Goal: Task Accomplishment & Management: Complete application form

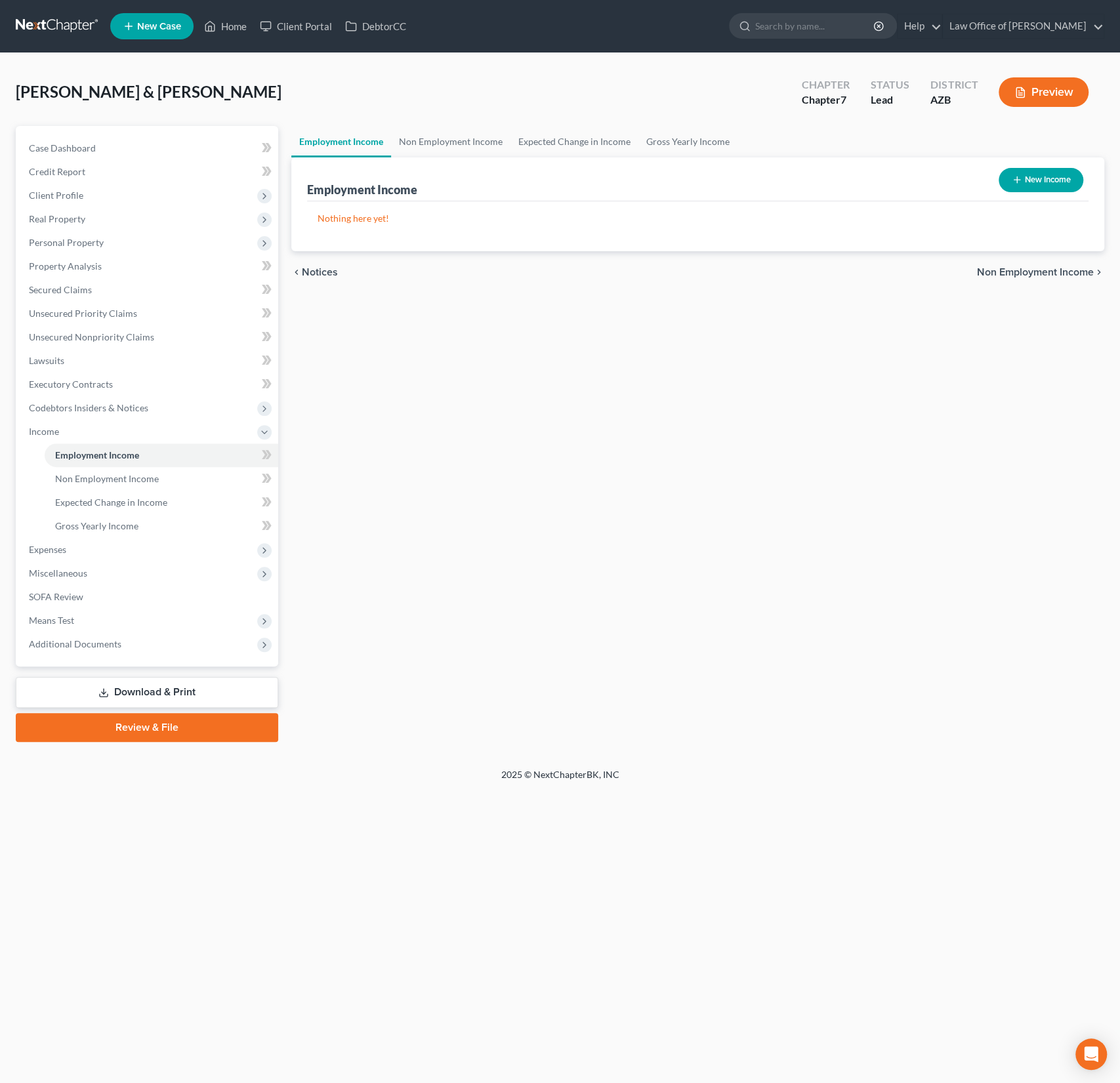
click at [179, 24] on span "New Case" at bounding box center [159, 26] width 44 height 10
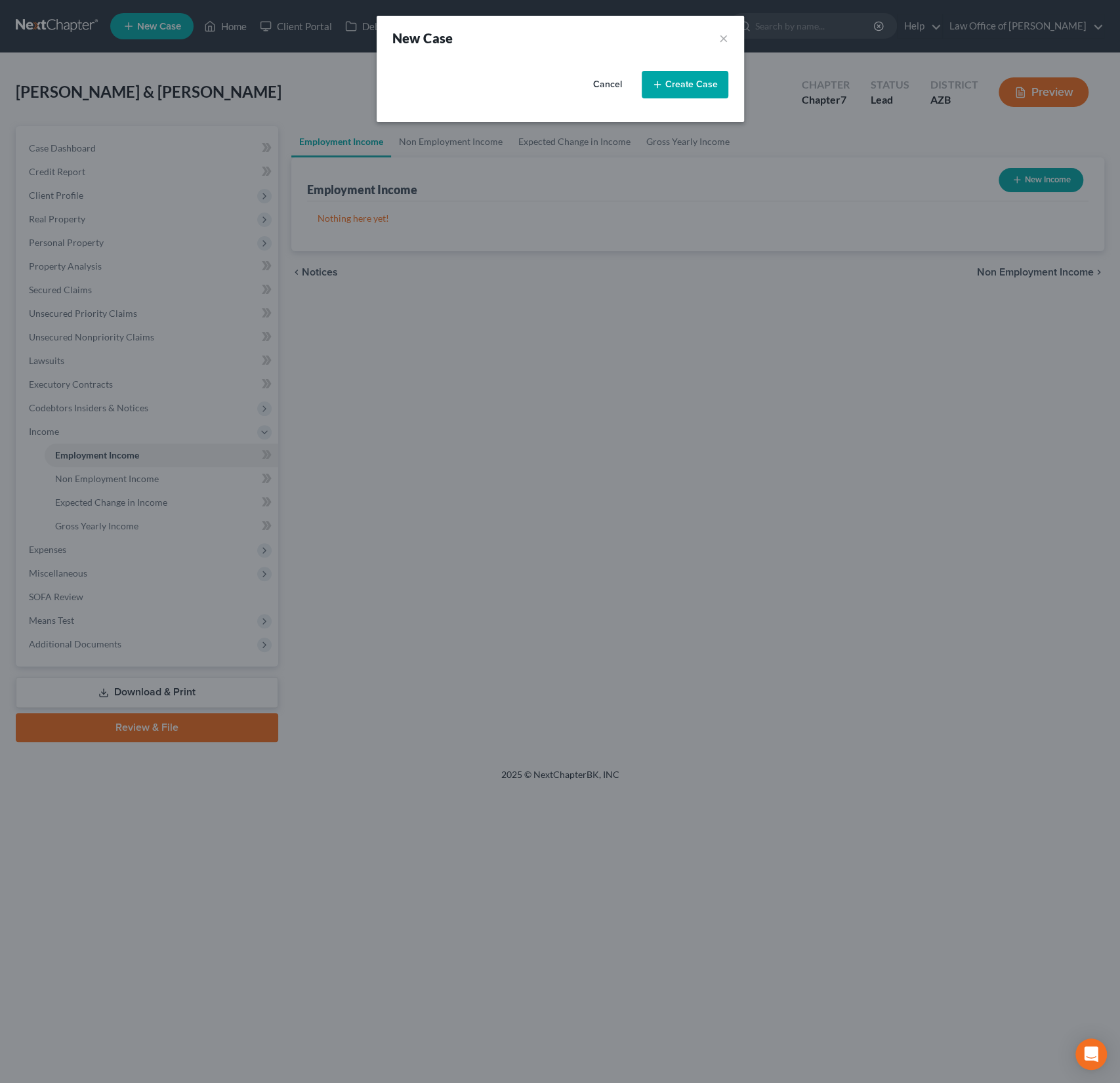
select select "4"
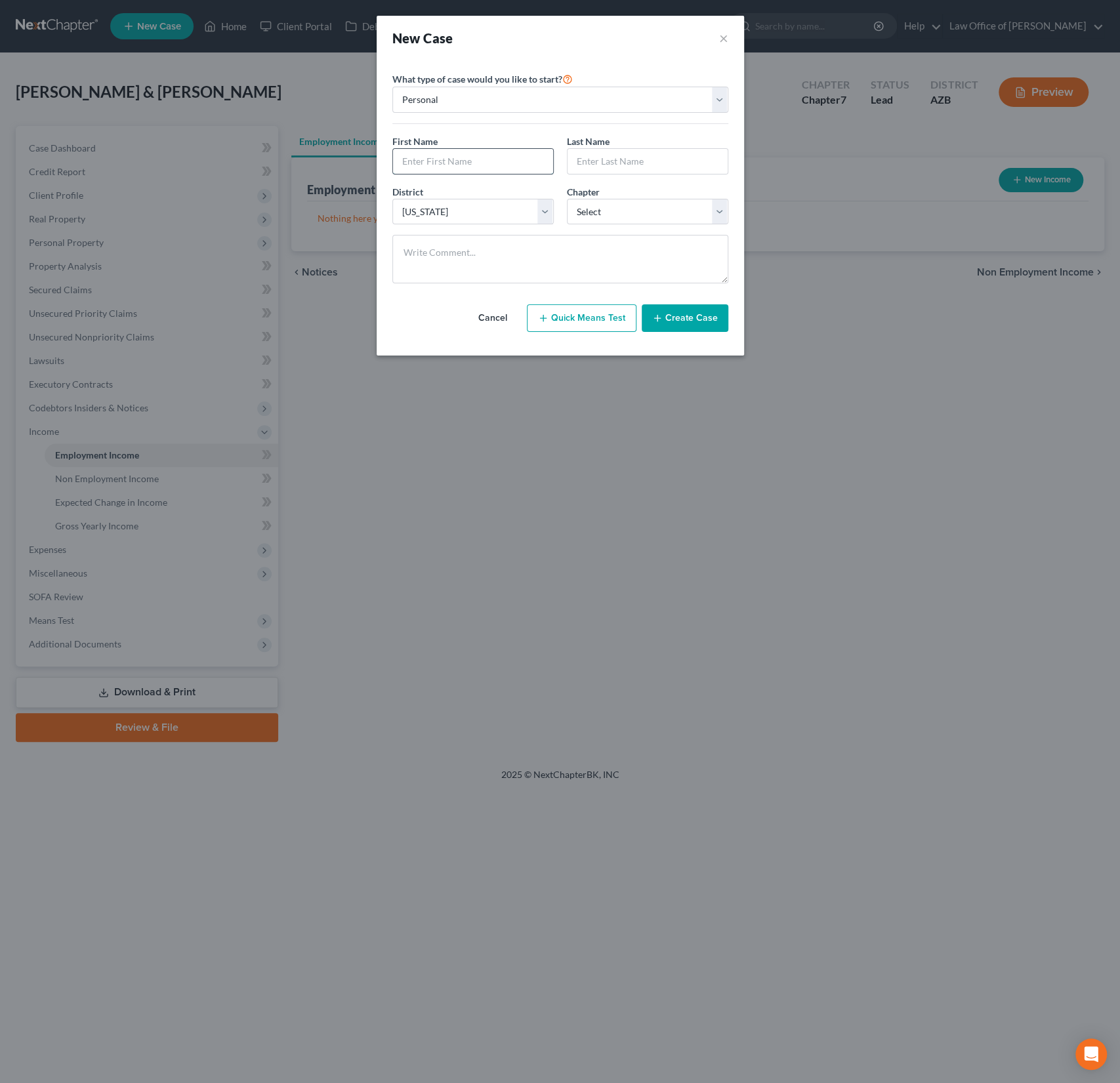
click at [460, 159] on input "text" at bounding box center [473, 161] width 160 height 25
type input "Chris"
type input "Fischer"
click at [608, 219] on select "Select 7 11 12 13" at bounding box center [648, 212] width 162 height 26
select select "0"
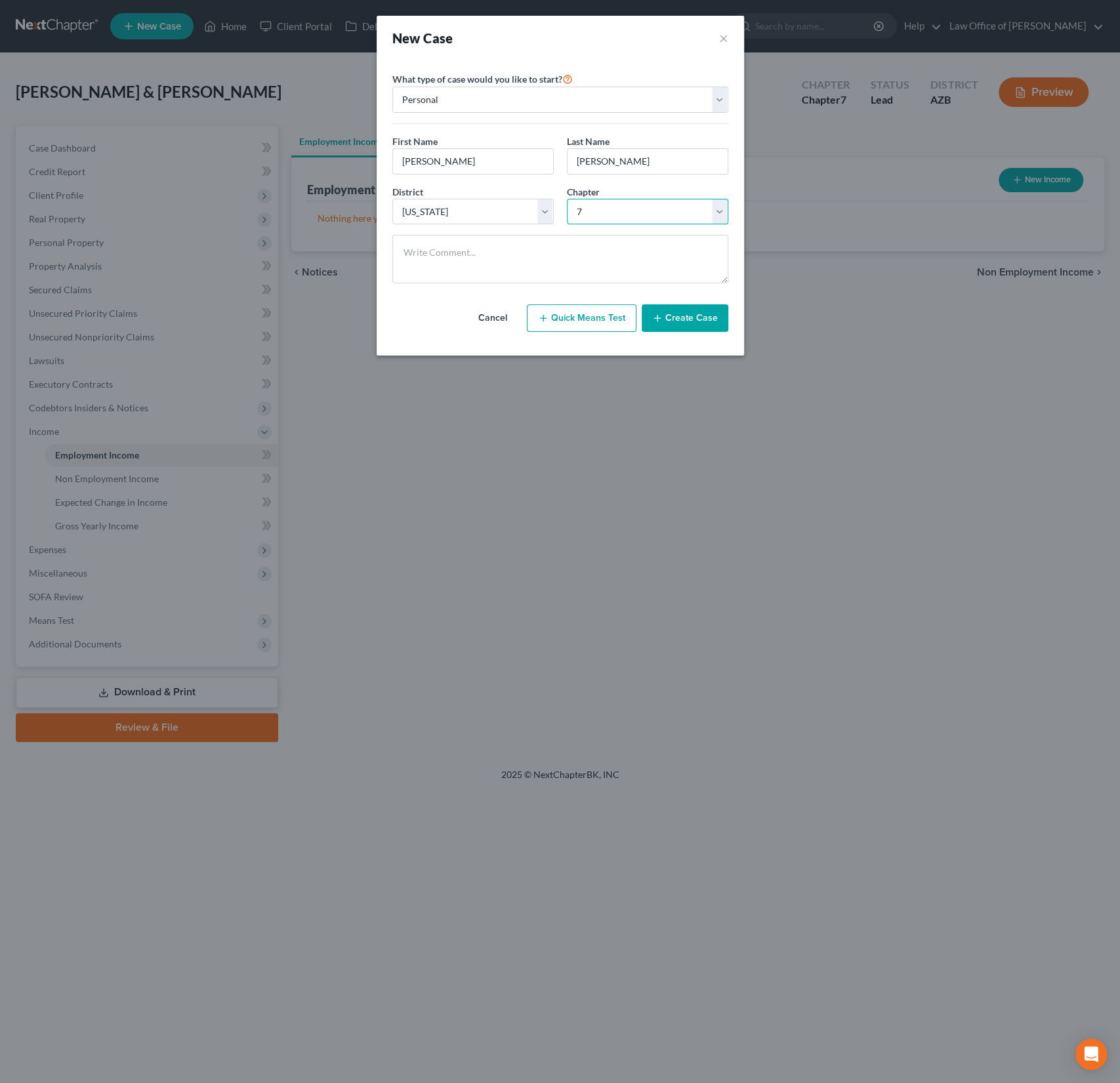
click at [567, 199] on select "Select 7 11 12 13" at bounding box center [648, 212] width 162 height 26
click at [687, 321] on button "Create Case" at bounding box center [685, 318] width 87 height 28
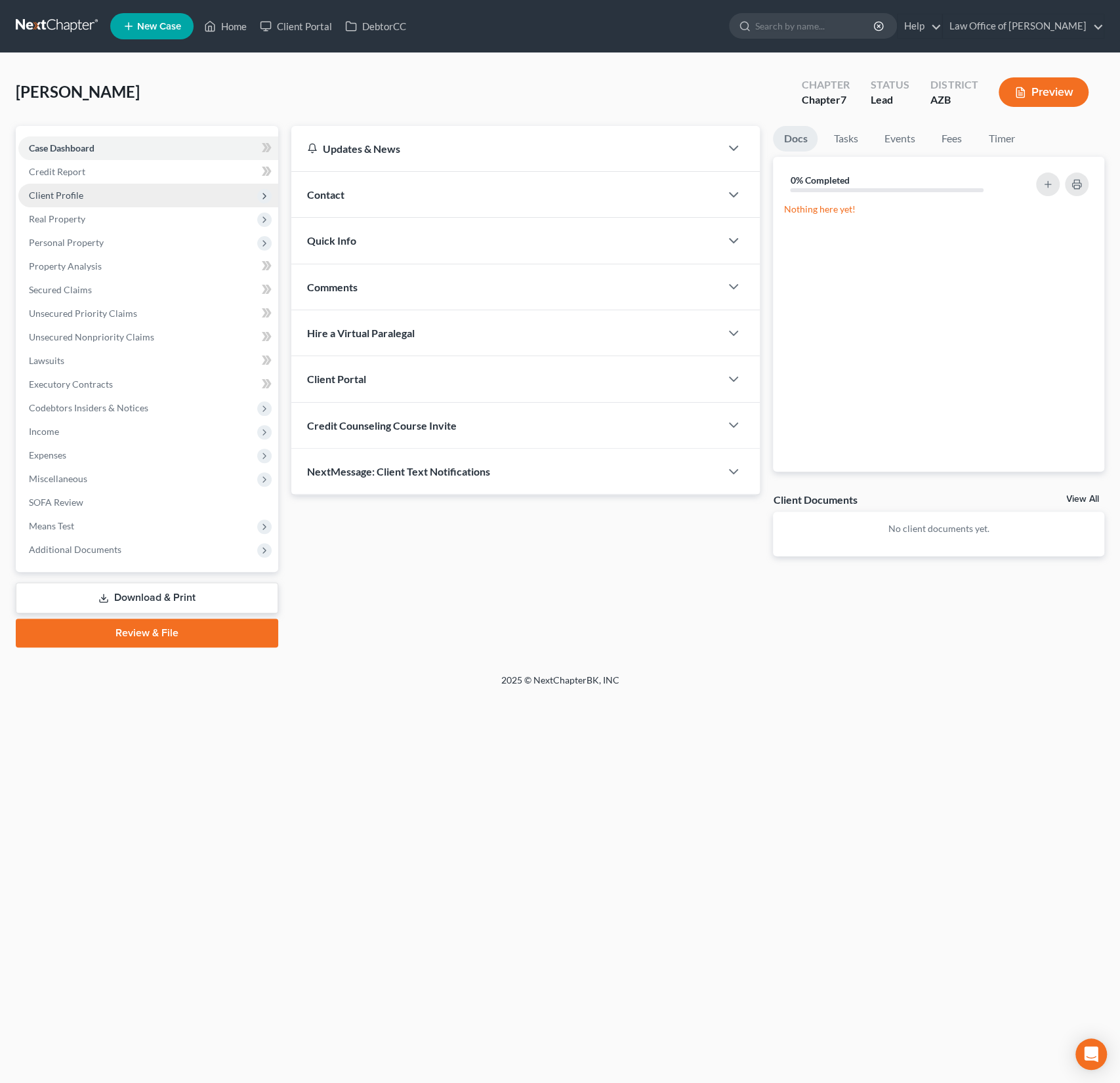
click at [60, 196] on span "Client Profile" at bounding box center [56, 195] width 55 height 11
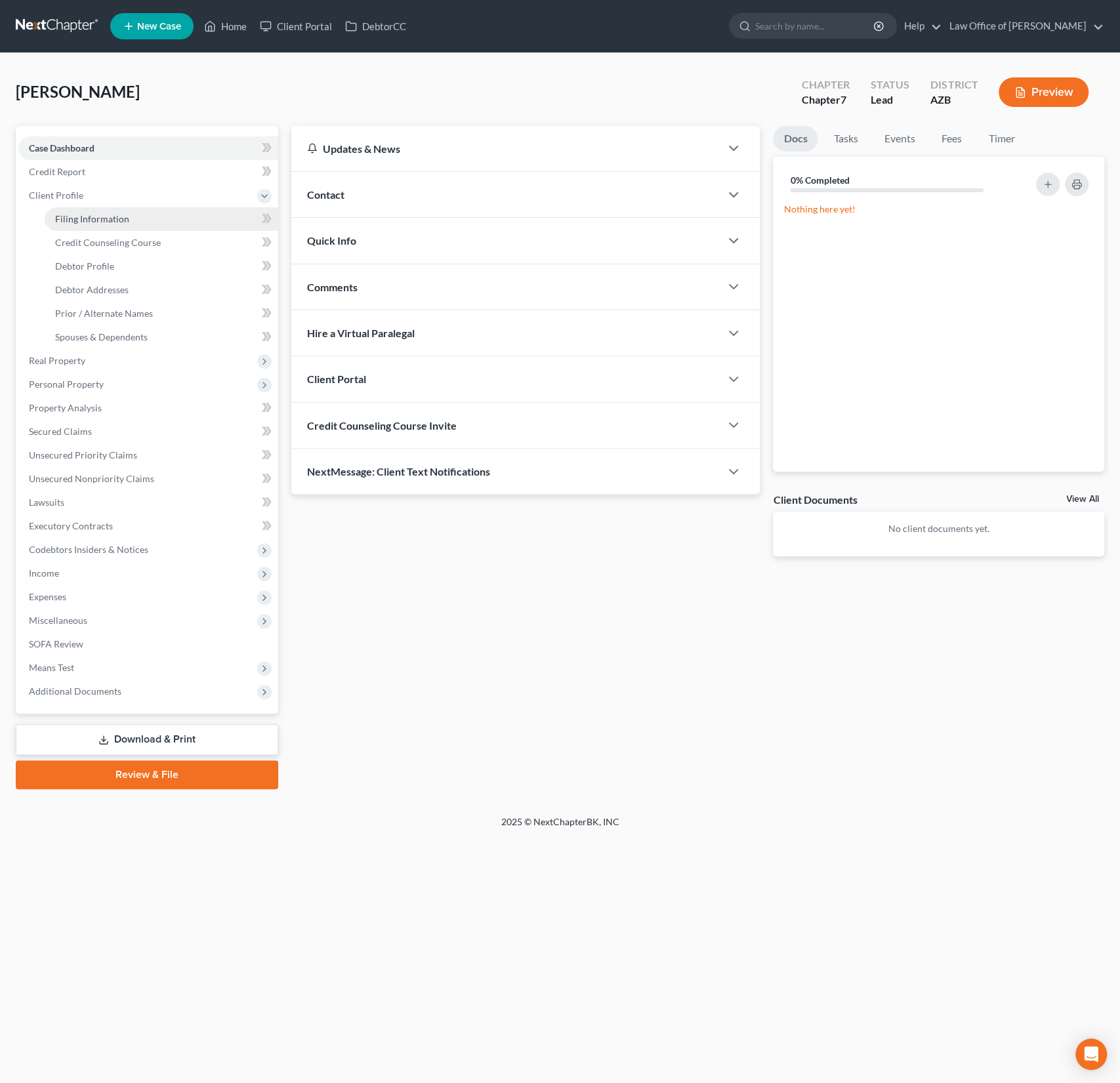
click at [81, 220] on span "Filing Information" at bounding box center [92, 219] width 74 height 11
select select "1"
select select "0"
select select "4"
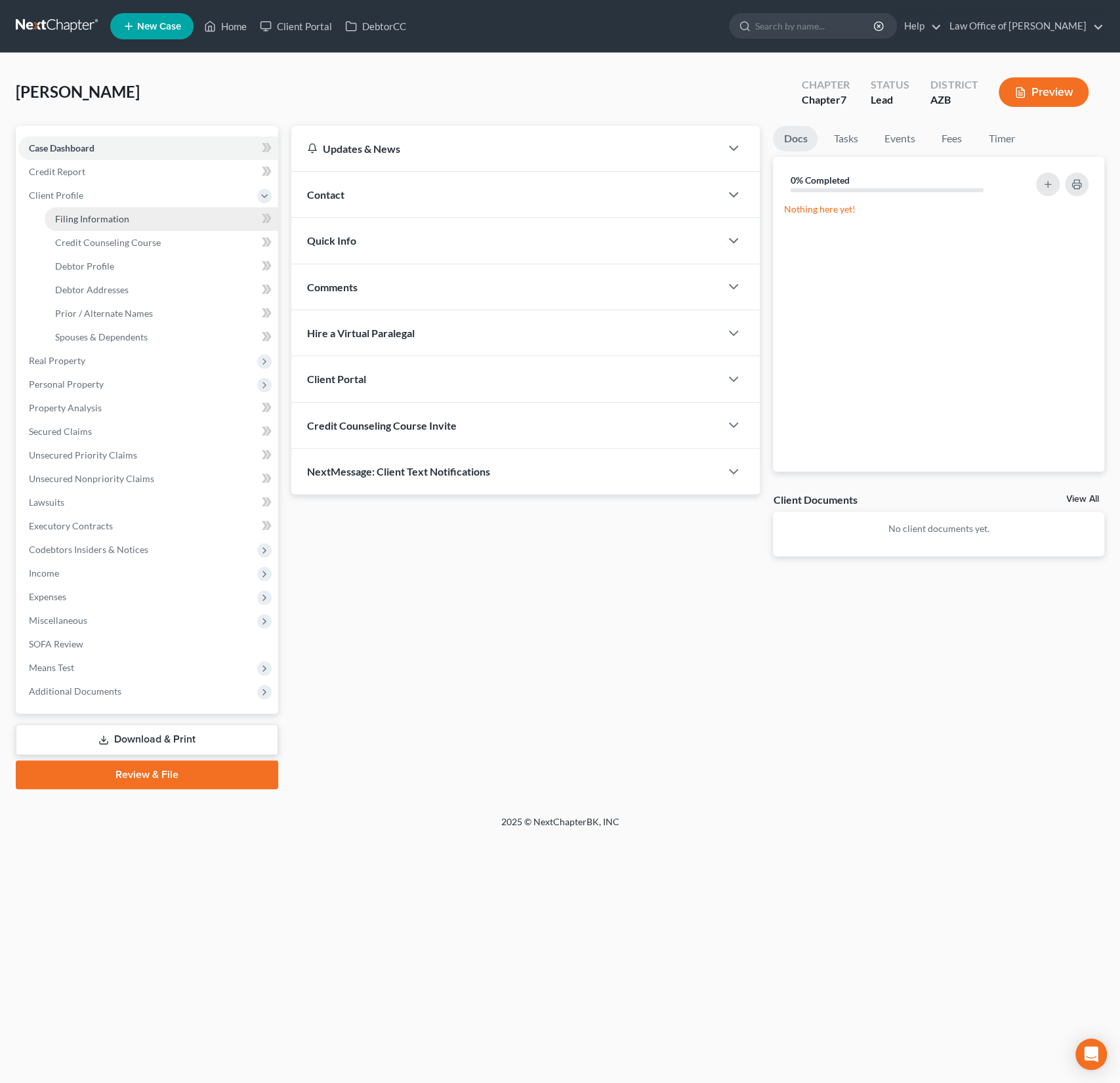
select select "3"
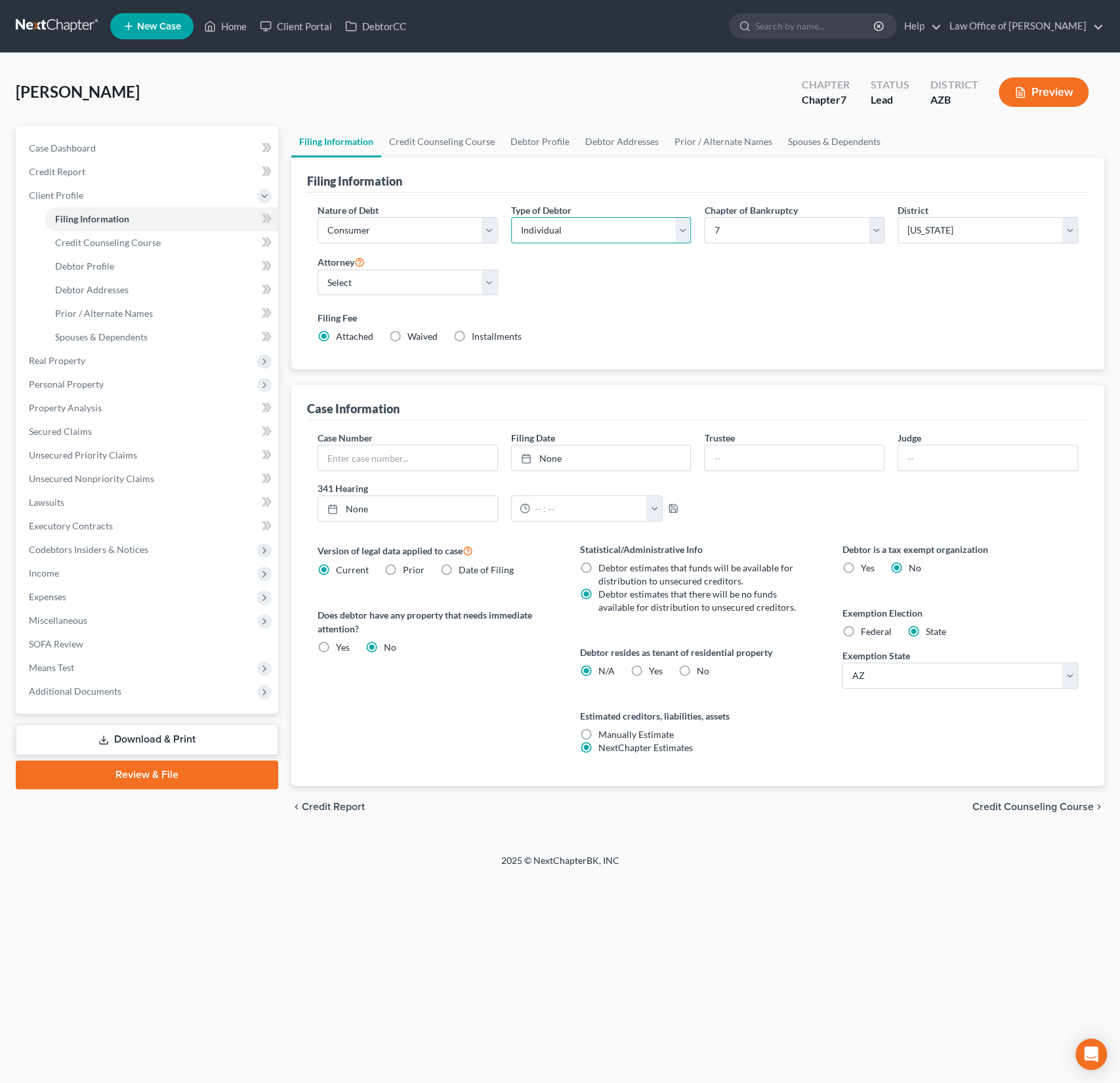
click at [581, 237] on select "Select Individual Joint" at bounding box center [601, 230] width 180 height 26
select select "1"
click at [511, 217] on select "Select Individual Joint" at bounding box center [601, 230] width 180 height 26
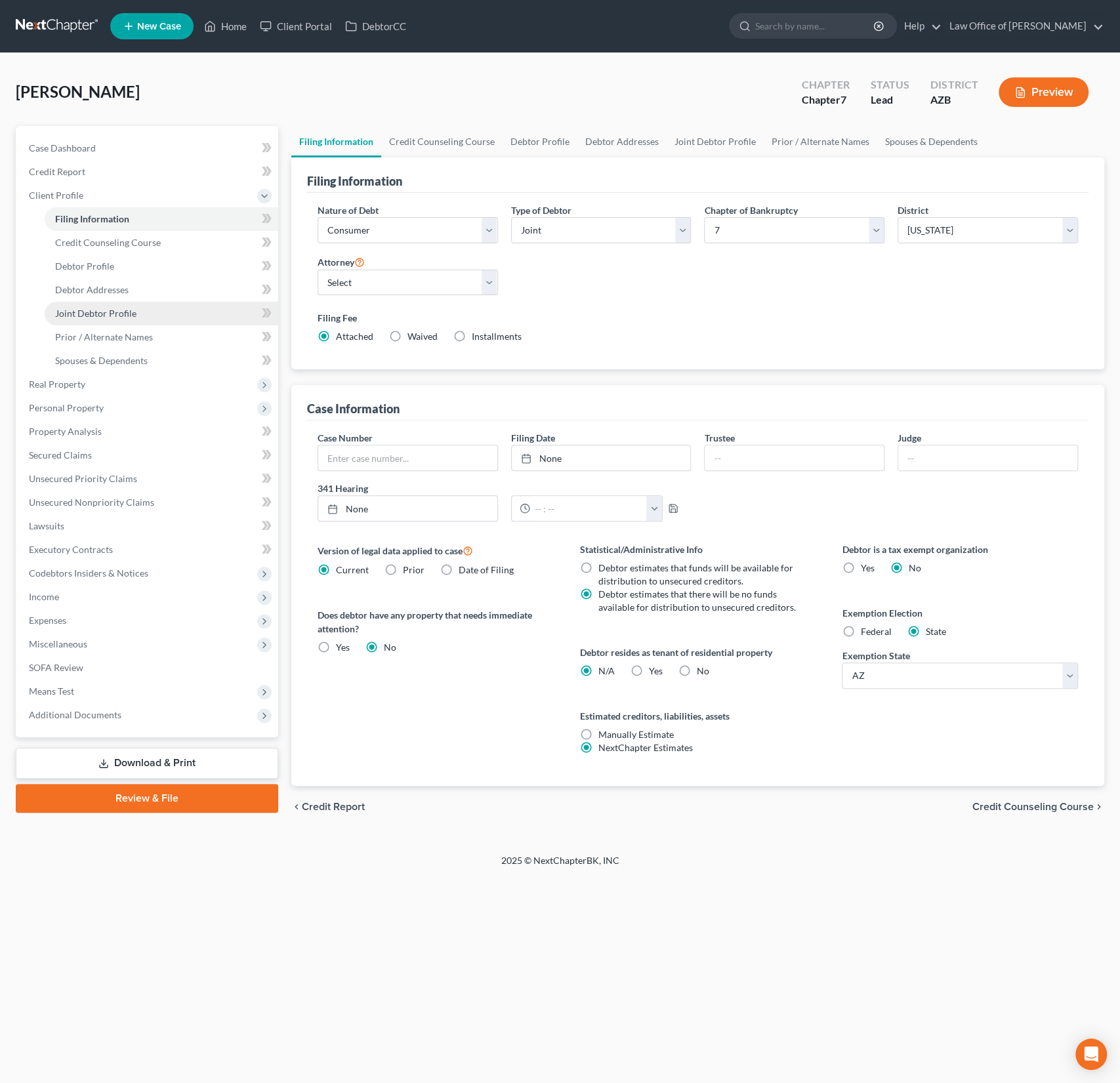
click at [112, 313] on span "Joint Debtor Profile" at bounding box center [96, 313] width 82 height 11
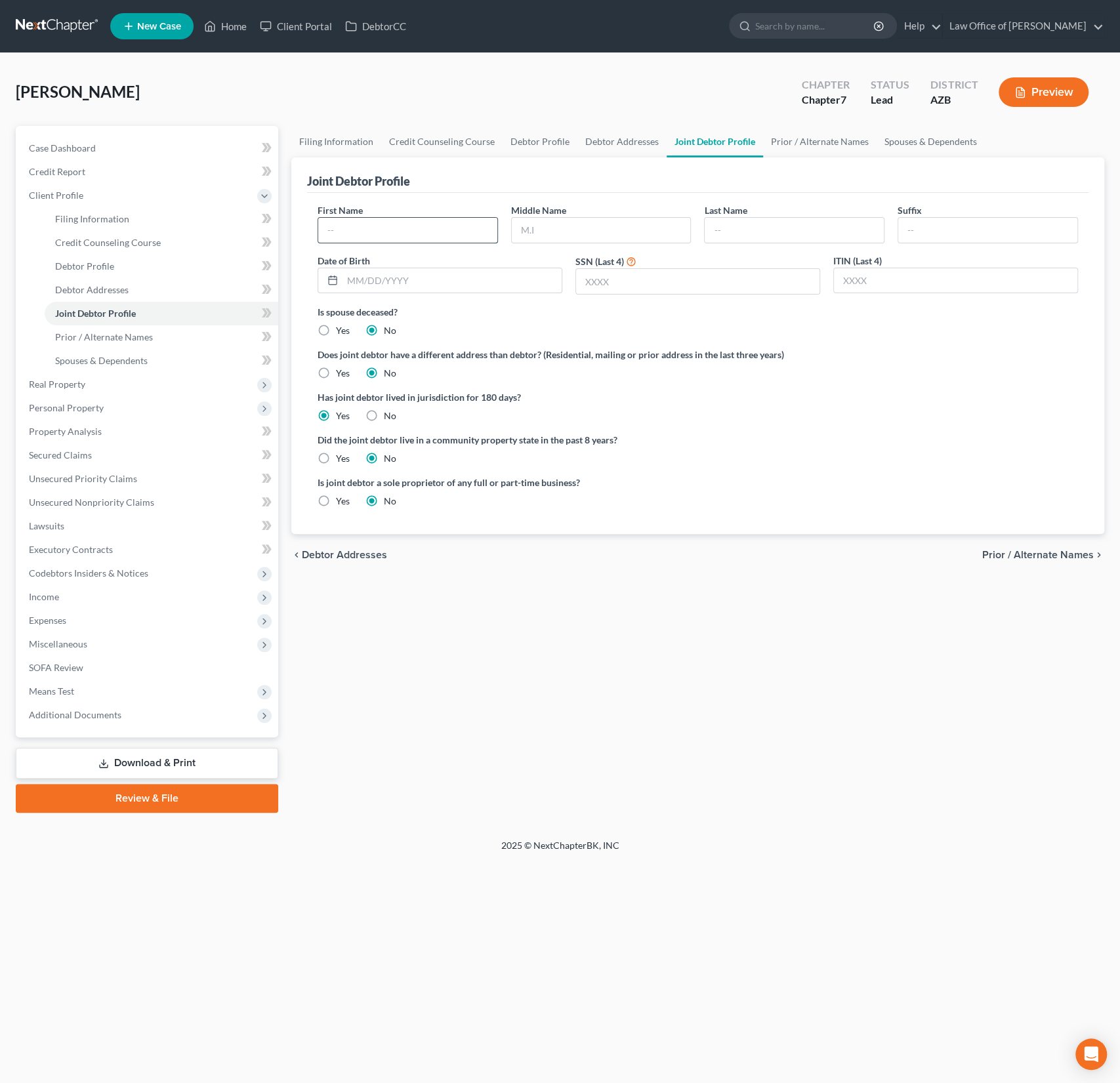
click at [363, 240] on input "text" at bounding box center [407, 230] width 179 height 25
type input "Kelly"
type input "Fischer"
click at [61, 171] on span "Credit Report" at bounding box center [57, 171] width 56 height 11
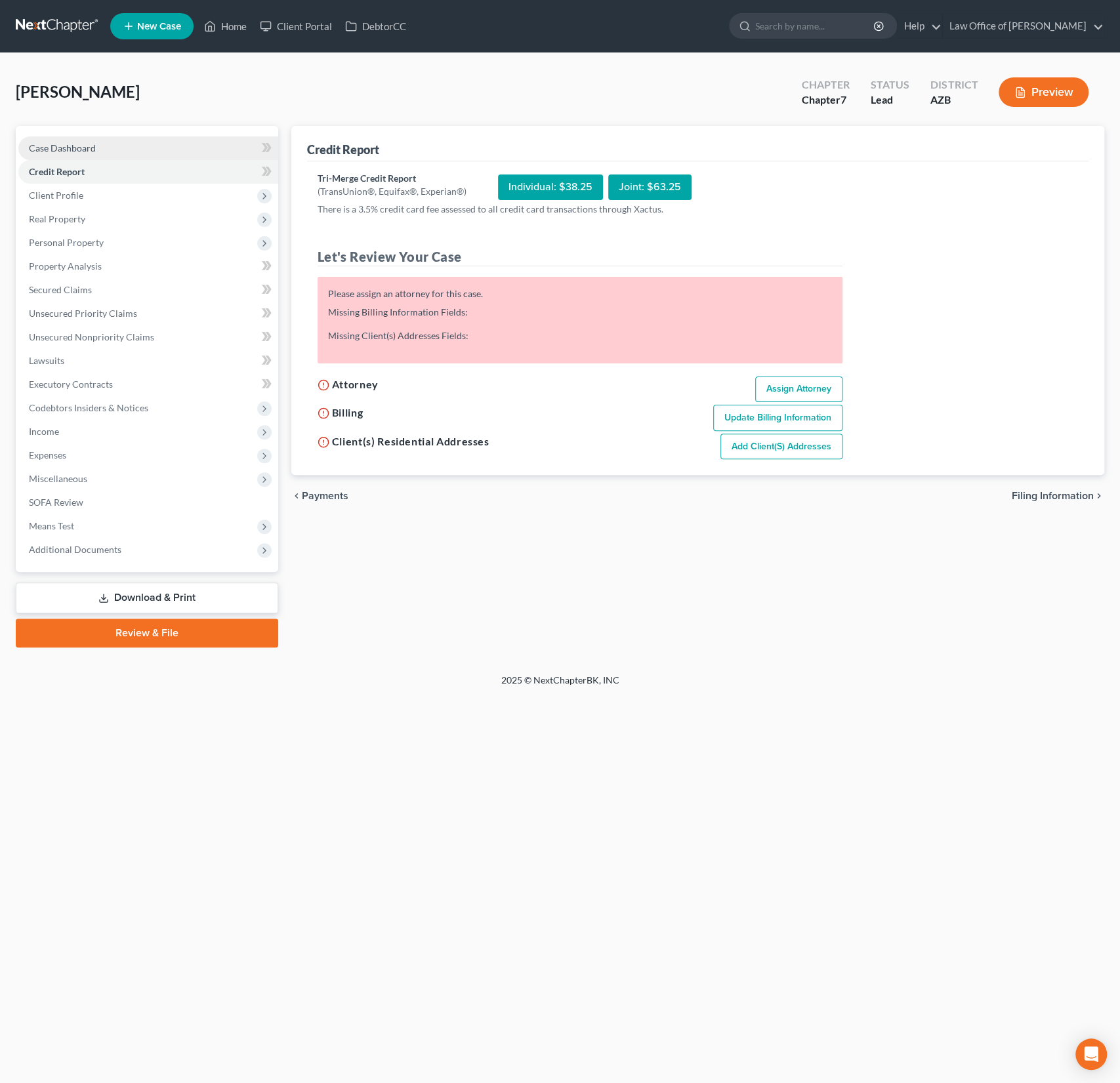
click at [70, 144] on span "Case Dashboard" at bounding box center [62, 147] width 67 height 11
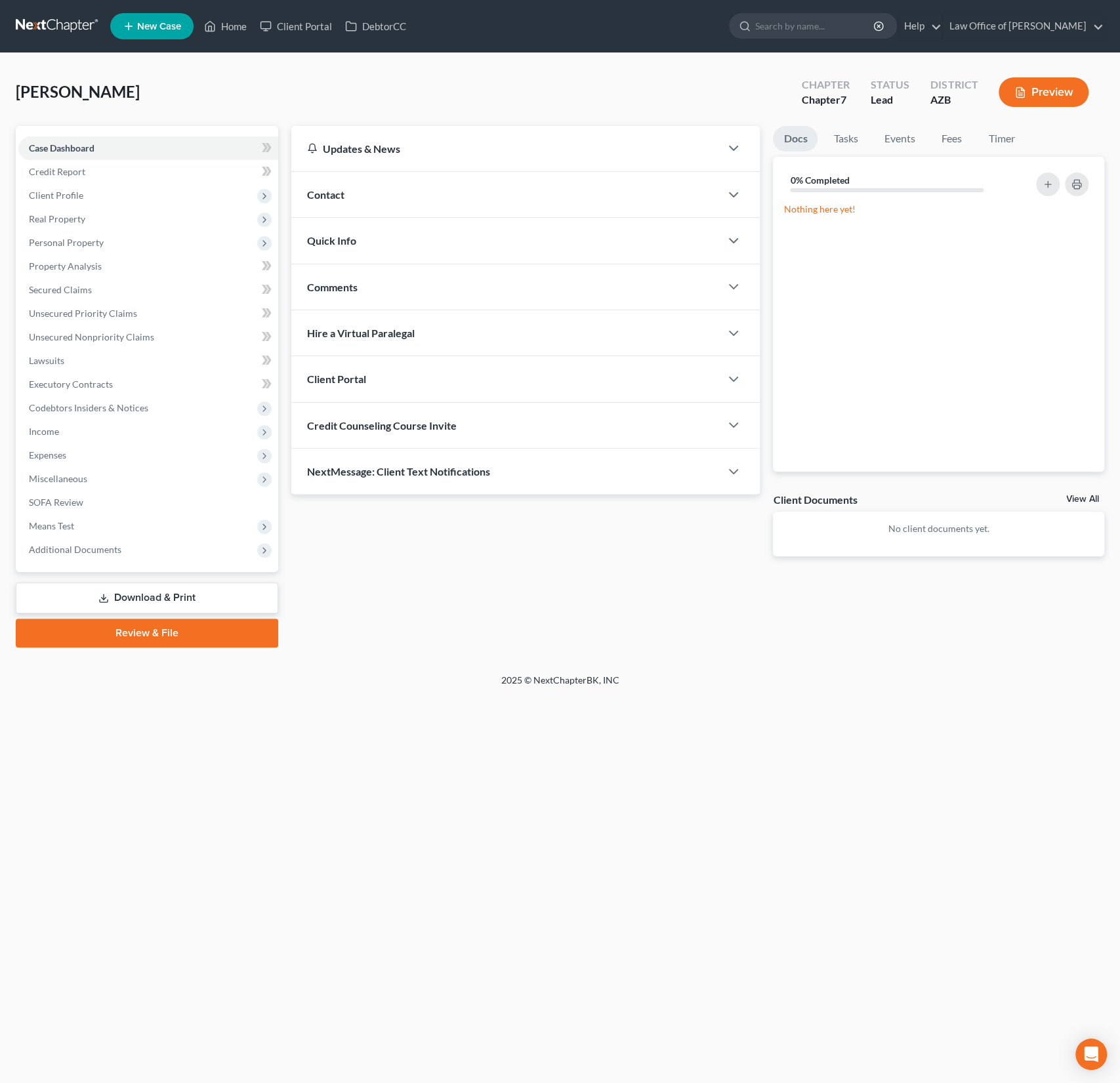
click at [389, 419] on span "Credit Counseling Course Invite" at bounding box center [382, 425] width 150 height 13
click at [362, 468] on input "text" at bounding box center [451, 477] width 286 height 25
paste input "Chris Fischer <cfischer686@gmail.com>"
drag, startPoint x: 374, startPoint y: 474, endPoint x: 299, endPoint y: 466, distance: 75.4
click at [299, 466] on div "Chris Fischer <cfischer686@gmail.com> Send Email" at bounding box center [526, 483] width 469 height 69
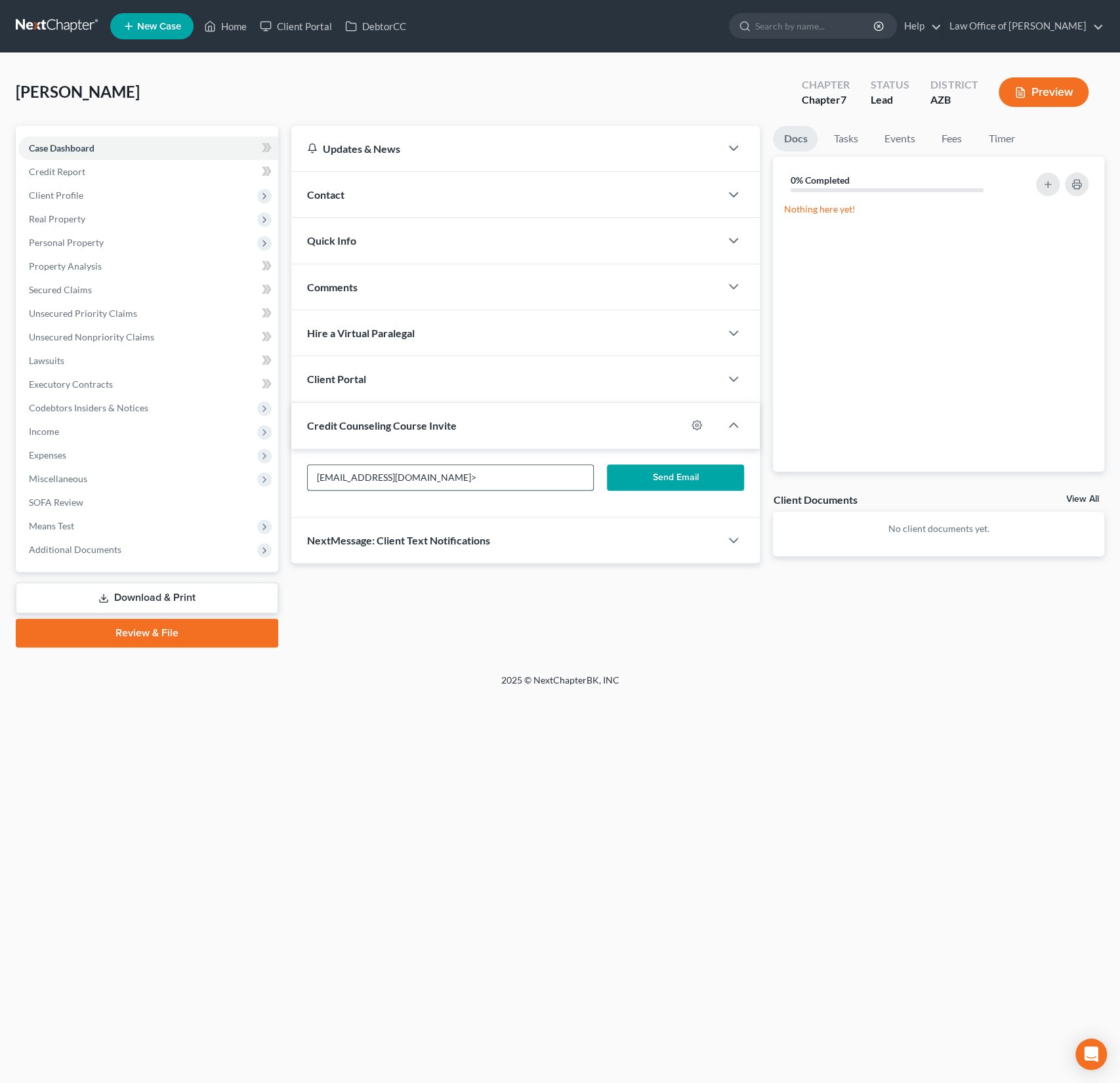
click at [486, 481] on input "cfischer686@gmail.com>" at bounding box center [451, 477] width 286 height 25
drag, startPoint x: 430, startPoint y: 481, endPoint x: 249, endPoint y: 472, distance: 181.2
click at [249, 472] on div "Petition Navigation Case Dashboard Payments Invoices Payments Payments Credit R…" at bounding box center [560, 386] width 1102 height 522
type input "cfischer686@gmail.com"
click at [561, 518] on div "NextMessage: Client Text Notifications" at bounding box center [506, 540] width 430 height 45
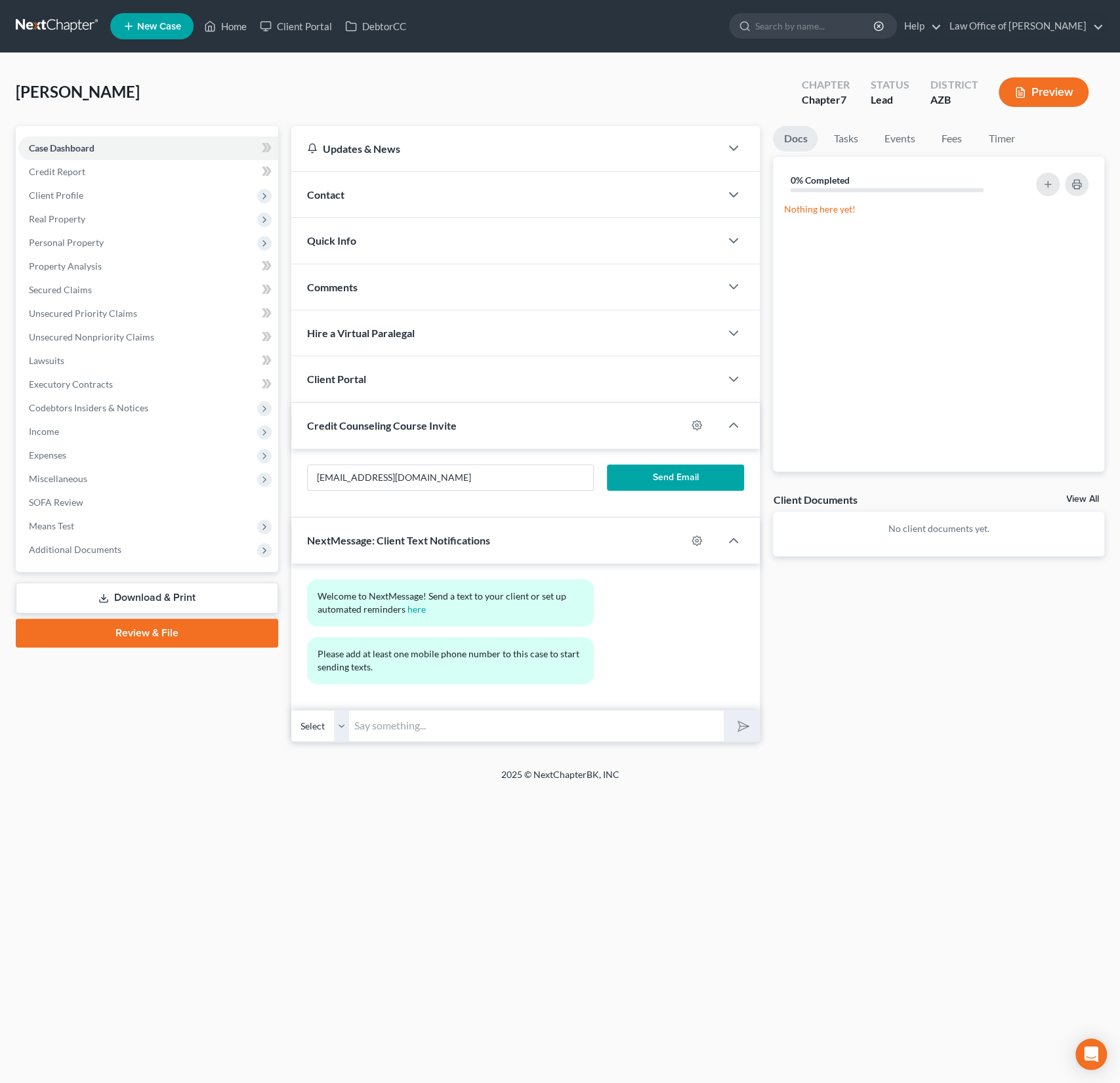
click at [663, 475] on button "Send Email" at bounding box center [675, 478] width 137 height 26
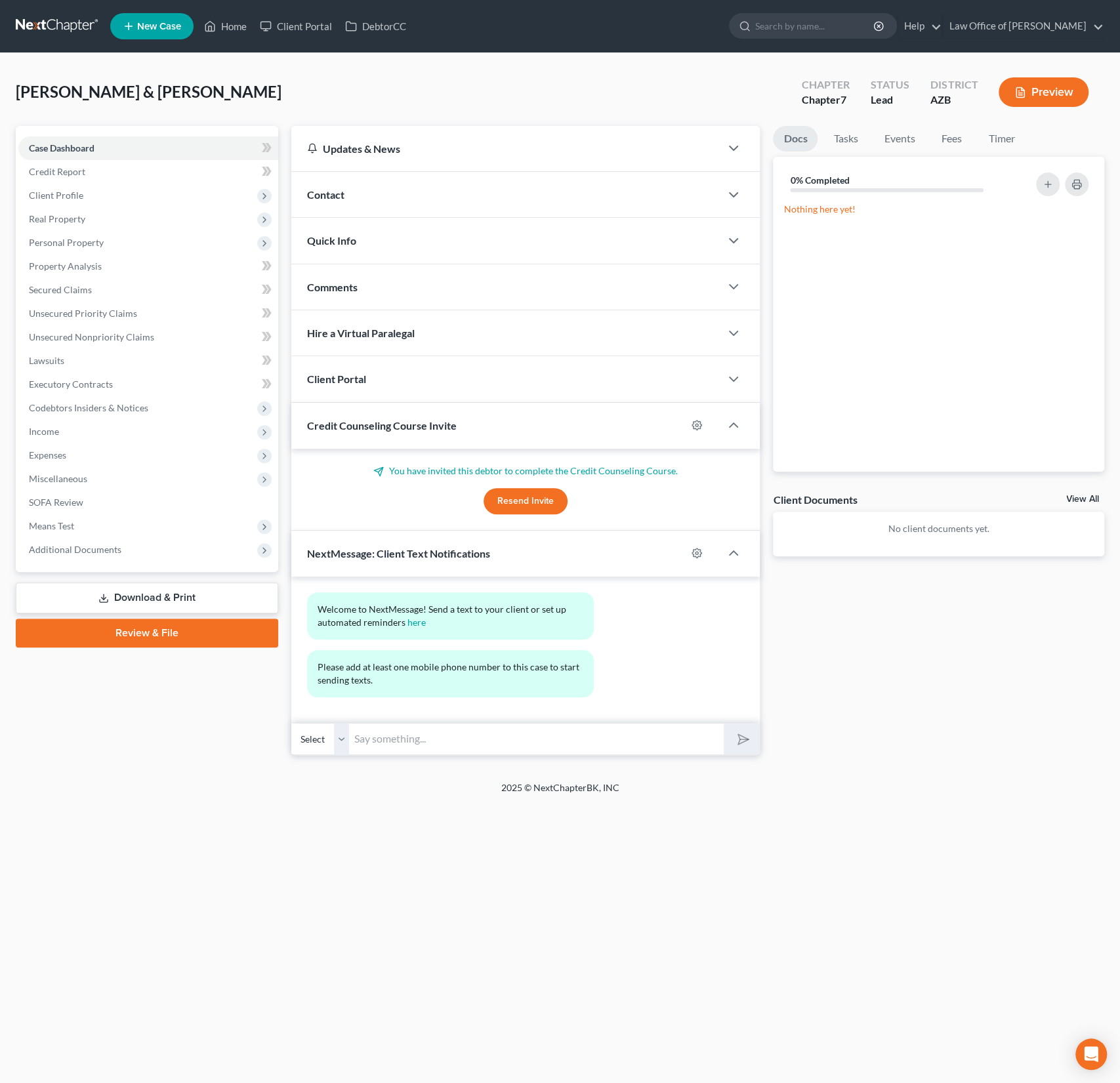
click at [353, 379] on span "Client Portal" at bounding box center [336, 379] width 59 height 13
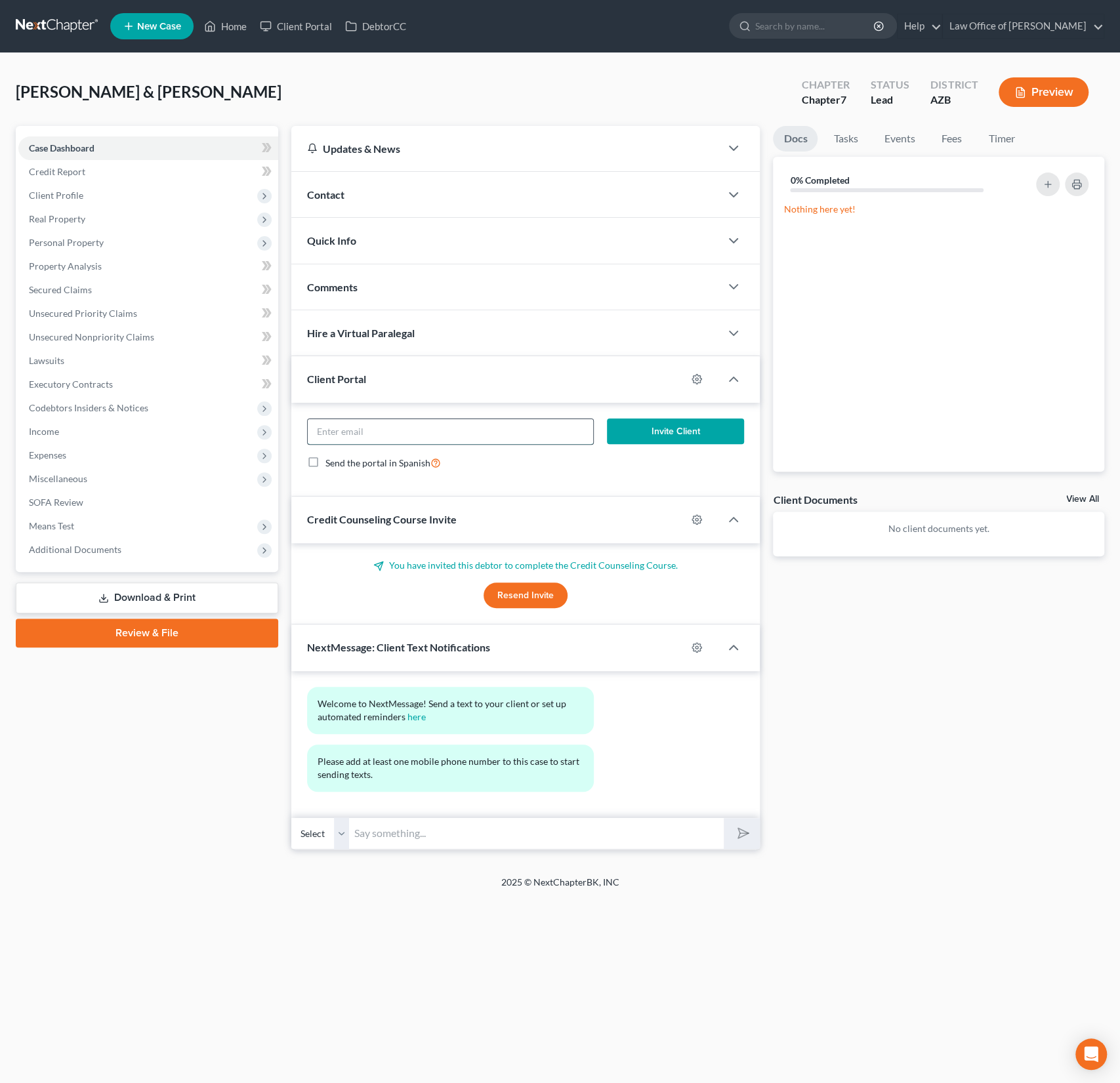
click at [348, 431] on input "email" at bounding box center [451, 431] width 286 height 25
paste input "cfischer686@gmail.com"
type input "cfischer686@gmail.com"
click at [681, 423] on button "Invite Client" at bounding box center [675, 431] width 137 height 26
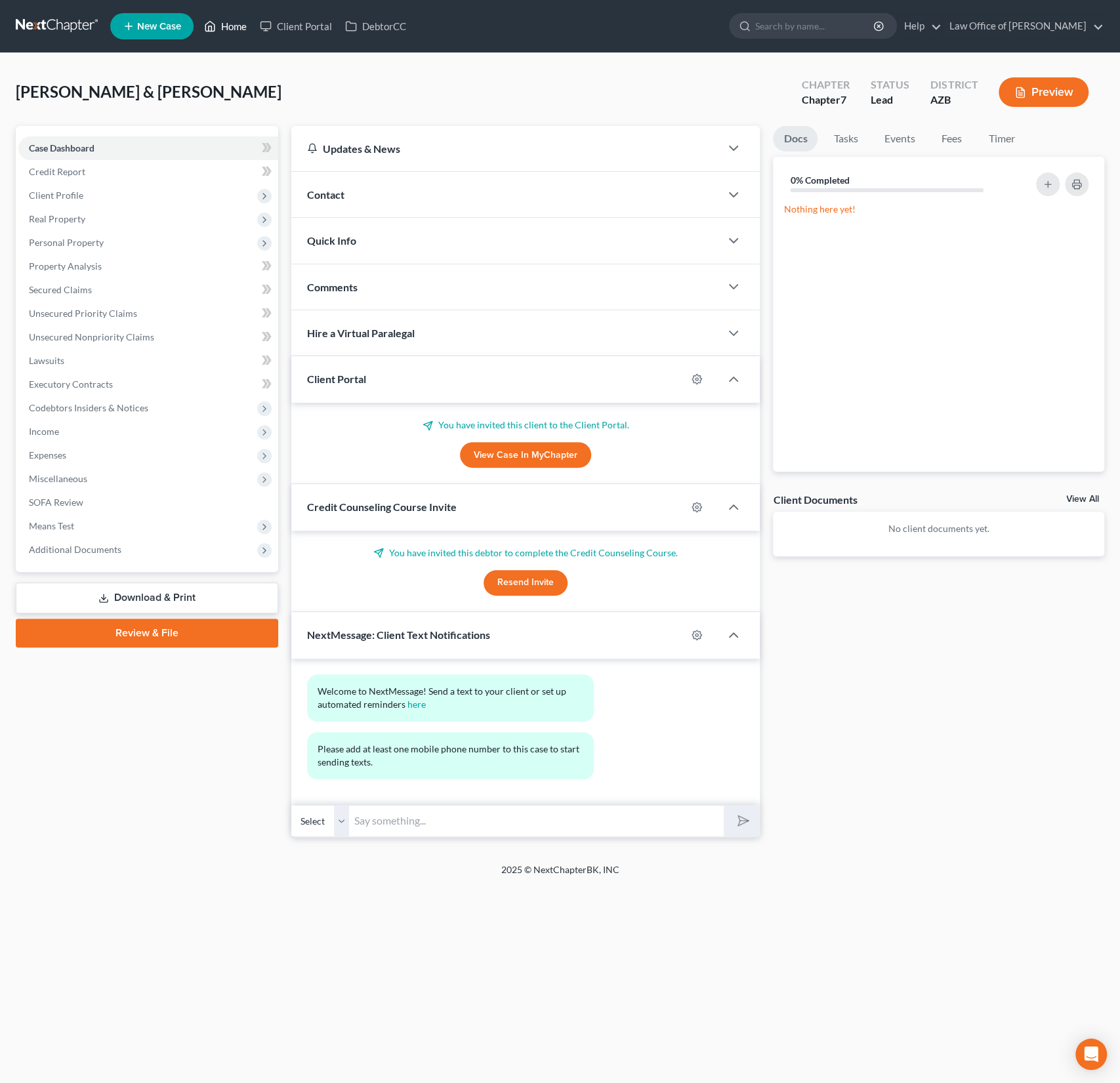
click at [240, 32] on link "Home" at bounding box center [225, 26] width 55 height 24
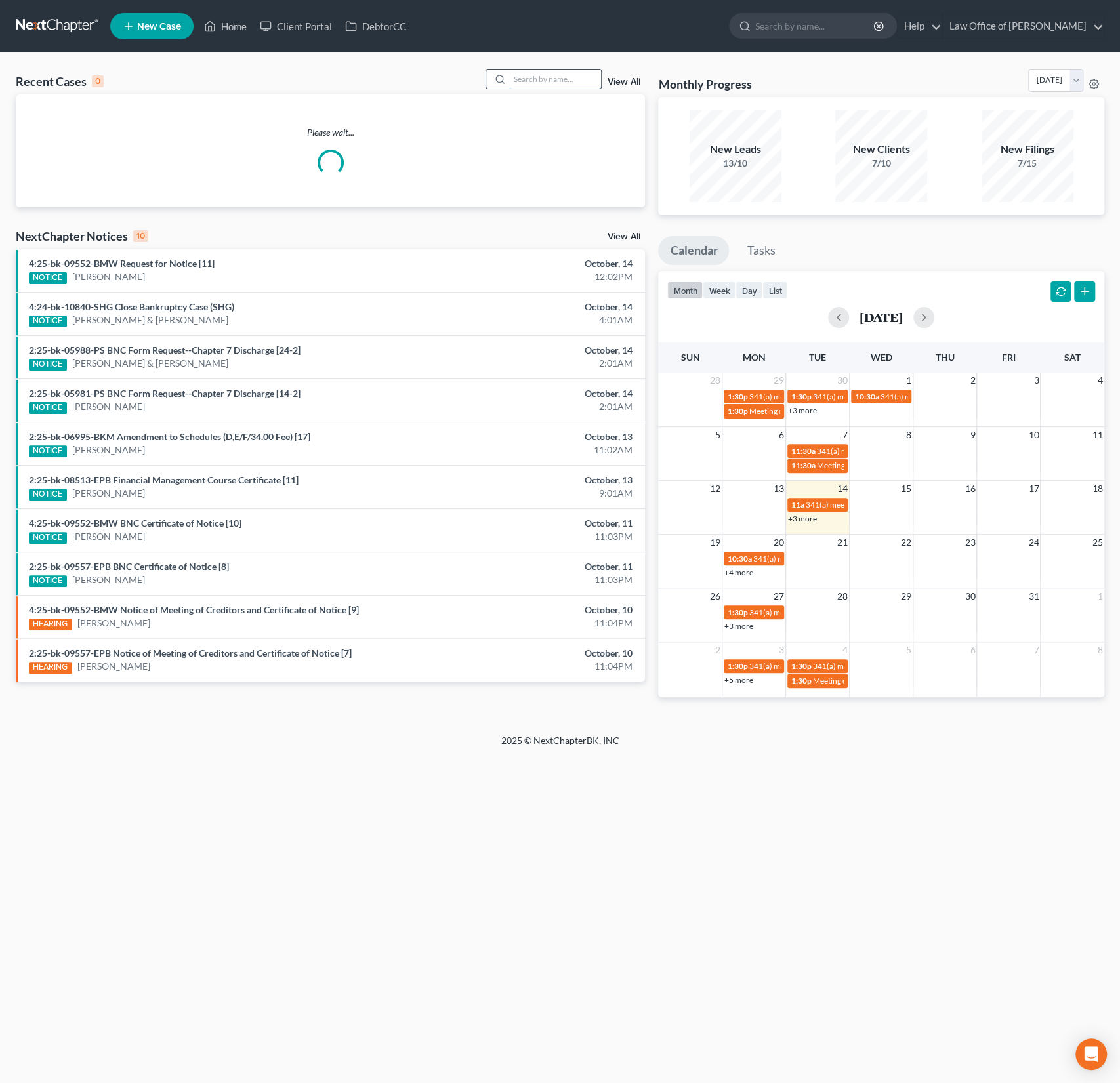
click at [550, 83] on input "search" at bounding box center [555, 79] width 92 height 19
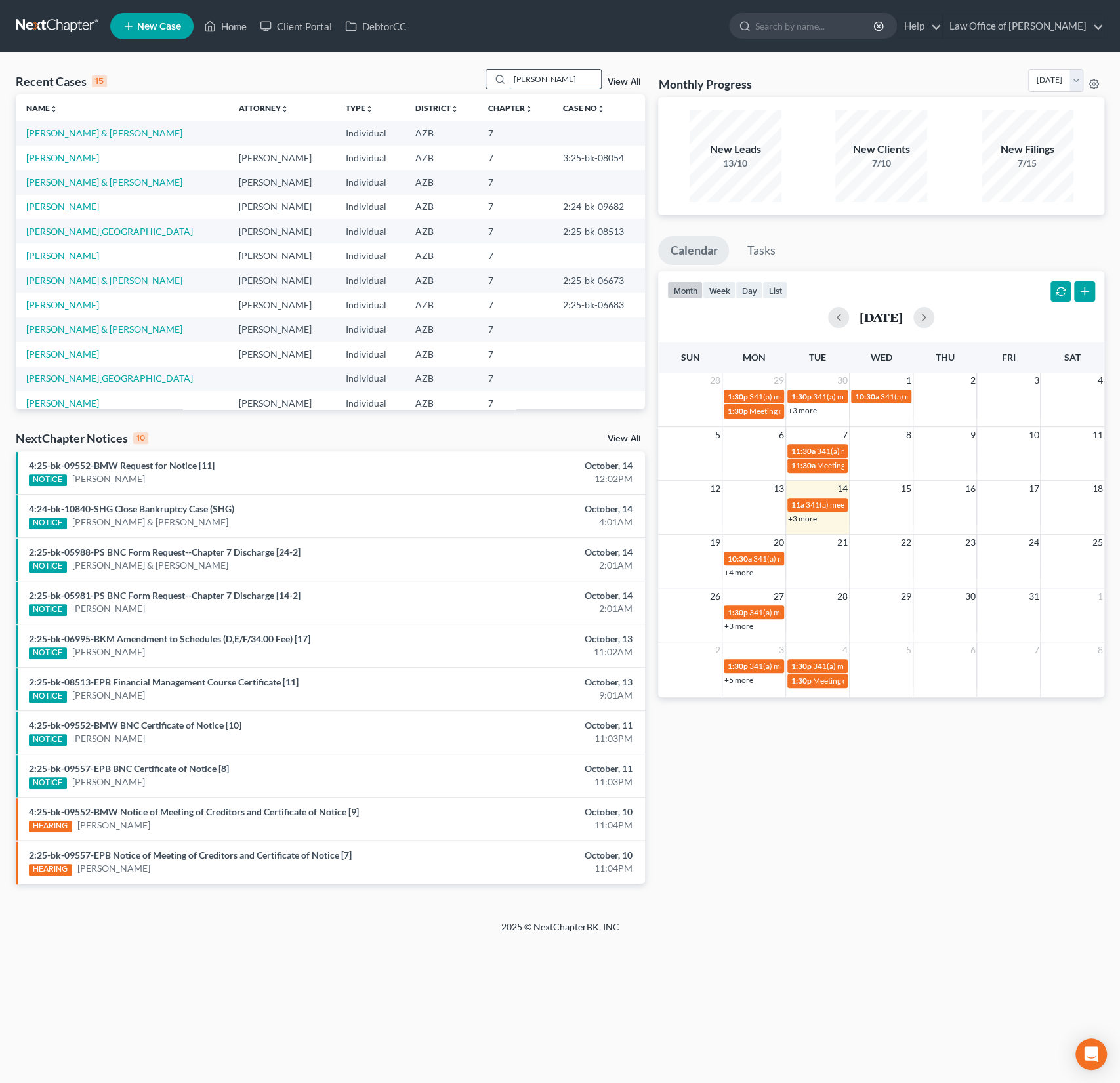
type input "smith"
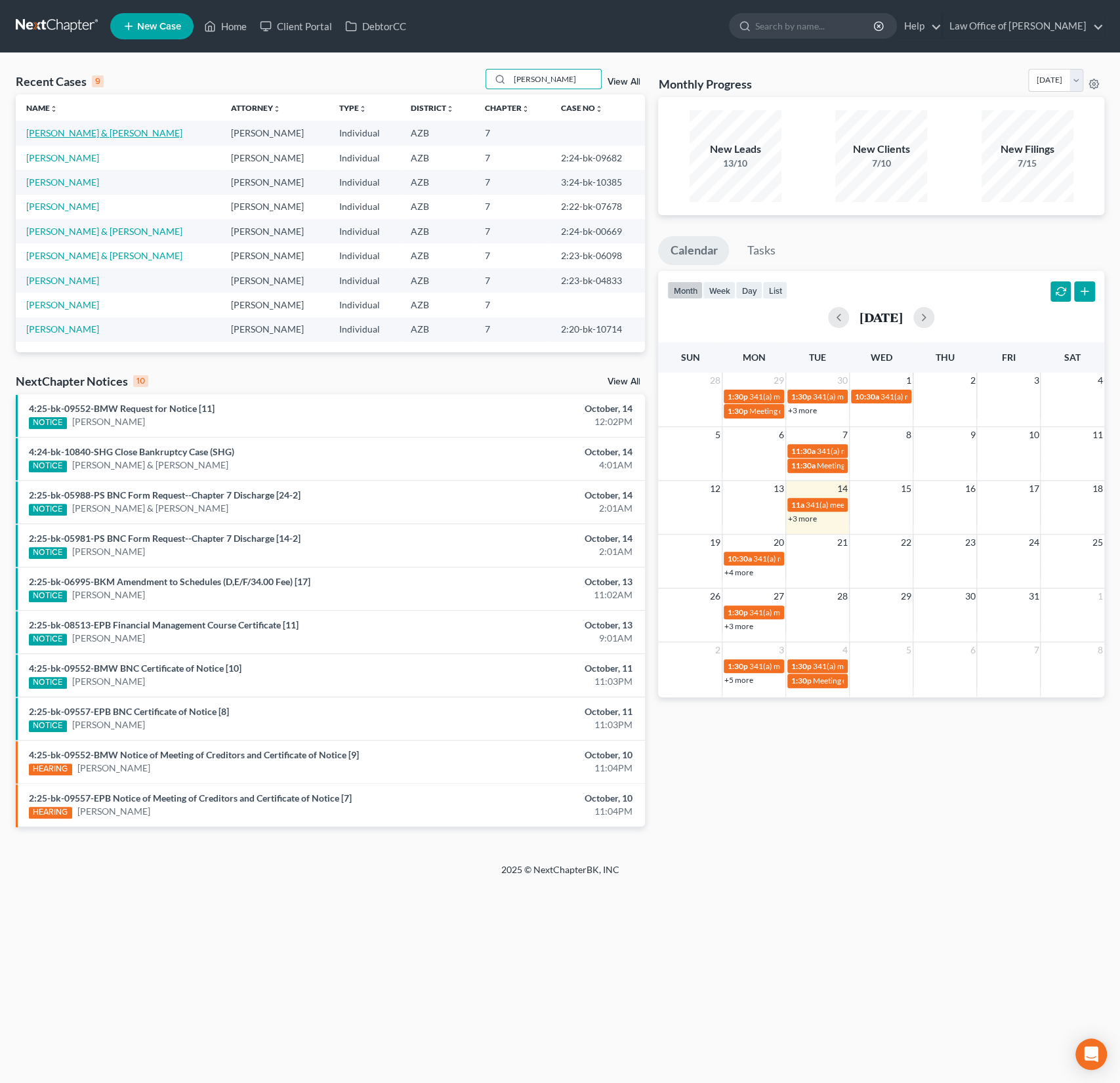
click at [84, 129] on link "Smith, Cheryl & Leroy" at bounding box center [104, 132] width 156 height 11
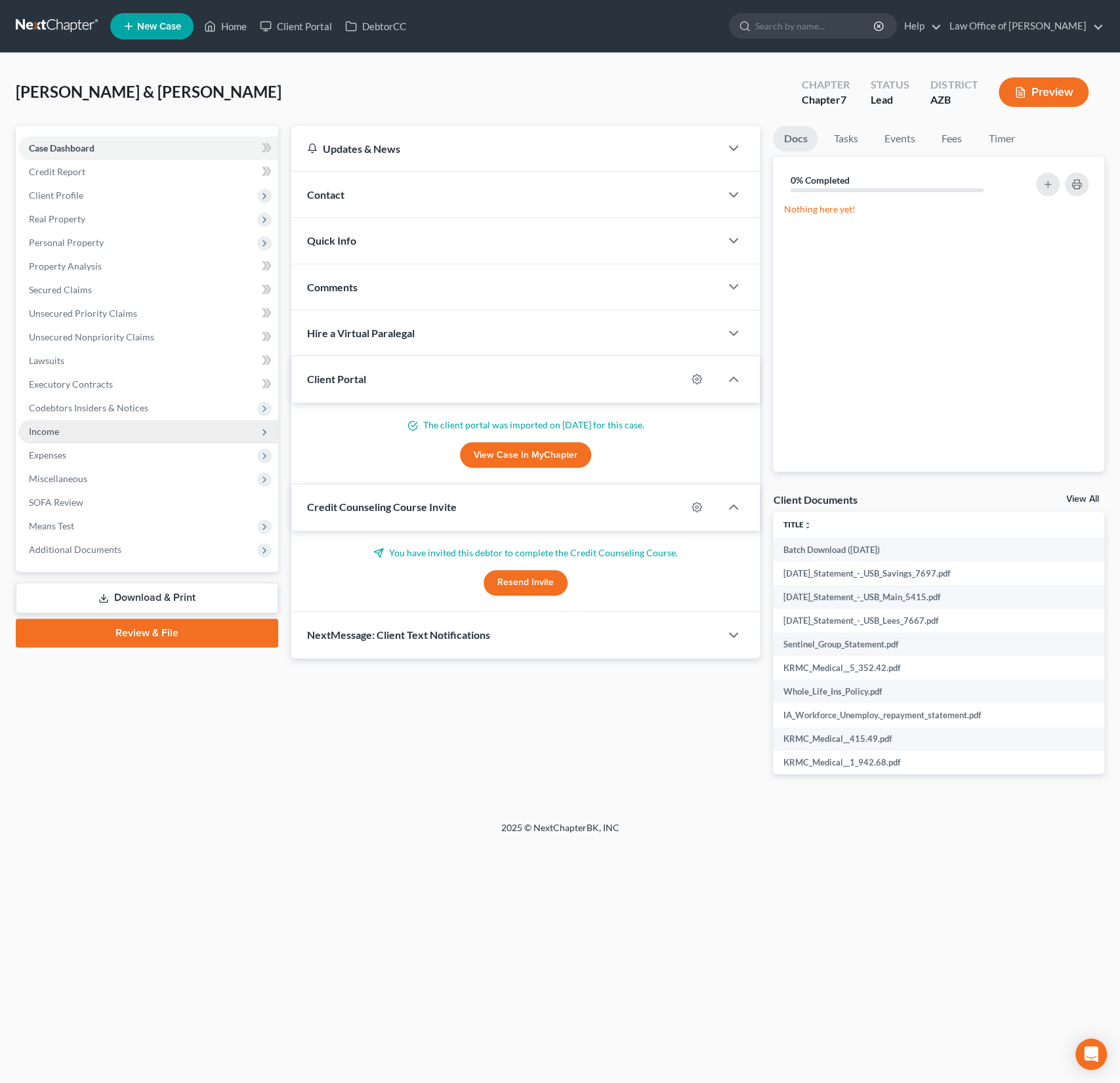
click at [68, 430] on span "Income" at bounding box center [148, 432] width 260 height 24
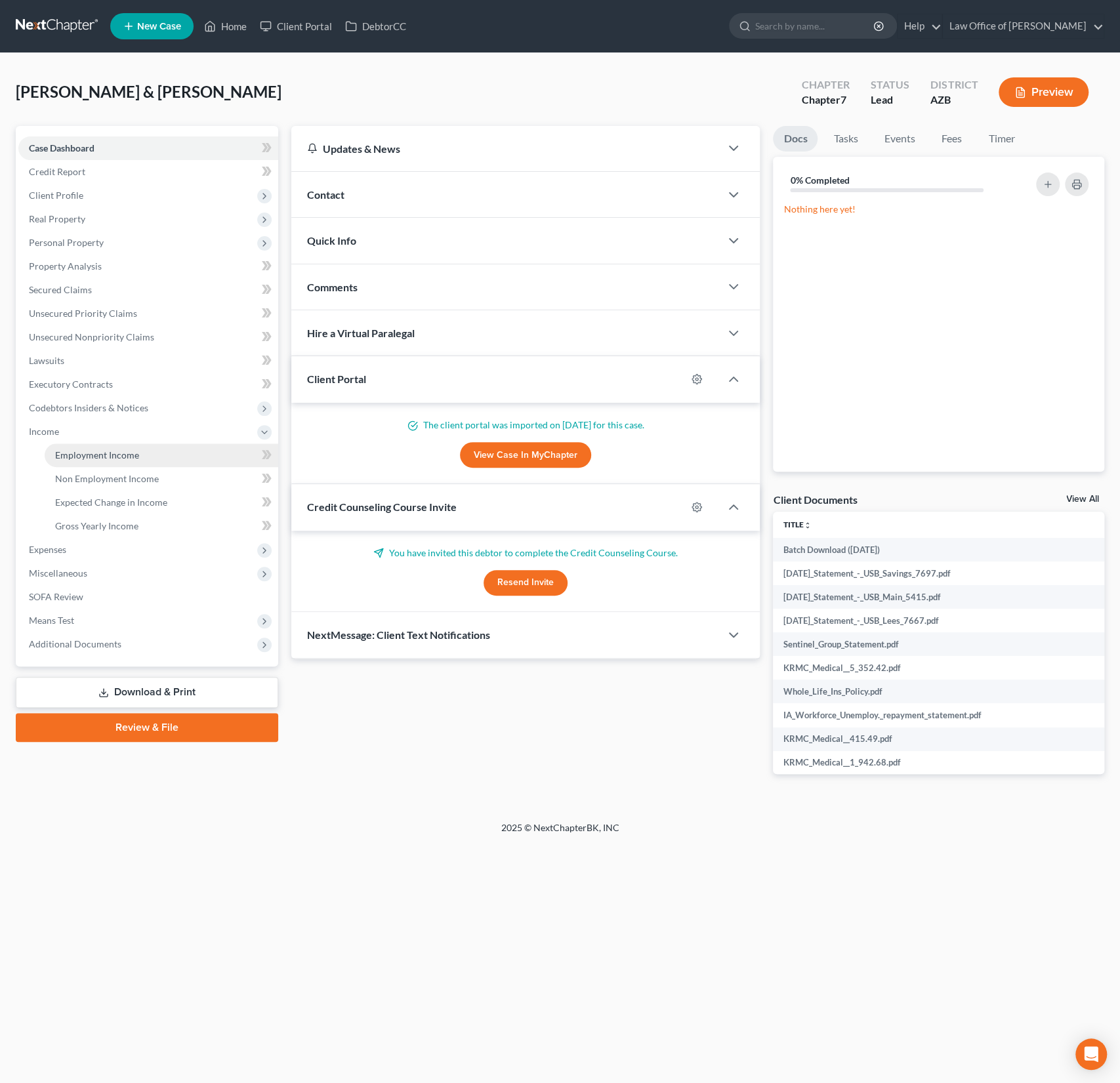
click at [89, 451] on span "Employment Income" at bounding box center [97, 454] width 84 height 11
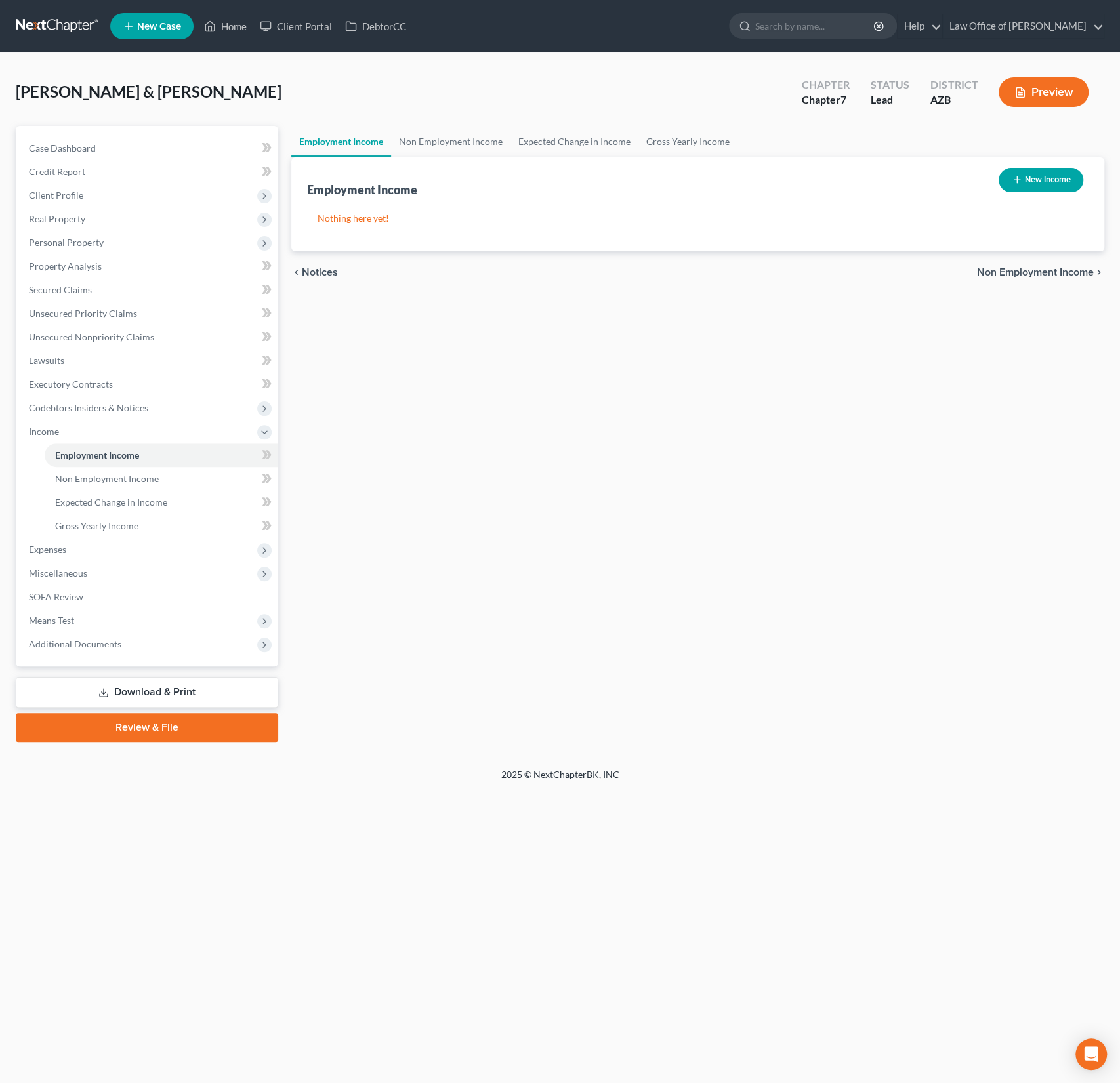
click at [1039, 178] on button "New Income" at bounding box center [1041, 180] width 85 height 24
select select "0"
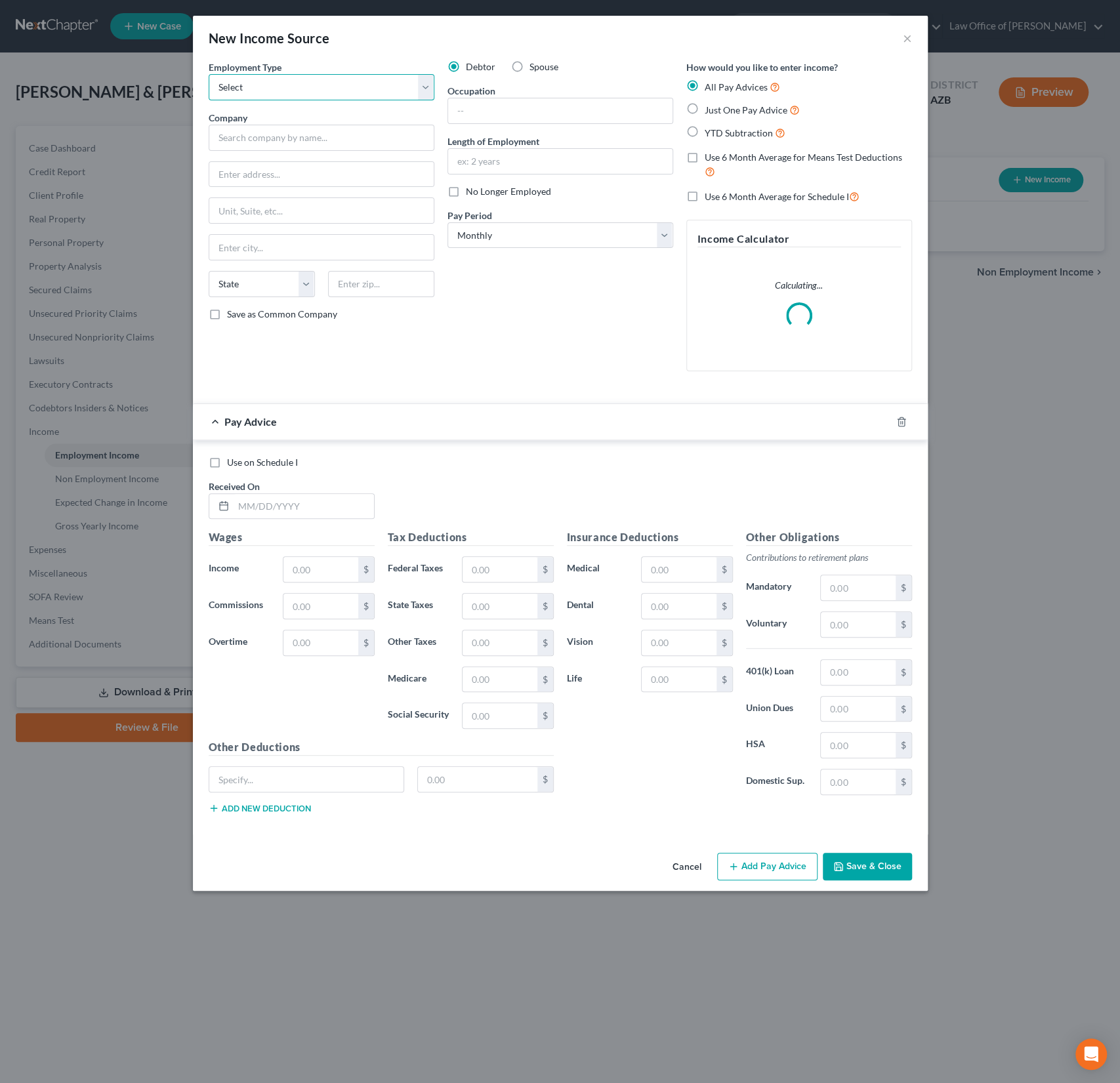
click at [260, 85] on select "Select Full or Part Time Employment Self Employment" at bounding box center [321, 87] width 225 height 26
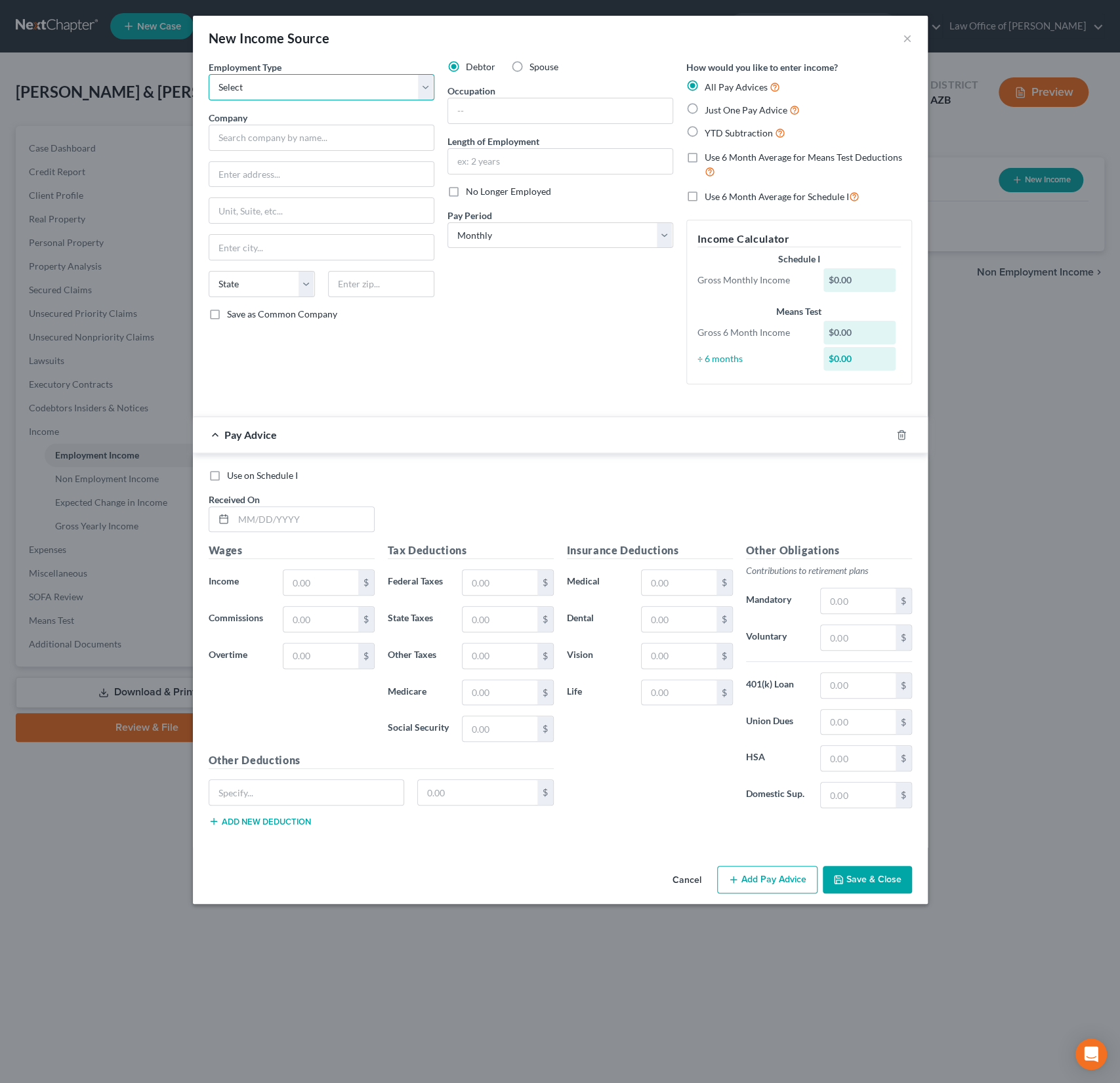
select select "0"
click at [209, 74] on select "Select Full or Part Time Employment Self Employment" at bounding box center [321, 87] width 225 height 26
click at [270, 138] on input "text" at bounding box center [321, 138] width 225 height 26
type input "HWAL Bay BA J Enterprises, Inc."
type input "PO BOX 359"
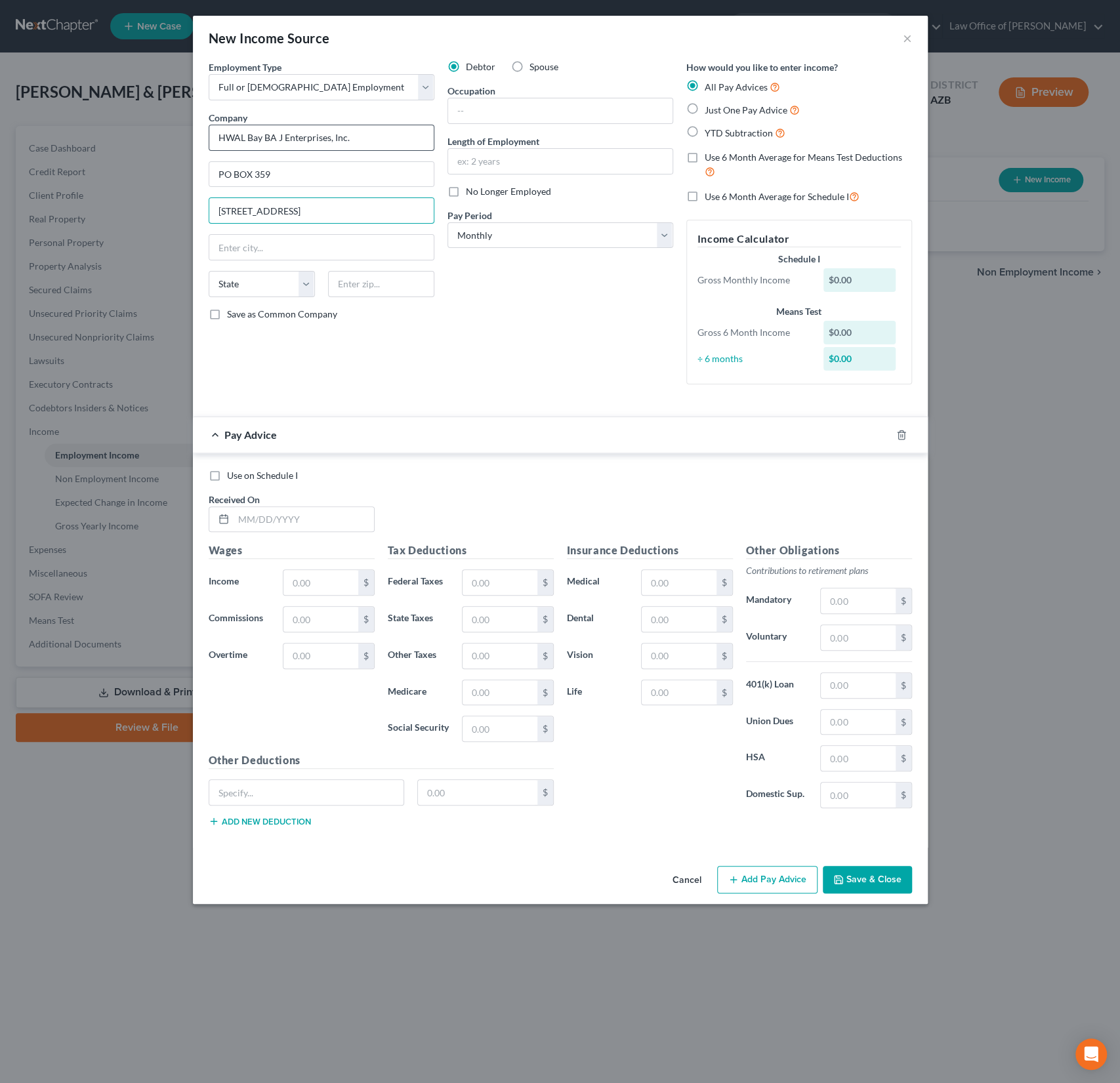
type input "16500 E. Hwy 66"
type input "86434"
type input "Peach Springs"
select select "3"
click at [466, 194] on label "No Longer Employed" at bounding box center [508, 192] width 85 height 13
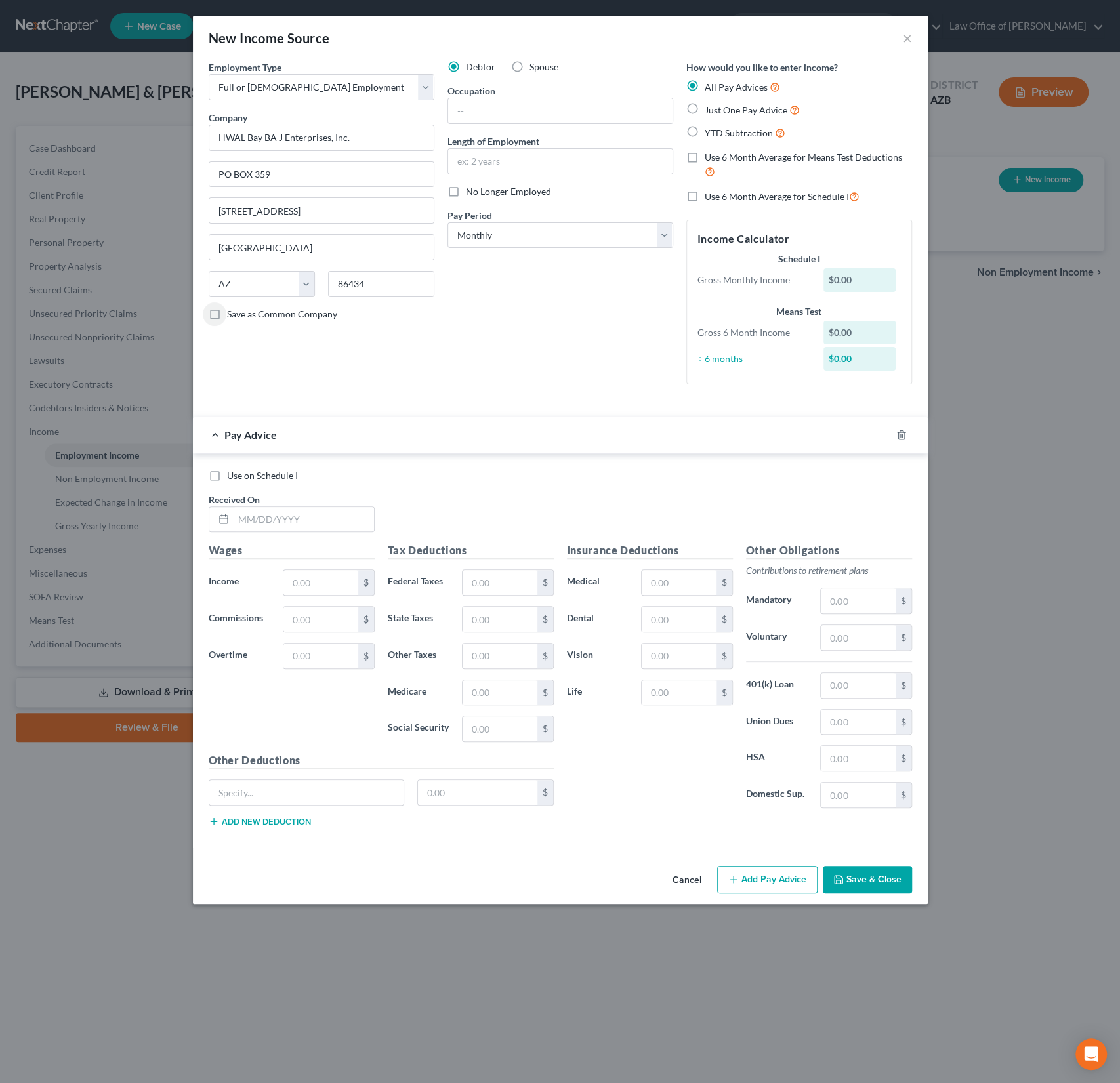
click at [471, 194] on input "No Longer Employed" at bounding box center [475, 189] width 8 height 8
checkbox input "true"
click at [711, 129] on span "YTD Subtraction" at bounding box center [738, 132] width 68 height 11
click at [711, 129] on input "YTD Subtraction" at bounding box center [713, 129] width 8 height 8
radio input "true"
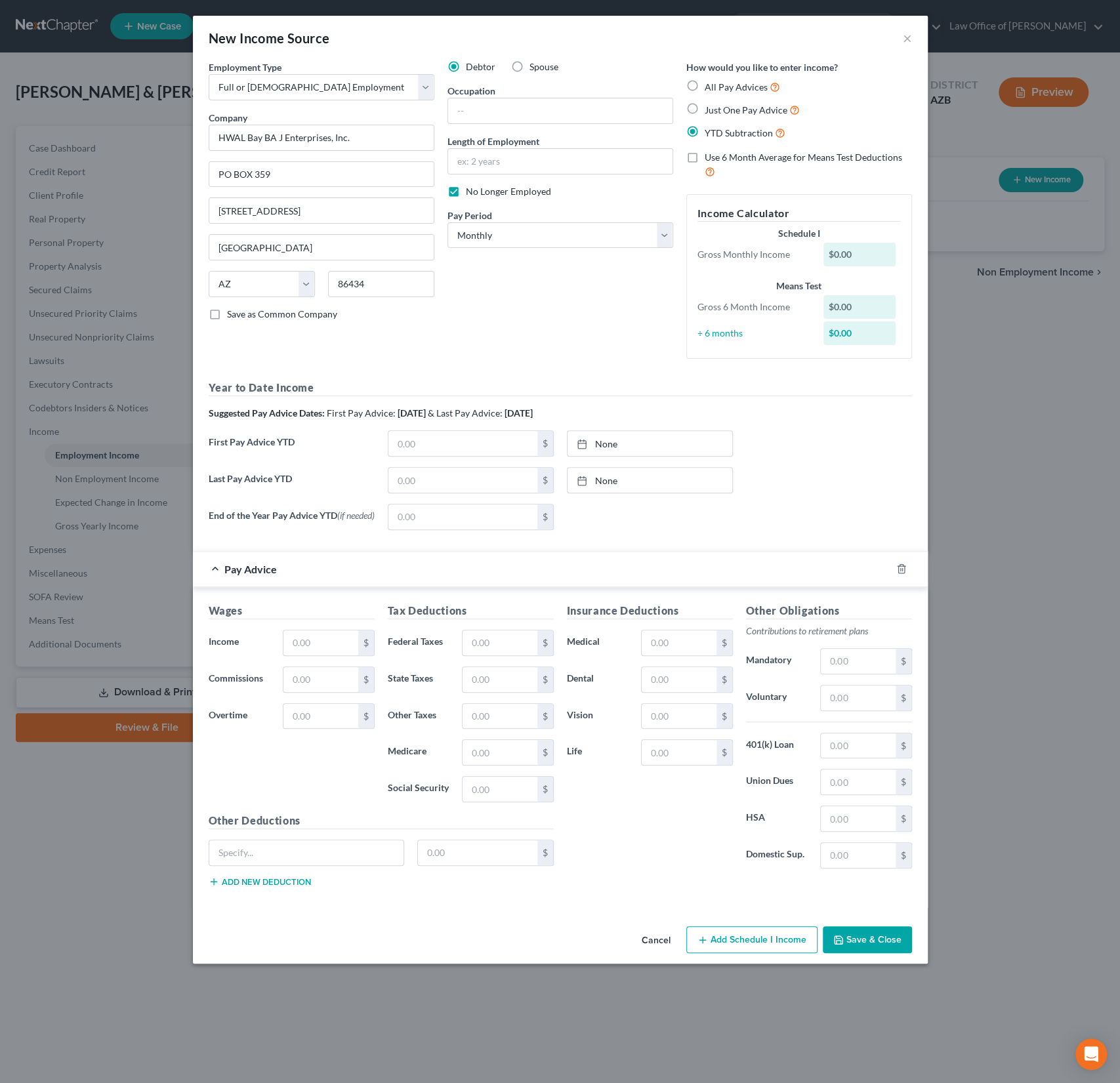
click at [904, 576] on div at bounding box center [909, 569] width 37 height 21
click at [902, 566] on polyline "button" at bounding box center [901, 566] width 8 height 0
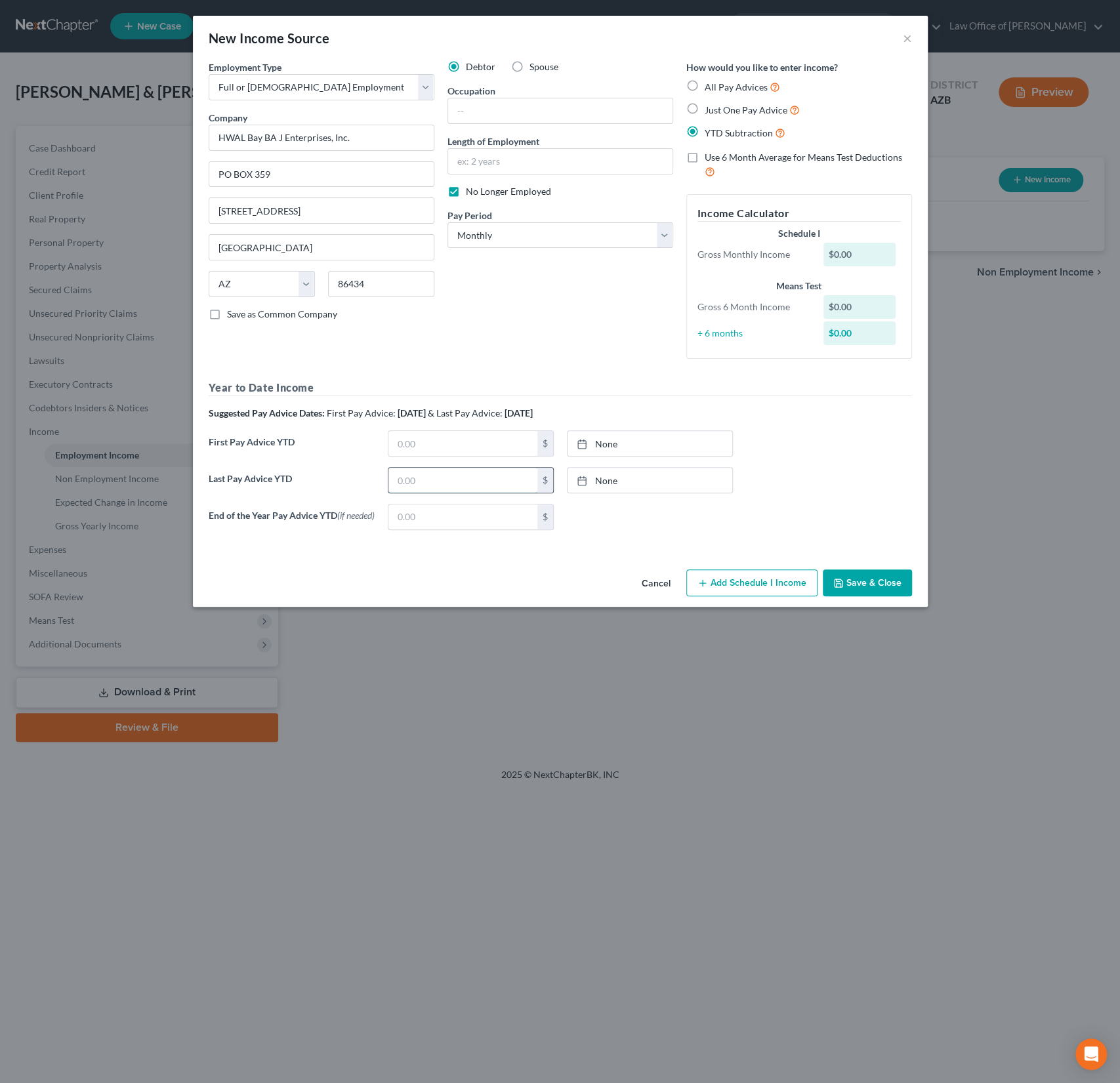
click at [427, 475] on input "text" at bounding box center [463, 480] width 149 height 25
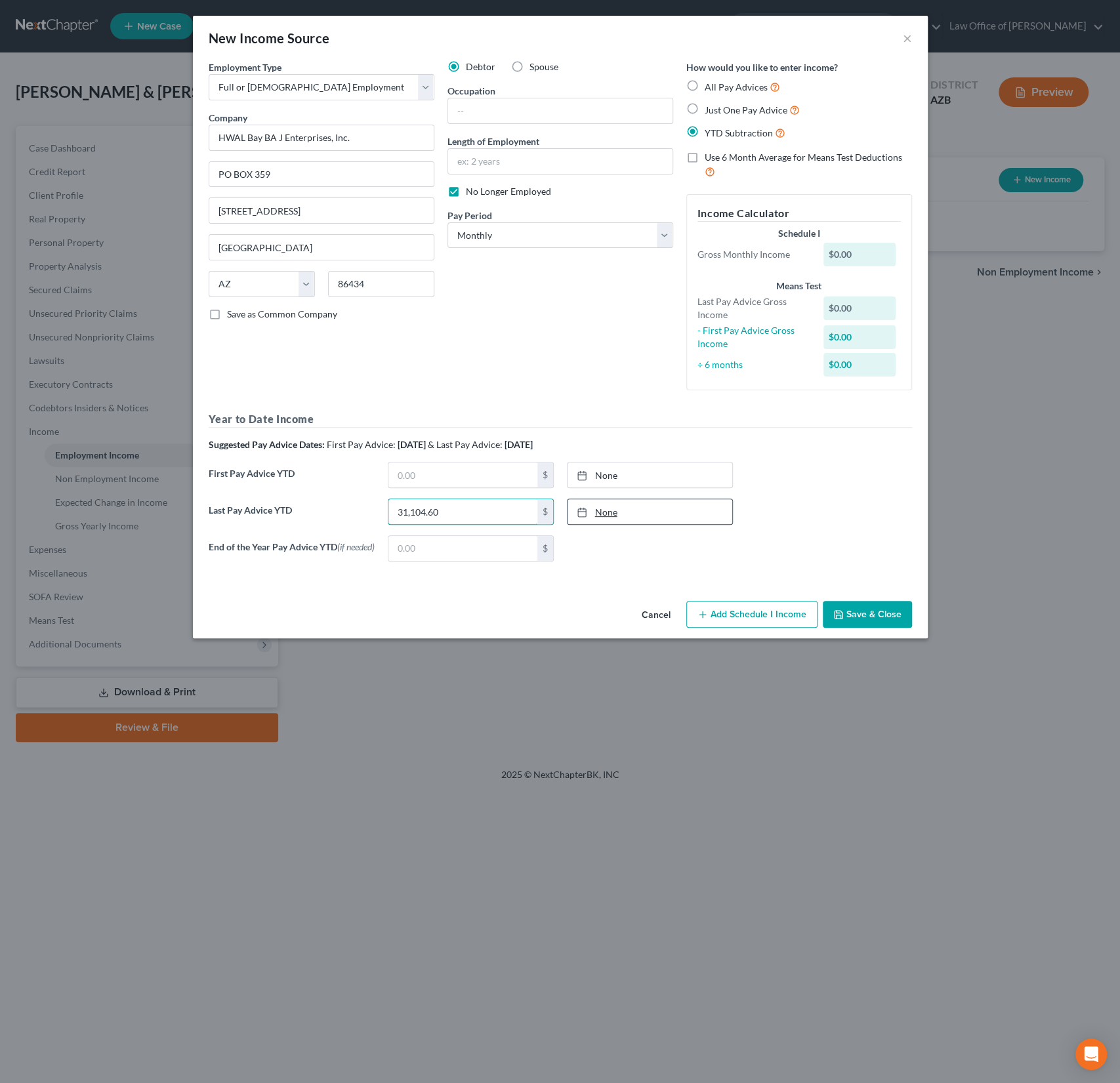
type input "31,104.60"
click at [588, 499] on link "None" at bounding box center [650, 511] width 165 height 25
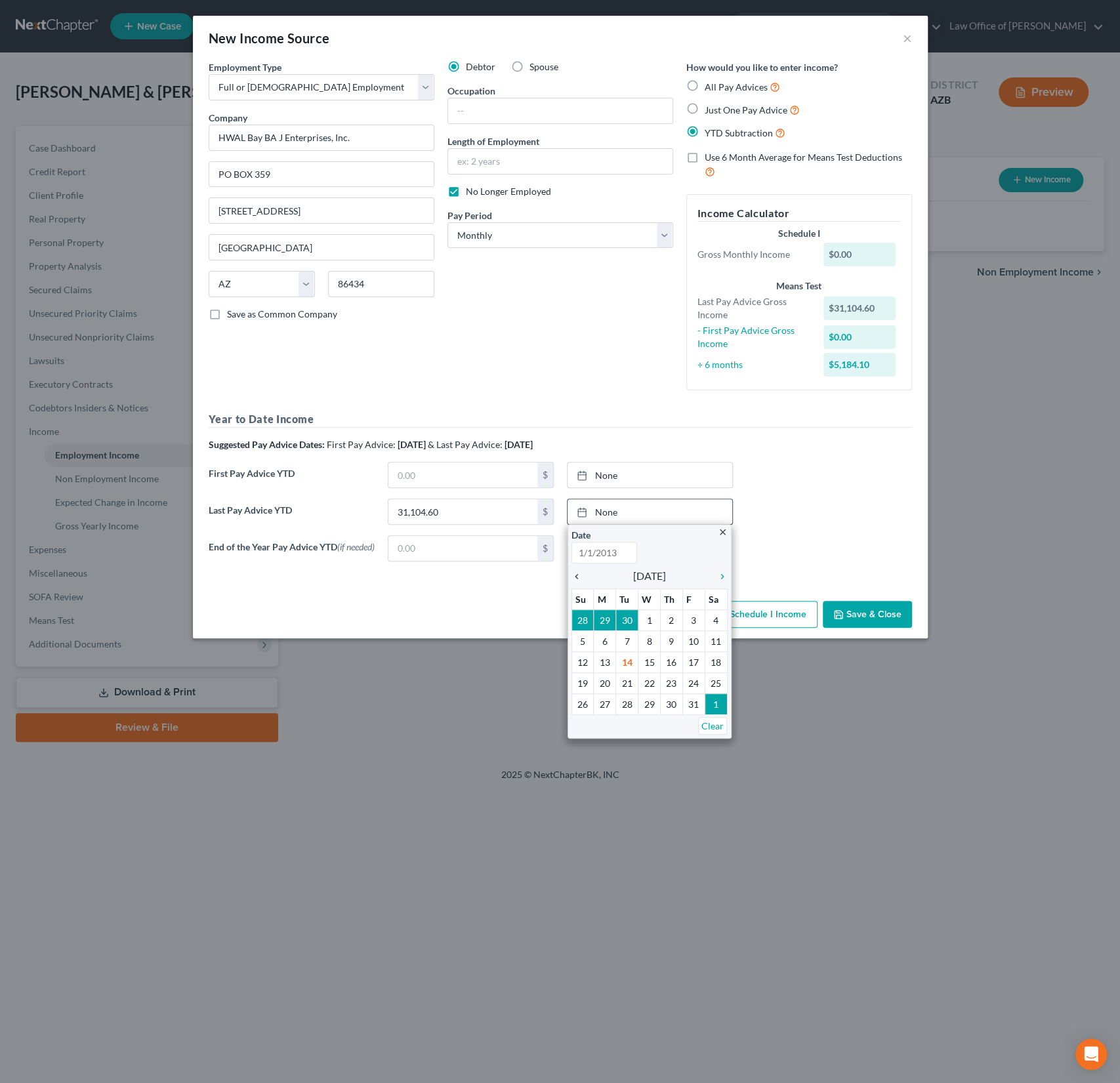
click at [575, 571] on icon "chevron_left" at bounding box center [579, 576] width 17 height 10
type input "[DATE]"
click at [575, 571] on icon "chevron_left" at bounding box center [579, 576] width 17 height 10
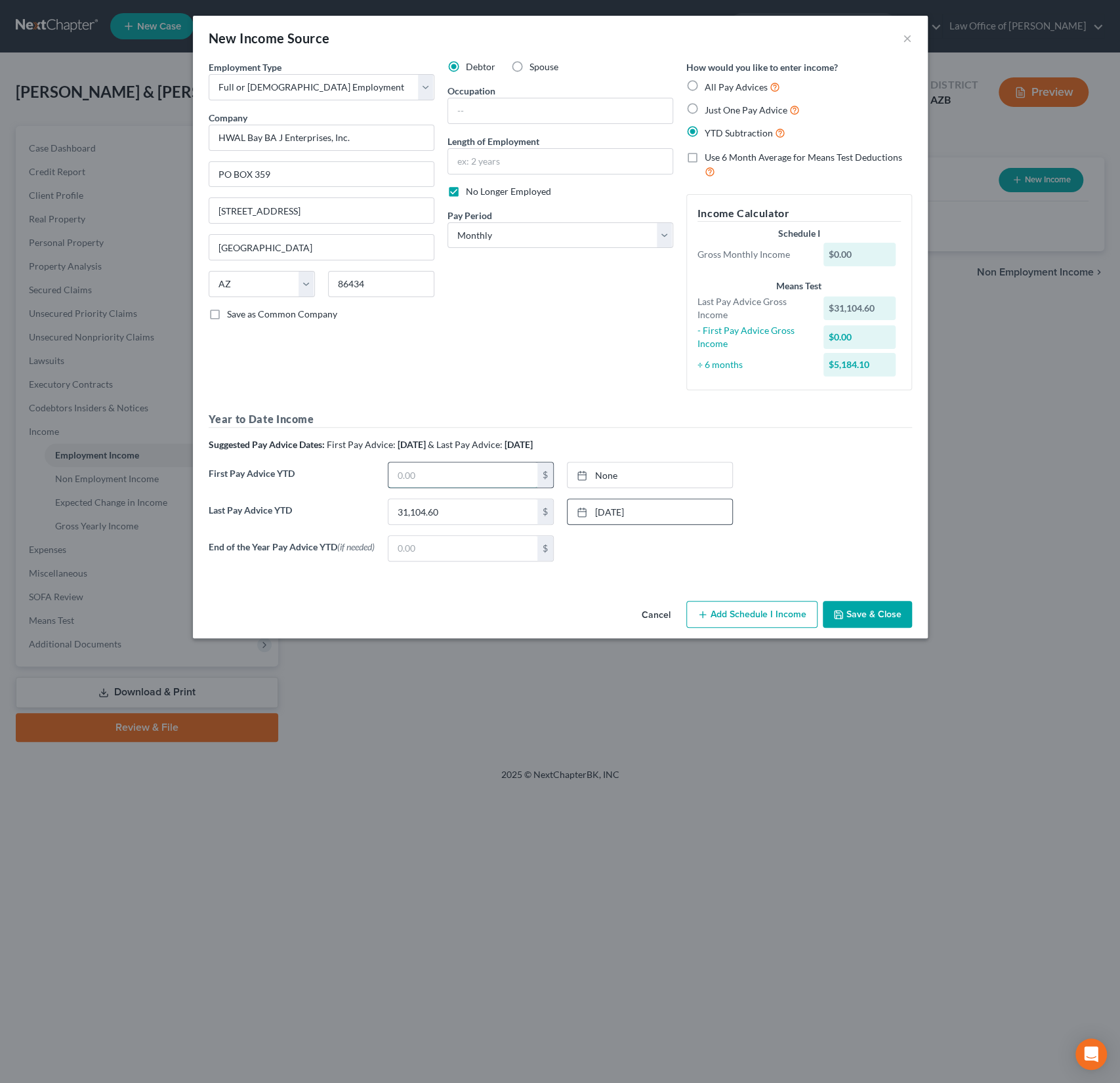
click at [429, 471] on input "text" at bounding box center [463, 475] width 149 height 25
type input "13,503.04"
click at [612, 478] on link "None" at bounding box center [650, 475] width 165 height 25
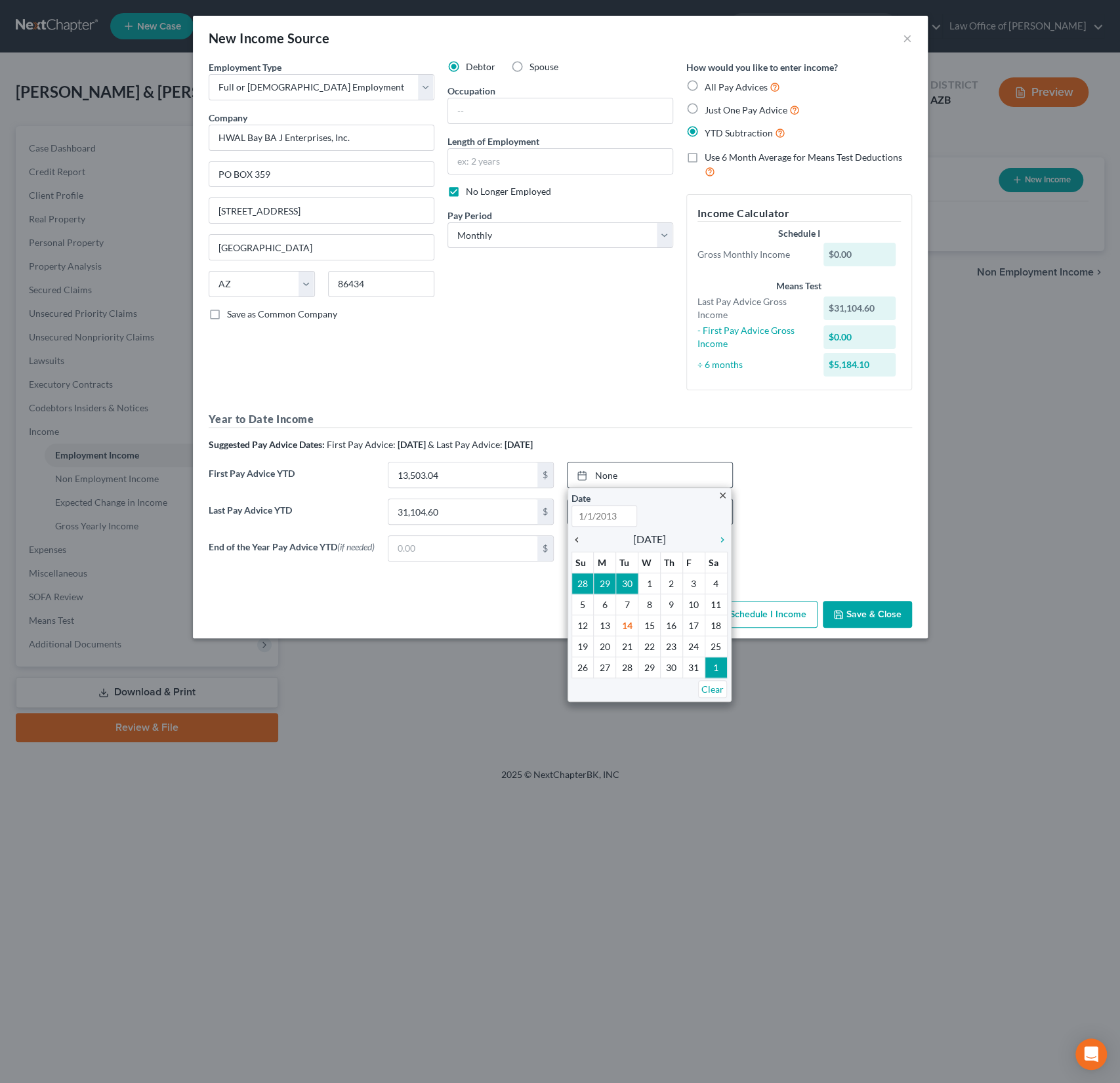
click at [582, 540] on icon "chevron_left" at bounding box center [579, 540] width 17 height 10
type input "[DATE]"
click at [582, 540] on icon "chevron_left" at bounding box center [579, 540] width 17 height 10
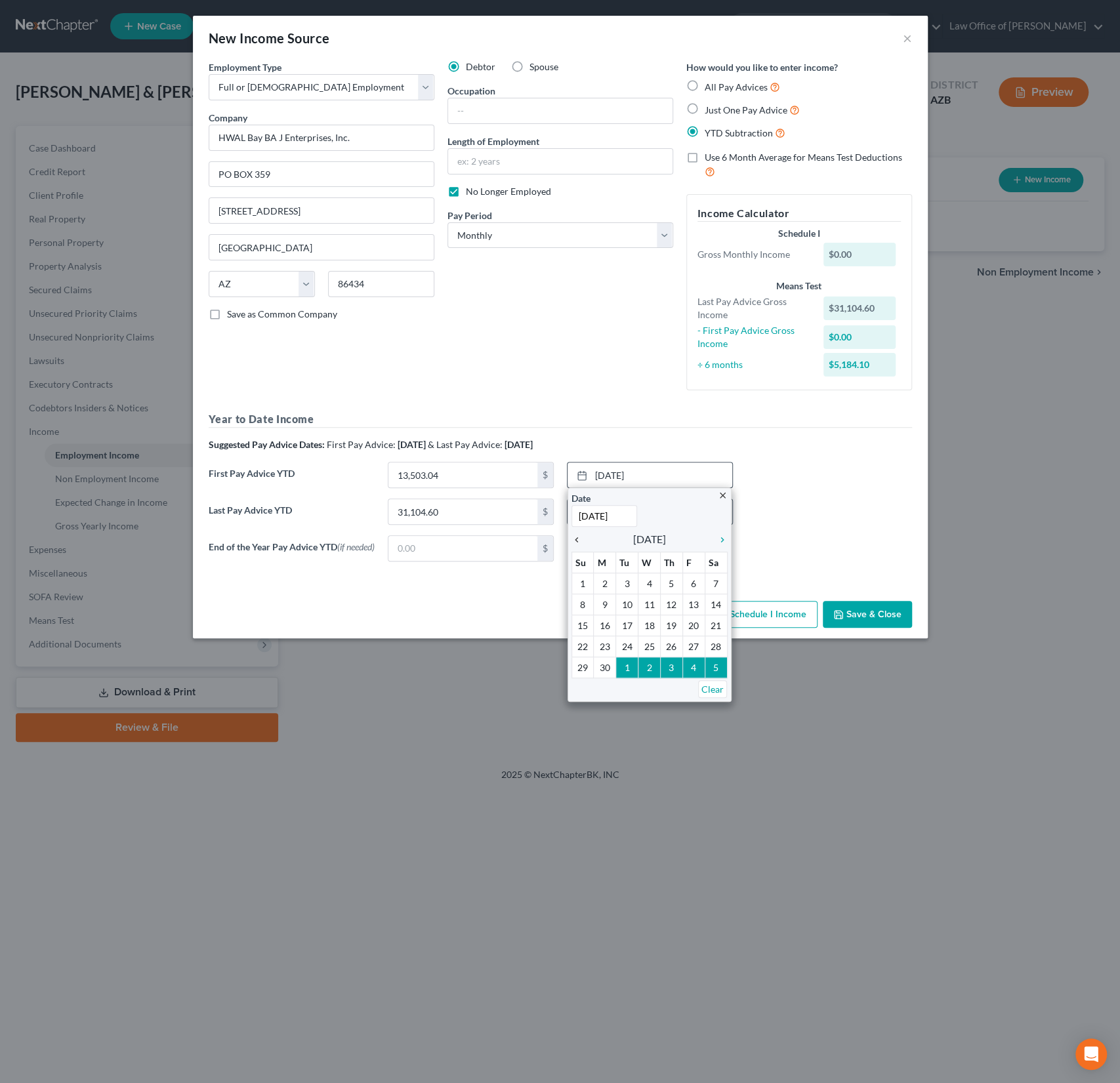
click at [582, 540] on icon "chevron_left" at bounding box center [579, 540] width 17 height 10
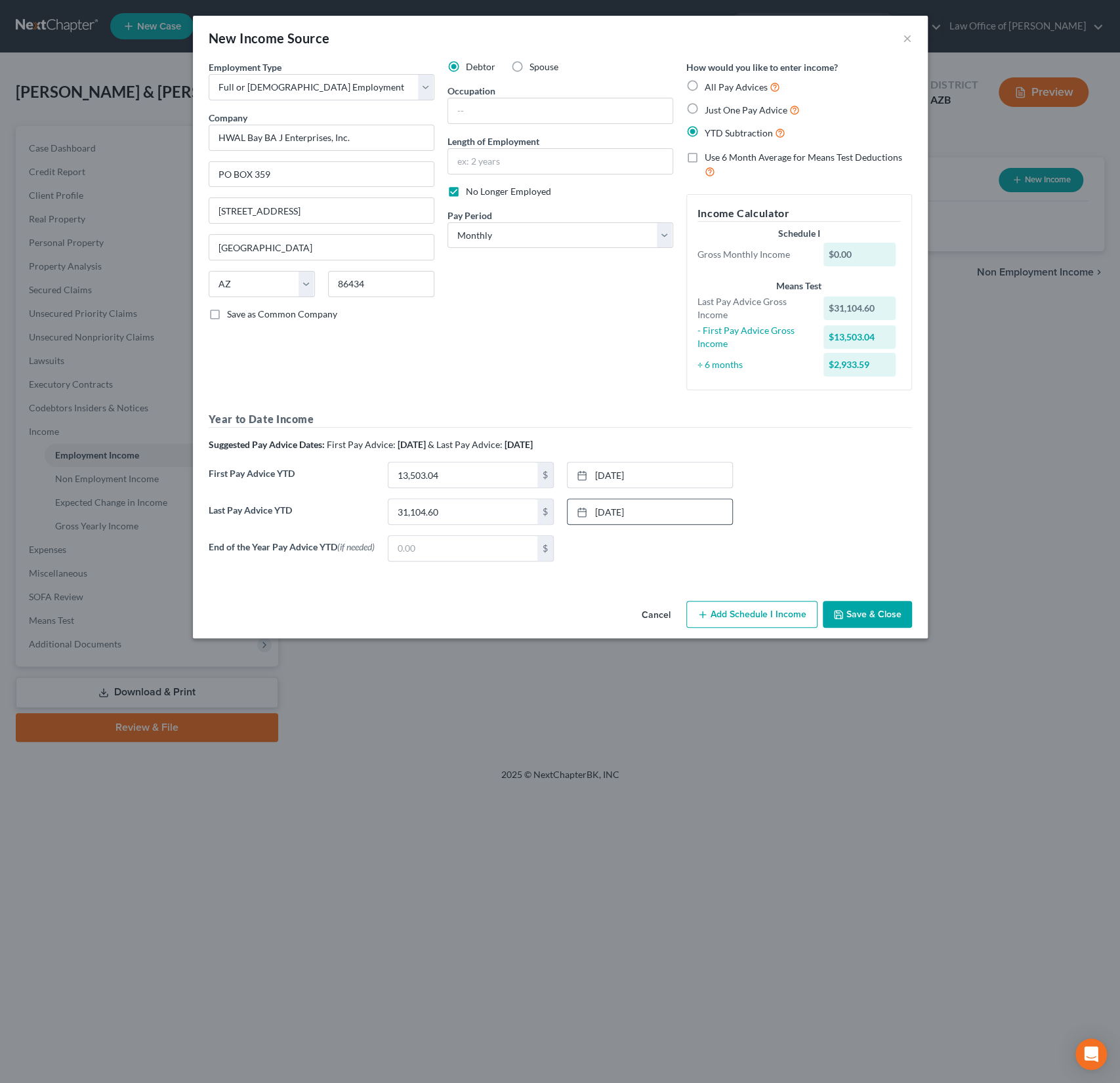
click at [871, 608] on button "Save & Close" at bounding box center [867, 614] width 89 height 28
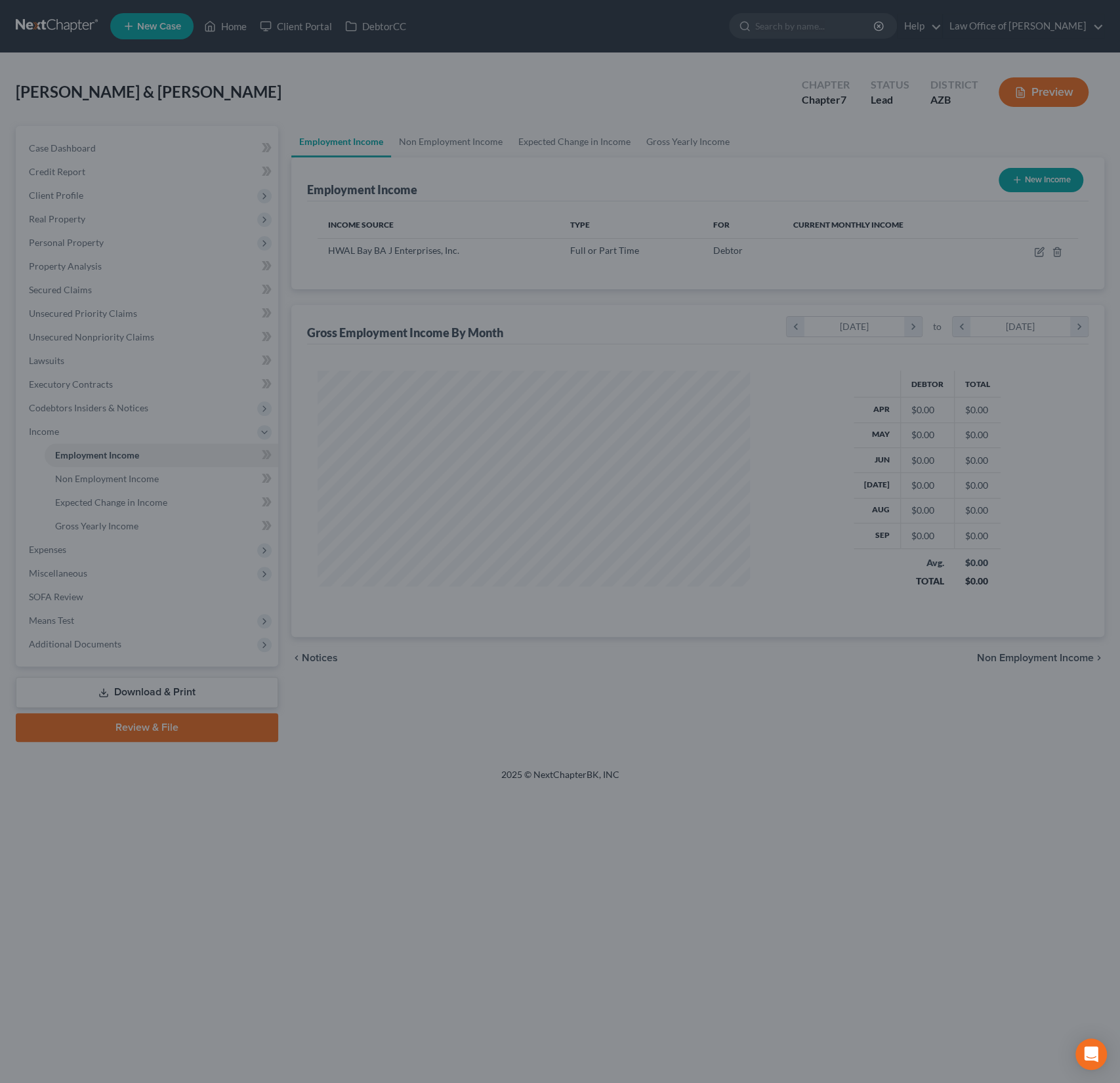
scroll to position [234, 459]
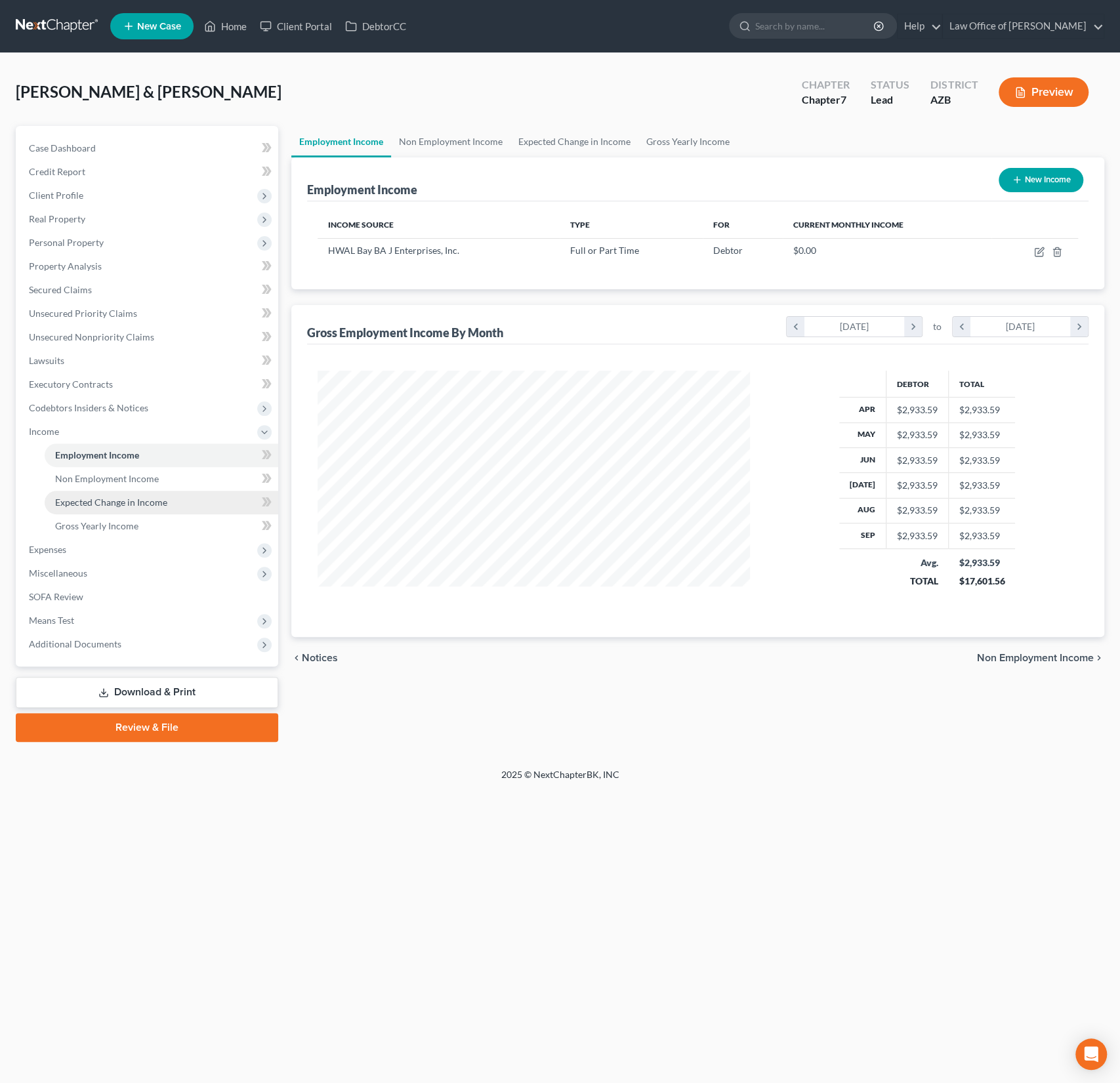
click at [97, 491] on link "Expected Change in Income" at bounding box center [162, 503] width 234 height 24
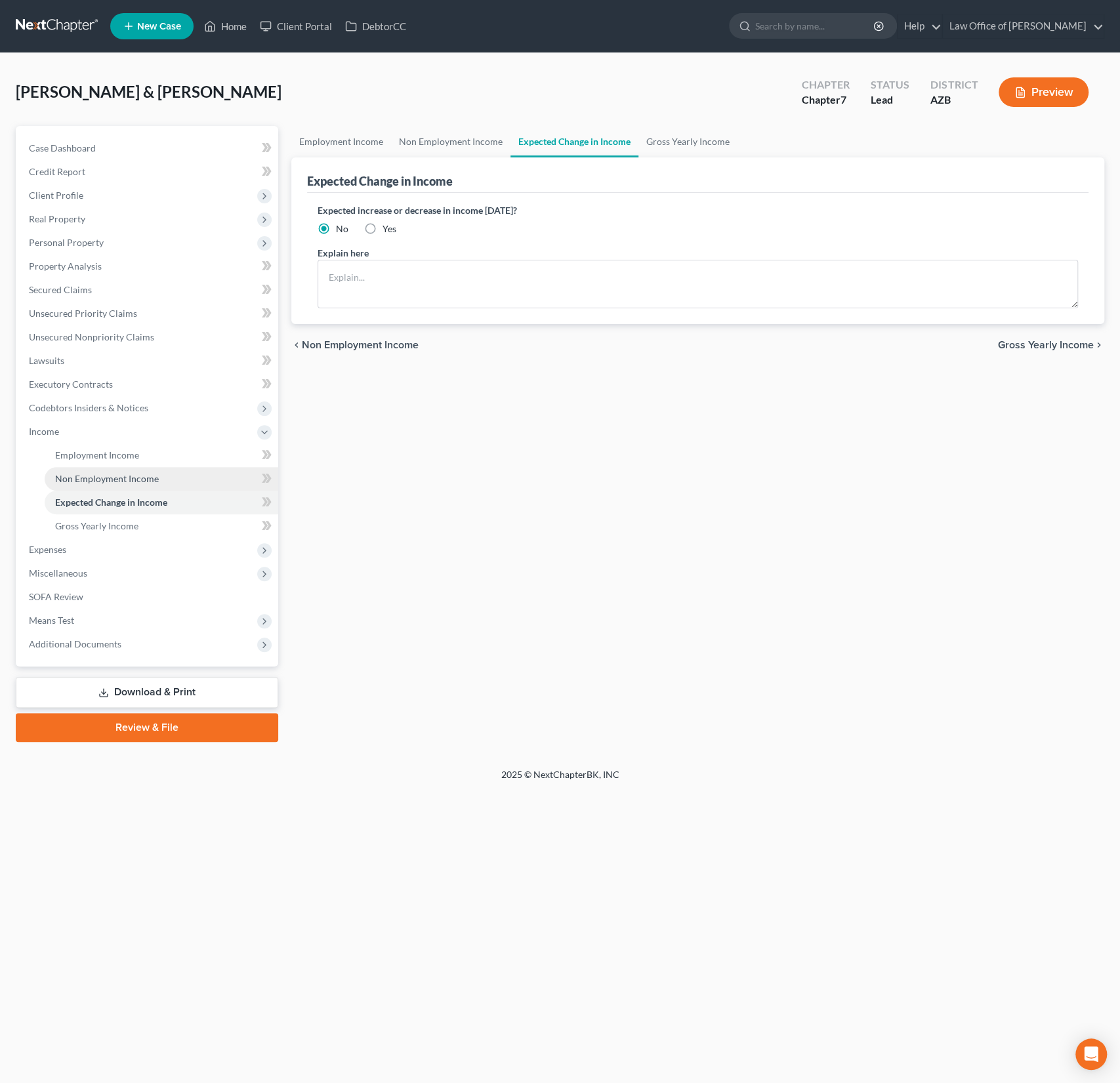
click at [109, 481] on span "Non Employment Income" at bounding box center [107, 478] width 103 height 11
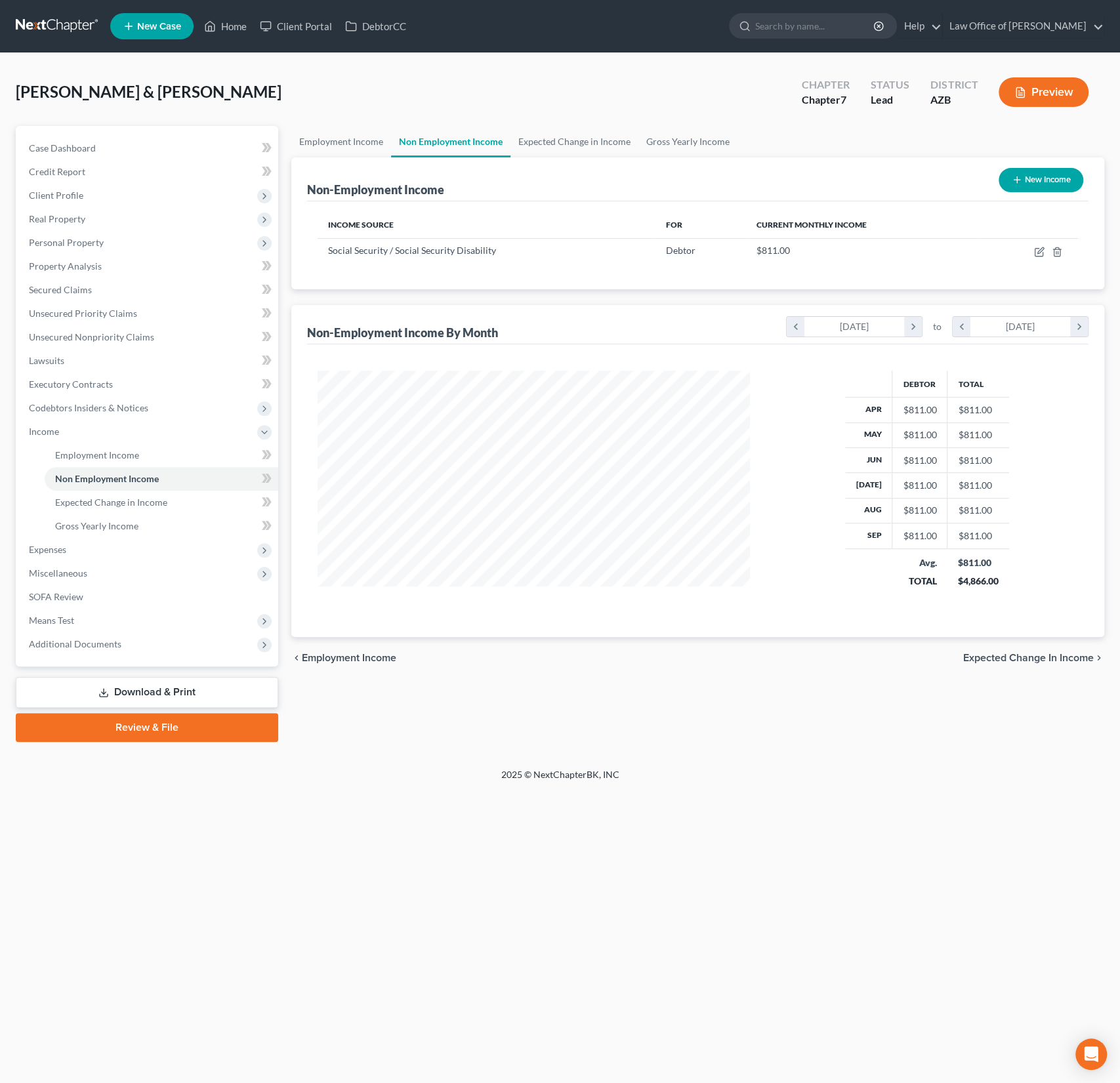
scroll to position [234, 459]
click at [86, 458] on span "Employment Income" at bounding box center [97, 454] width 84 height 11
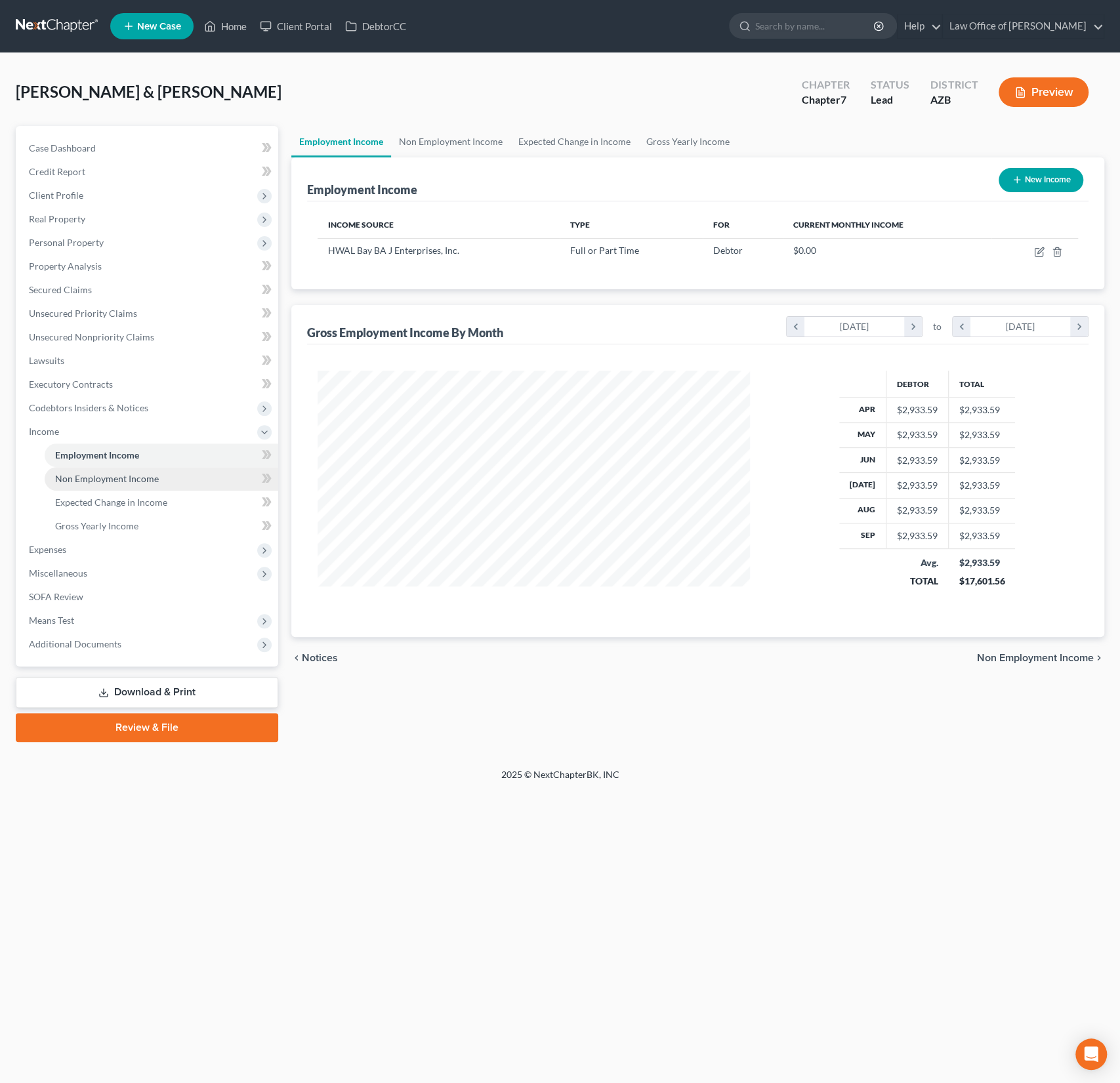
scroll to position [234, 459]
click at [92, 477] on span "Non Employment Income" at bounding box center [107, 478] width 103 height 11
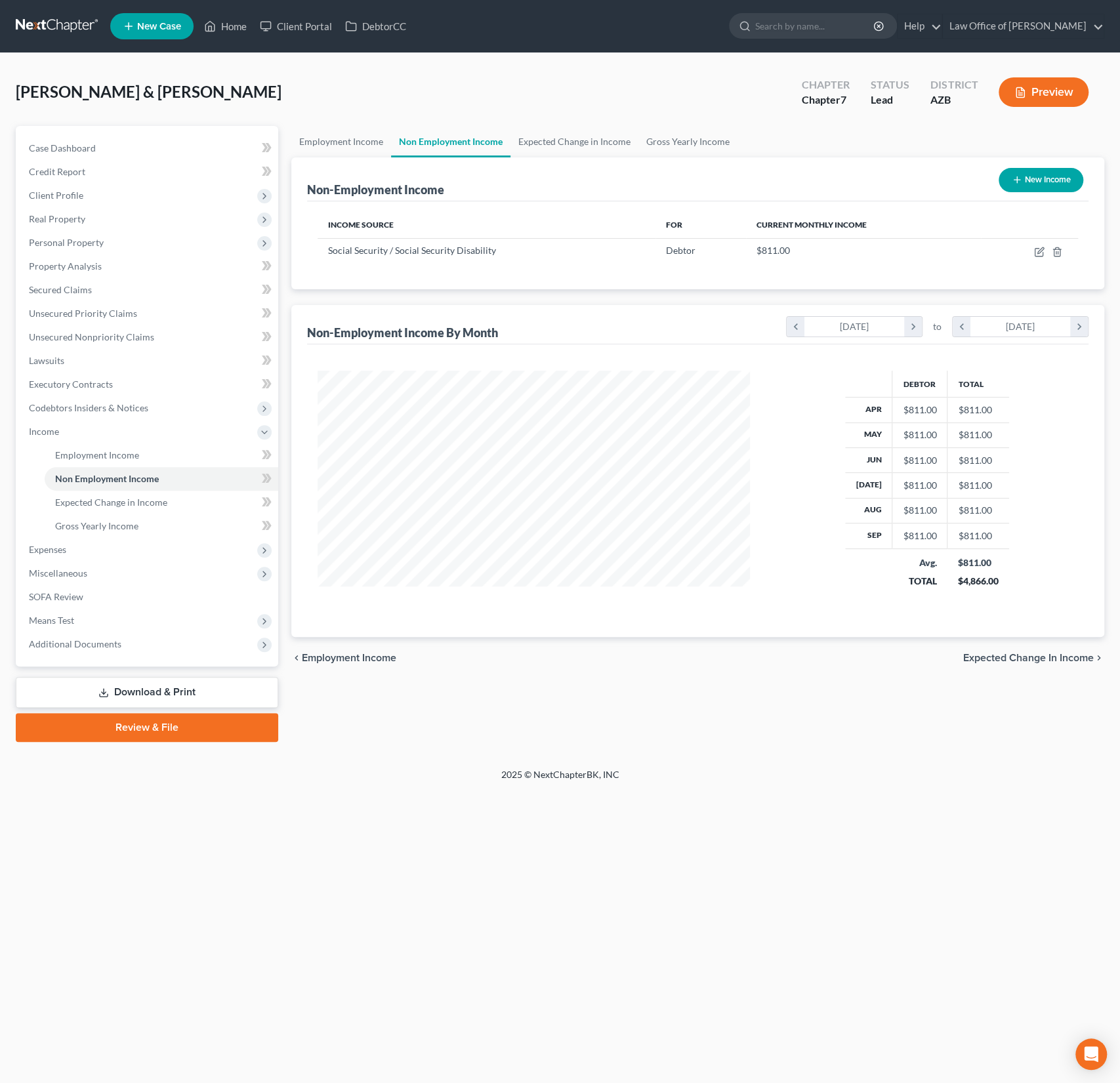
scroll to position [234, 459]
click at [1033, 179] on button "New Income" at bounding box center [1041, 180] width 85 height 24
select select "0"
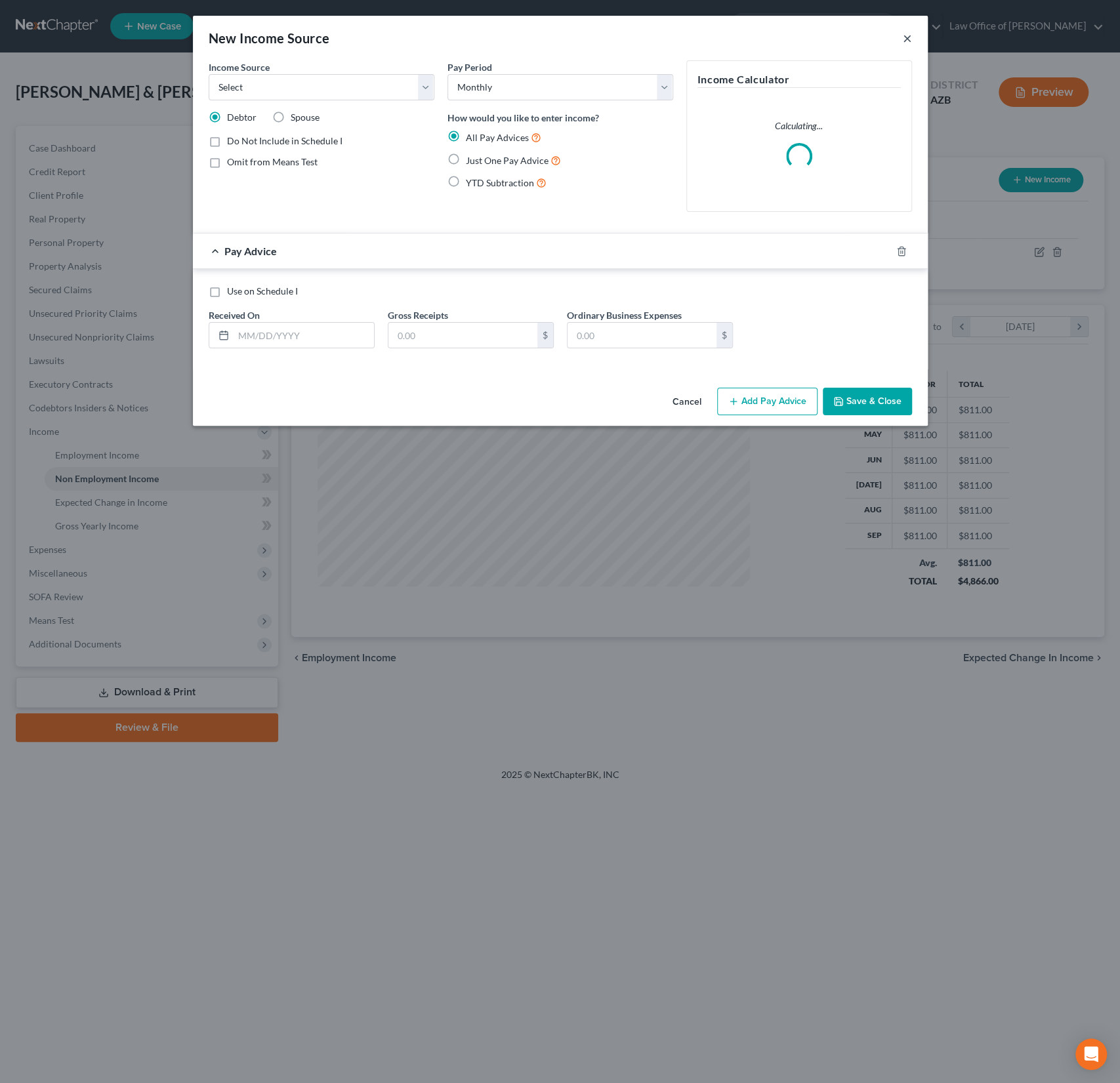
click at [905, 37] on button "×" at bounding box center [907, 37] width 9 height 16
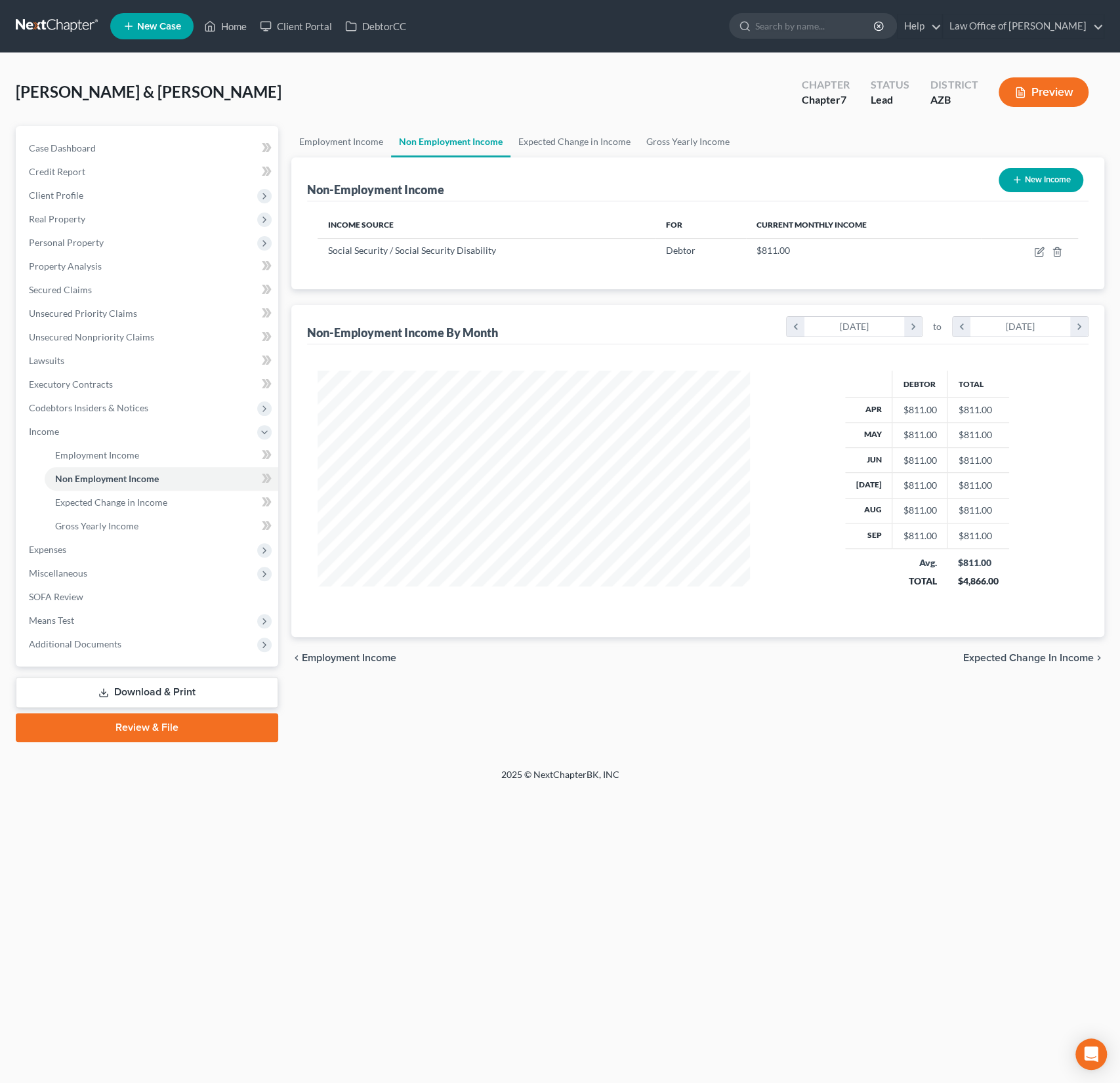
click at [1038, 179] on button "New Income" at bounding box center [1041, 180] width 85 height 24
select select "0"
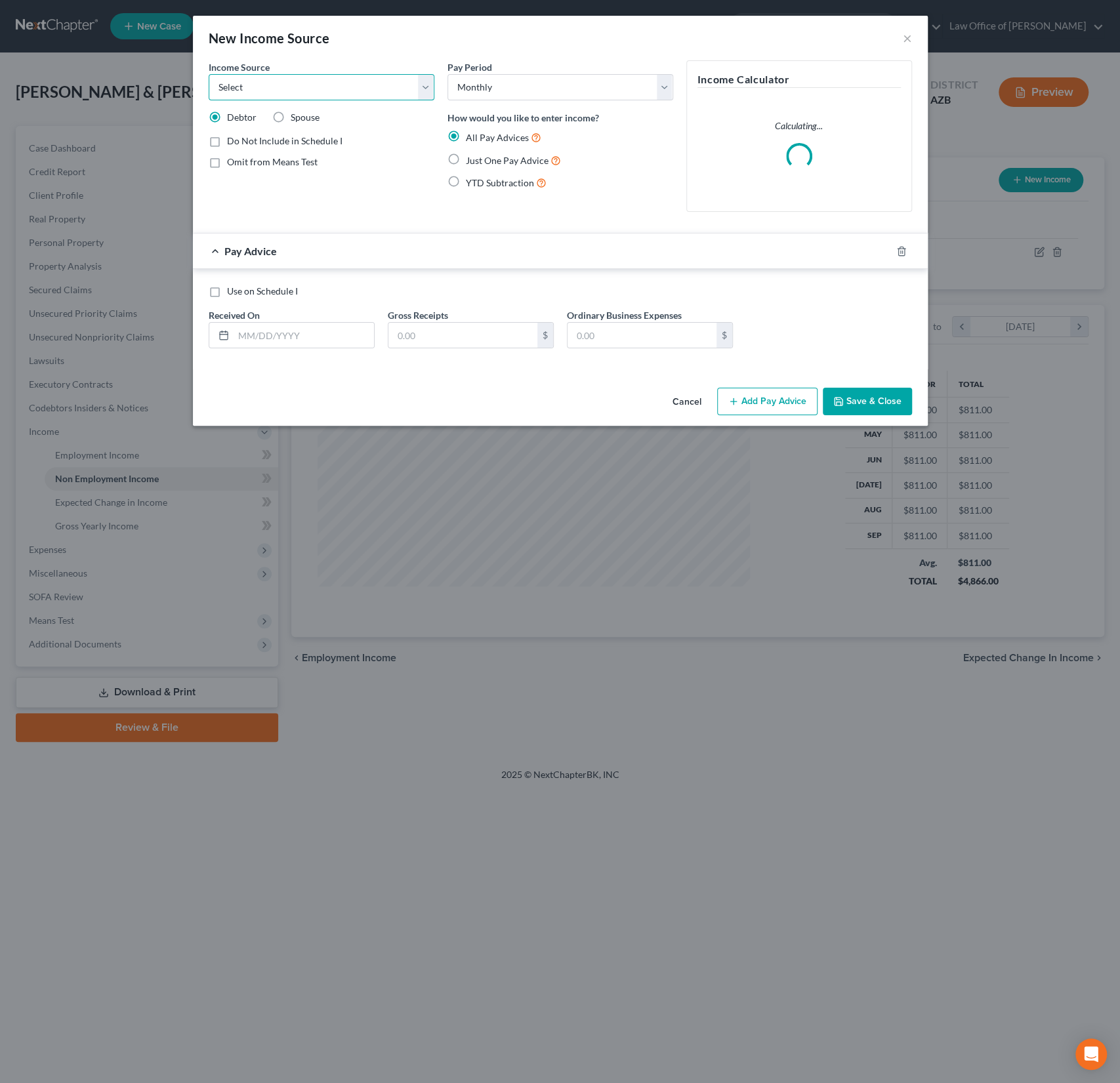
click at [273, 86] on select "Select Unemployment Disability (from employer) Pension Retirement Social Securi…" at bounding box center [321, 87] width 225 height 26
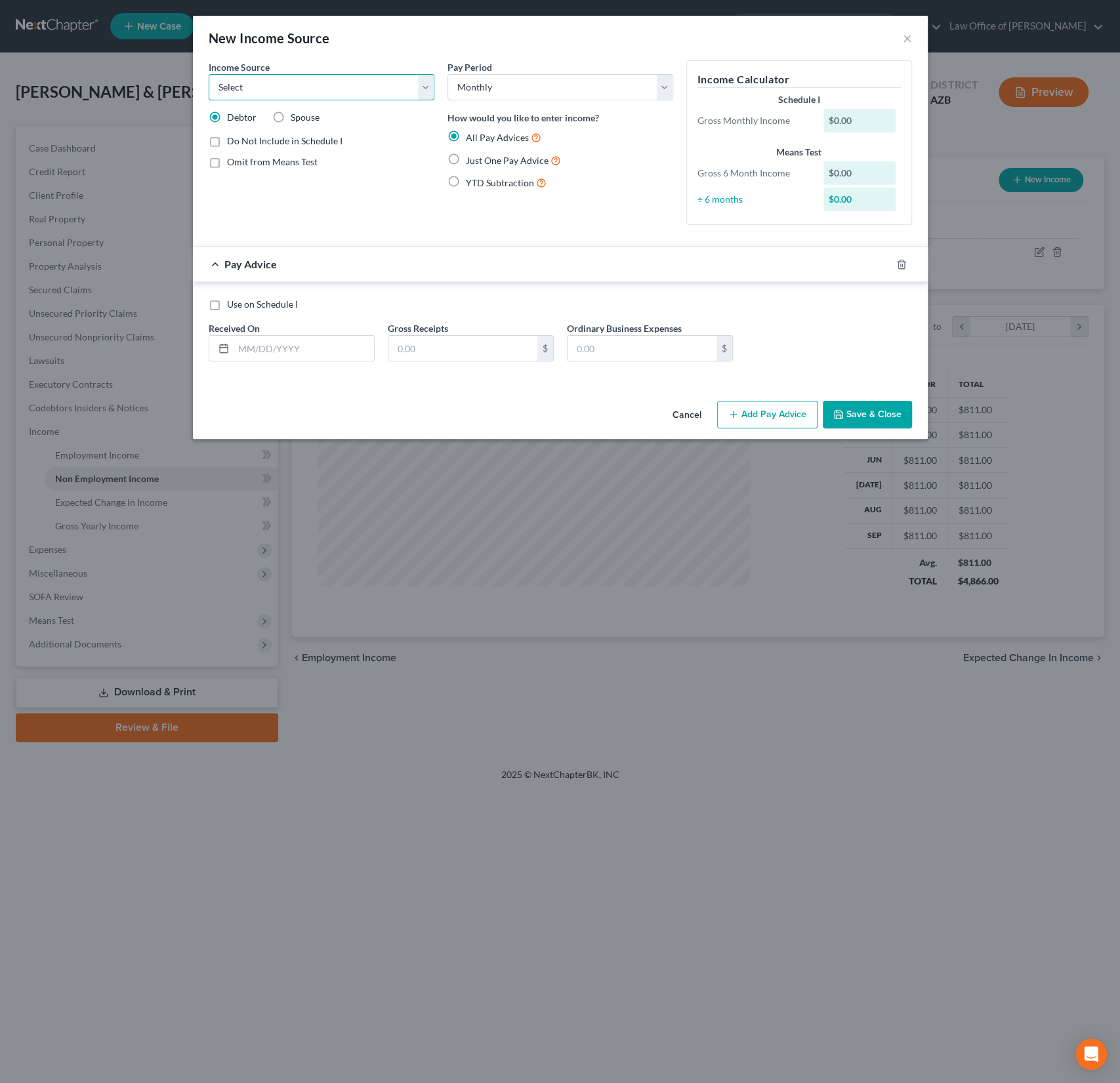
select select "5"
click at [209, 74] on select "Select Unemployment Disability (from employer) Pension Retirement Social Securi…" at bounding box center [321, 87] width 225 height 26
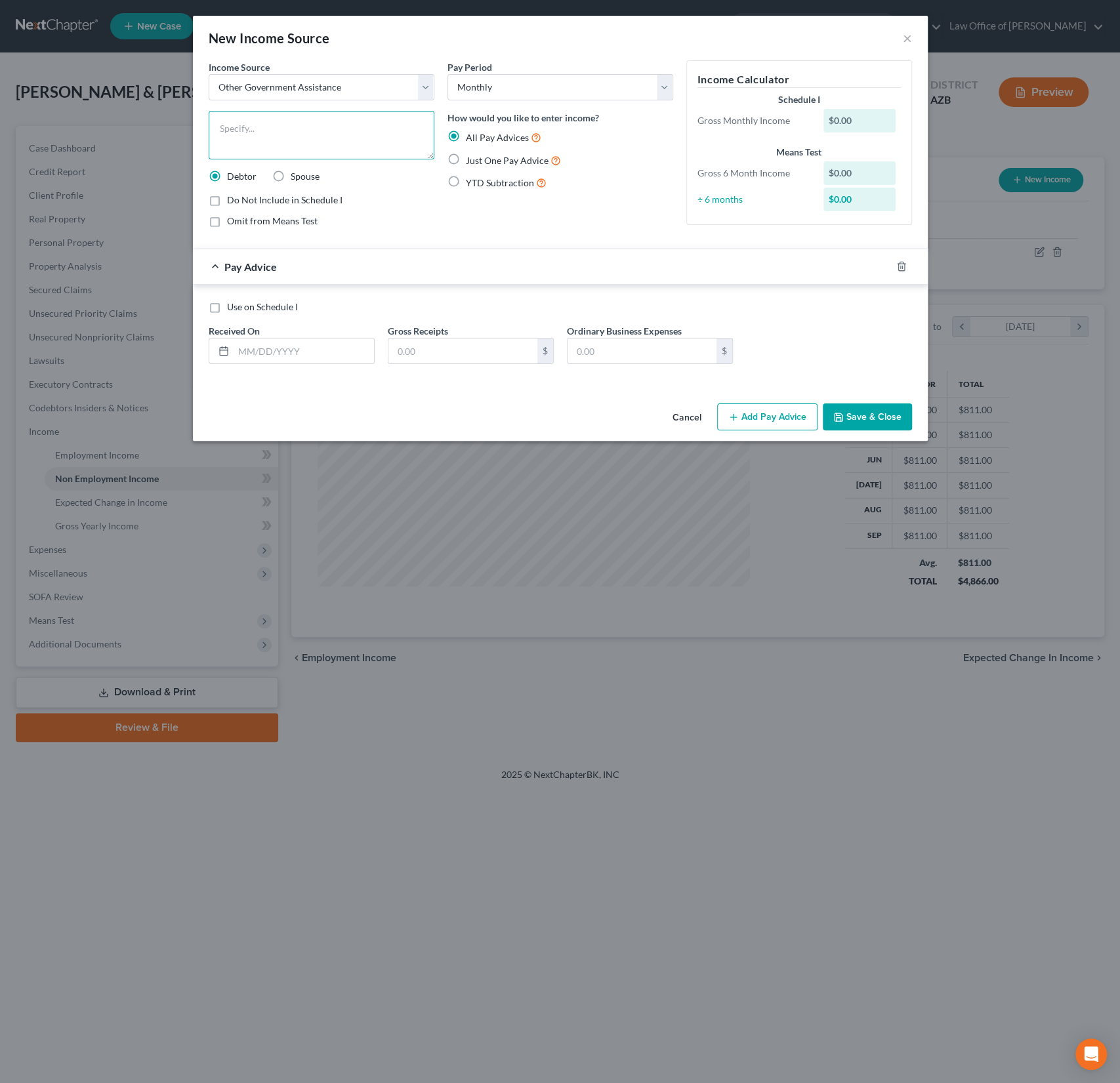
click at [268, 138] on textarea at bounding box center [321, 135] width 225 height 49
type textarea "Lake Mead Stipend"
click at [466, 165] on label "Just One Pay Advice" at bounding box center [513, 160] width 95 height 15
click at [471, 162] on input "Just One Pay Advice" at bounding box center [475, 156] width 8 height 8
radio input "true"
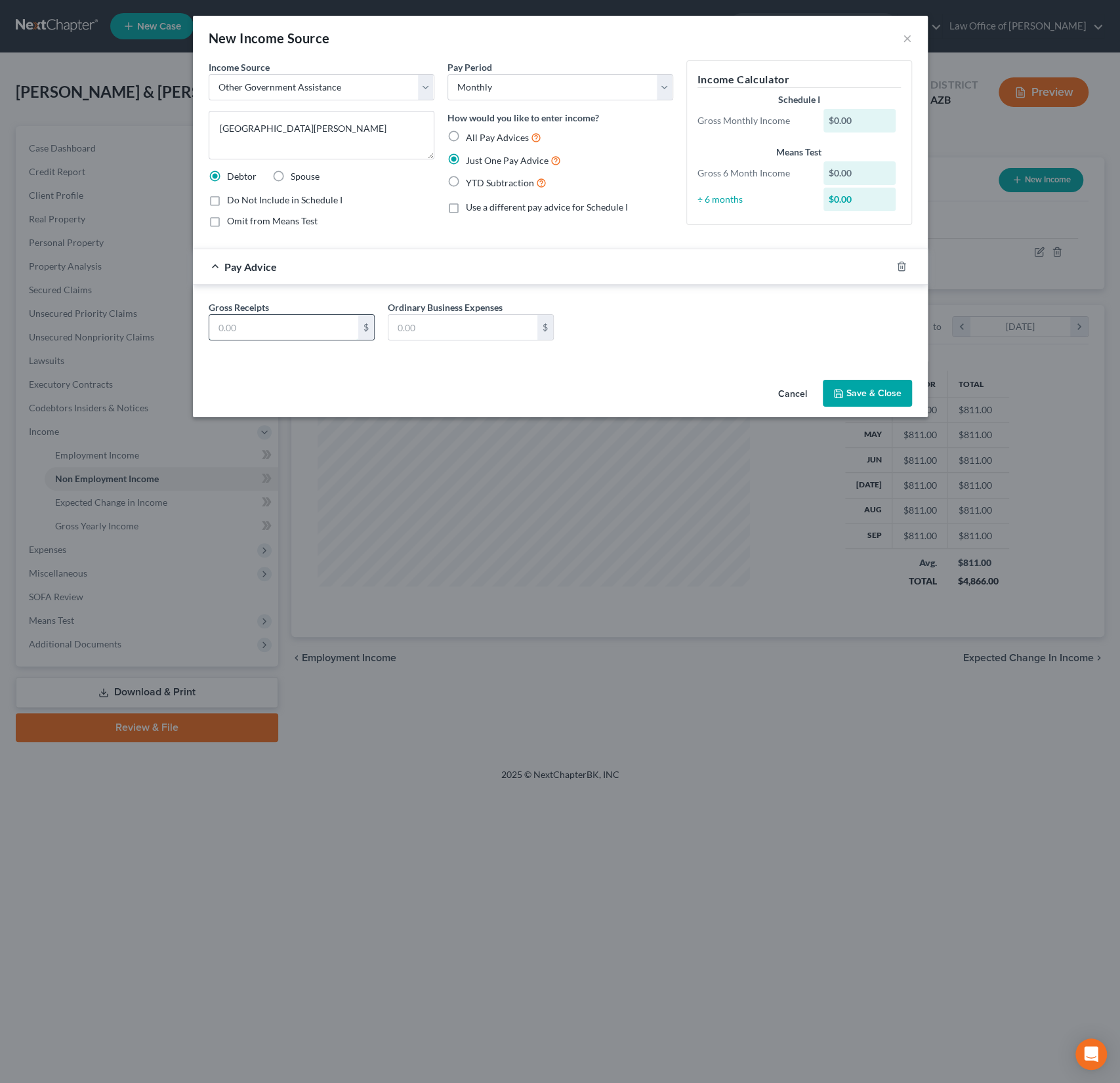
click at [246, 323] on input "text" at bounding box center [284, 327] width 149 height 25
type input "250"
click at [883, 400] on button "Save & Close" at bounding box center [867, 393] width 89 height 28
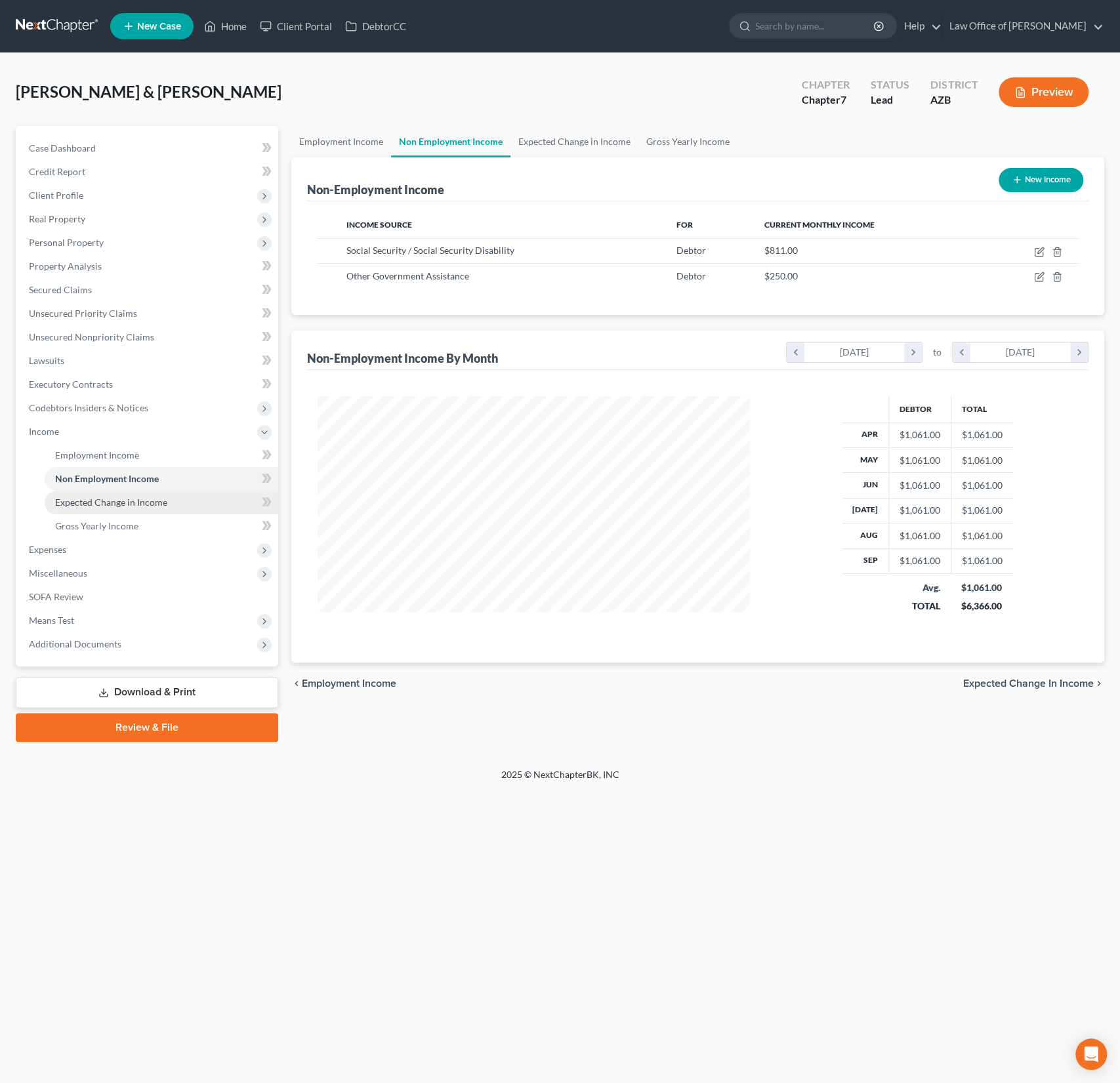
click at [115, 497] on span "Expected Change in Income" at bounding box center [112, 501] width 112 height 11
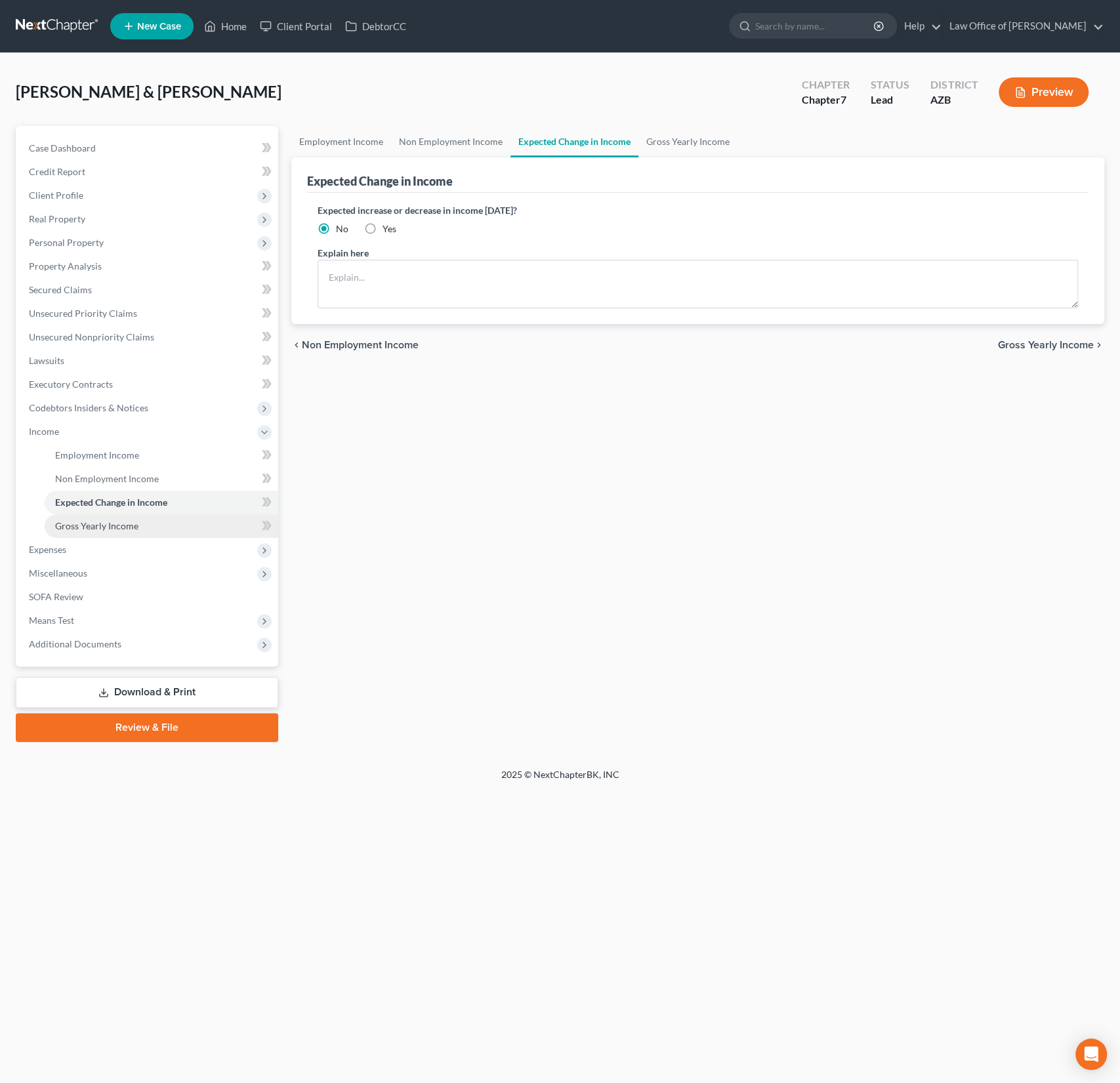
click at [109, 522] on span "Gross Yearly Income" at bounding box center [97, 525] width 83 height 11
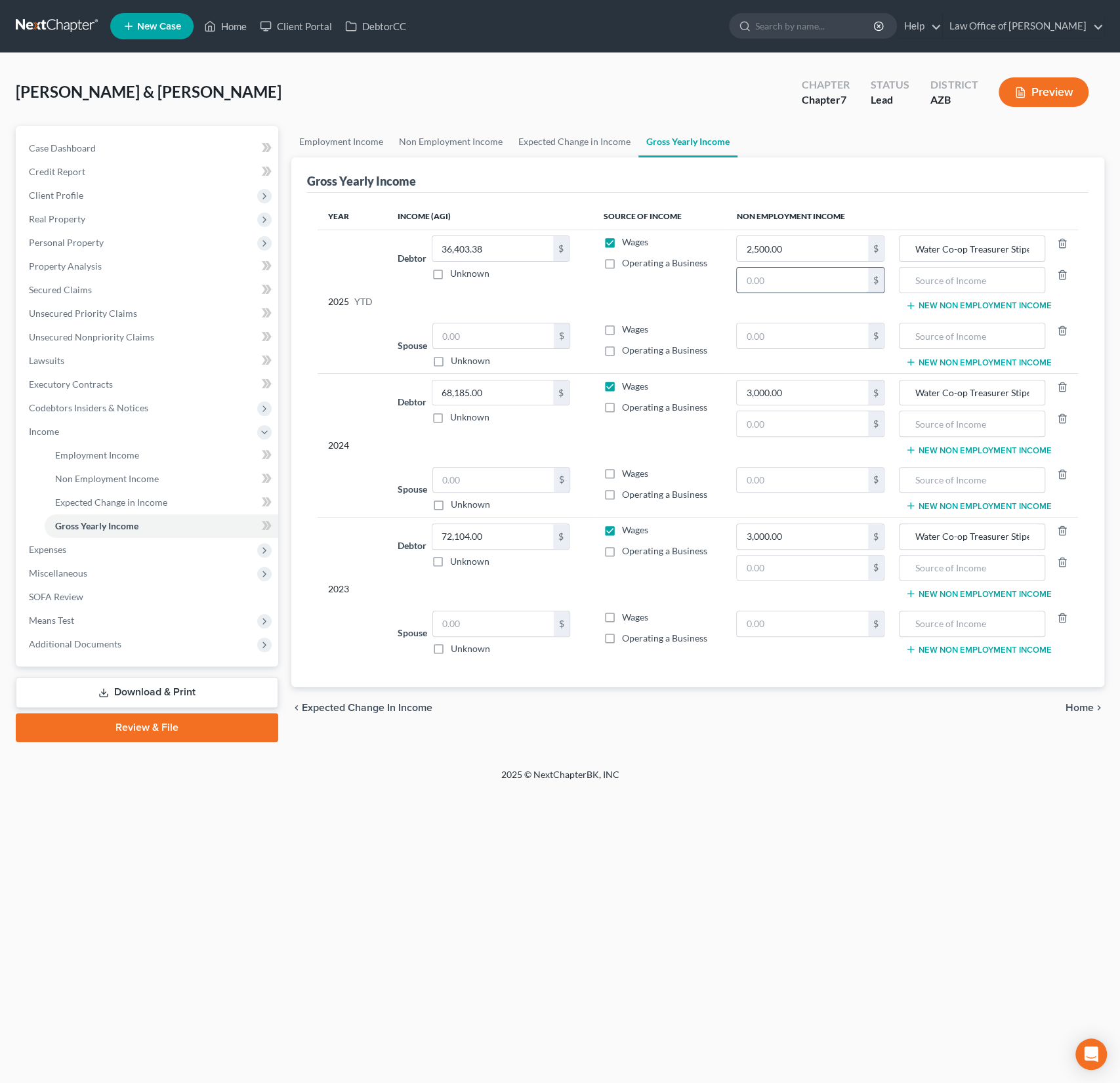
click at [776, 278] on input "text" at bounding box center [802, 280] width 131 height 25
click at [776, 418] on input "text" at bounding box center [802, 424] width 131 height 25
type input "14,268"
click at [969, 425] on input "text" at bounding box center [971, 424] width 131 height 25
type input "SS"
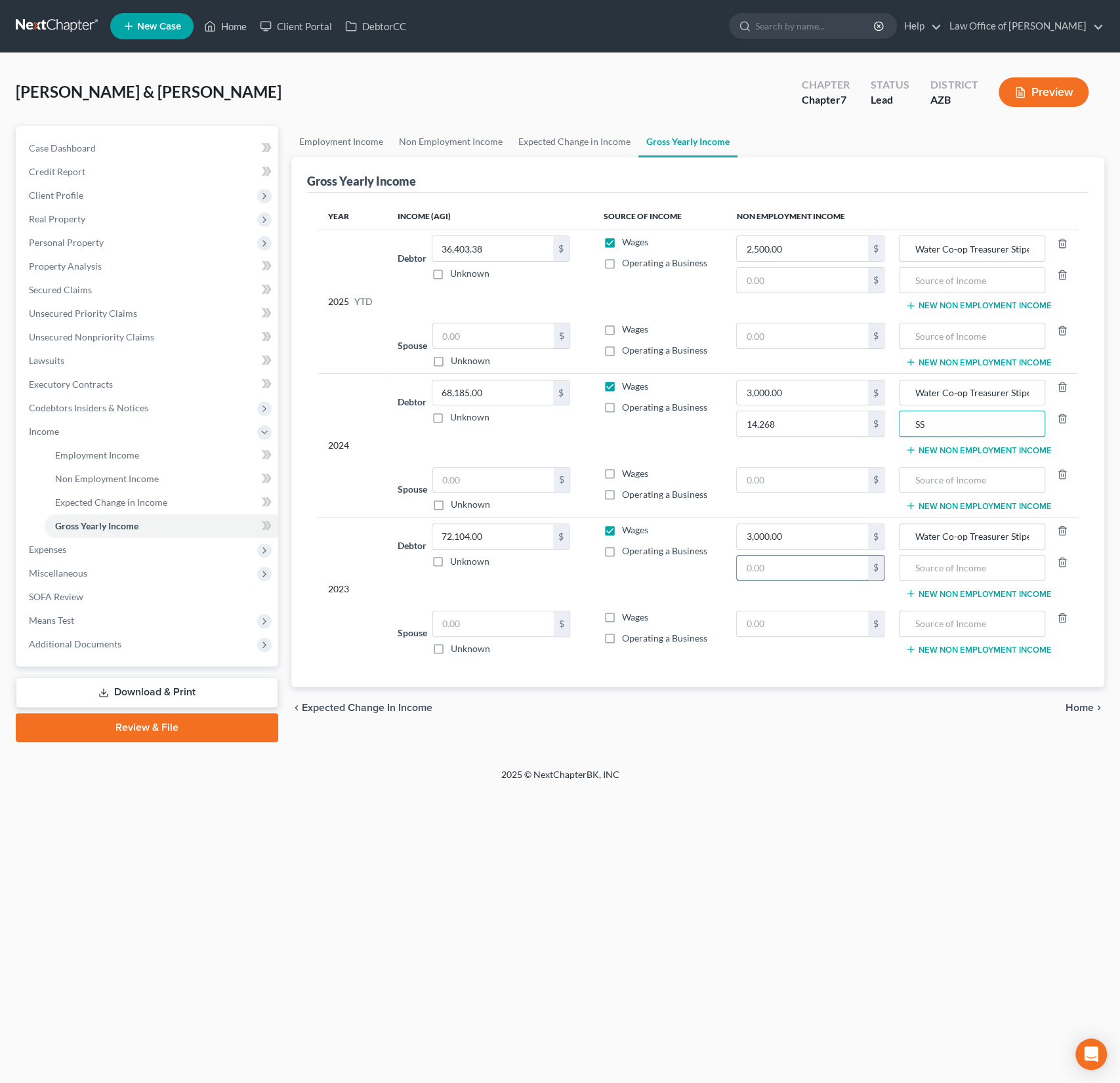
click at [765, 567] on input "text" at bounding box center [802, 567] width 131 height 25
type input "9,216"
click at [943, 565] on input "text" at bounding box center [971, 567] width 131 height 25
type input "SS"
click at [73, 546] on span "Expenses" at bounding box center [148, 550] width 260 height 24
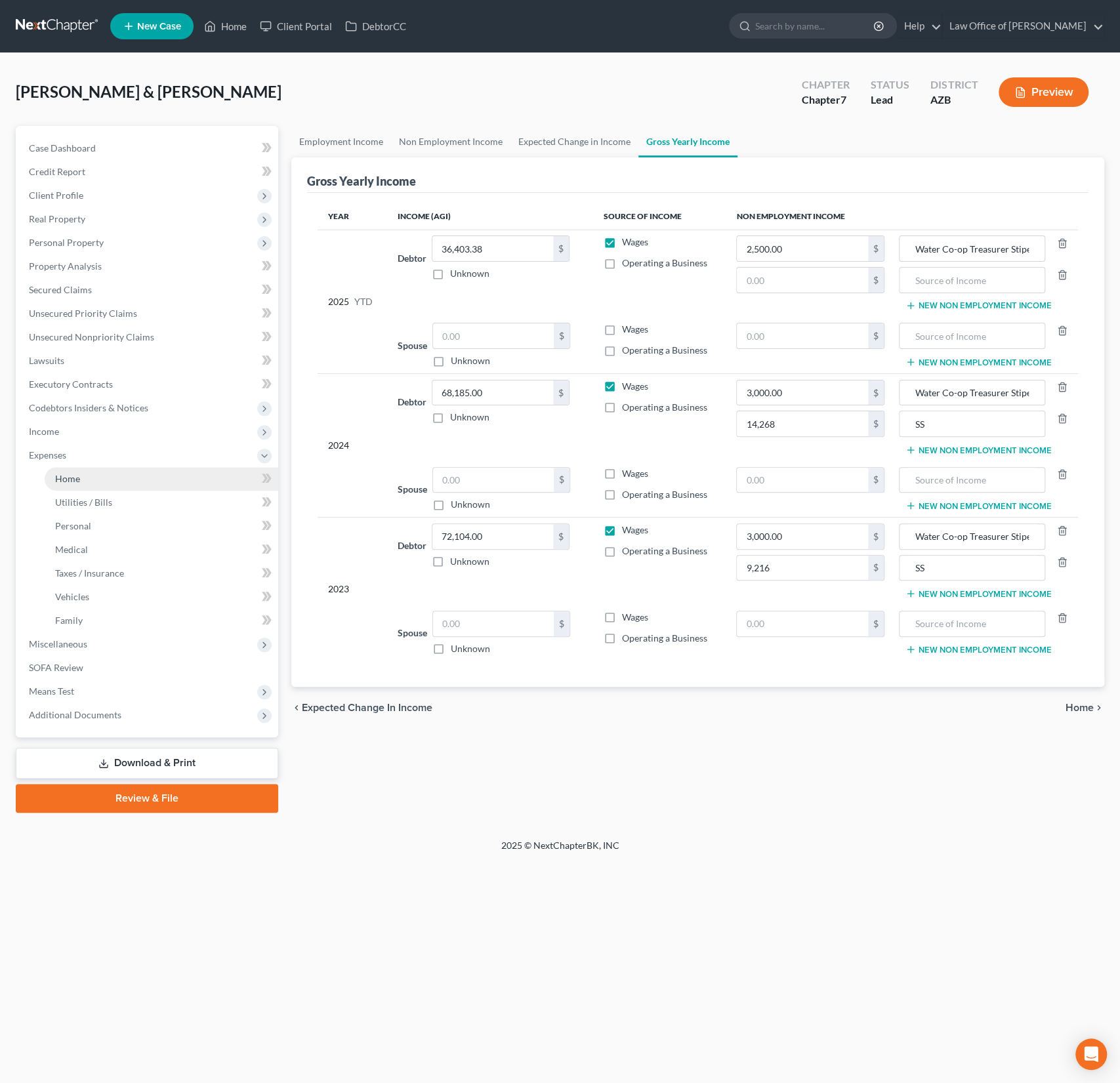
click at [70, 486] on link "Home" at bounding box center [162, 479] width 234 height 24
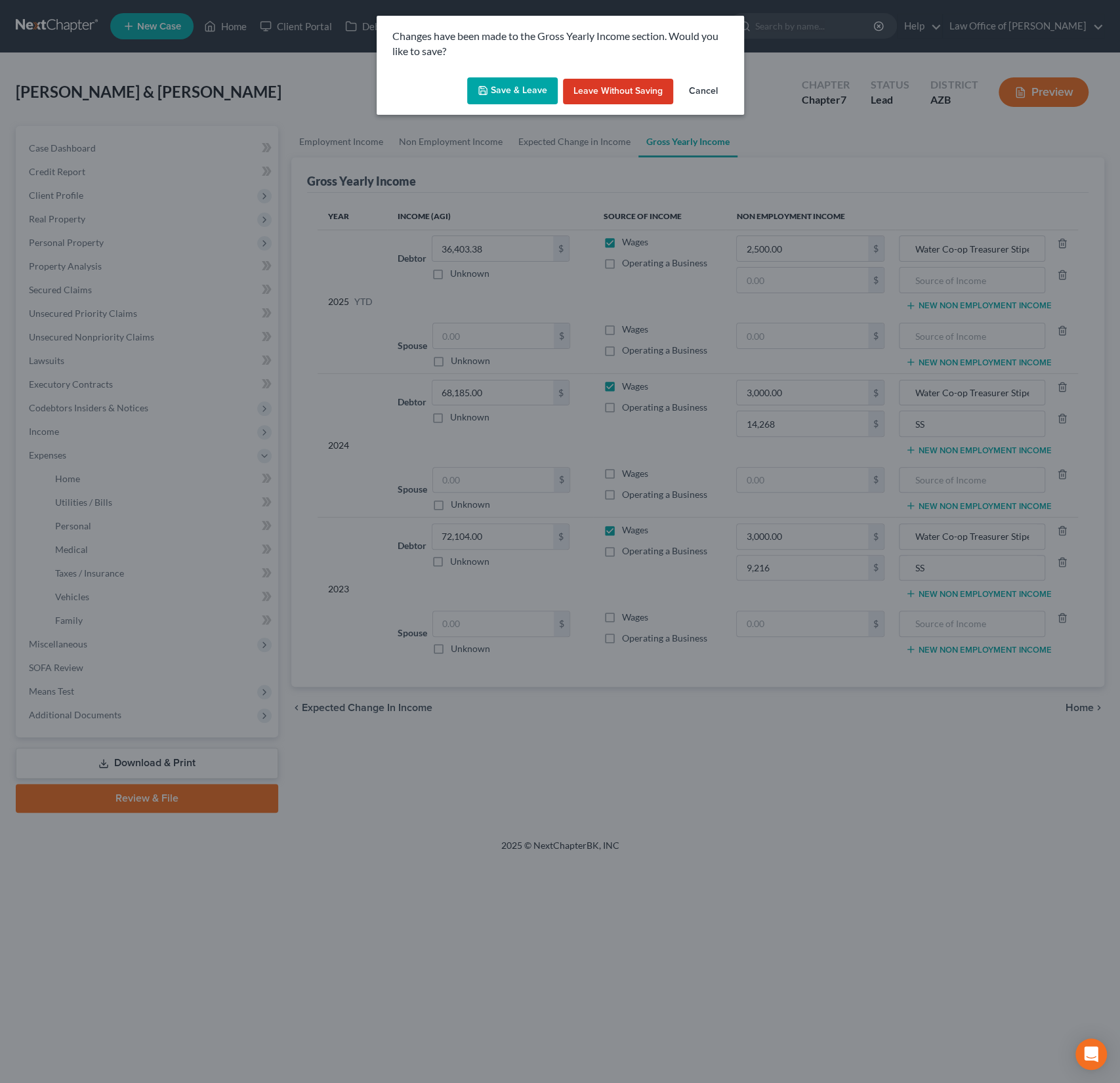
click at [511, 87] on button "Save & Leave" at bounding box center [512, 91] width 91 height 28
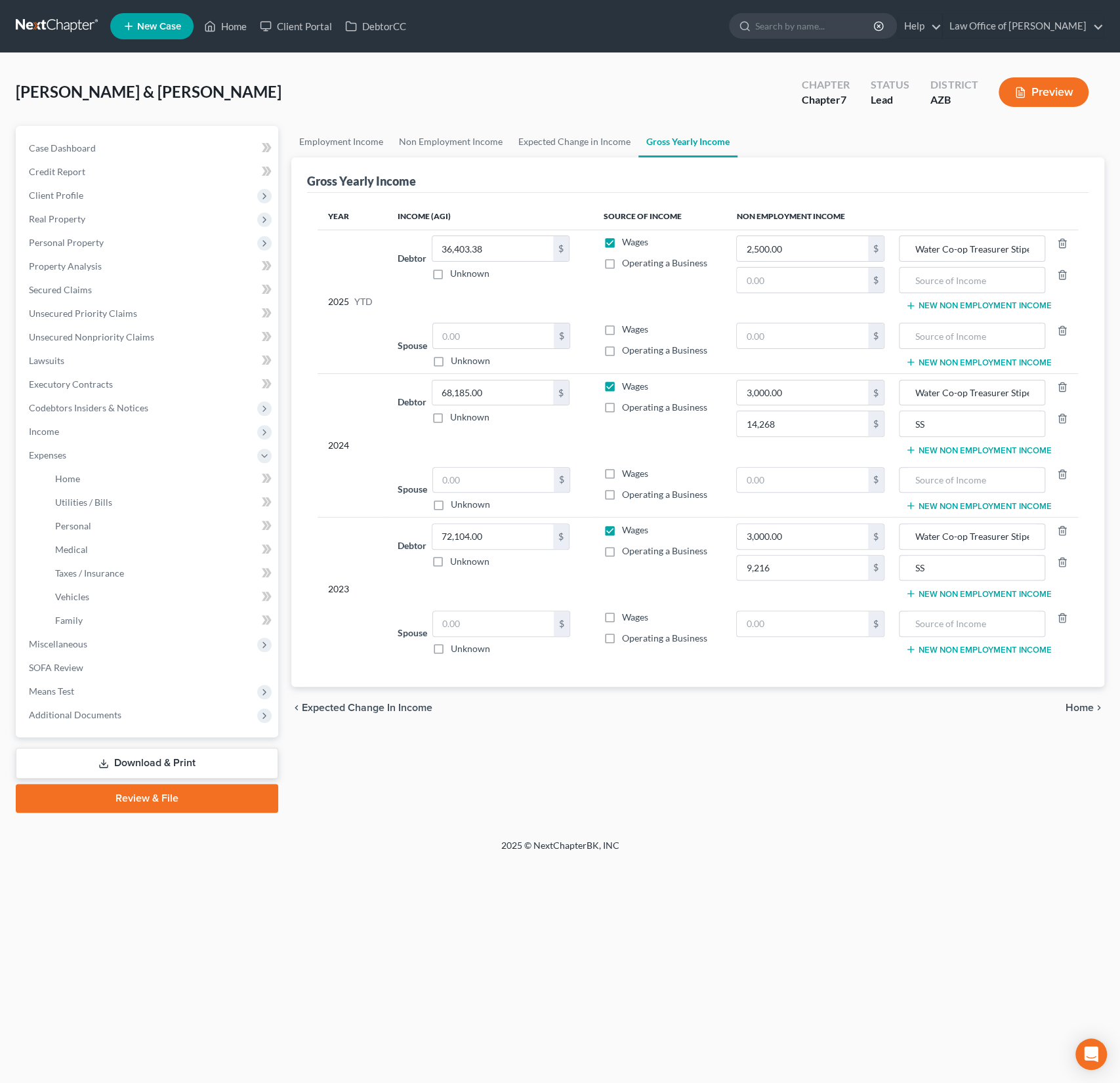
type input "14,268.00"
type input "9,216.00"
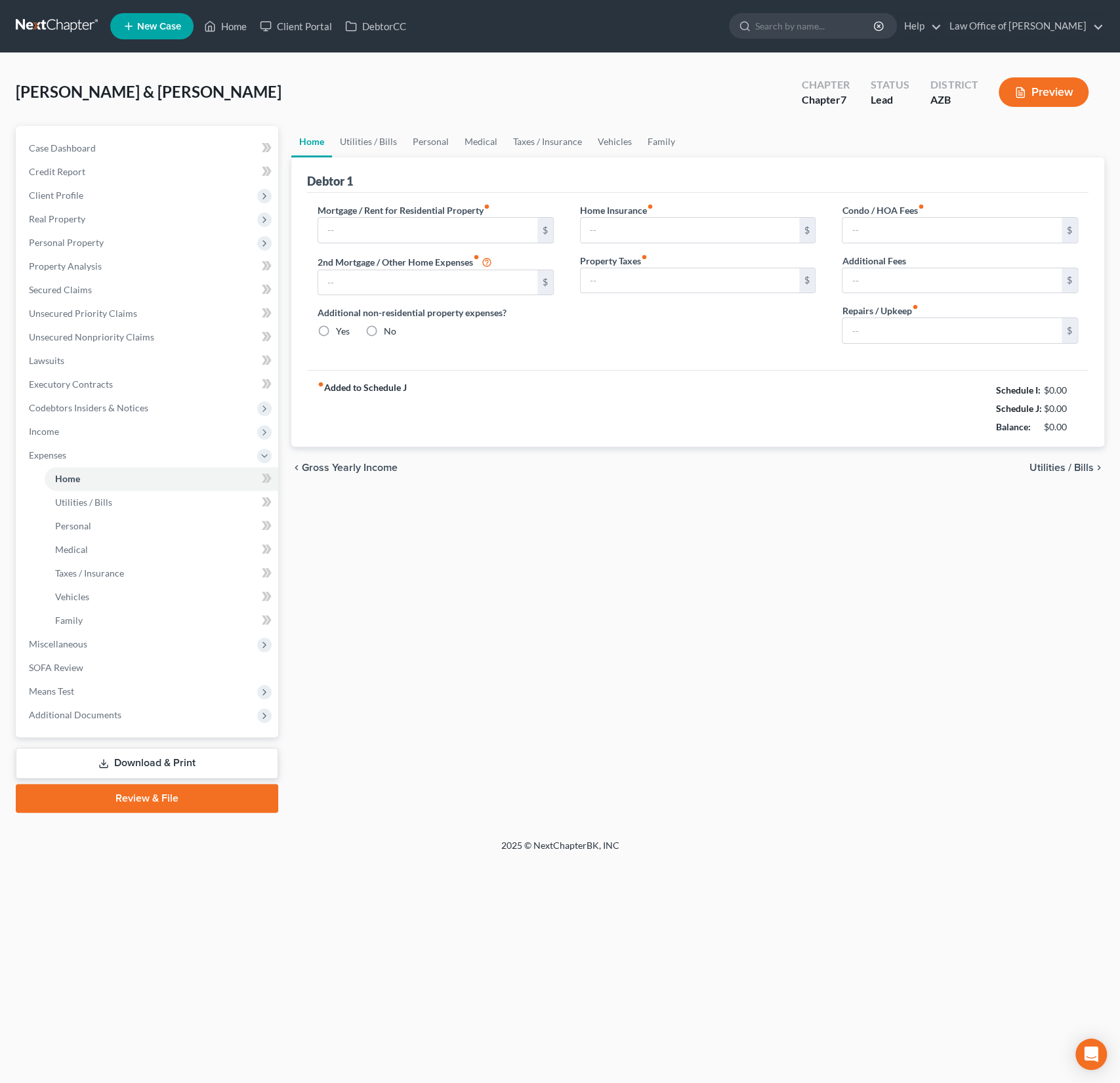
type input "943.82"
type input "0.00"
radio input "true"
type input "3,272.00"
type input "409.58"
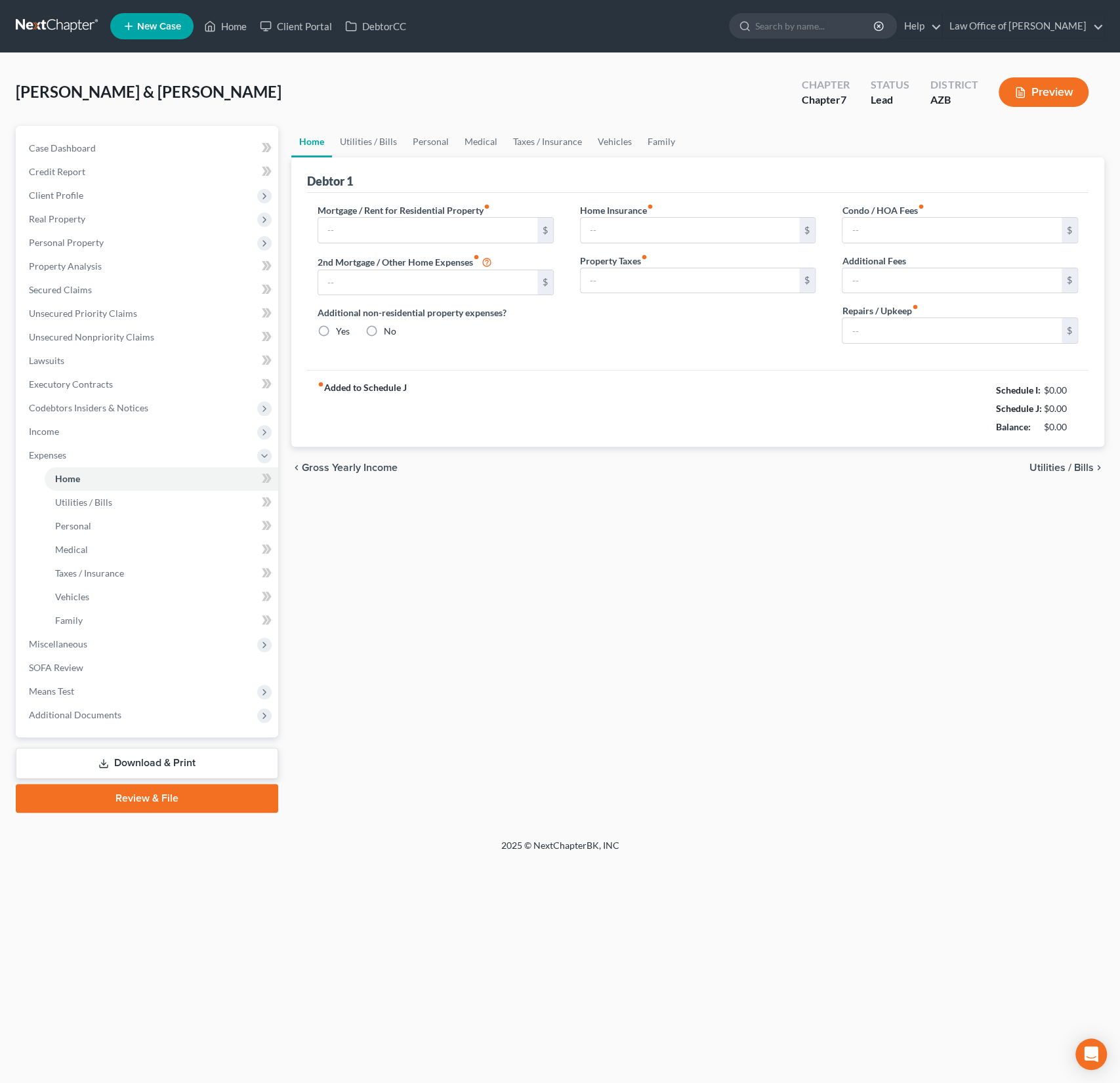
type input "100.00"
type input "0.00"
drag, startPoint x: 645, startPoint y: 229, endPoint x: 516, endPoint y: 204, distance: 131.4
click at [516, 204] on div "Mortgage / Rent for Residential Property fiber_manual_record 943.82 $ 2nd Mortg…" at bounding box center [698, 279] width 787 height 151
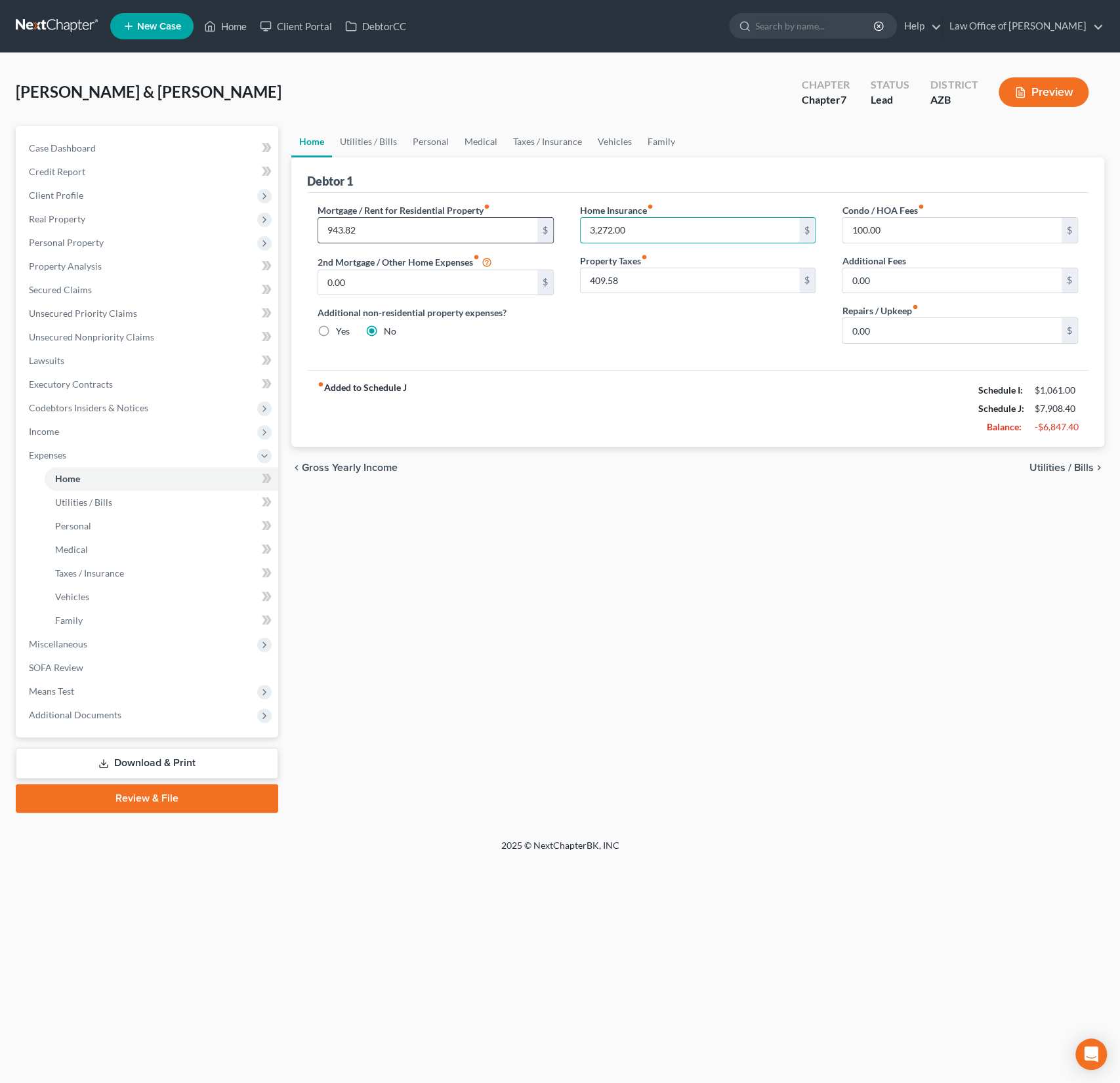
drag, startPoint x: 664, startPoint y: 231, endPoint x: 523, endPoint y: 219, distance: 141.5
click at [523, 219] on div "Mortgage / Rent for Residential Property fiber_manual_record 943.82 $ 2nd Mortg…" at bounding box center [698, 279] width 787 height 151
type input "272"
drag, startPoint x: 690, startPoint y: 281, endPoint x: 585, endPoint y: 272, distance: 105.4
click at [585, 272] on input "409.58" at bounding box center [690, 280] width 219 height 25
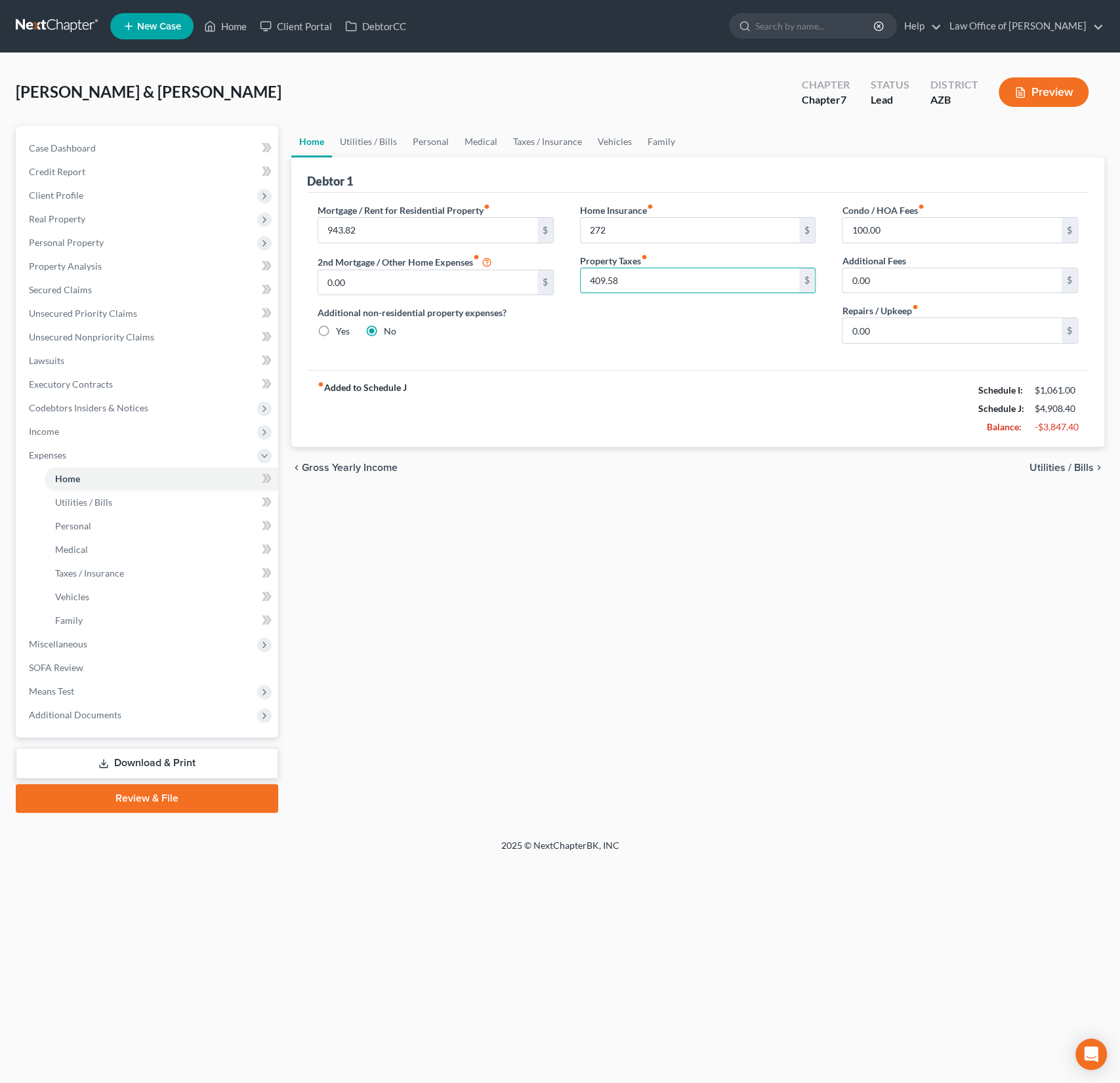
drag, startPoint x: 632, startPoint y: 275, endPoint x: 577, endPoint y: 259, distance: 57.3
click at [577, 259] on div "Home Insurance fiber_manual_record 272 $ Property Taxes fiber_manual_record 409…" at bounding box center [698, 279] width 263 height 151
type input "34.13"
click at [640, 375] on div "fiber_manual_record Added to Schedule J Schedule I: $1,061.00 Schedule J: $4,53…" at bounding box center [698, 408] width 782 height 77
click at [385, 142] on link "Utilities / Bills" at bounding box center [368, 141] width 73 height 31
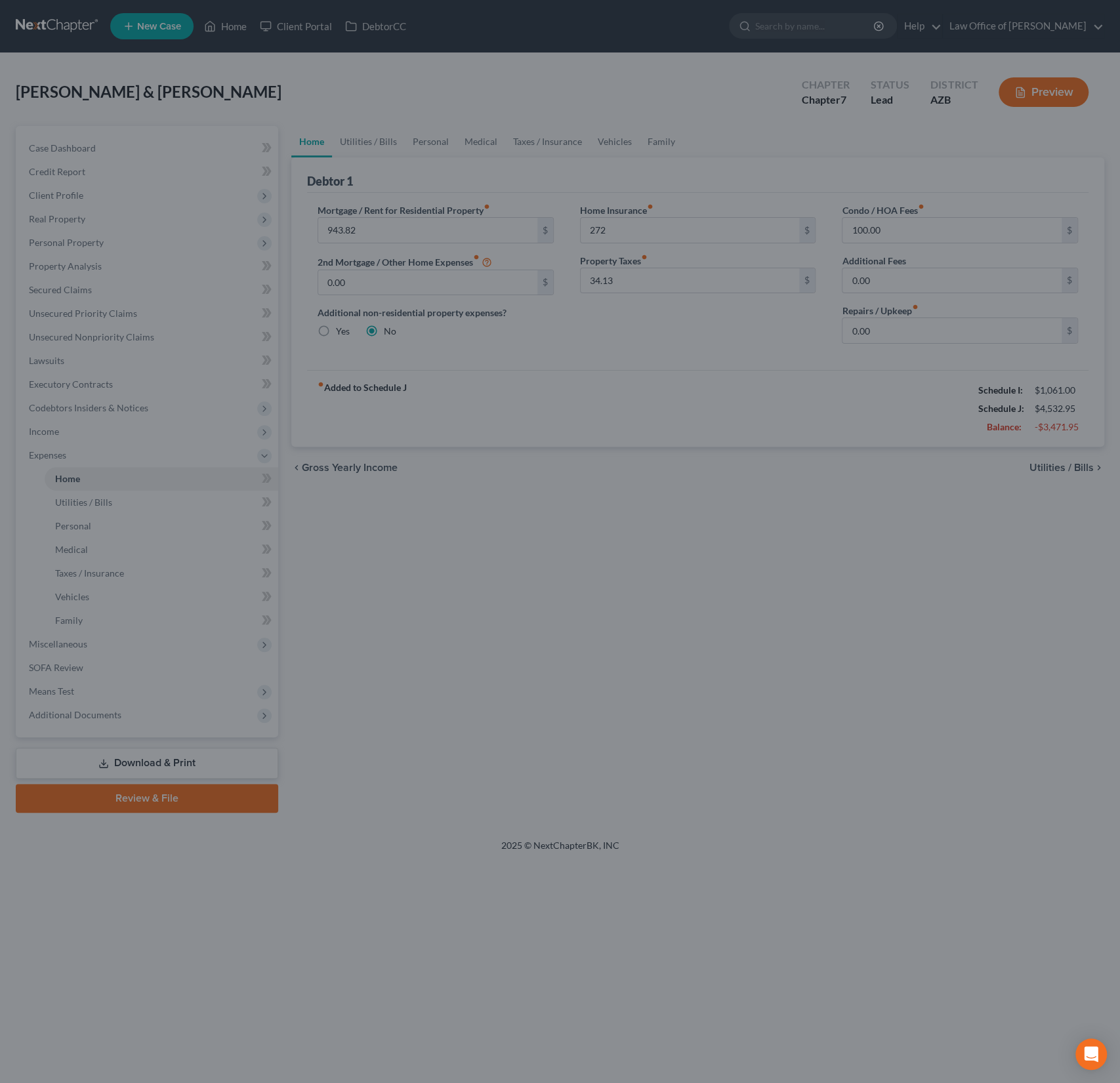
click at [541, 347] on div at bounding box center [560, 541] width 1120 height 1083
click at [398, 471] on div at bounding box center [560, 541] width 1120 height 1083
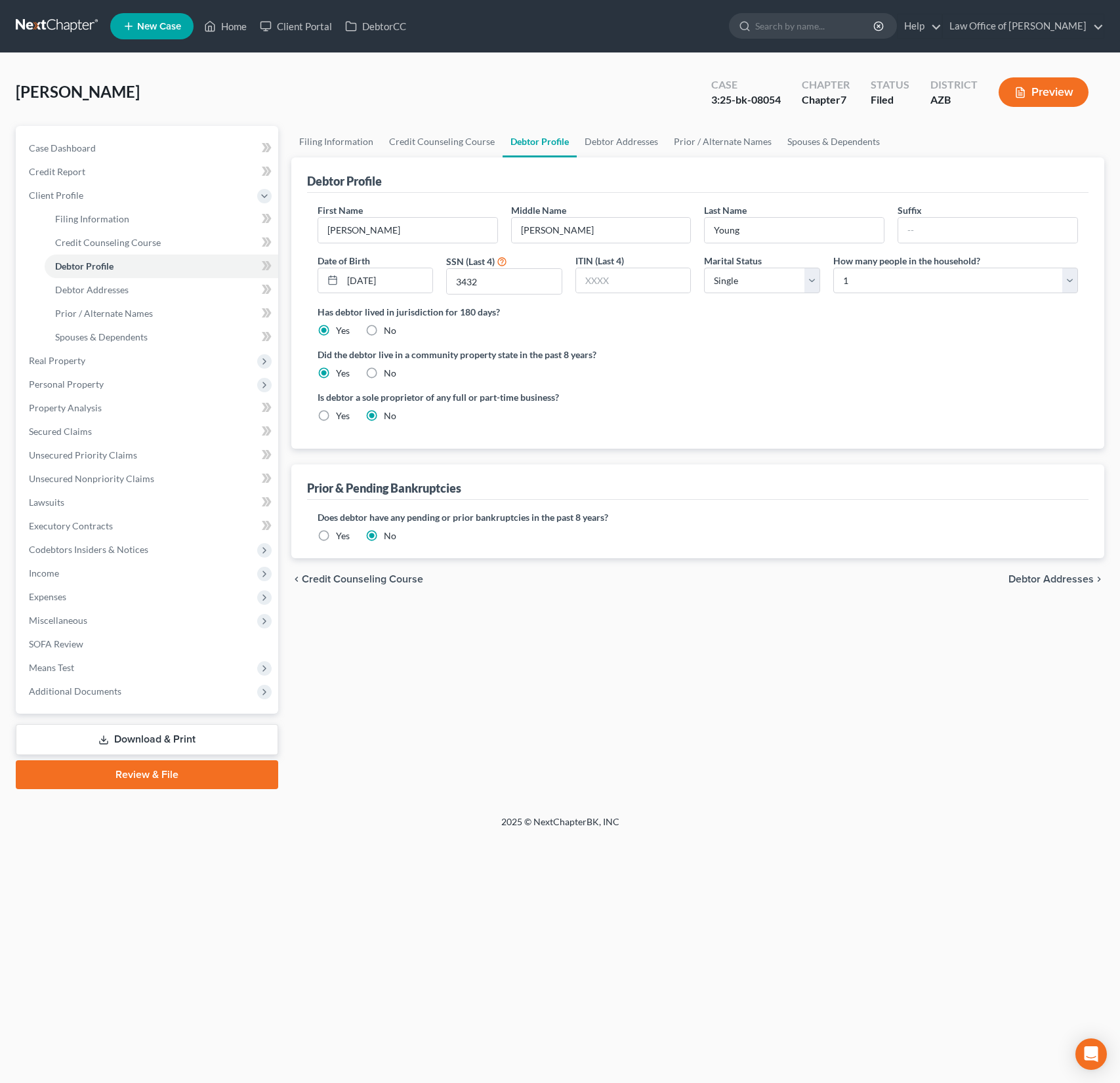
select select "0"
click at [231, 23] on link "Home" at bounding box center [225, 26] width 55 height 24
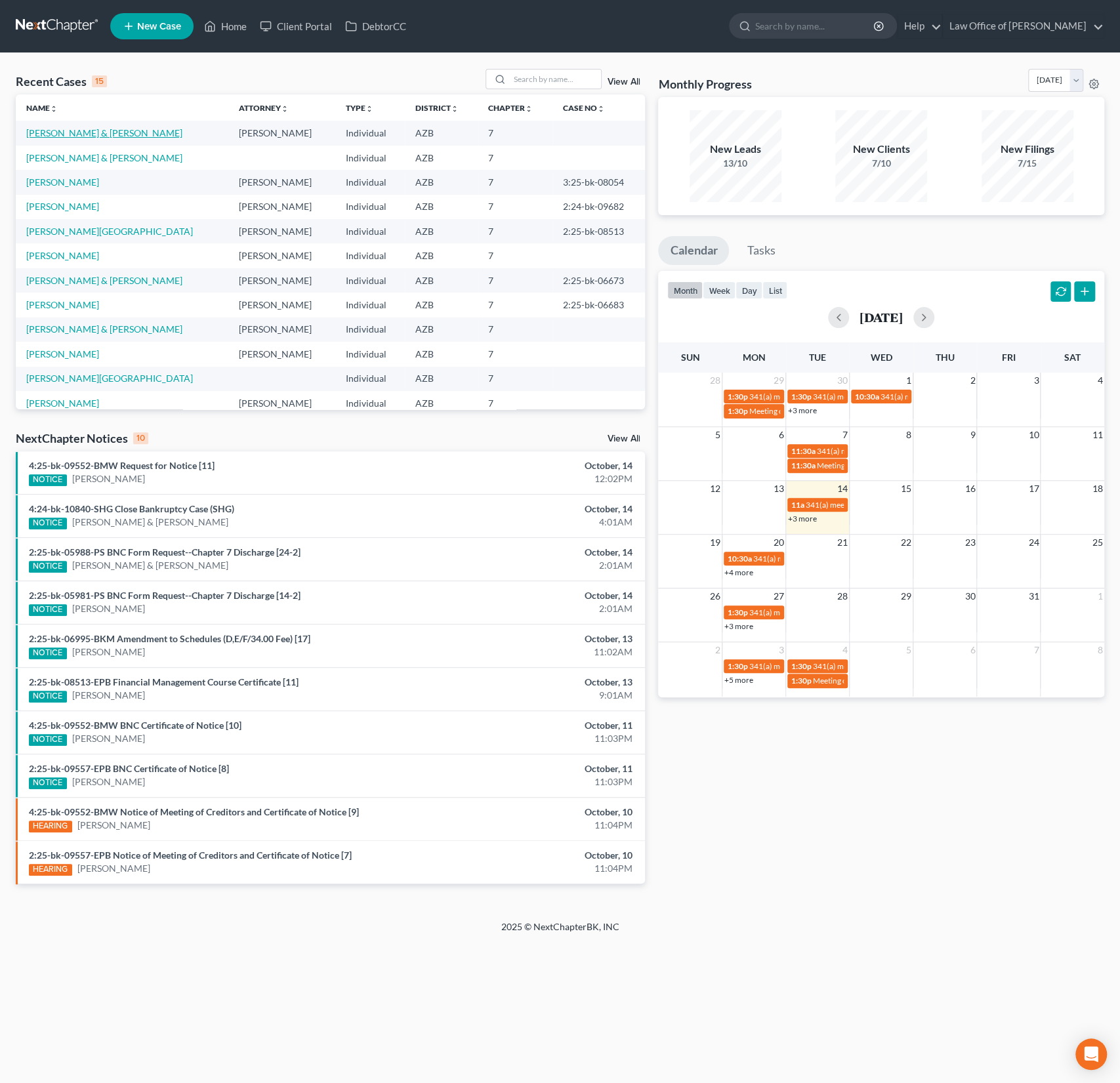
click at [57, 129] on link "Smith, Cheryl & Leroy" at bounding box center [104, 132] width 156 height 11
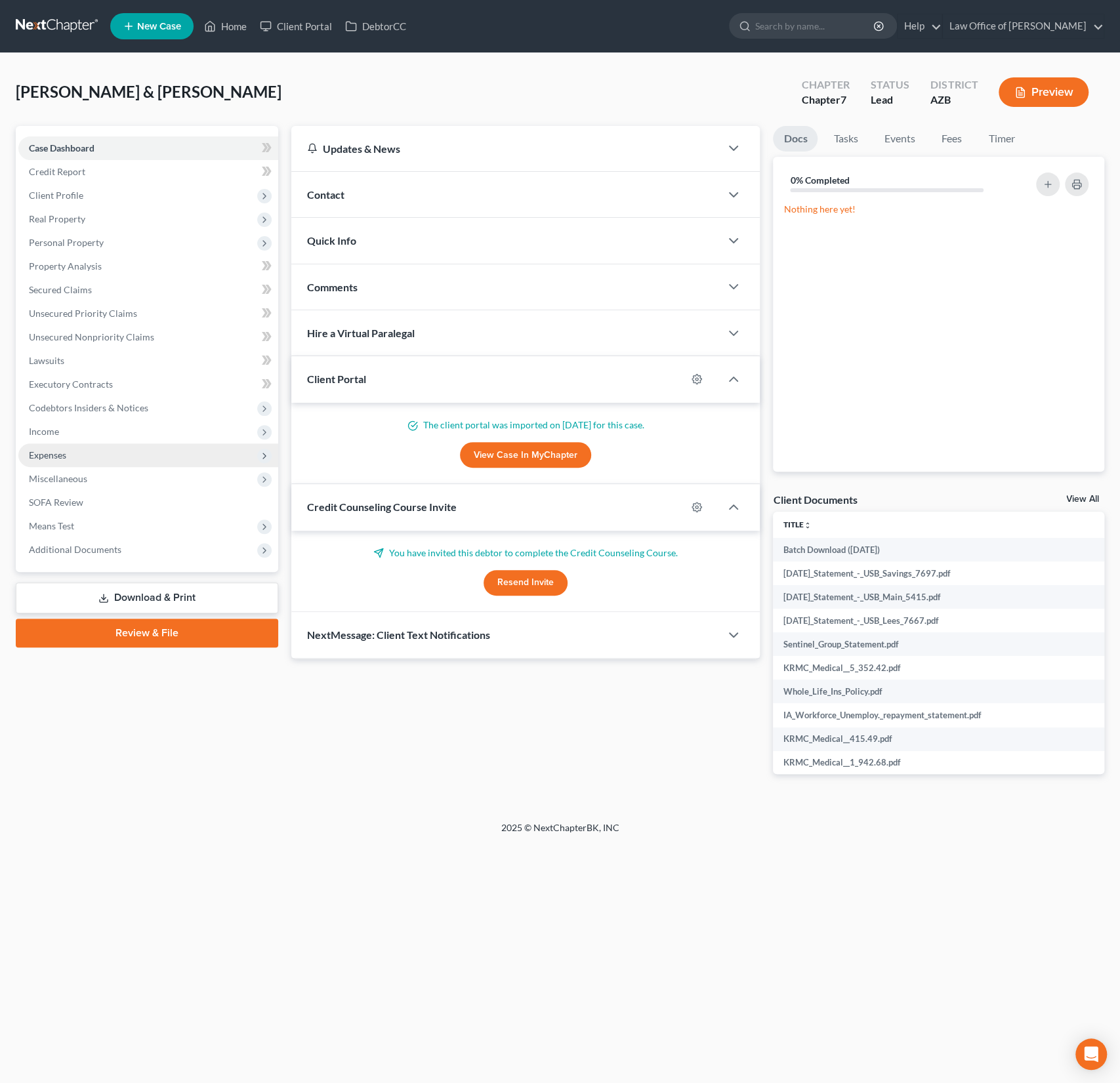
click at [61, 451] on span "Expenses" at bounding box center [48, 454] width 37 height 11
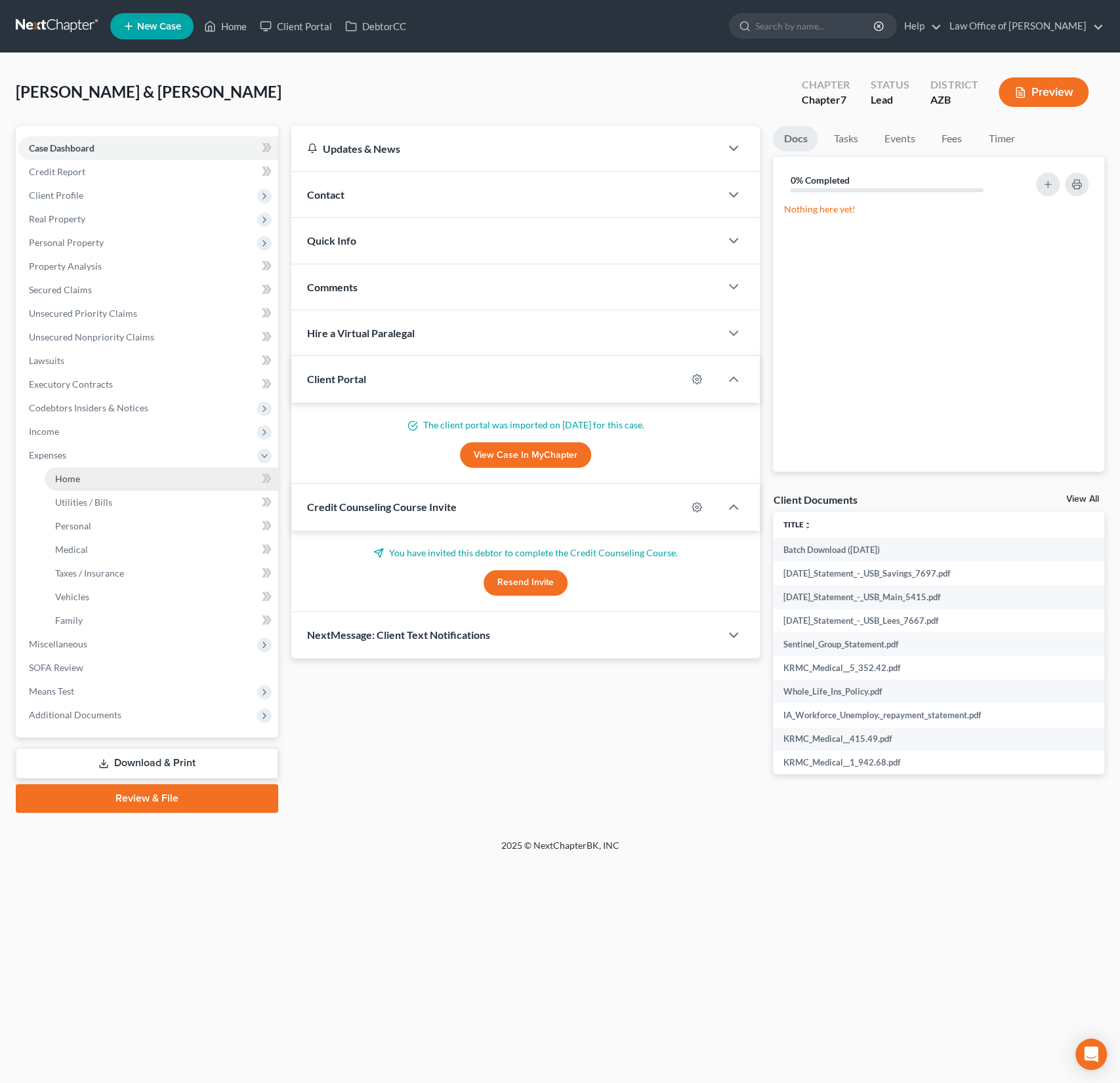
click at [67, 481] on span "Home" at bounding box center [67, 478] width 25 height 11
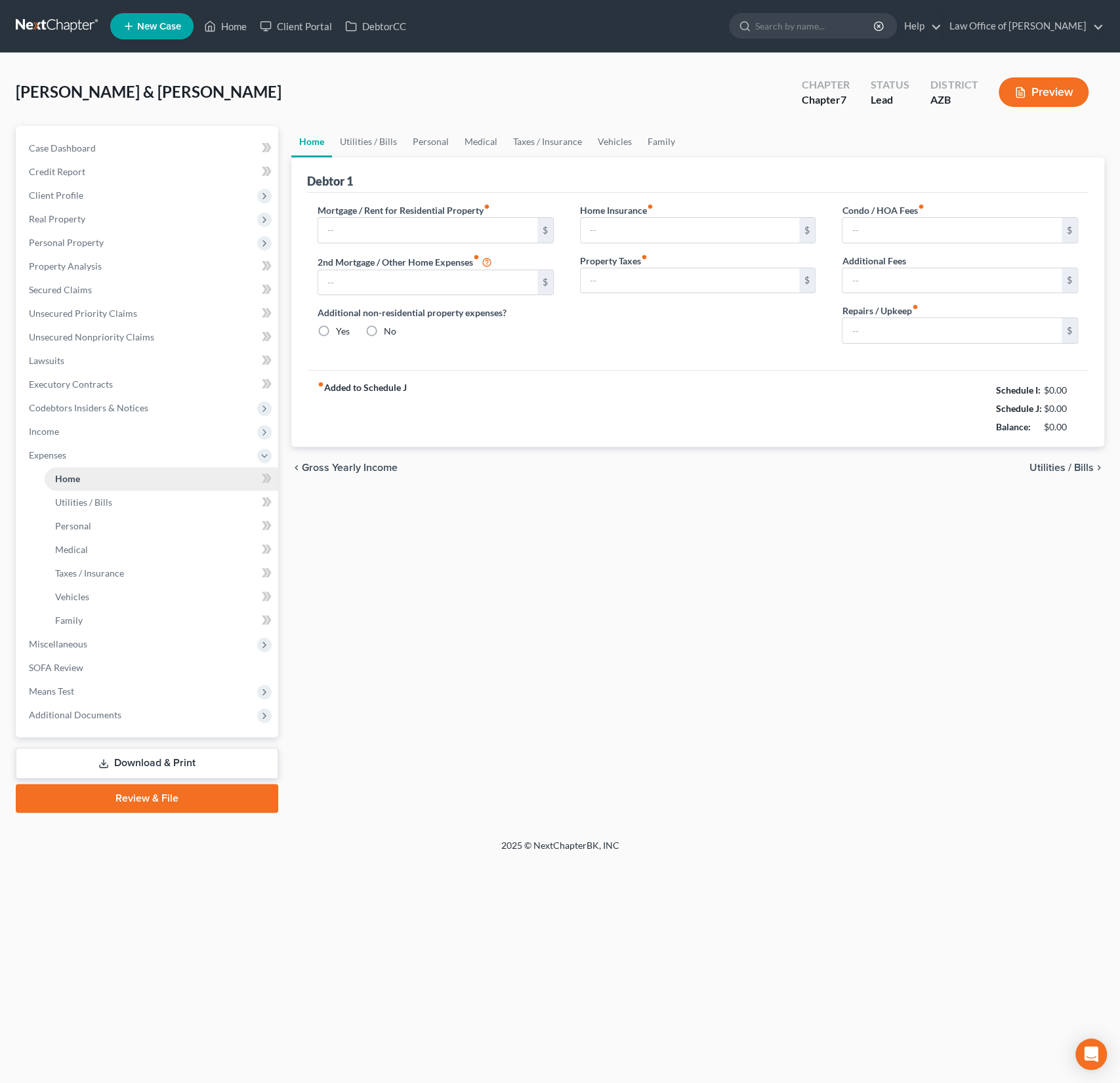
type input "943.82"
type input "0.00"
radio input "true"
type input "3,272.00"
type input "409.58"
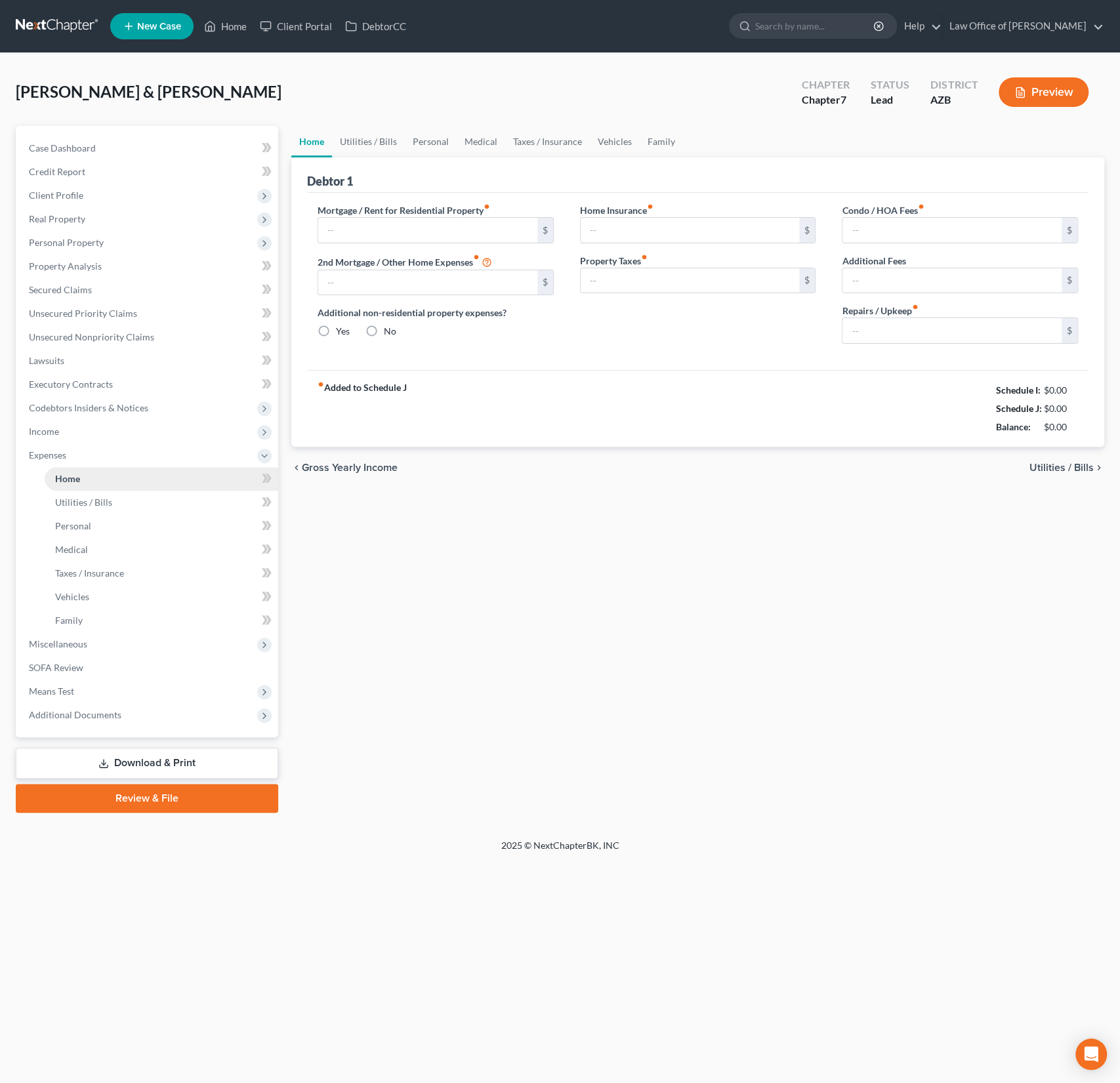
type input "100.00"
type input "0.00"
drag, startPoint x: 667, startPoint y: 225, endPoint x: 547, endPoint y: 210, distance: 120.9
click at [547, 210] on div "Mortgage / Rent for Residential Property fiber_manual_record 943.82 $ 2nd Mortg…" at bounding box center [698, 279] width 787 height 151
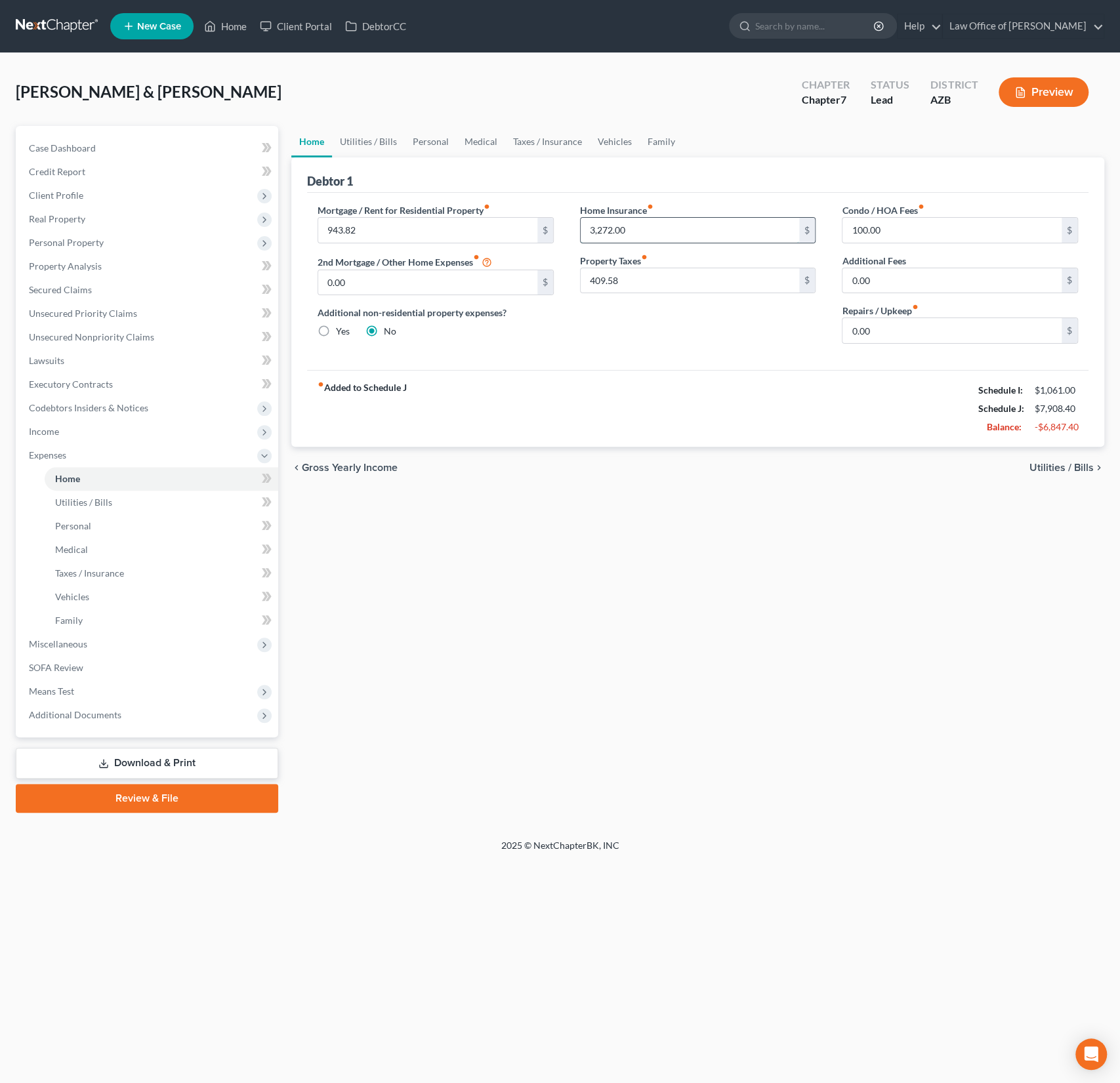
drag, startPoint x: 645, startPoint y: 218, endPoint x: 639, endPoint y: 225, distance: 9.2
click at [639, 225] on input "3,272.00" at bounding box center [690, 230] width 219 height 25
drag, startPoint x: 636, startPoint y: 227, endPoint x: 570, endPoint y: 221, distance: 66.3
click at [571, 221] on div "Home Insurance fiber_manual_record 3,272.00 $ Property Taxes fiber_manual_recor…" at bounding box center [698, 279] width 263 height 151
type input "272"
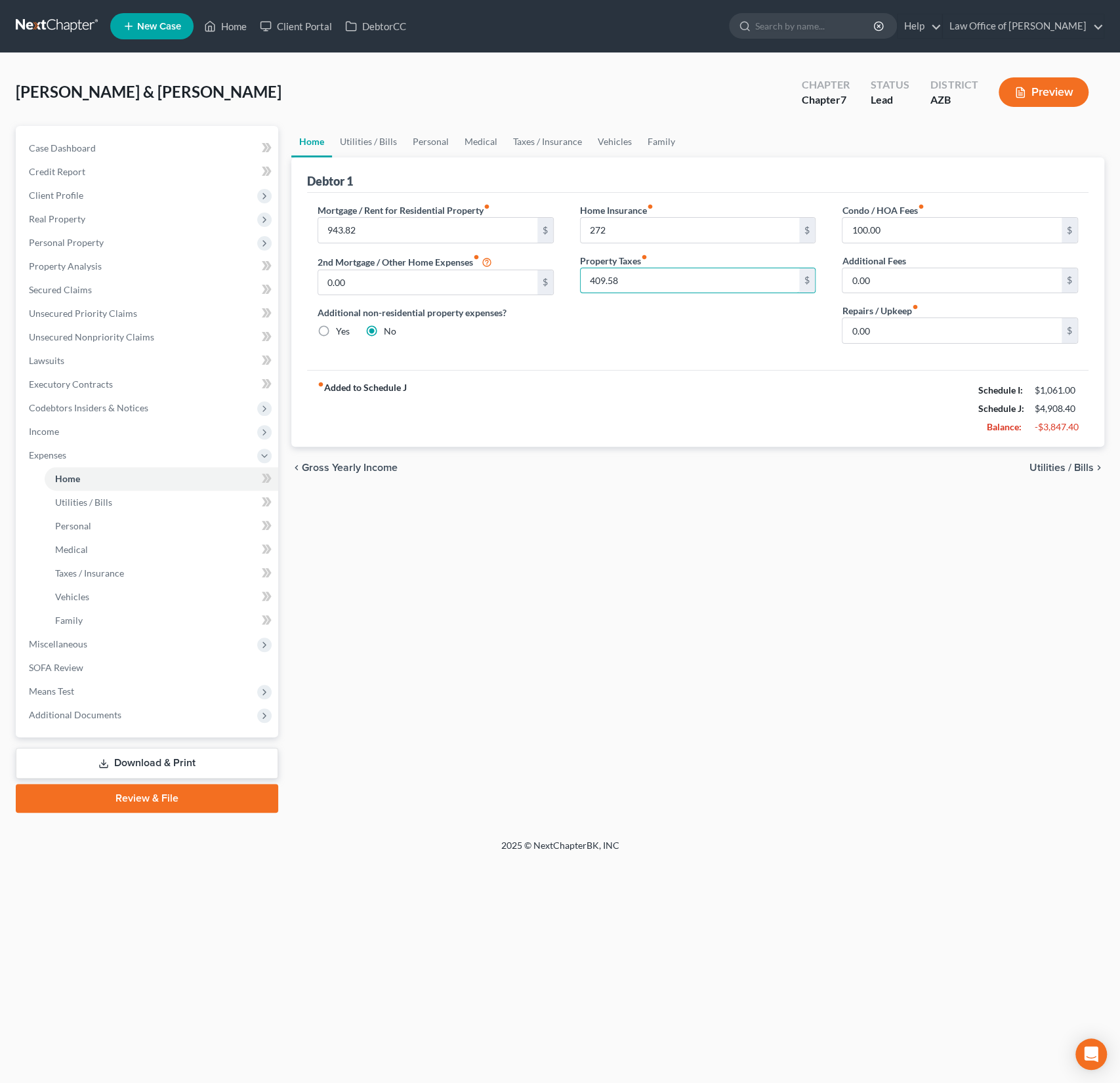
drag, startPoint x: 633, startPoint y: 275, endPoint x: 570, endPoint y: 273, distance: 63.0
click at [570, 273] on div "Home Insurance fiber_manual_record 272 $ Property Taxes fiber_manual_record 409…" at bounding box center [698, 279] width 263 height 151
drag, startPoint x: 647, startPoint y: 275, endPoint x: 509, endPoint y: 275, distance: 138.0
click at [509, 275] on div "Mortgage / Rent for Residential Property fiber_manual_record 943.82 $ 2nd Mortg…" at bounding box center [698, 279] width 787 height 151
type input "34"
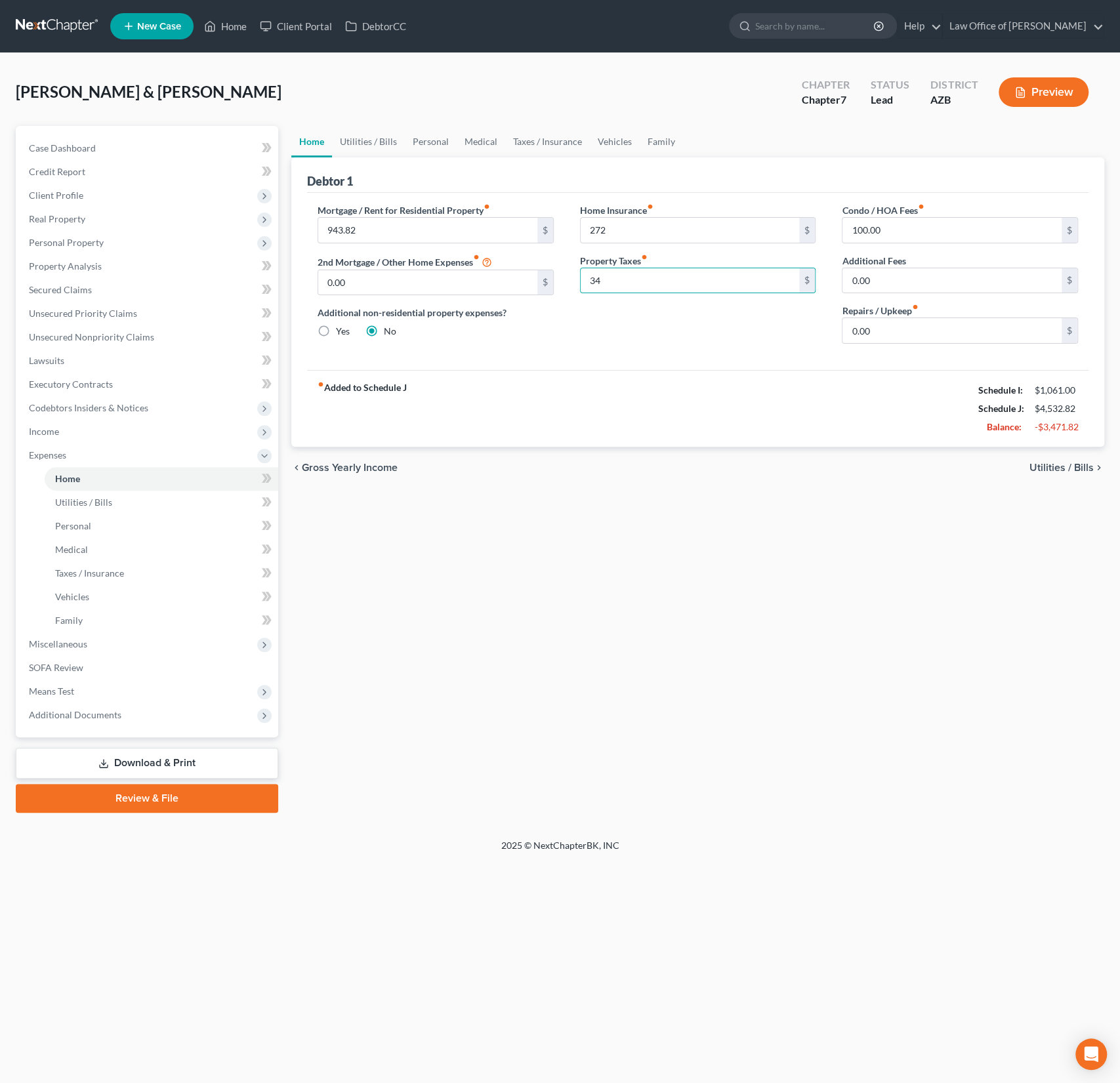
click at [573, 439] on div "fiber_manual_record Added to Schedule J Schedule I: $1,061.00 Schedule J: $4,53…" at bounding box center [698, 408] width 782 height 77
click at [371, 144] on link "Utilities / Bills" at bounding box center [368, 141] width 73 height 31
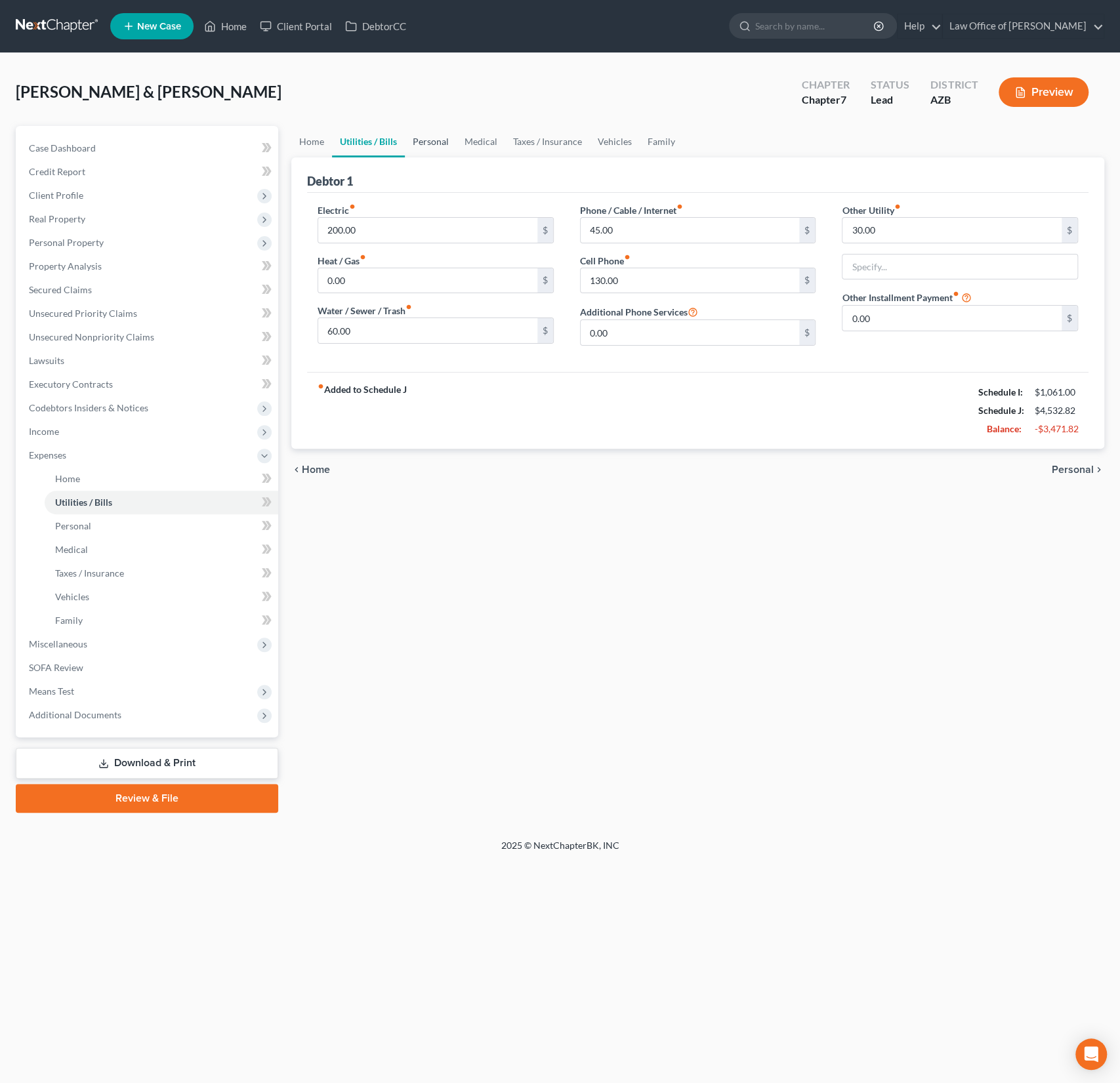
click at [427, 147] on link "Personal" at bounding box center [430, 141] width 52 height 31
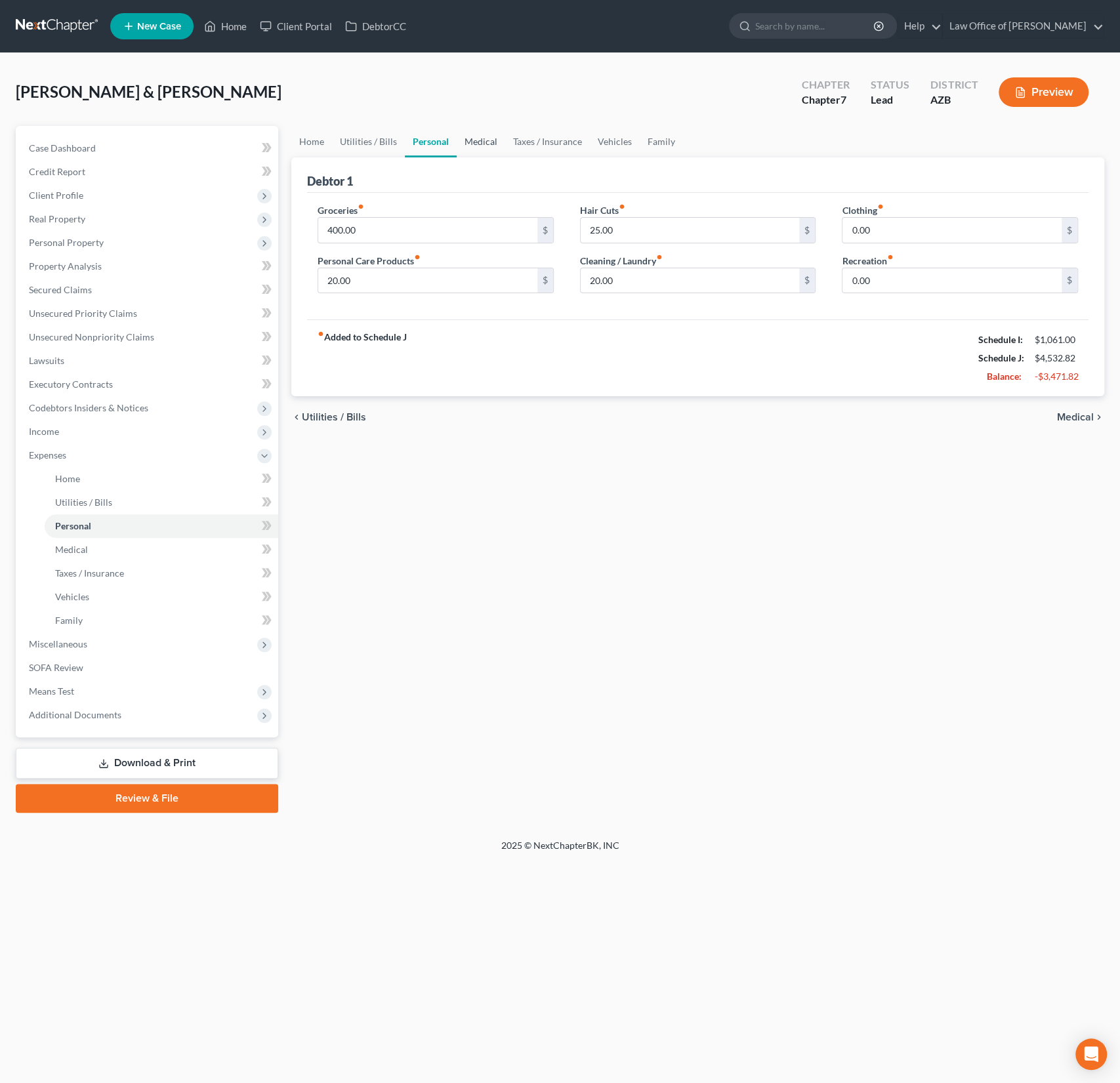
click at [473, 144] on link "Medical" at bounding box center [481, 141] width 49 height 31
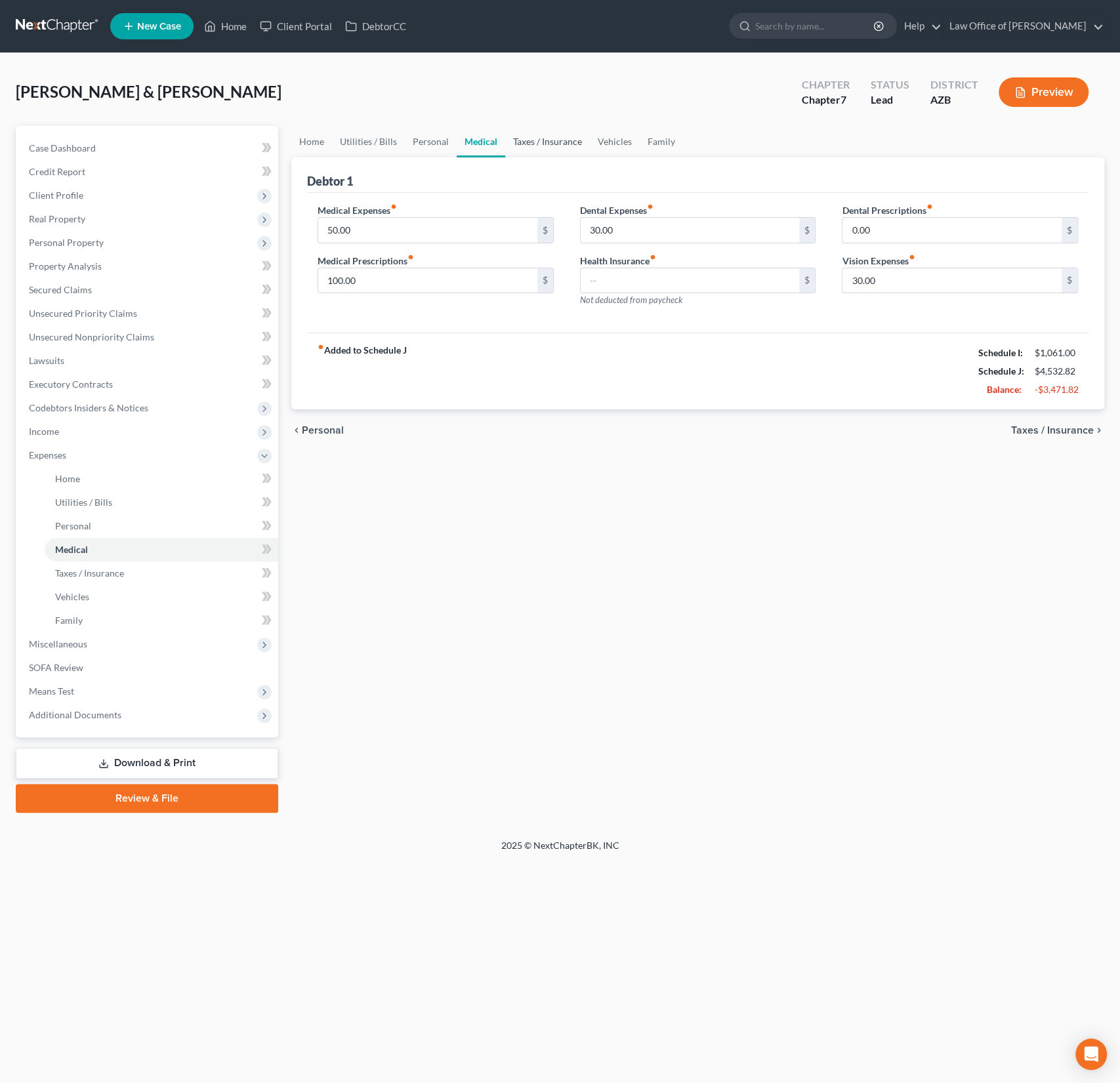
click at [524, 149] on link "Taxes / Insurance" at bounding box center [547, 141] width 85 height 31
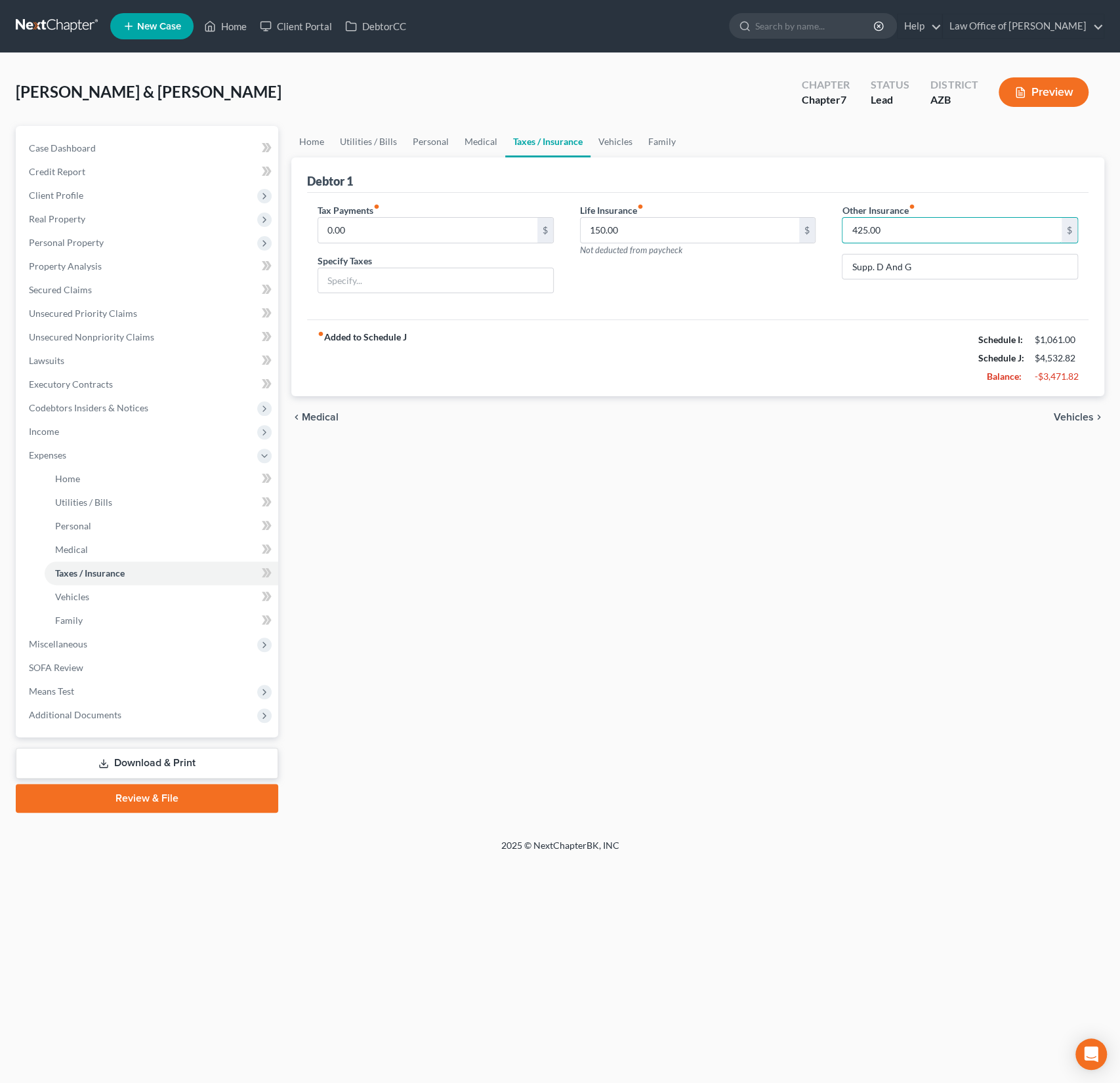
drag, startPoint x: 898, startPoint y: 228, endPoint x: 821, endPoint y: 224, distance: 77.1
click at [821, 224] on div "Tax Payments fiber_manual_record 0.00 $ Specify Taxes Life Insurance fiber_manu…" at bounding box center [698, 254] width 787 height 101
click at [905, 228] on input "425.00" at bounding box center [952, 230] width 219 height 25
drag, startPoint x: 905, startPoint y: 228, endPoint x: 841, endPoint y: 221, distance: 64.4
click at [842, 221] on input "425.00" at bounding box center [952, 230] width 219 height 25
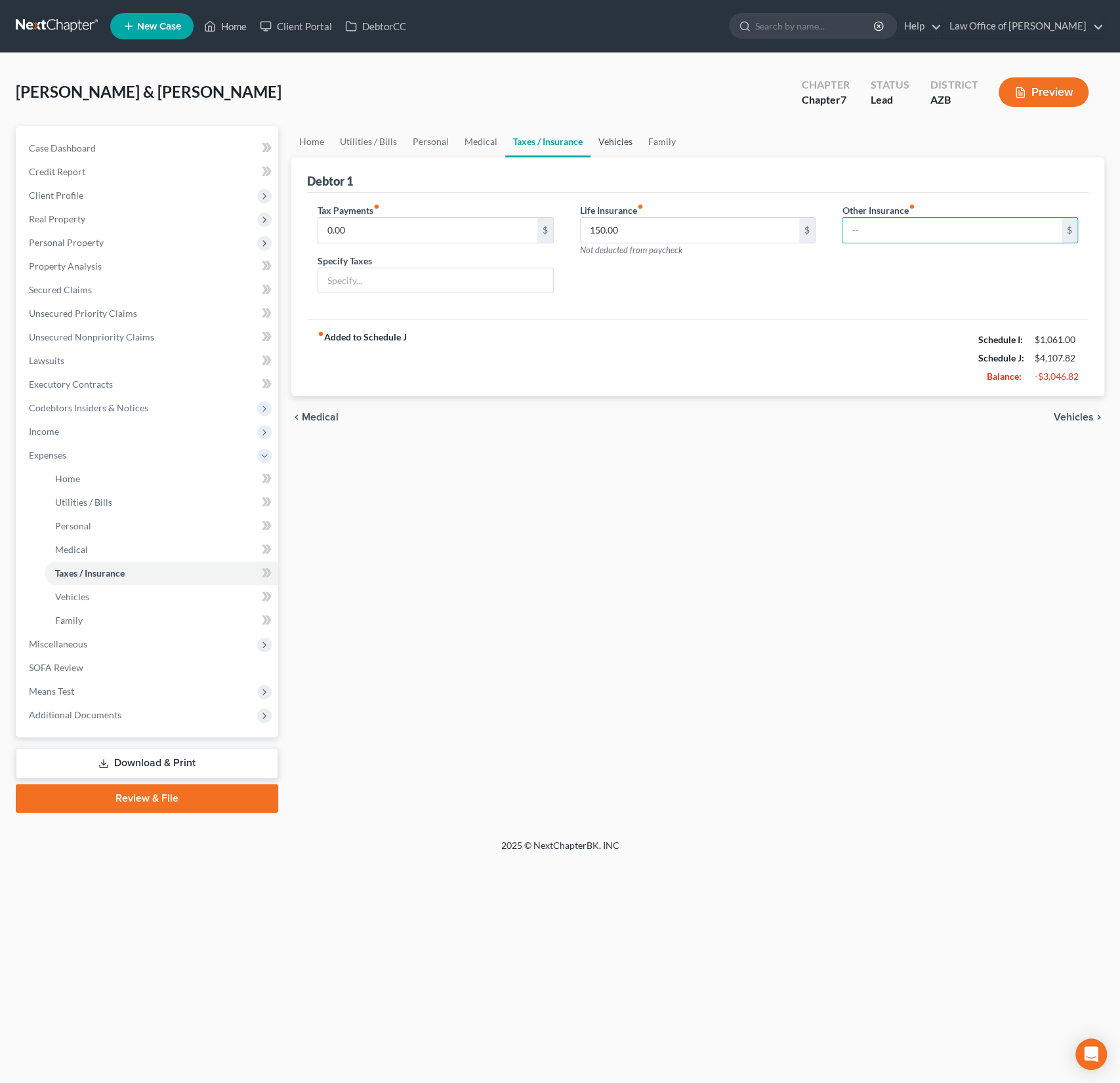
click at [616, 146] on link "Vehicles" at bounding box center [615, 141] width 50 height 31
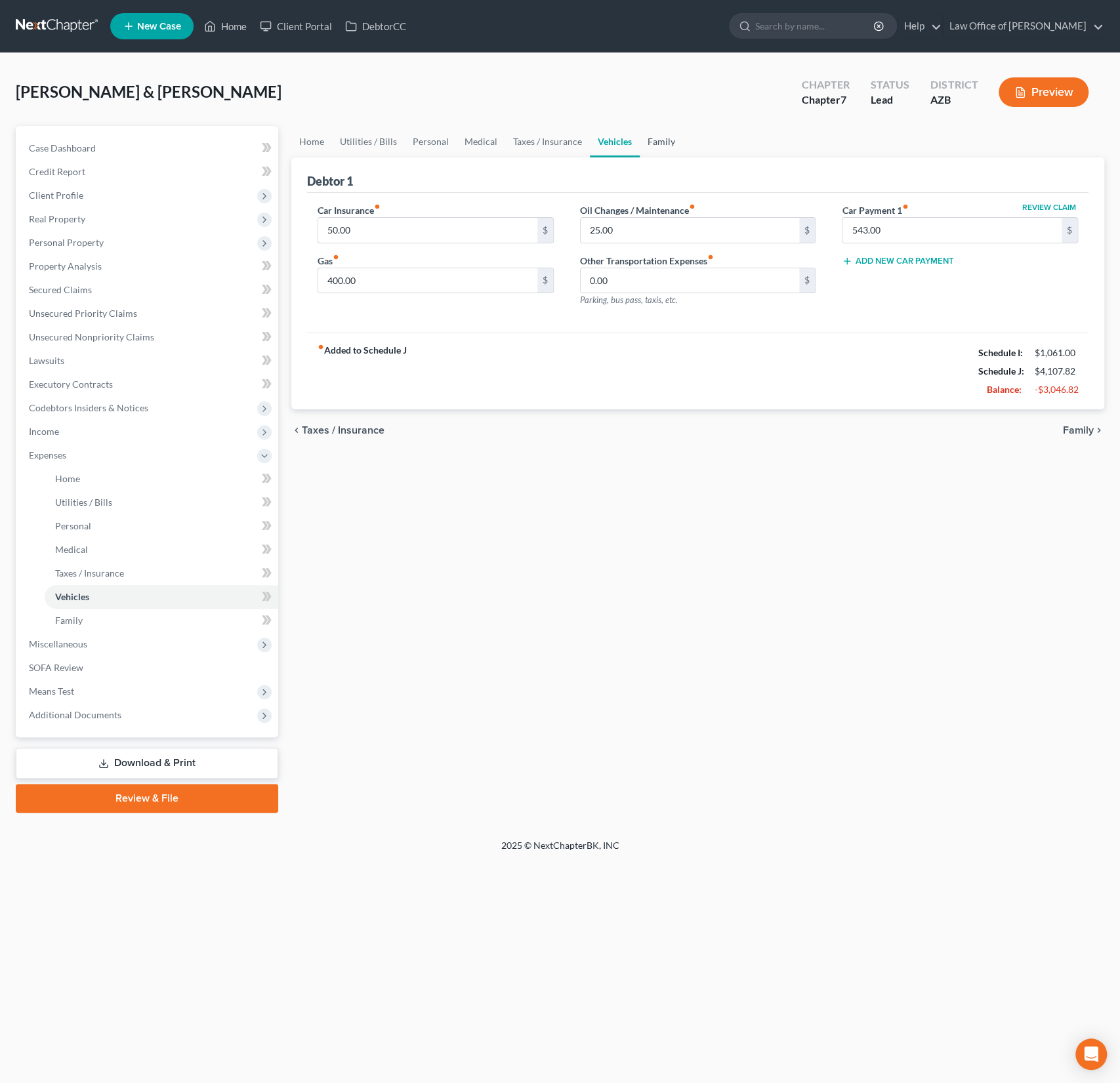
click at [663, 139] on link "Family" at bounding box center [662, 141] width 43 height 31
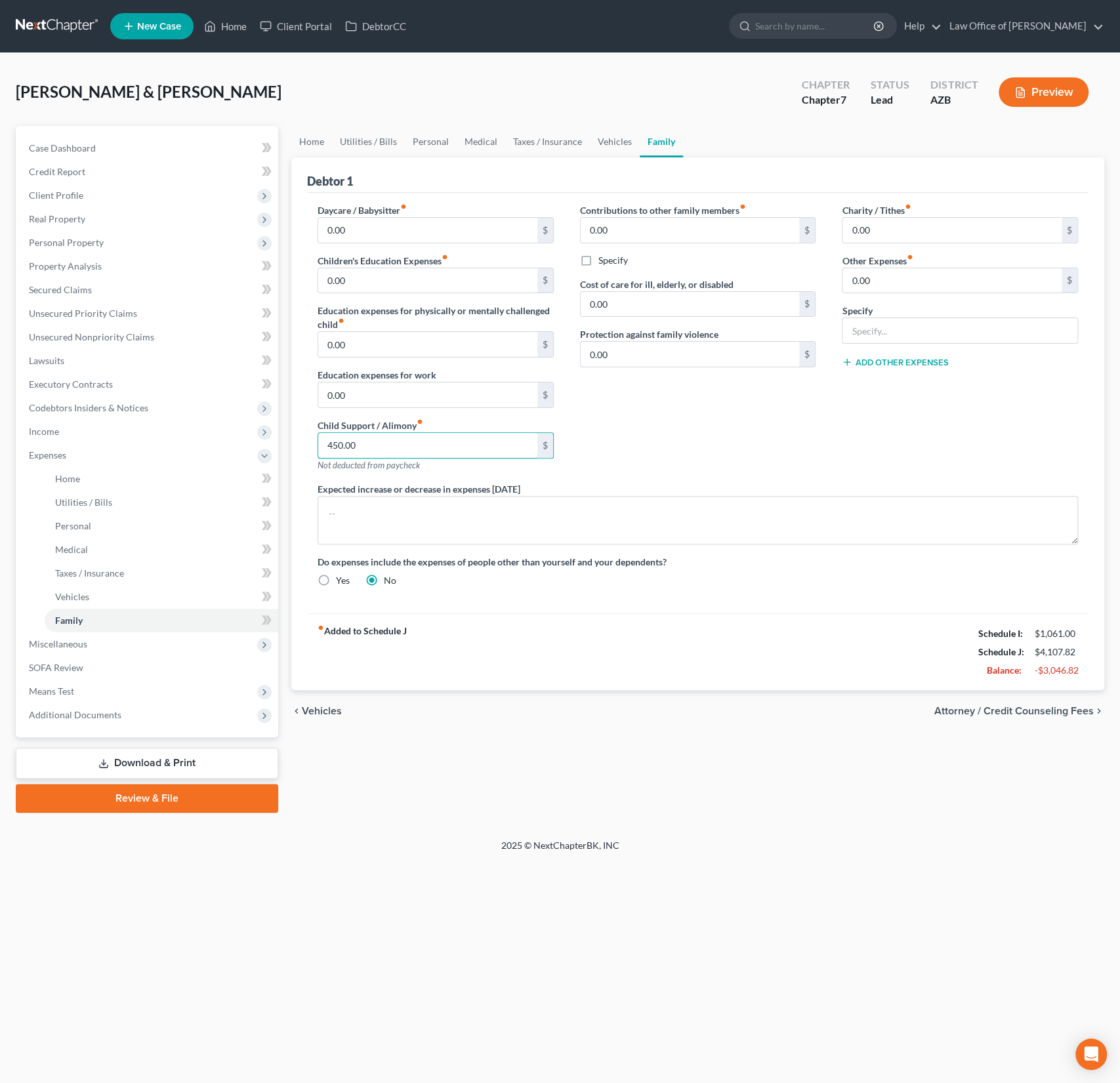
drag, startPoint x: 374, startPoint y: 446, endPoint x: 306, endPoint y: 439, distance: 68.4
click at [306, 439] on div "Daycare / Babysitter fiber_manual_record 0.00 $ Children's Education Expenses f…" at bounding box center [436, 343] width 263 height 278
drag, startPoint x: 374, startPoint y: 441, endPoint x: 314, endPoint y: 433, distance: 60.5
click at [316, 434] on div "Daycare / Babysitter fiber_manual_record 0.00 $ Children's Education Expenses f…" at bounding box center [436, 343] width 263 height 278
click at [68, 641] on span "Miscellaneous" at bounding box center [58, 644] width 58 height 11
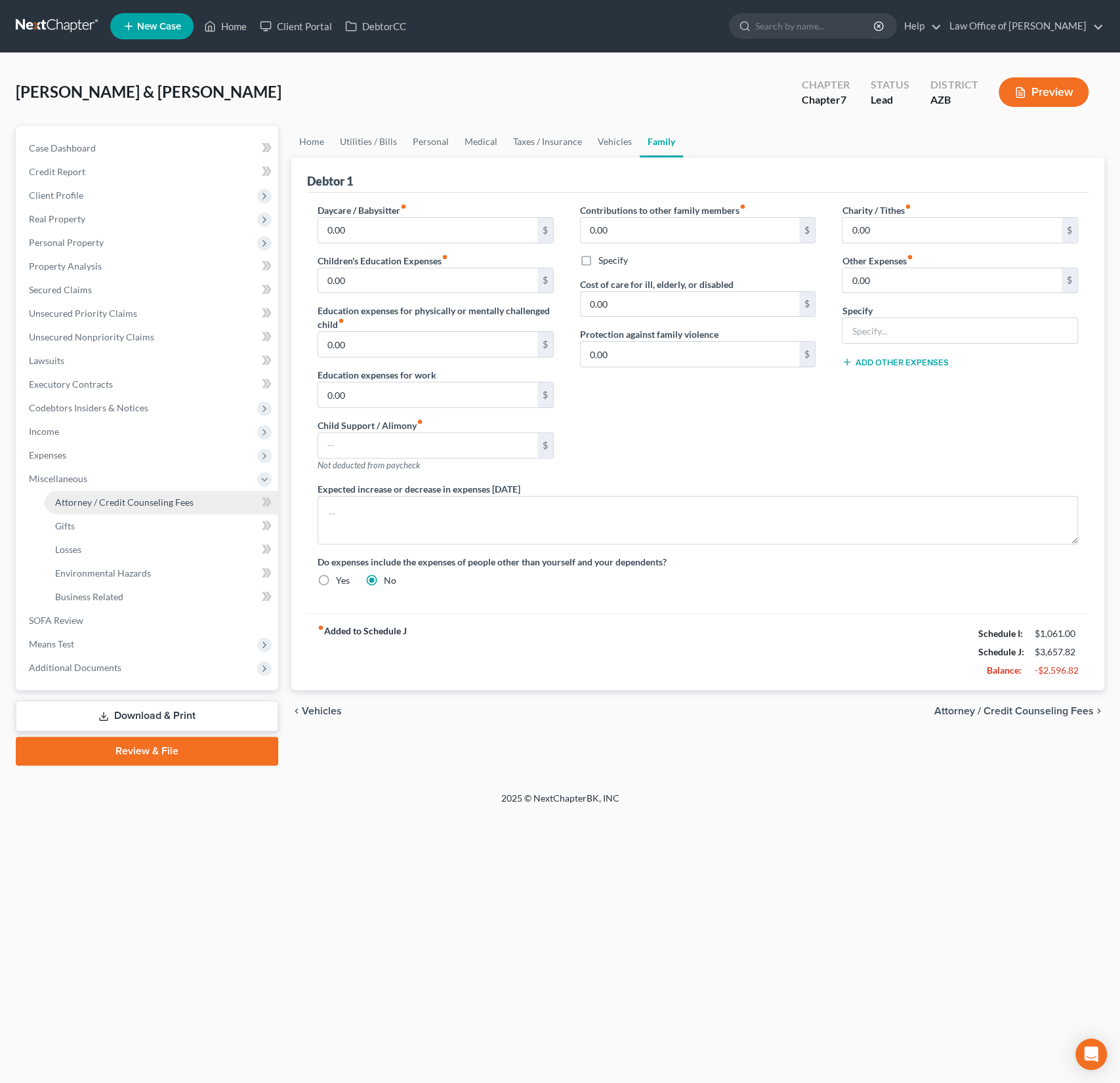
click at [98, 497] on span "Attorney / Credit Counseling Fees" at bounding box center [124, 501] width 139 height 11
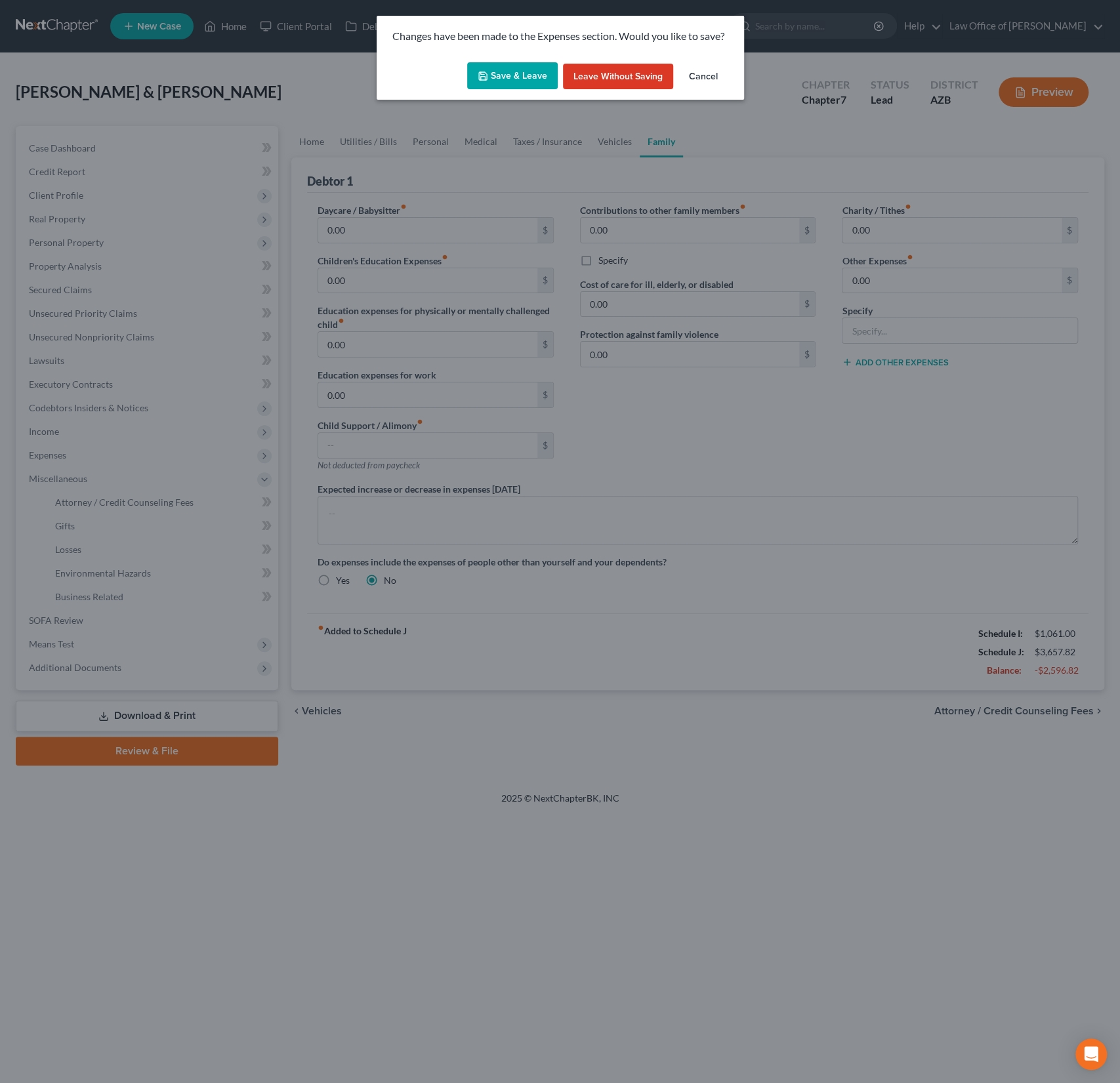
click at [499, 76] on button "Save & Leave" at bounding box center [512, 76] width 91 height 28
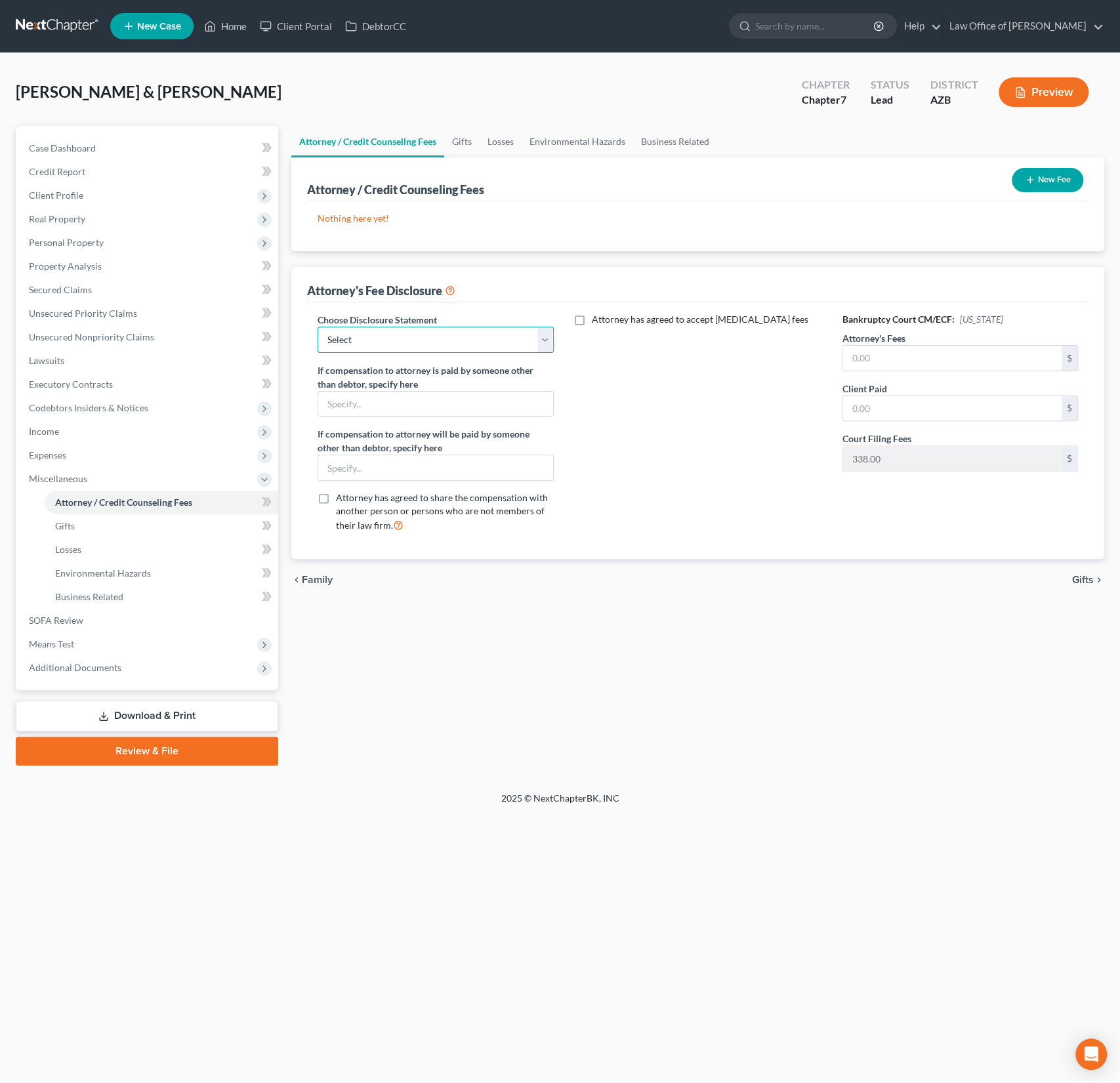
click at [378, 329] on select "Select Chapter 7 Chapter 13 Disclosure" at bounding box center [436, 339] width 237 height 26
select select "0"
click at [317, 326] on select "Select Chapter 7 Chapter 13 Disclosure" at bounding box center [436, 339] width 237 height 26
click at [878, 368] on input "text" at bounding box center [952, 358] width 219 height 25
type input "961"
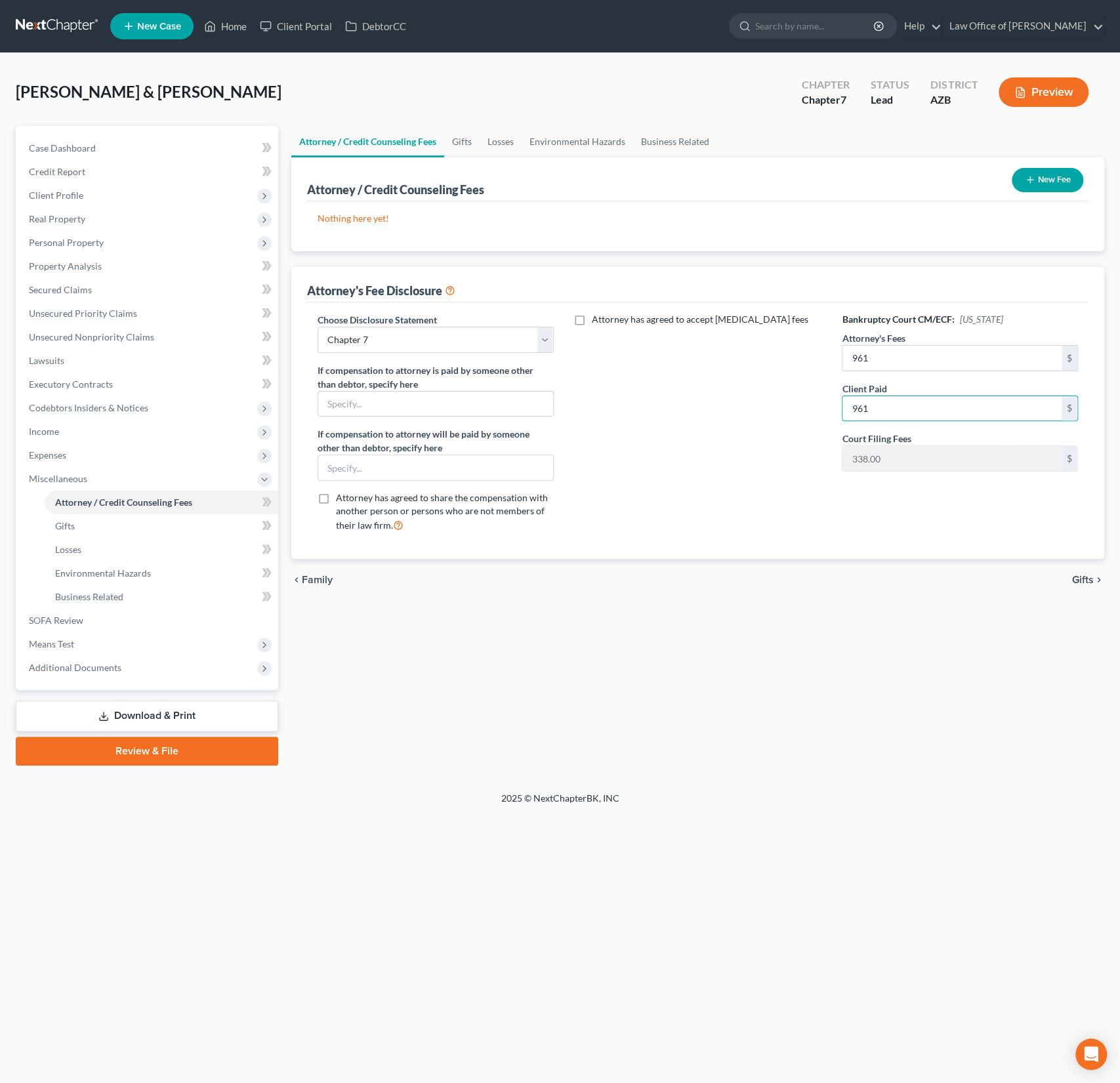
type input "961"
click at [1072, 174] on button "New Fee" at bounding box center [1047, 180] width 72 height 24
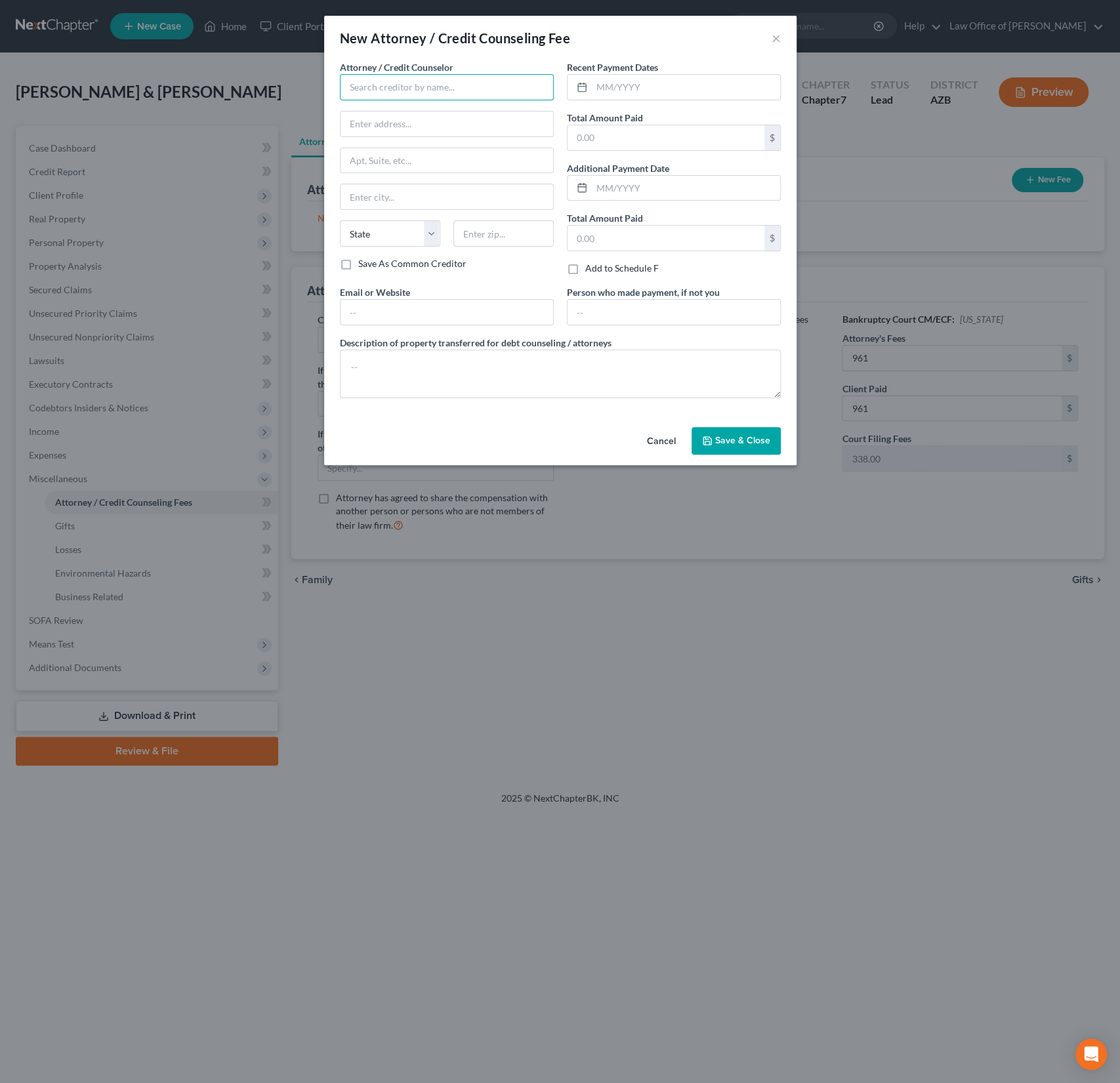
click at [389, 98] on input "text" at bounding box center [447, 87] width 214 height 26
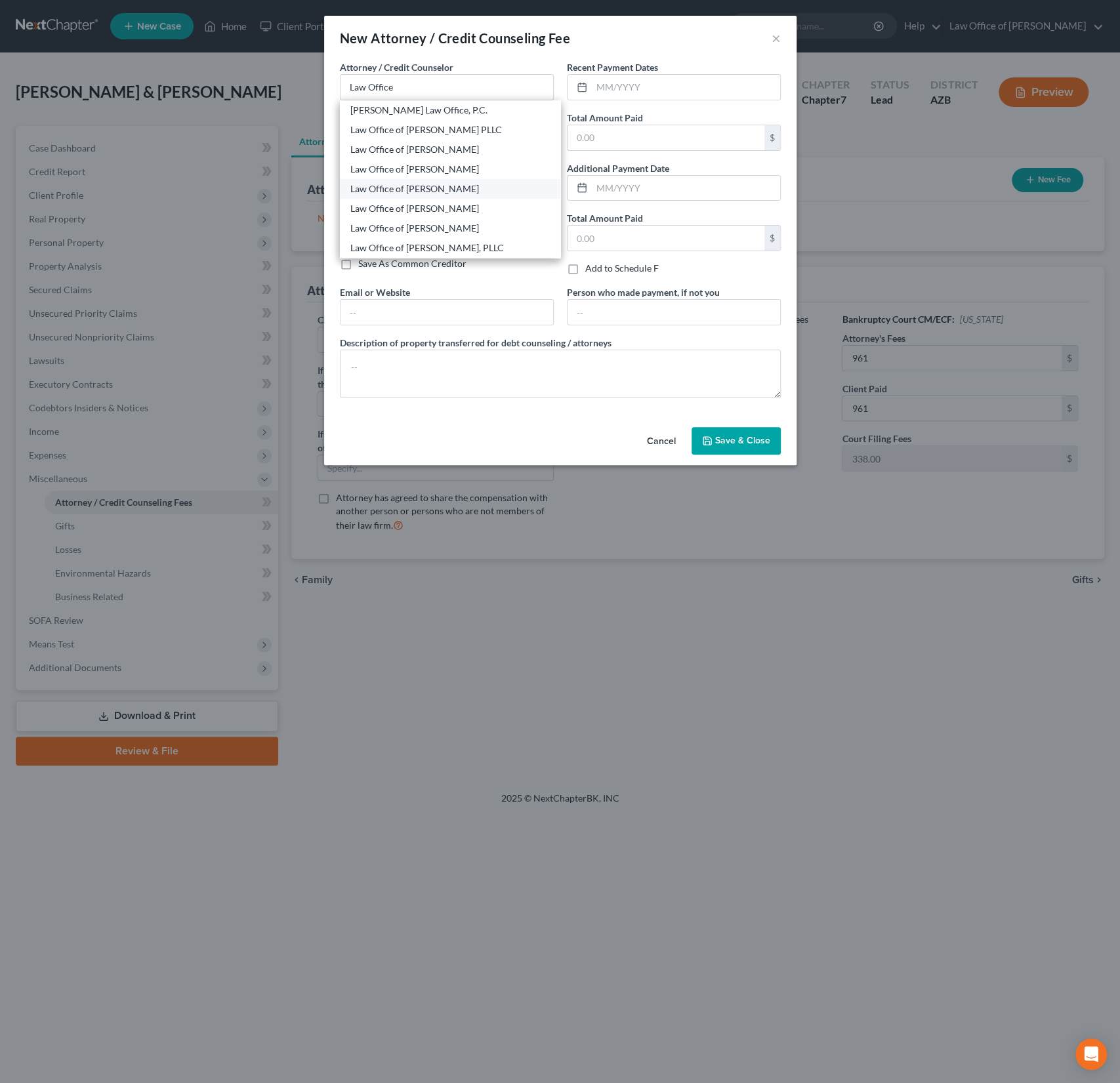
click at [453, 184] on div "Law Office of [PERSON_NAME]" at bounding box center [450, 189] width 199 height 13
type input "Law Office of [PERSON_NAME]"
type input "4186 W 2200 S"
type input "Ogden"
select select "46"
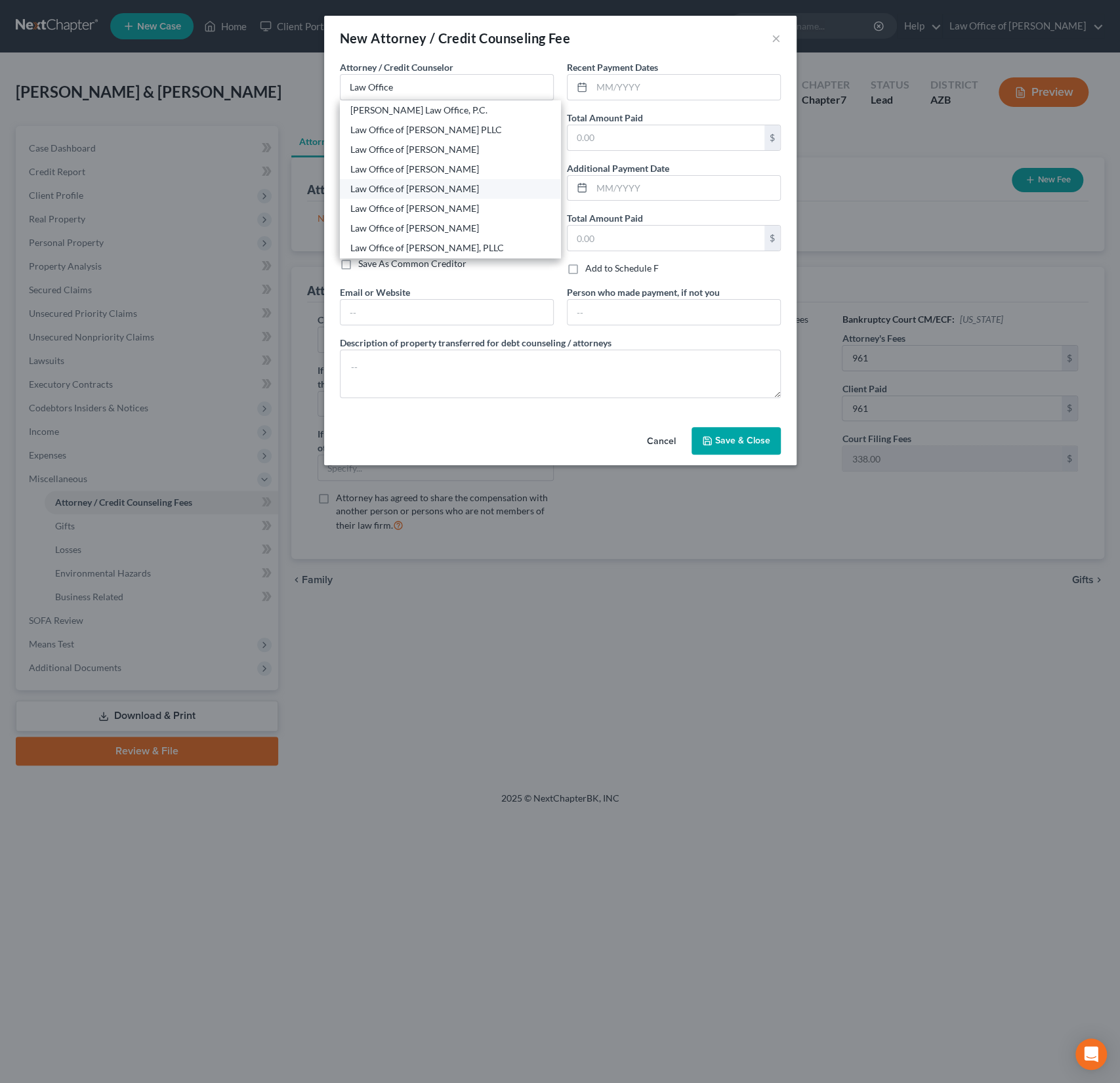
type input "84401"
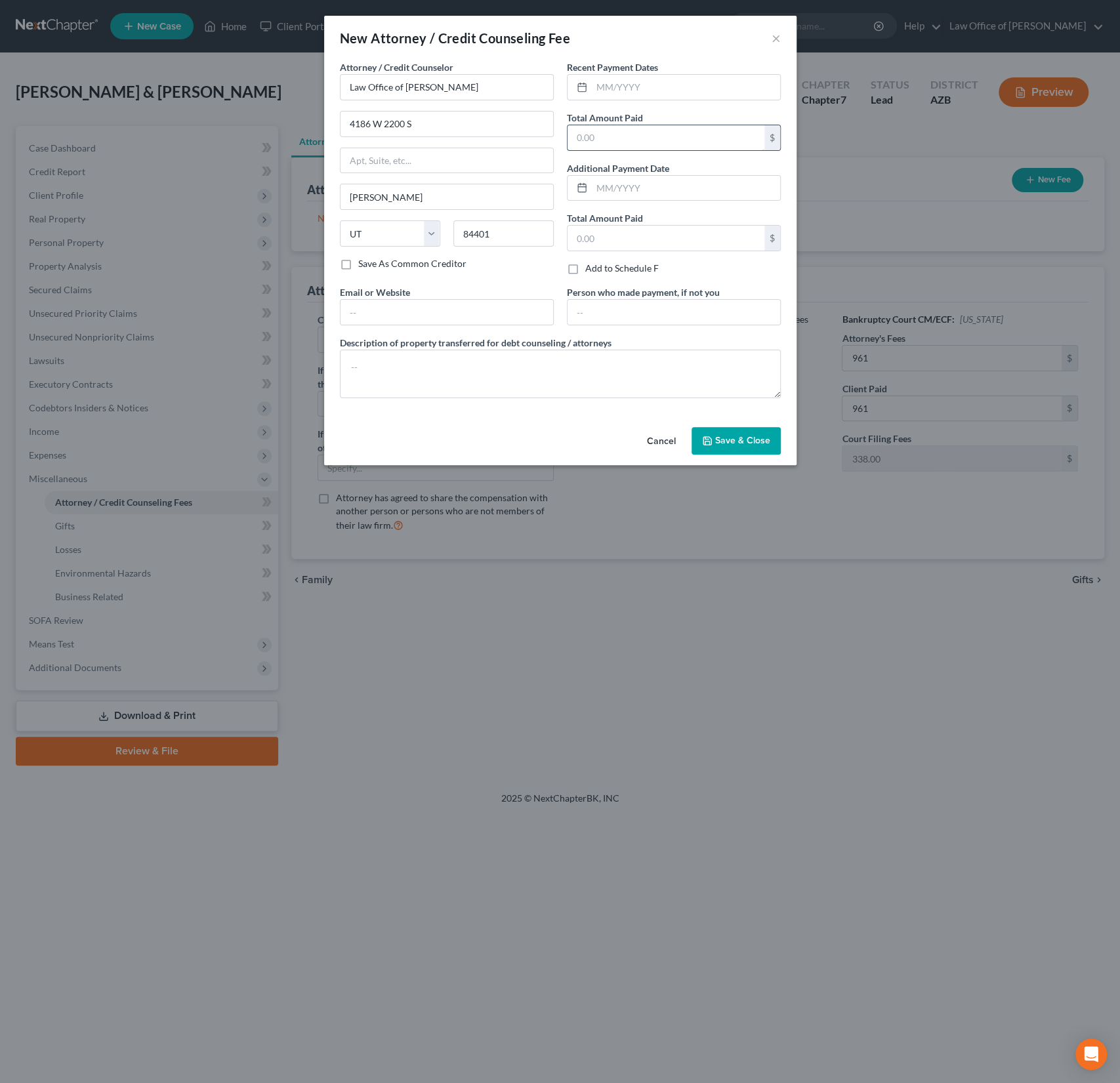
click at [606, 144] on input "text" at bounding box center [666, 137] width 197 height 25
type input "961"
click at [755, 444] on button "Save & Close" at bounding box center [736, 441] width 89 height 28
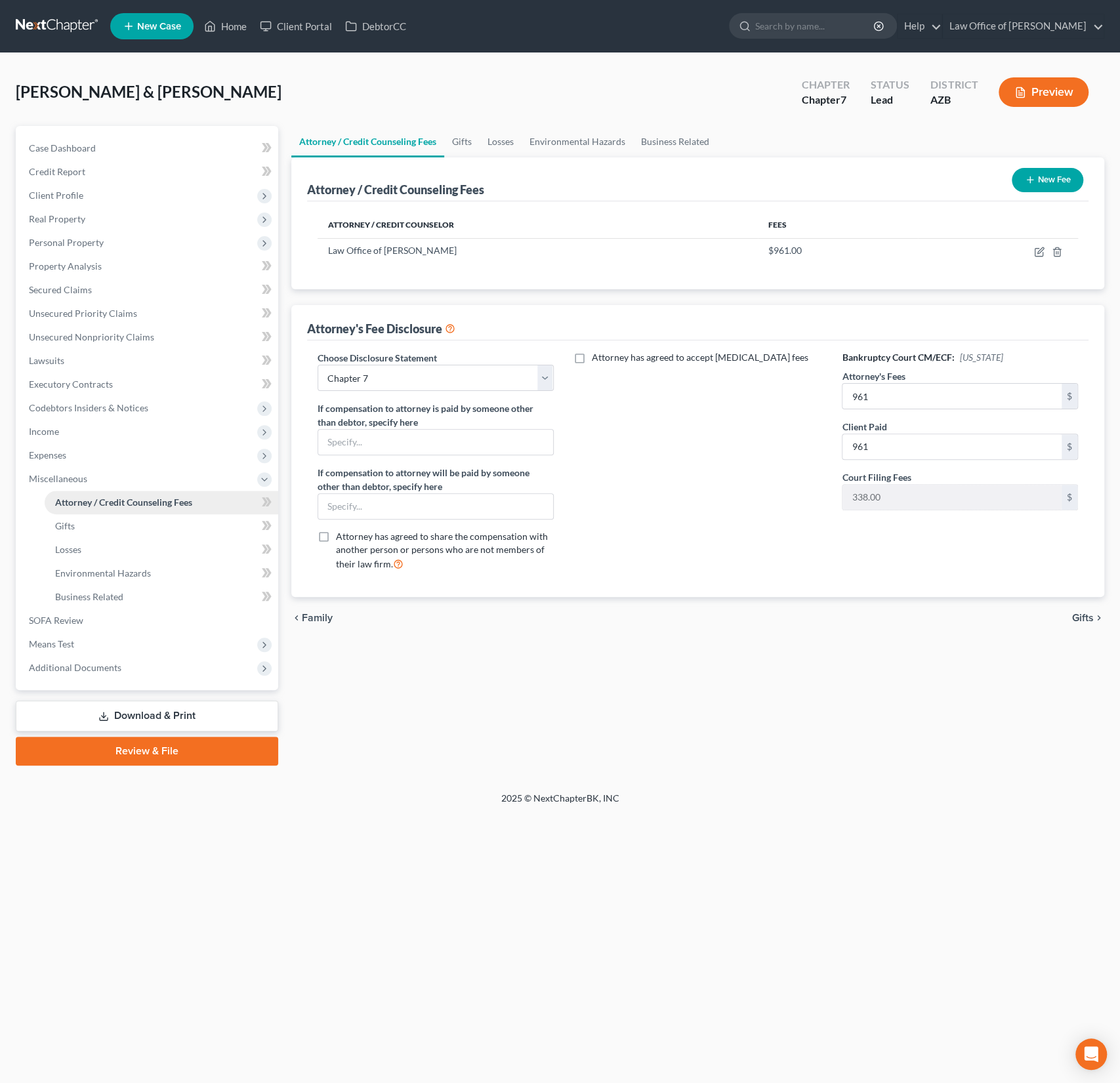
click at [81, 513] on link "Attorney / Credit Counseling Fees" at bounding box center [162, 503] width 234 height 24
click at [78, 525] on link "Gifts" at bounding box center [162, 526] width 234 height 24
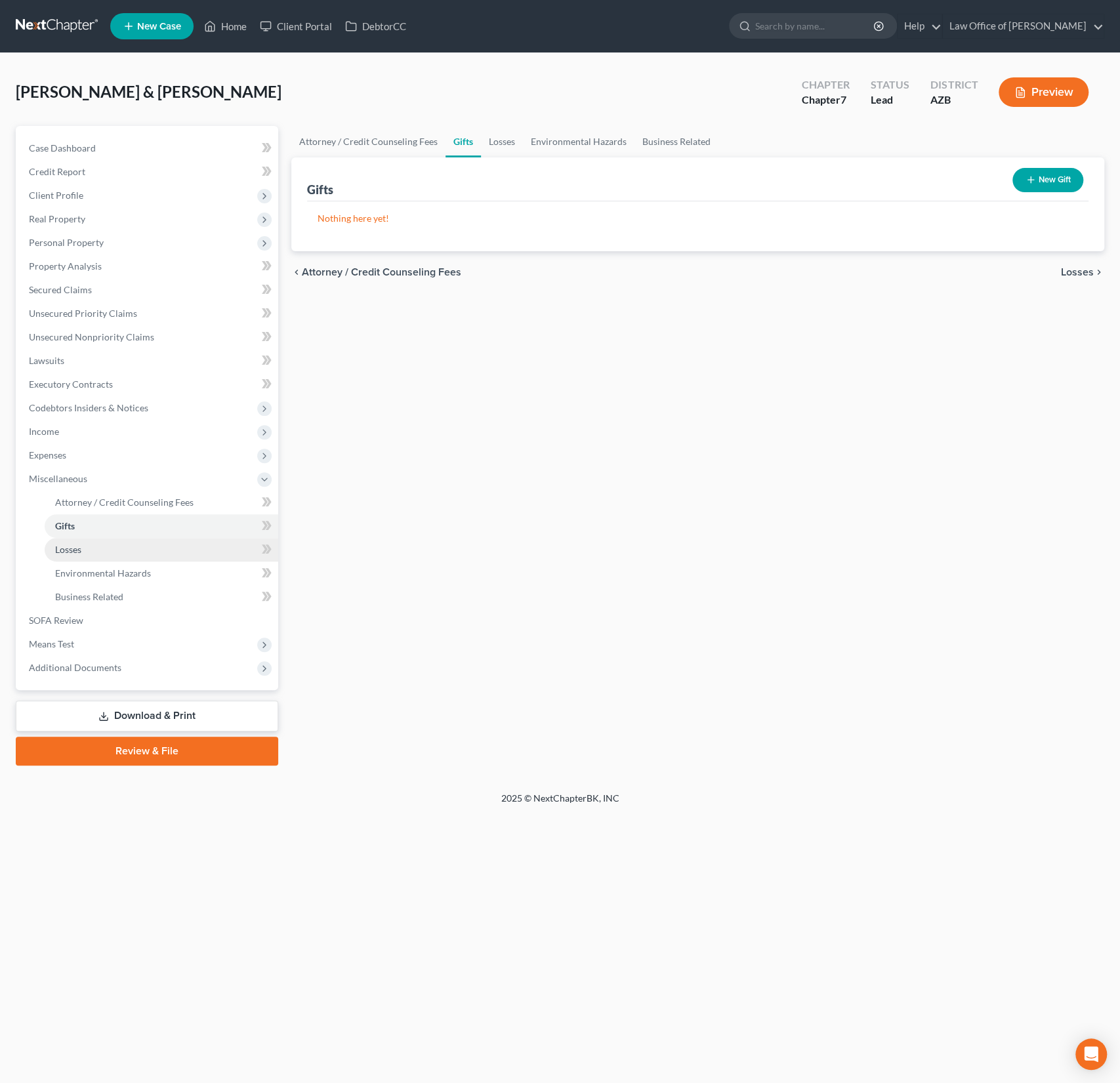
click at [81, 556] on link "Losses" at bounding box center [162, 550] width 234 height 24
click at [85, 581] on link "Environmental Hazards" at bounding box center [162, 573] width 234 height 24
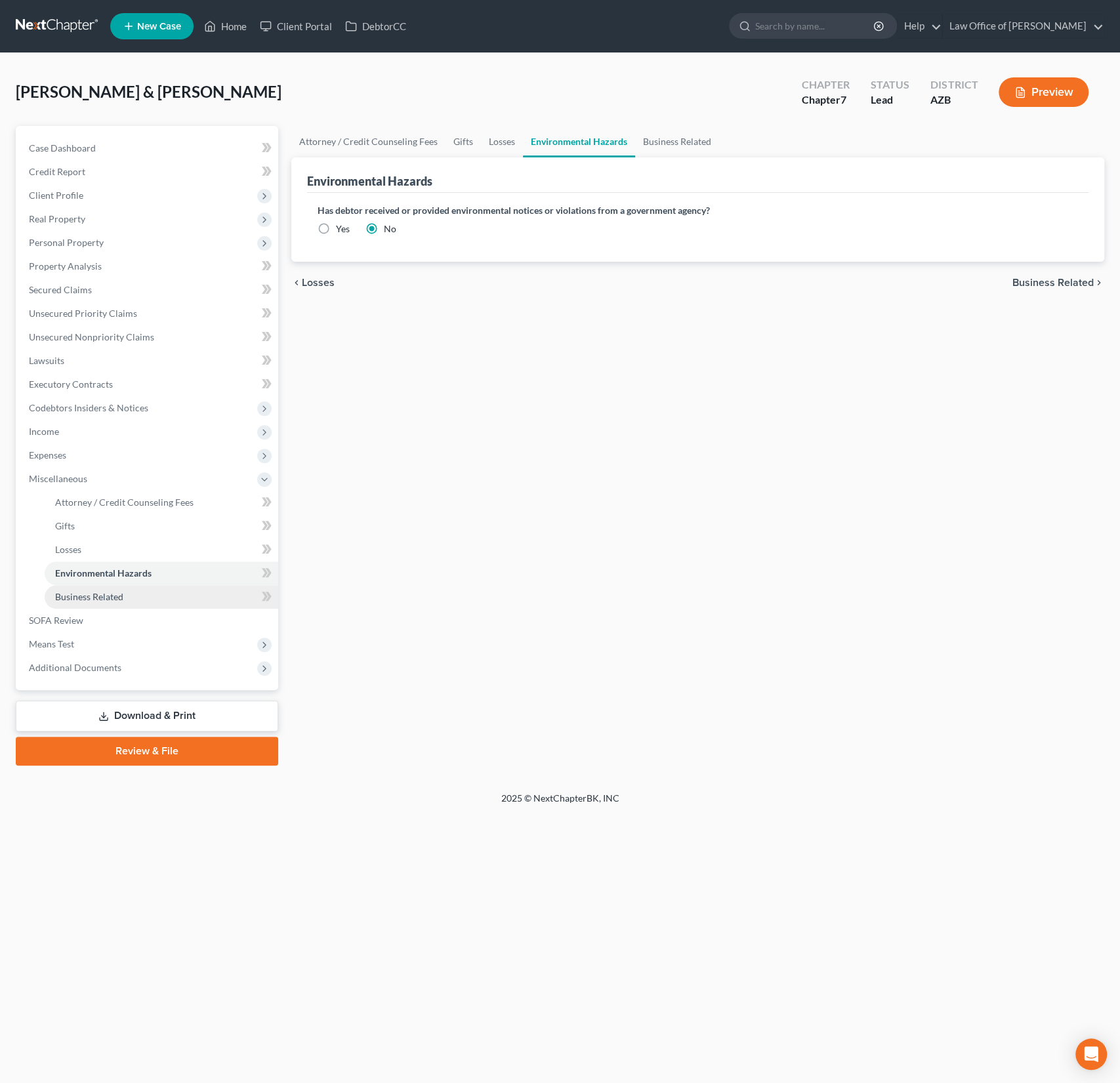
click at [87, 597] on span "Business Related" at bounding box center [89, 597] width 68 height 11
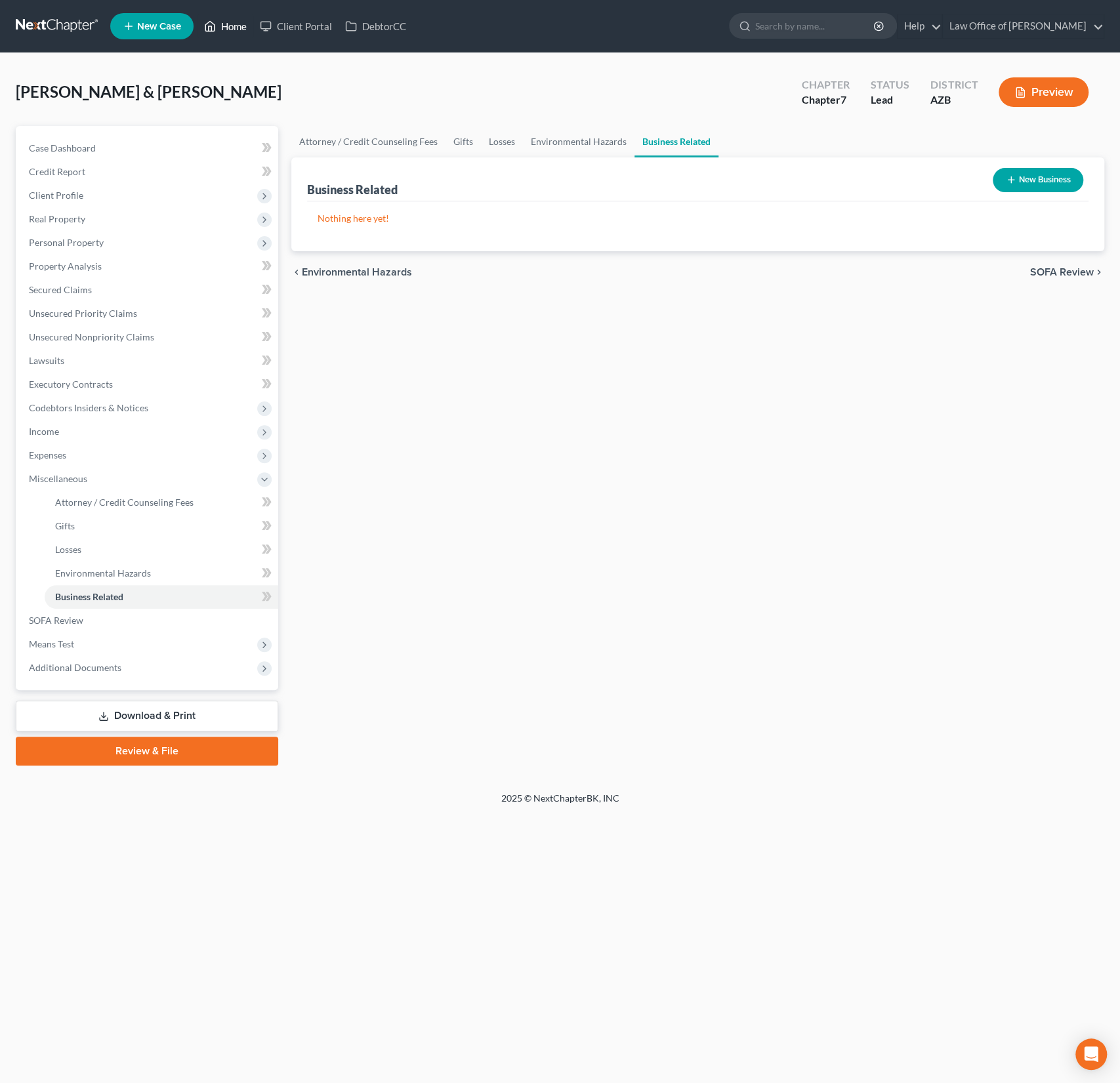
click at [243, 25] on link "Home" at bounding box center [225, 26] width 55 height 24
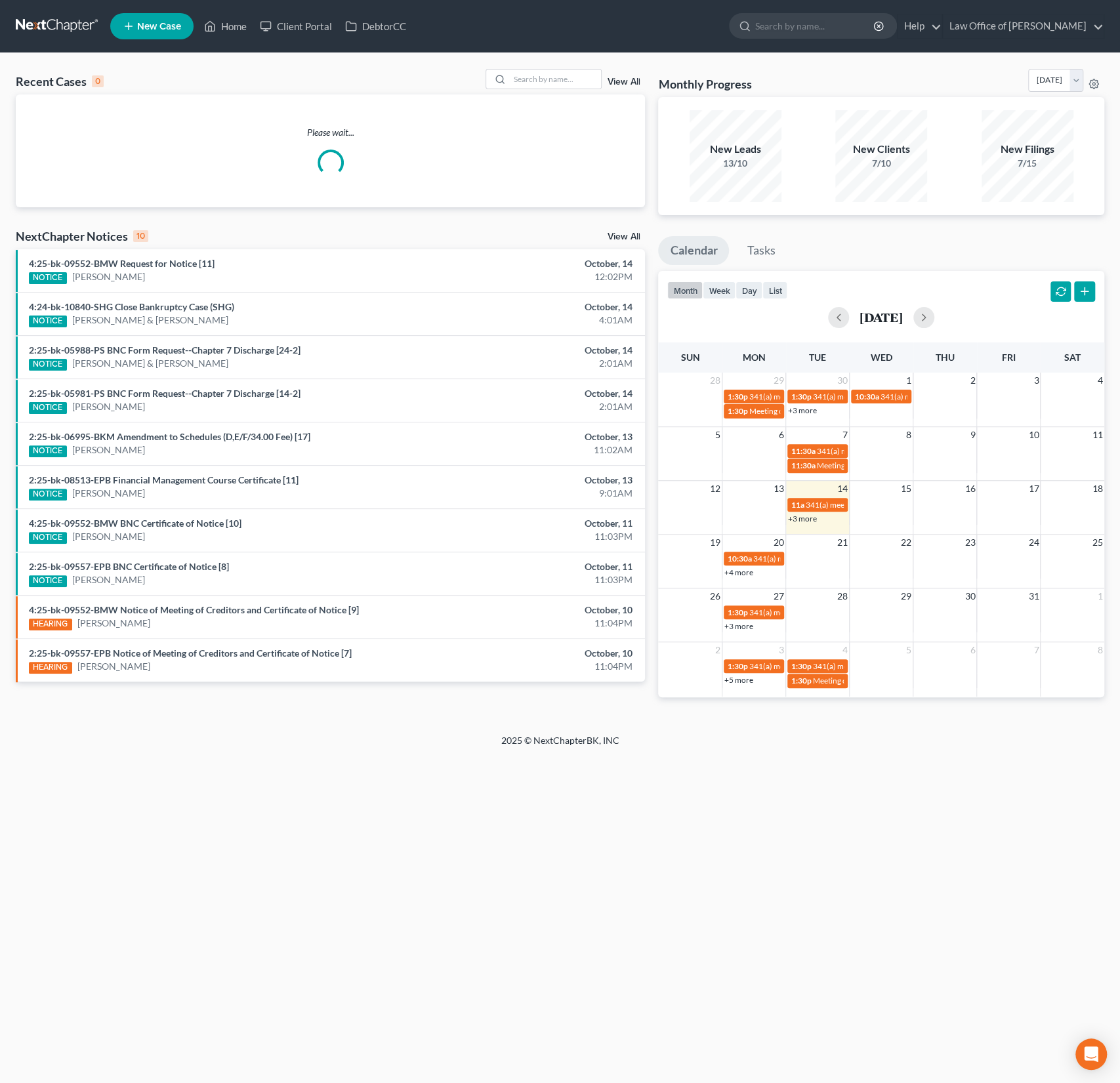
click at [531, 65] on div "Recent Cases 0 View All Please wait... NextChapter Notices 10 View All 4:25-bk-…" at bounding box center [560, 394] width 1120 height 681
click at [539, 74] on input "search" at bounding box center [555, 79] width 92 height 19
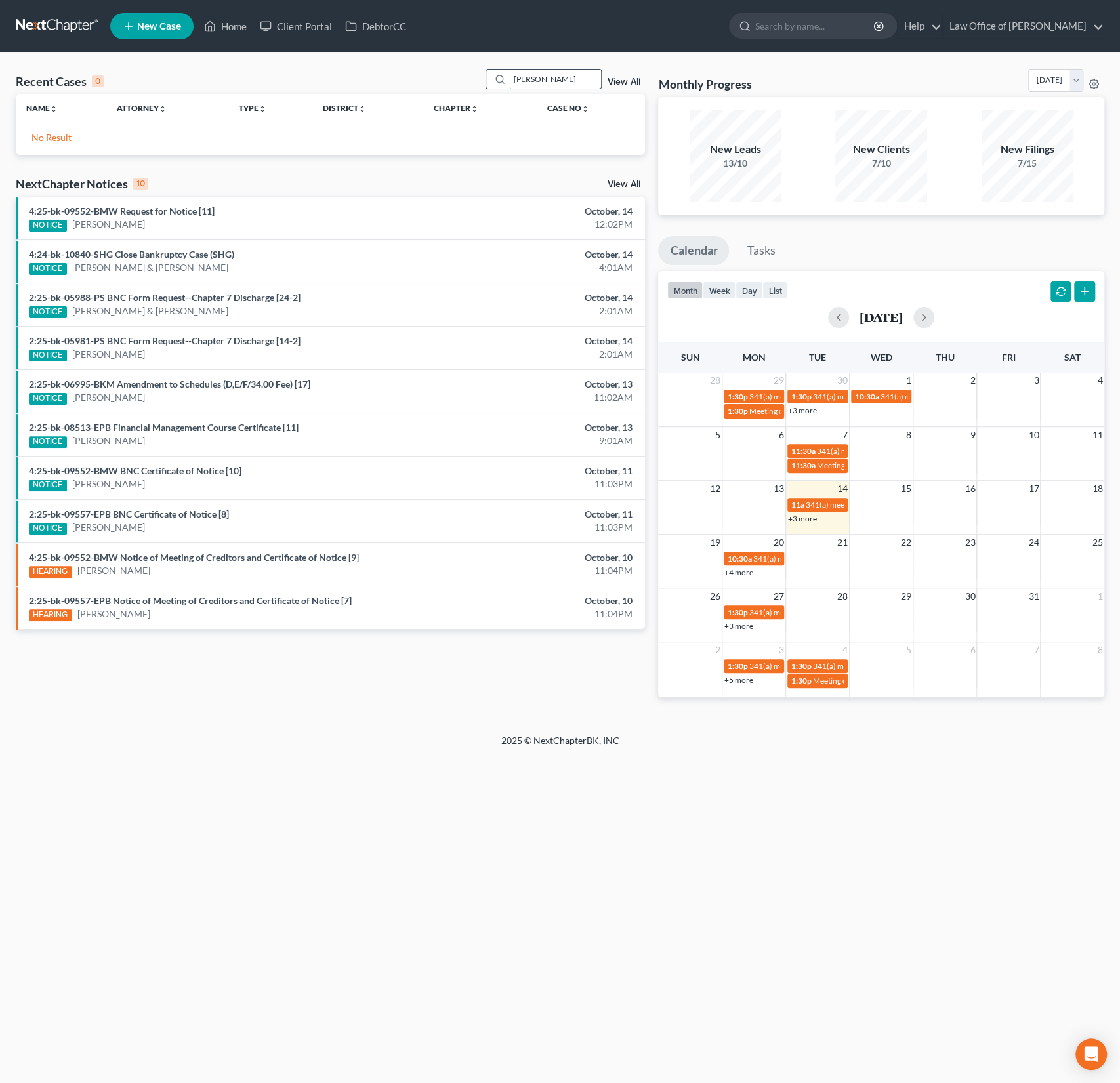
type input "rainey"
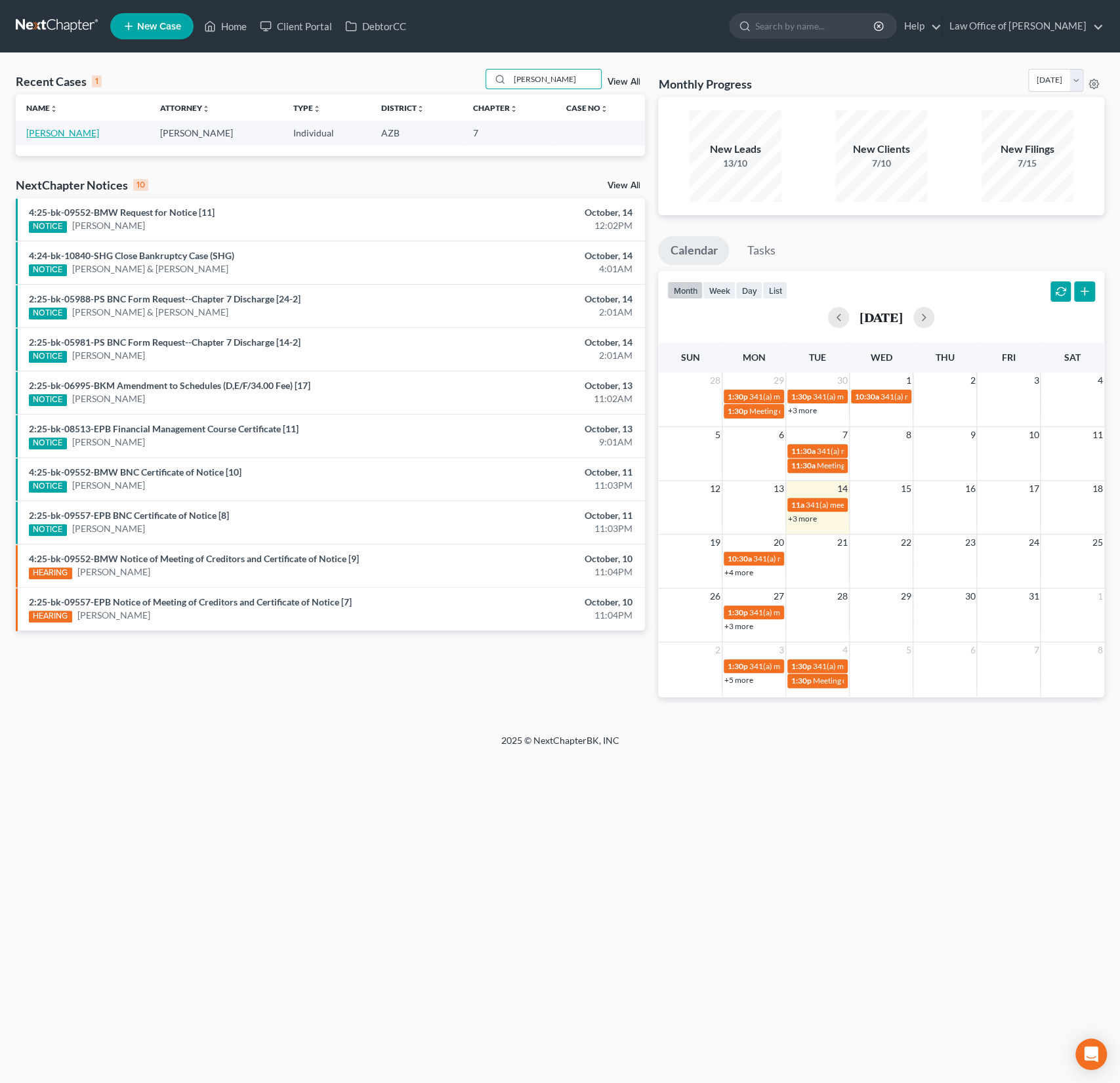
click at [50, 135] on link "[PERSON_NAME]" at bounding box center [62, 132] width 73 height 11
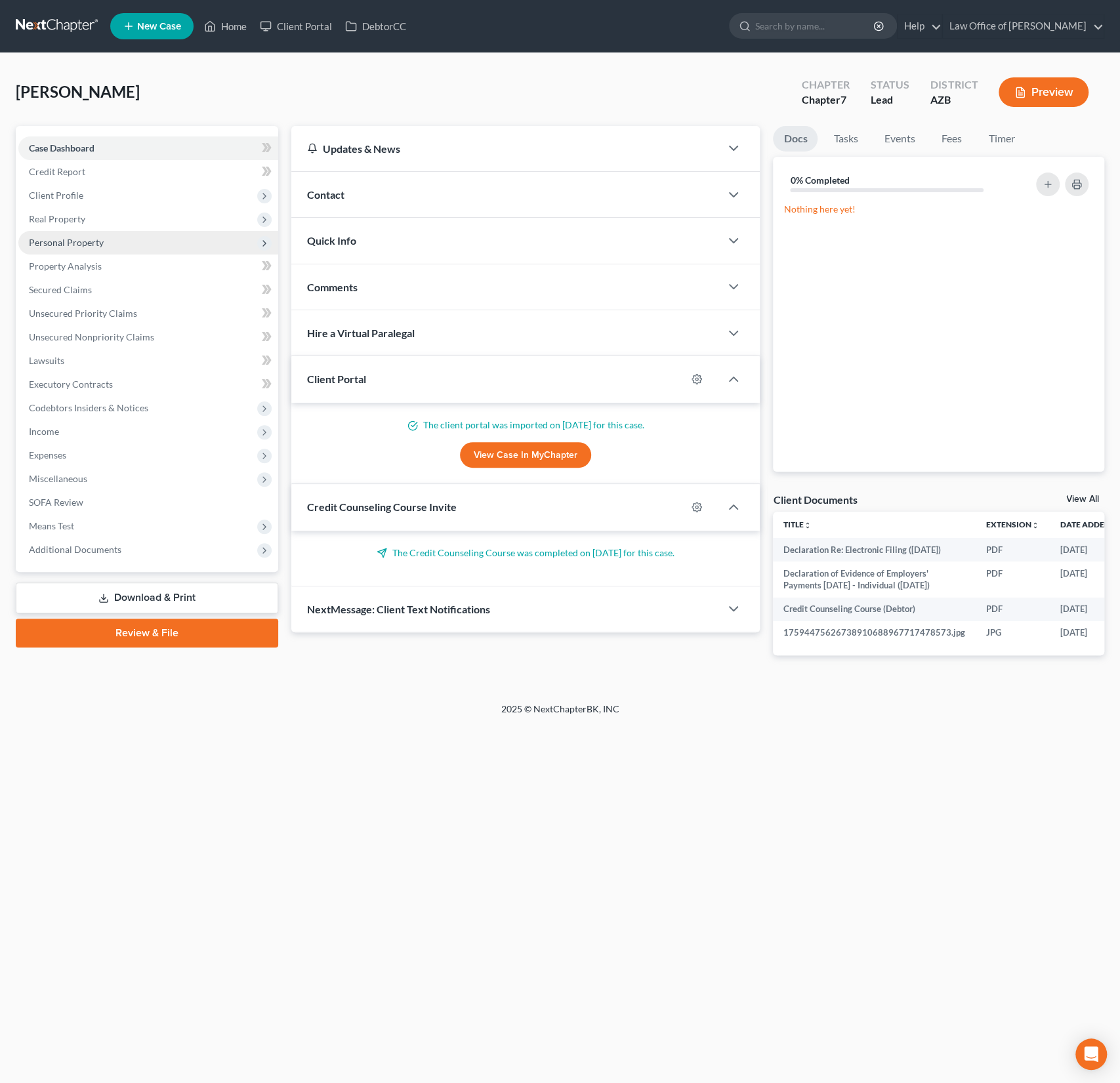
click at [42, 231] on span "Personal Property" at bounding box center [148, 243] width 260 height 24
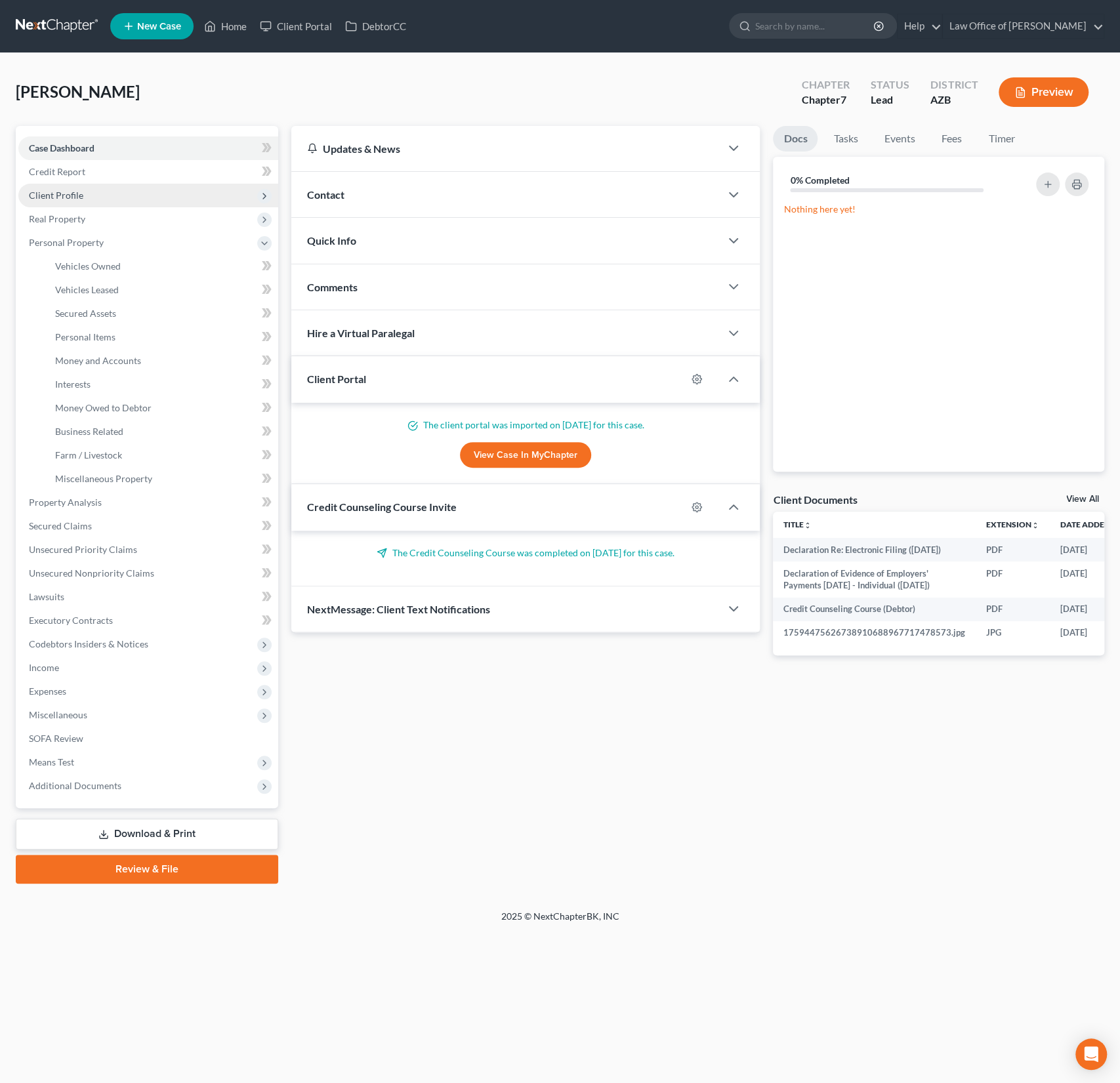
click at [61, 201] on span "Client Profile" at bounding box center [148, 195] width 260 height 24
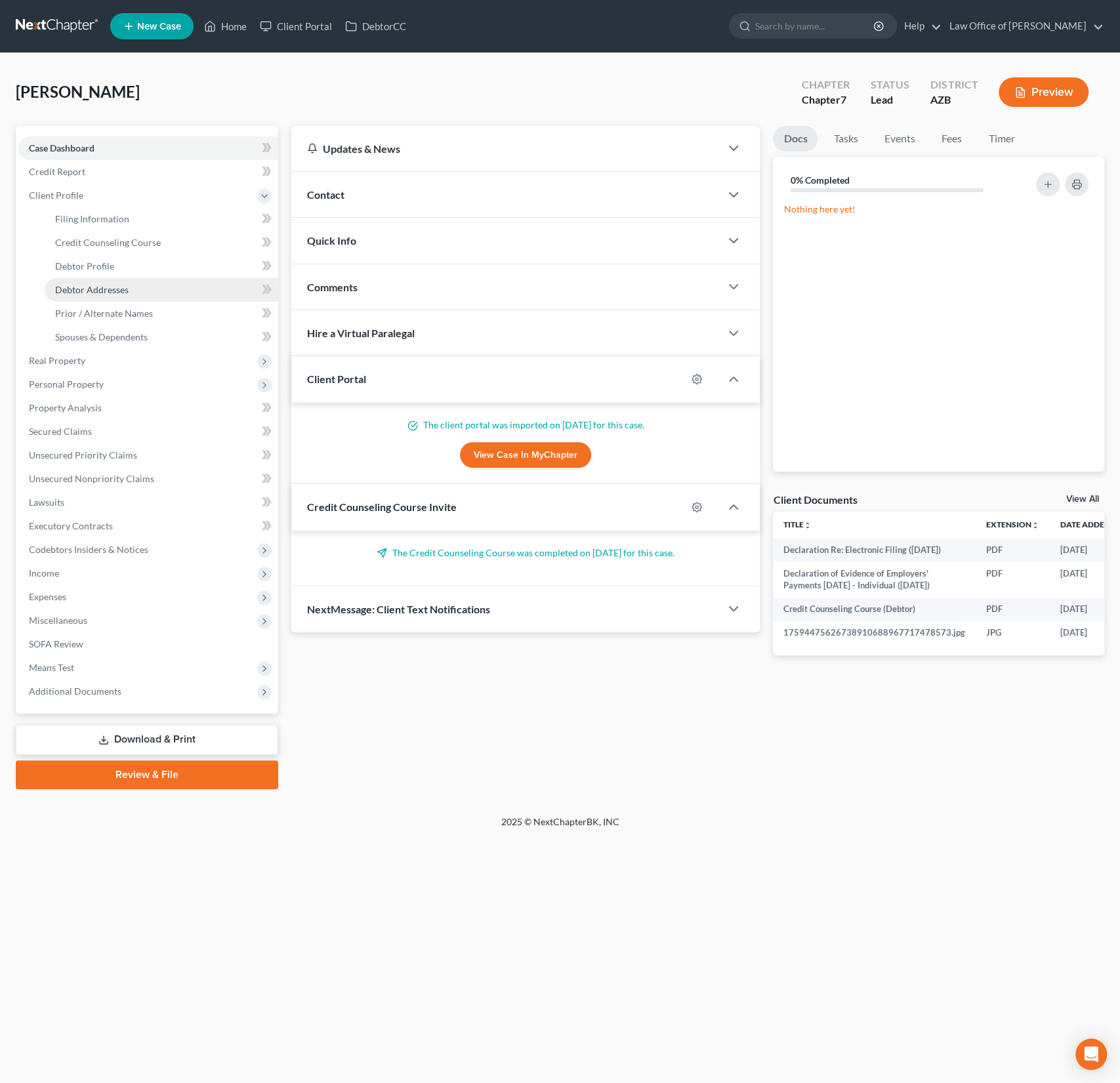
click at [91, 300] on link "Debtor Addresses" at bounding box center [162, 290] width 234 height 24
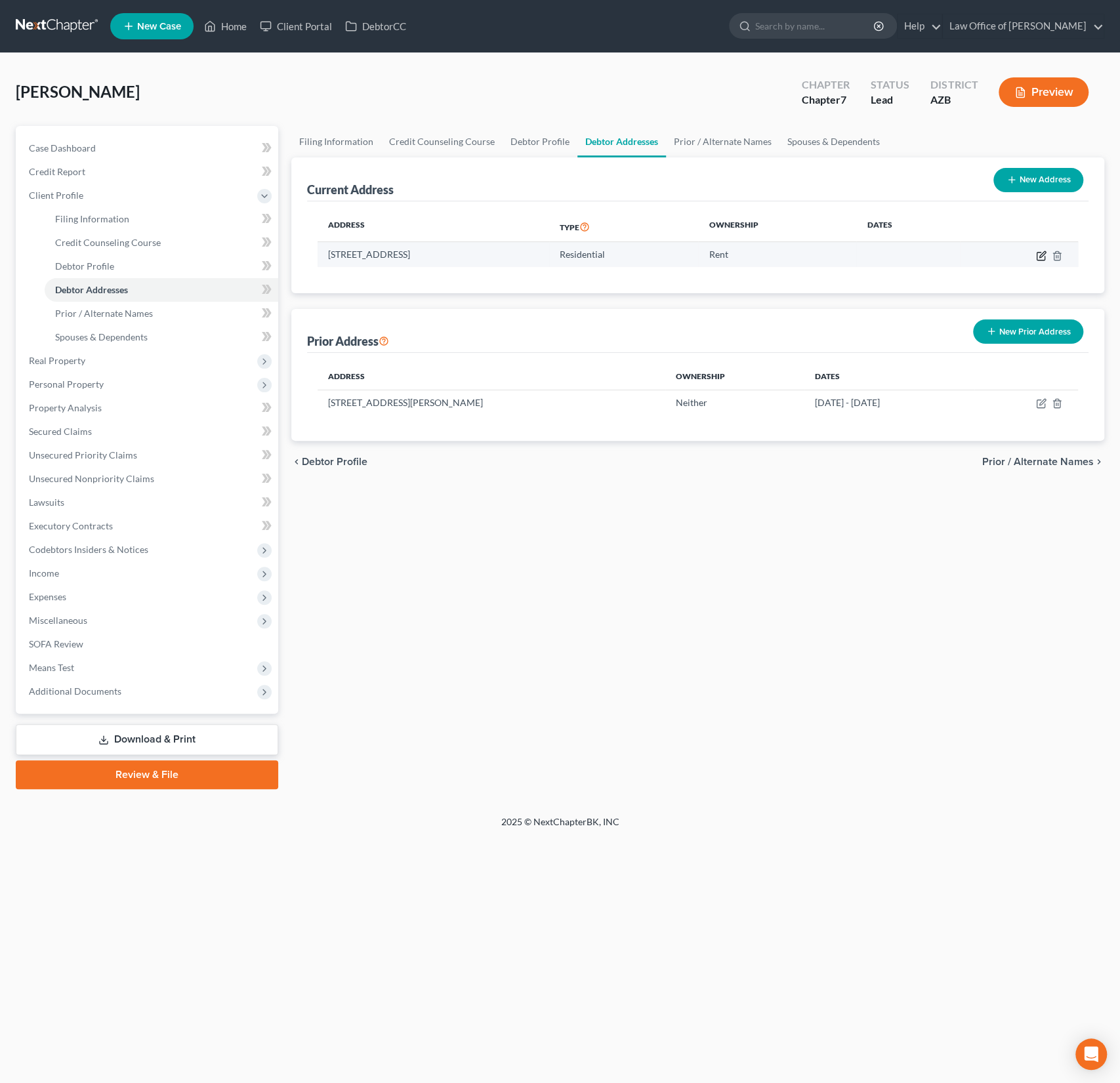
click at [1042, 252] on icon "button" at bounding box center [1042, 254] width 6 height 6
select select "3"
select select "0"
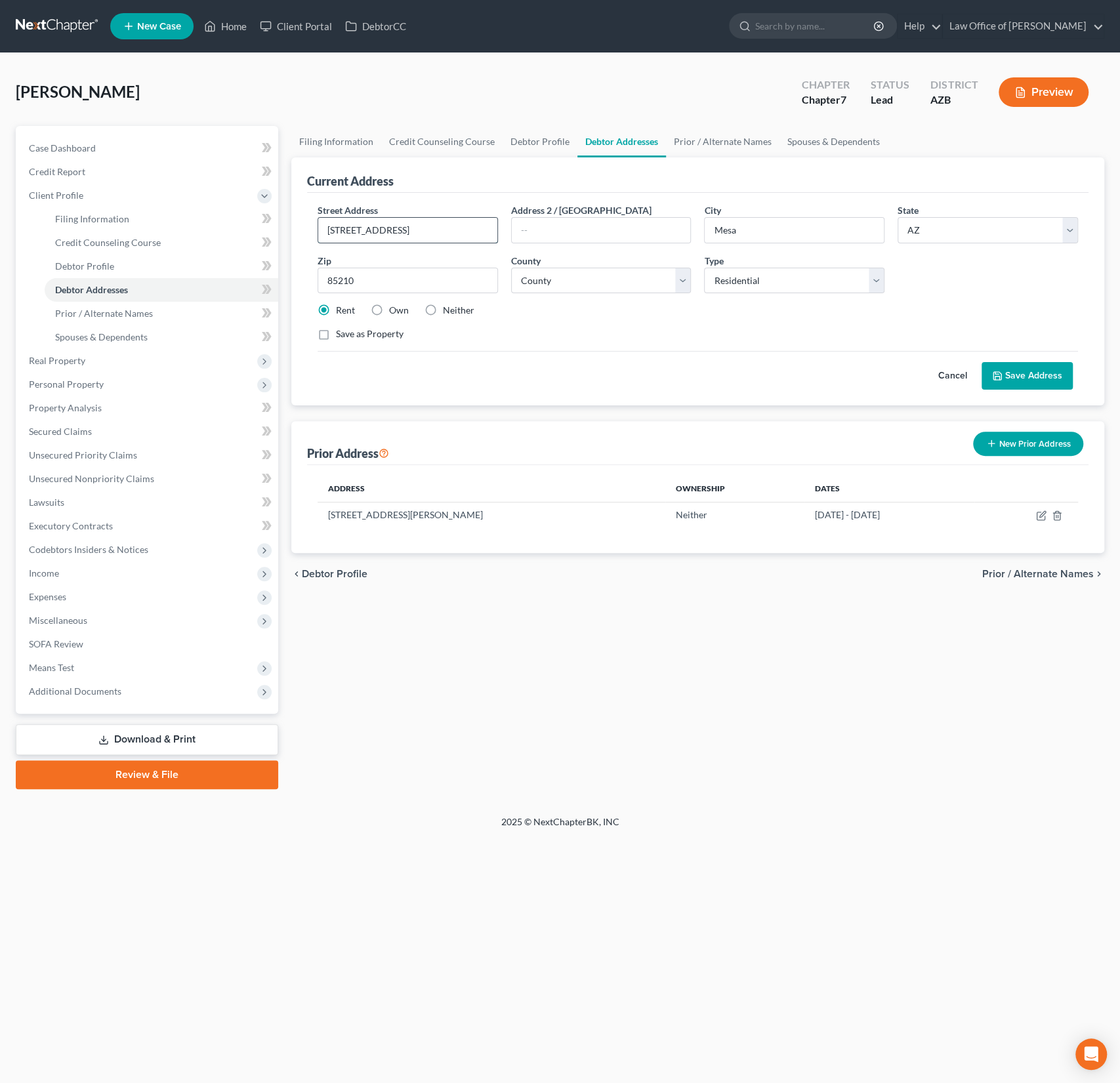
click at [366, 223] on input "1515 south extension rd Apt 1039" at bounding box center [407, 230] width 179 height 25
drag, startPoint x: 374, startPoint y: 231, endPoint x: 350, endPoint y: 229, distance: 24.1
click at [350, 229] on input "1515 south extension rd Apt 1039" at bounding box center [407, 230] width 179 height 25
drag, startPoint x: 477, startPoint y: 231, endPoint x: 431, endPoint y: 228, distance: 46.1
click at [431, 228] on input "1515 South Extension Rd Apt 1039" at bounding box center [407, 230] width 179 height 25
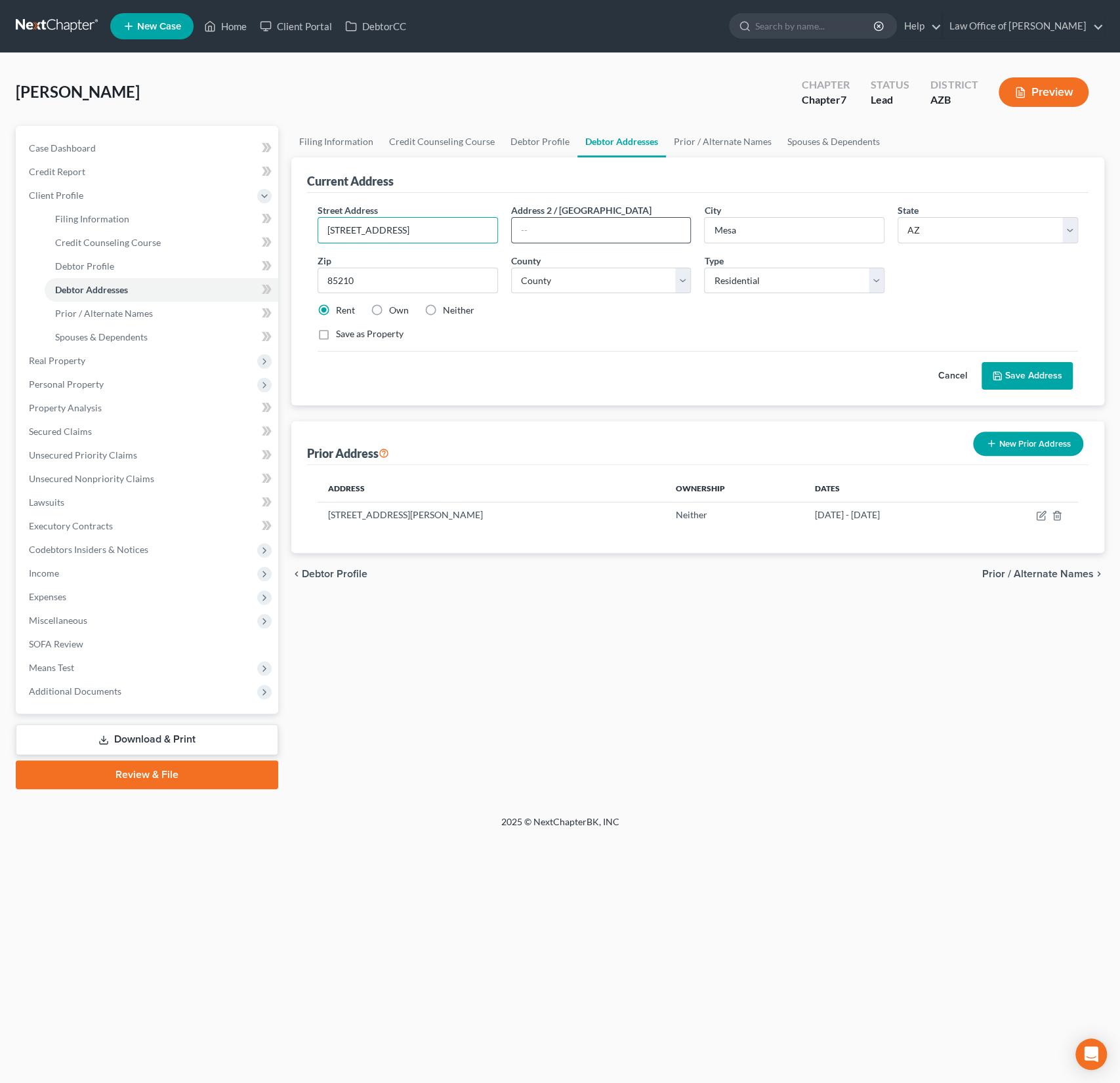
type input "1515 South Extension Rd"
click at [544, 228] on input "text" at bounding box center [601, 230] width 179 height 25
paste input "Apt 1039"
type input "Apt 1039"
click at [546, 251] on div "Street Address * 1515 South Extension Rd Address 2 / PO Box Apt 1039 City * Mes…" at bounding box center [697, 278] width 773 height 148
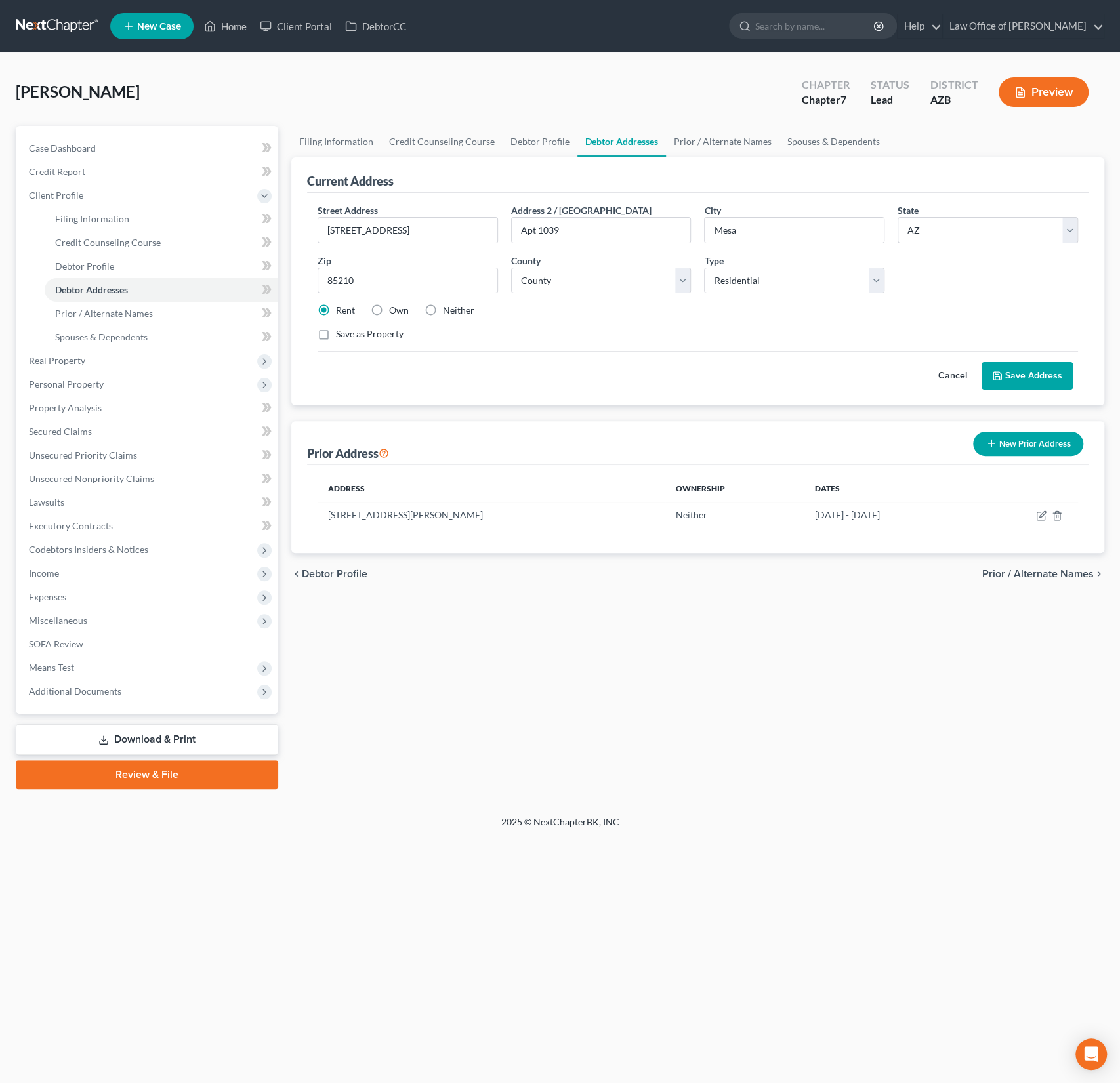
click at [1038, 354] on div "Cancel Save Address" at bounding box center [698, 370] width 761 height 39
click at [1026, 379] on button "Save Address" at bounding box center [1027, 376] width 91 height 28
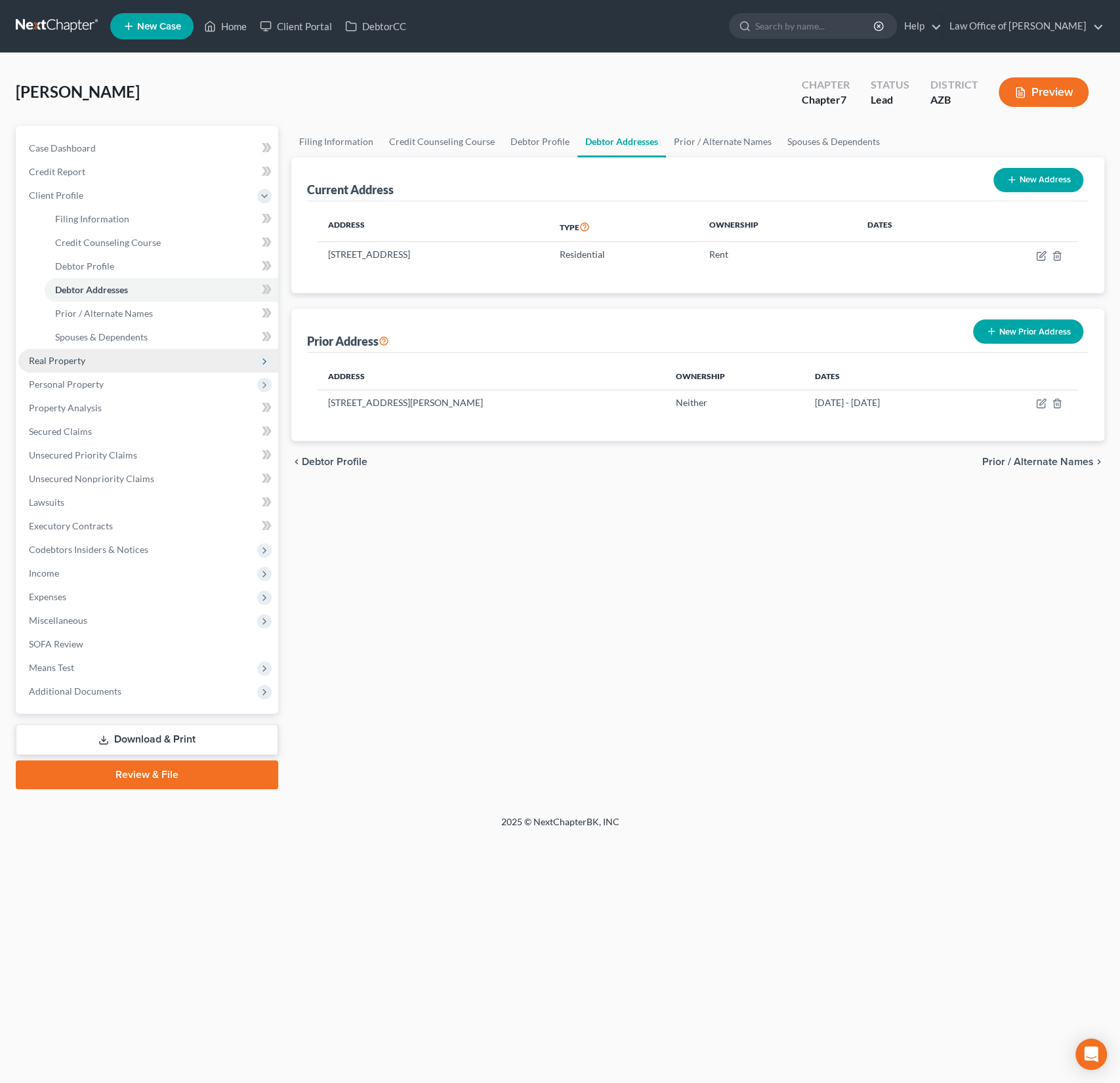
click at [100, 366] on span "Real Property" at bounding box center [148, 361] width 260 height 24
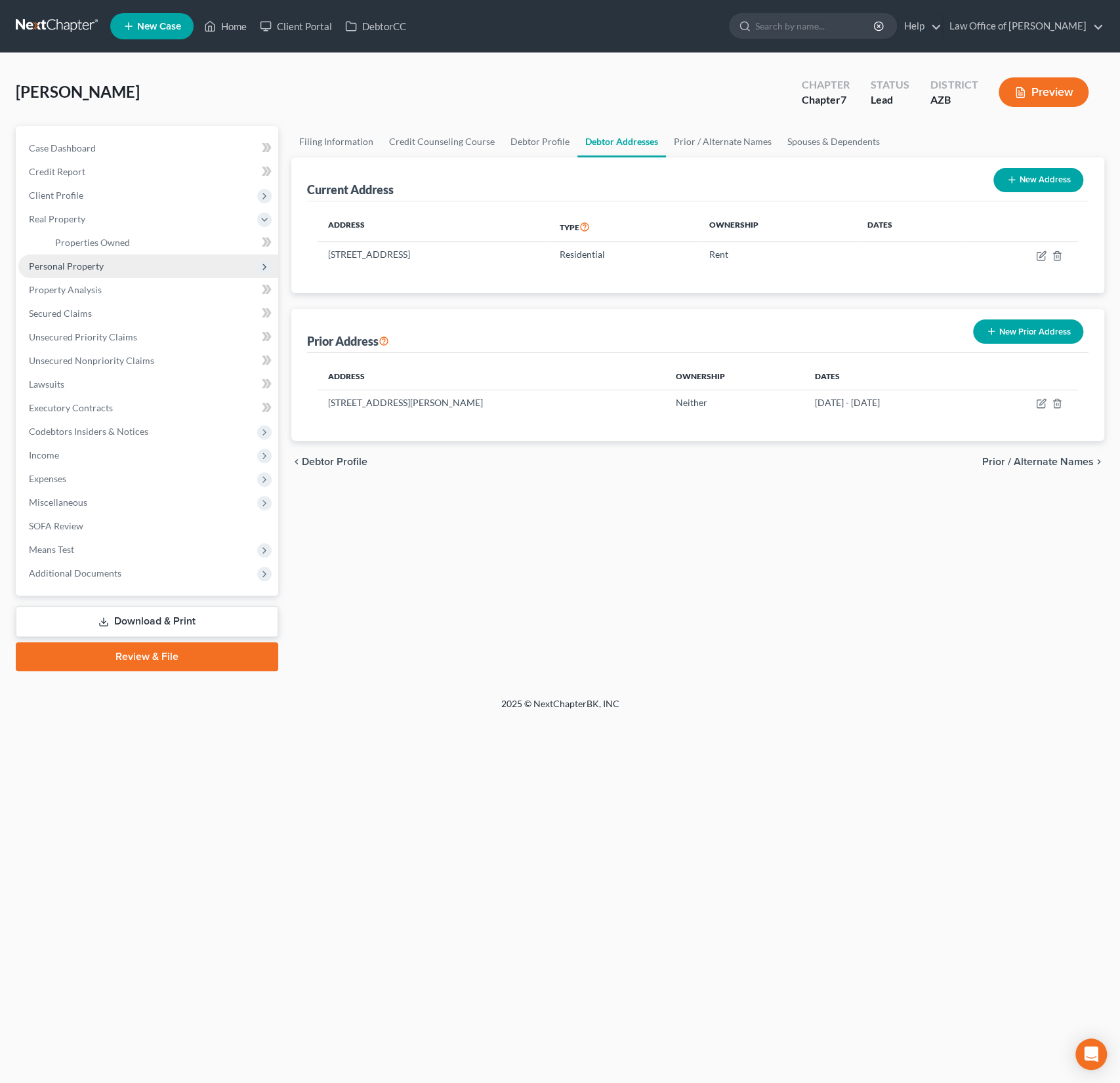
click at [82, 268] on span "Personal Property" at bounding box center [67, 266] width 75 height 11
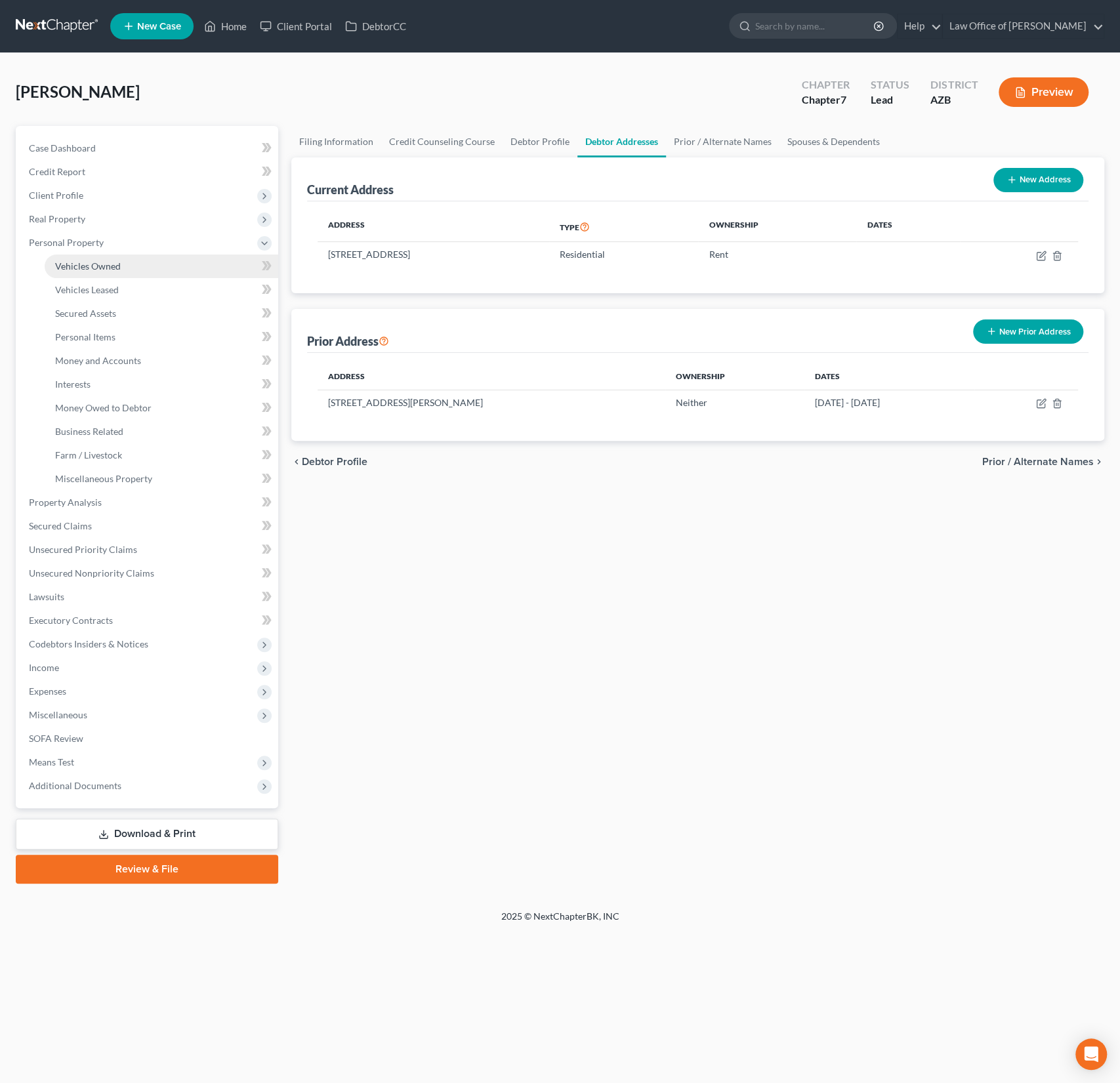
click at [93, 274] on link "Vehicles Owned" at bounding box center [162, 266] width 234 height 24
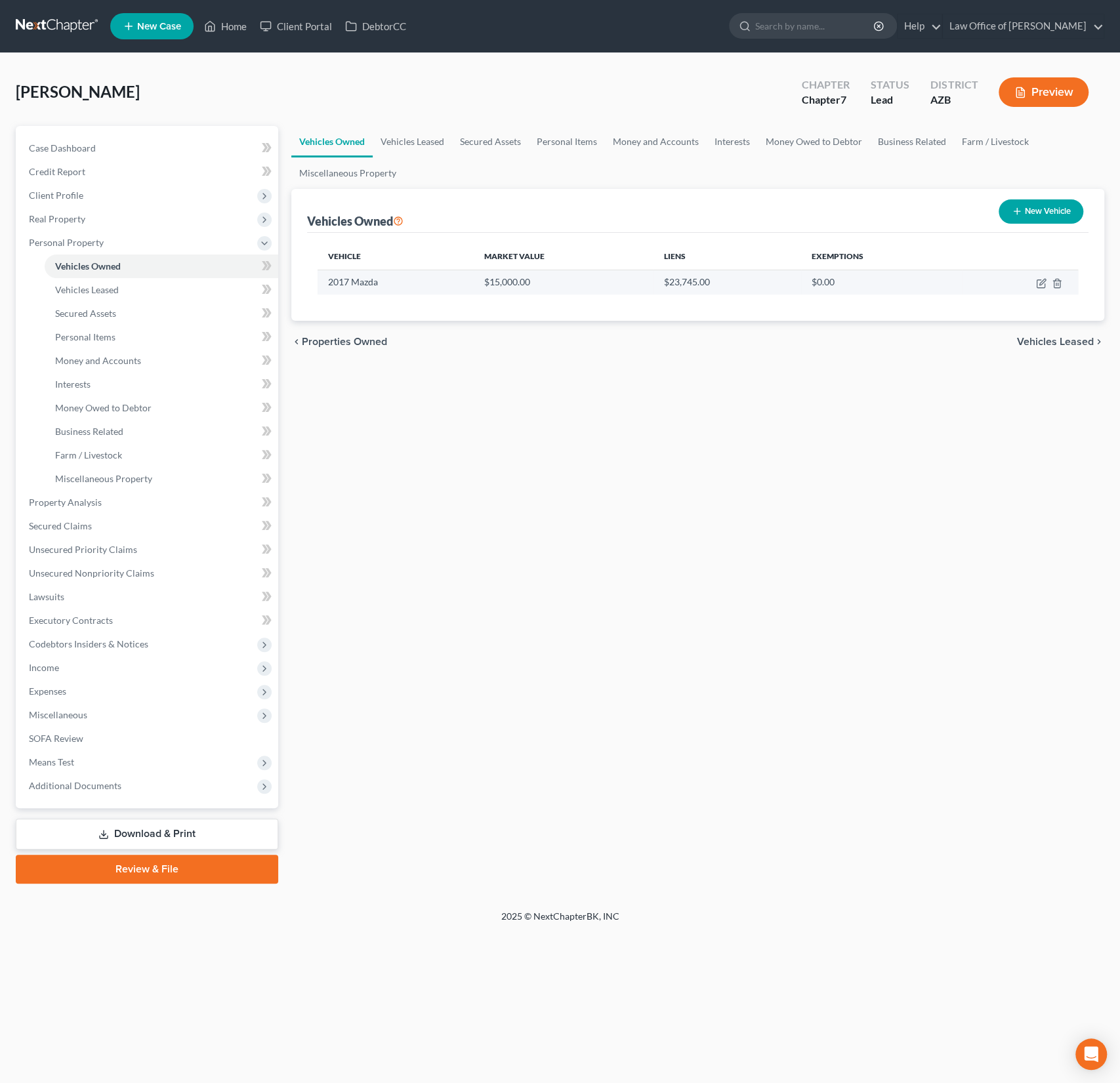
click at [1035, 284] on td at bounding box center [1020, 281] width 116 height 25
click at [1038, 280] on icon "button" at bounding box center [1041, 284] width 8 height 8
select select "0"
select select "9"
select select "2"
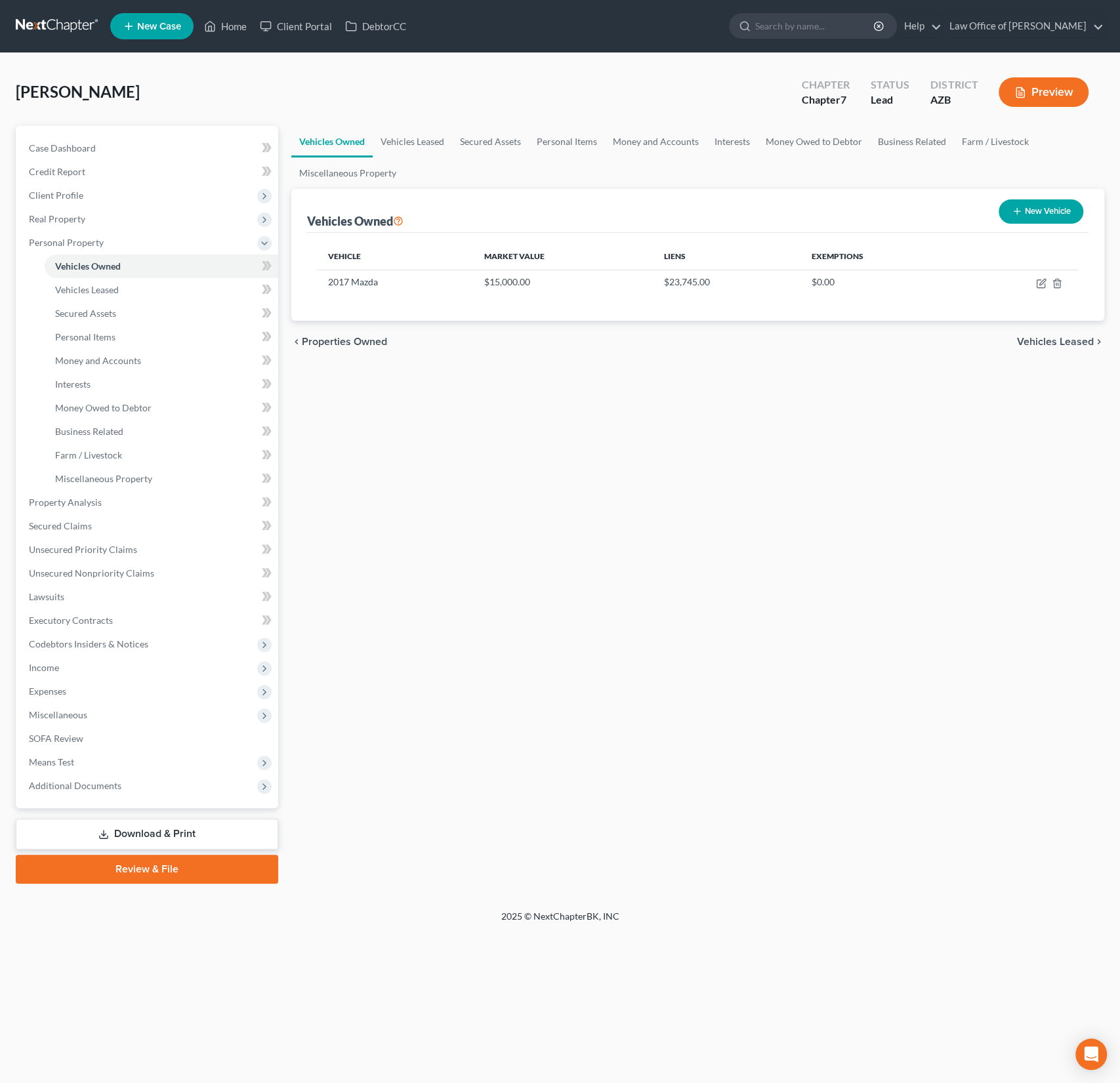
select select "0"
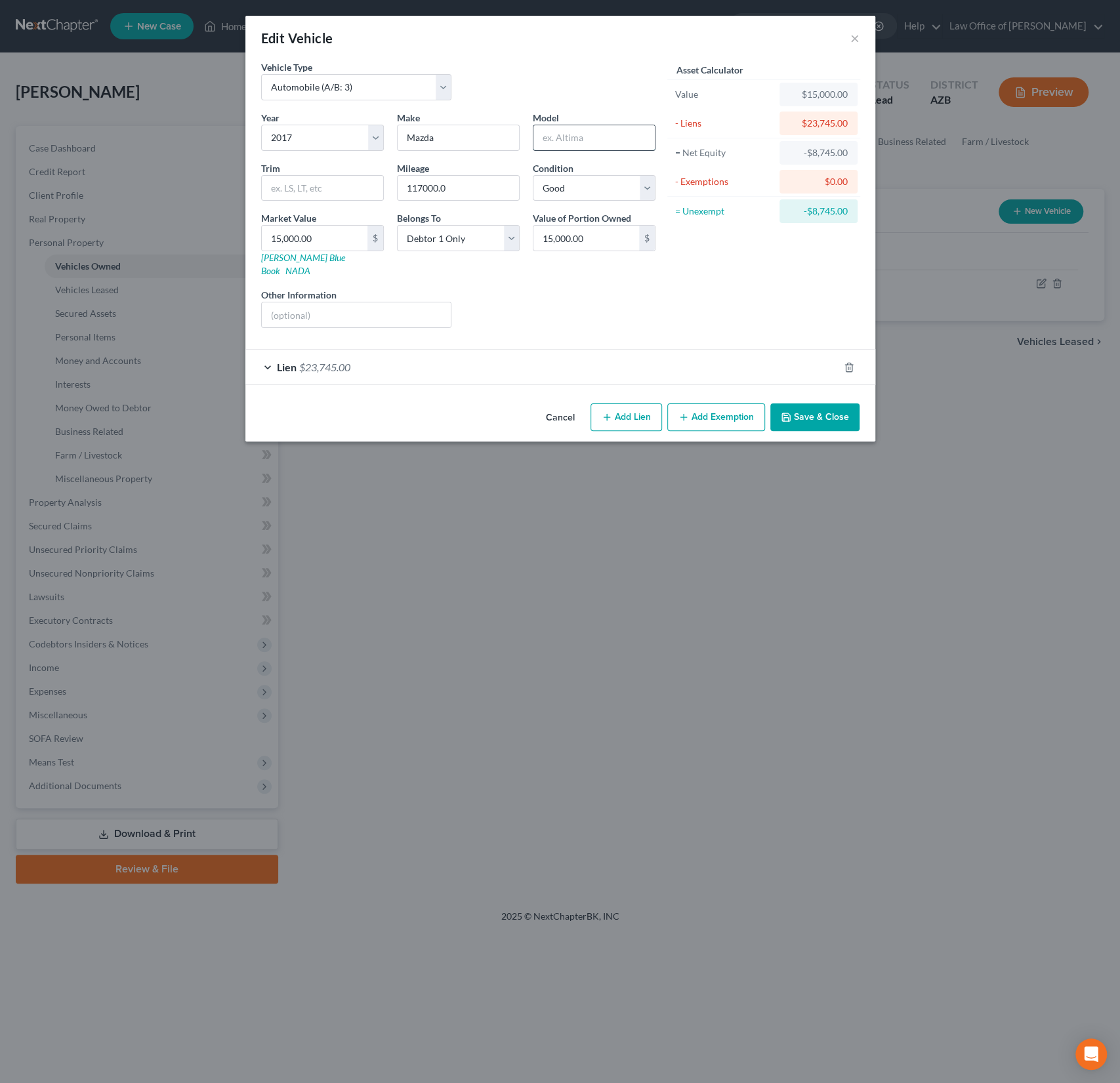
click at [566, 127] on input "text" at bounding box center [594, 137] width 121 height 25
type input "CX-5"
click at [830, 403] on button "Save & Close" at bounding box center [815, 417] width 89 height 28
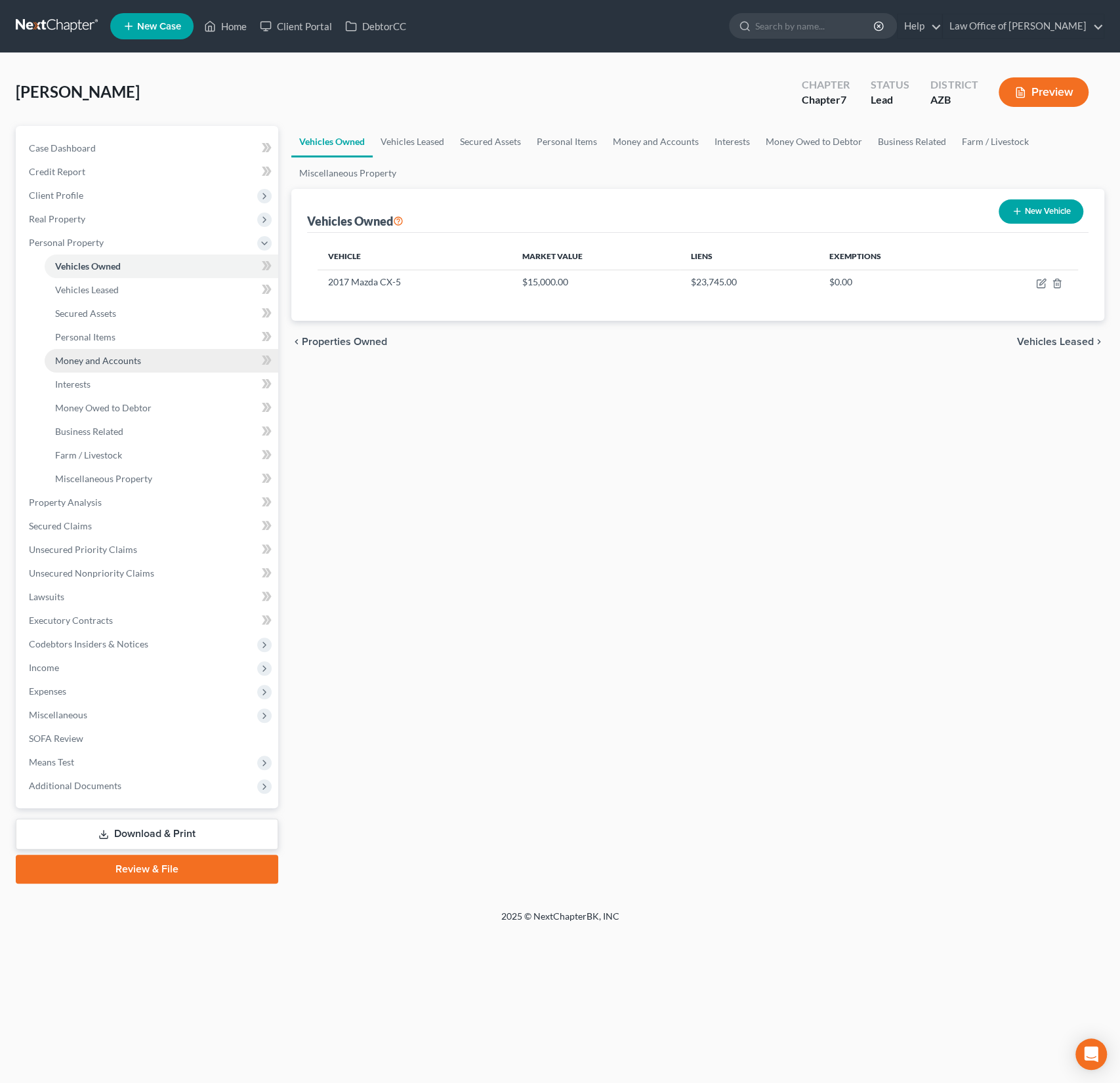
click at [126, 352] on link "Money and Accounts" at bounding box center [162, 361] width 234 height 24
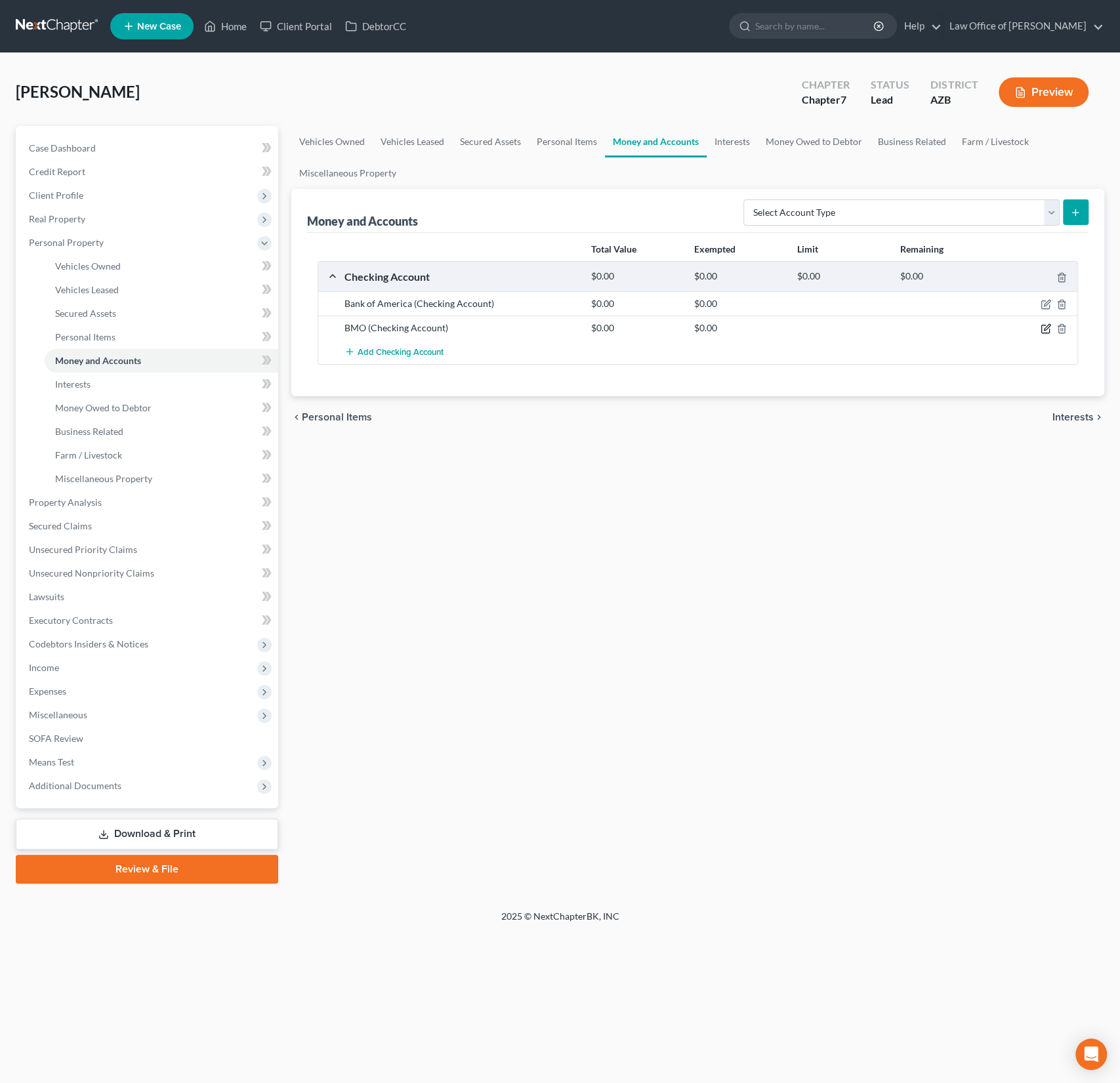
click at [1044, 324] on icon "button" at bounding box center [1046, 329] width 10 height 10
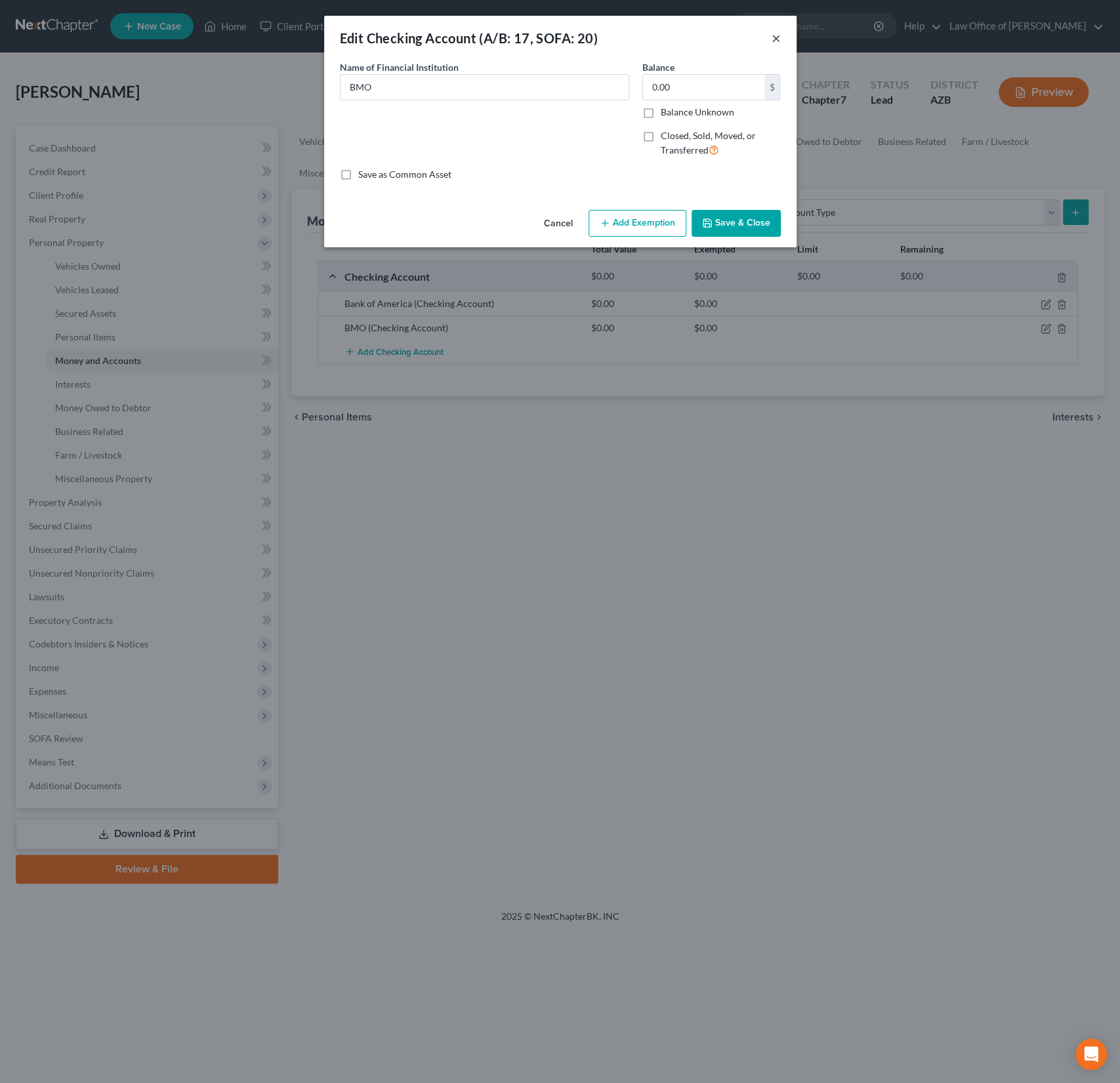
click at [777, 37] on button "×" at bounding box center [776, 37] width 9 height 16
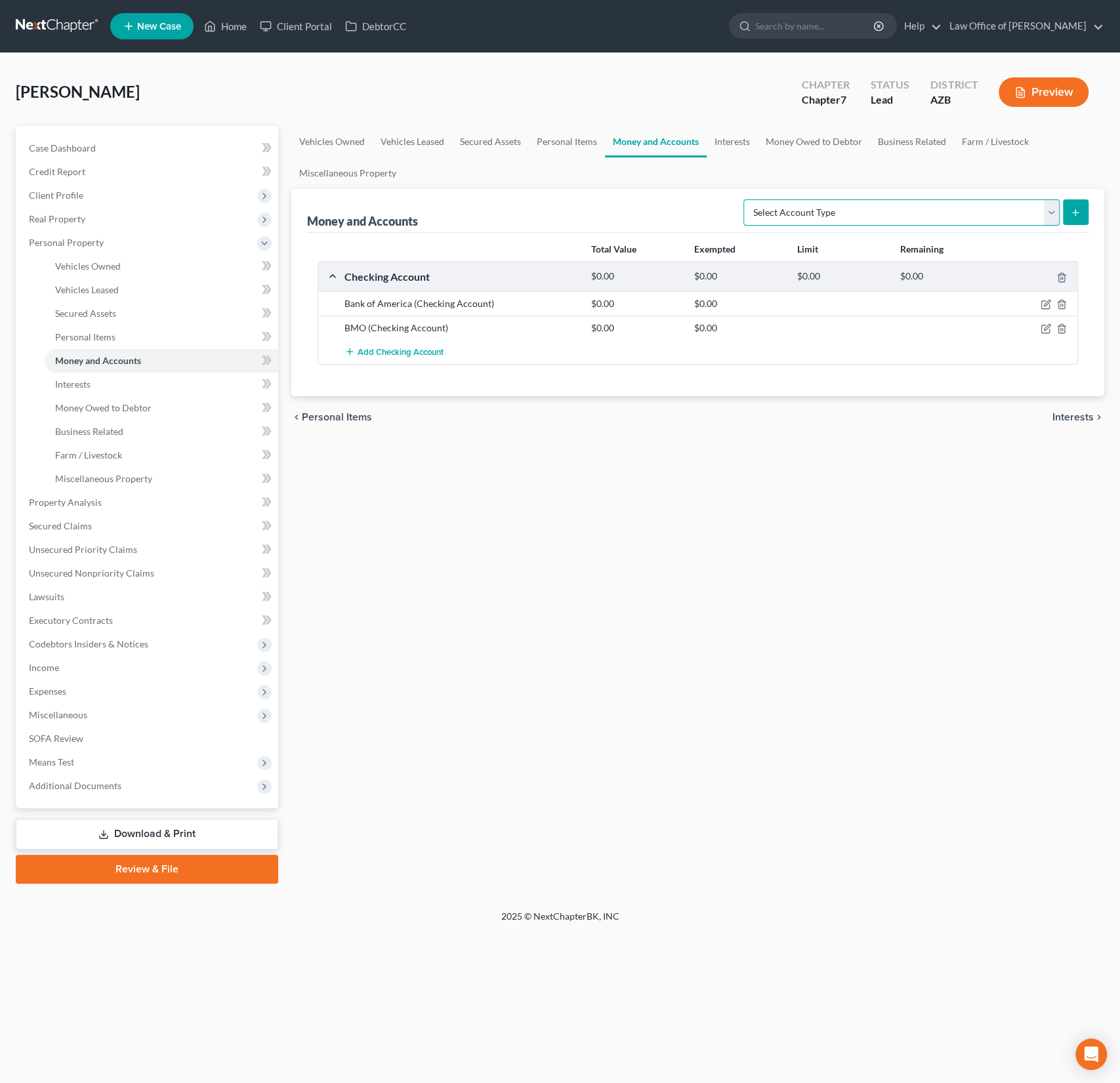
click at [951, 207] on select "Select Account Type Brokerage (A/B: 18, SOFA: 20) Cash on Hand (A/B: 16) Certif…" at bounding box center [901, 212] width 316 height 26
select select "checking"
click at [747, 199] on select "Select Account Type Brokerage (A/B: 18, SOFA: 20) Cash on Hand (A/B: 16) Certif…" at bounding box center [901, 212] width 316 height 26
click at [1077, 204] on button "submit" at bounding box center [1076, 212] width 25 height 25
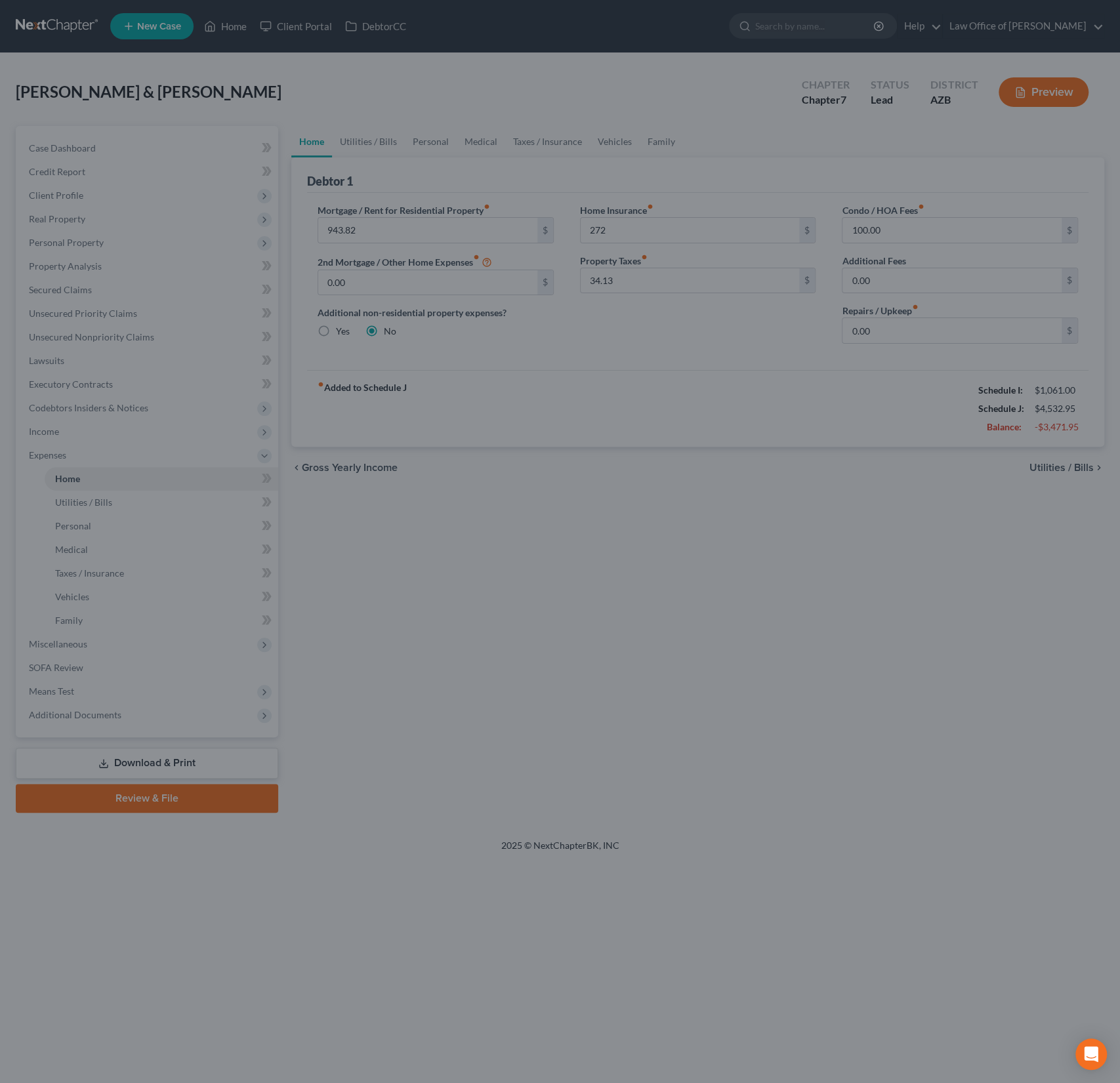
click at [236, 29] on div at bounding box center [560, 541] width 1120 height 1083
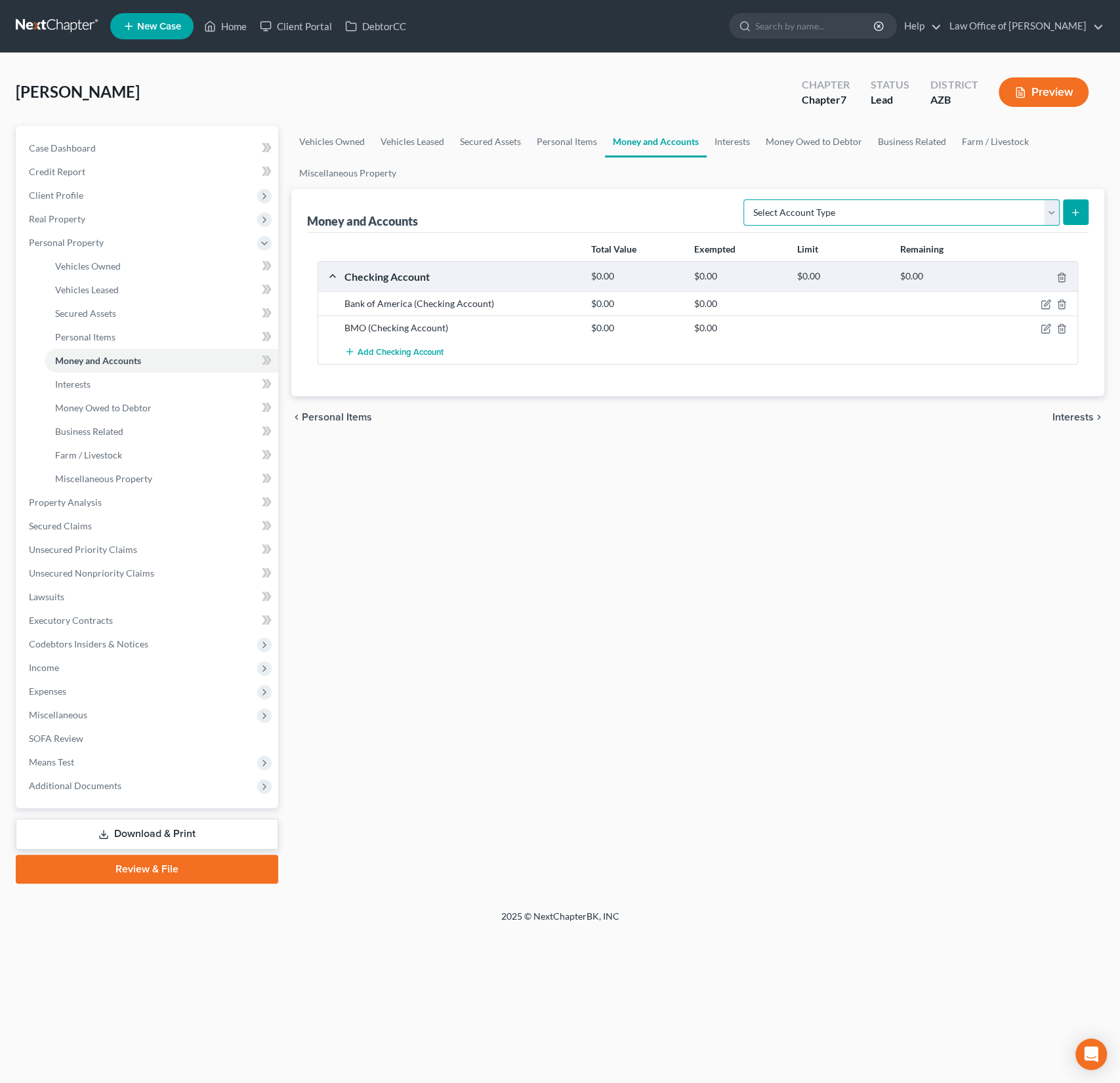
click at [850, 207] on select "Select Account Type Brokerage (A/B: 18, SOFA: 20) Cash on Hand (A/B: 16) Certif…" at bounding box center [901, 212] width 316 height 26
select select "checking"
click at [747, 199] on select "Select Account Type Brokerage (A/B: 18, SOFA: 20) Cash on Hand (A/B: 16) Certif…" at bounding box center [901, 212] width 316 height 26
click at [1082, 213] on button "submit" at bounding box center [1076, 212] width 25 height 25
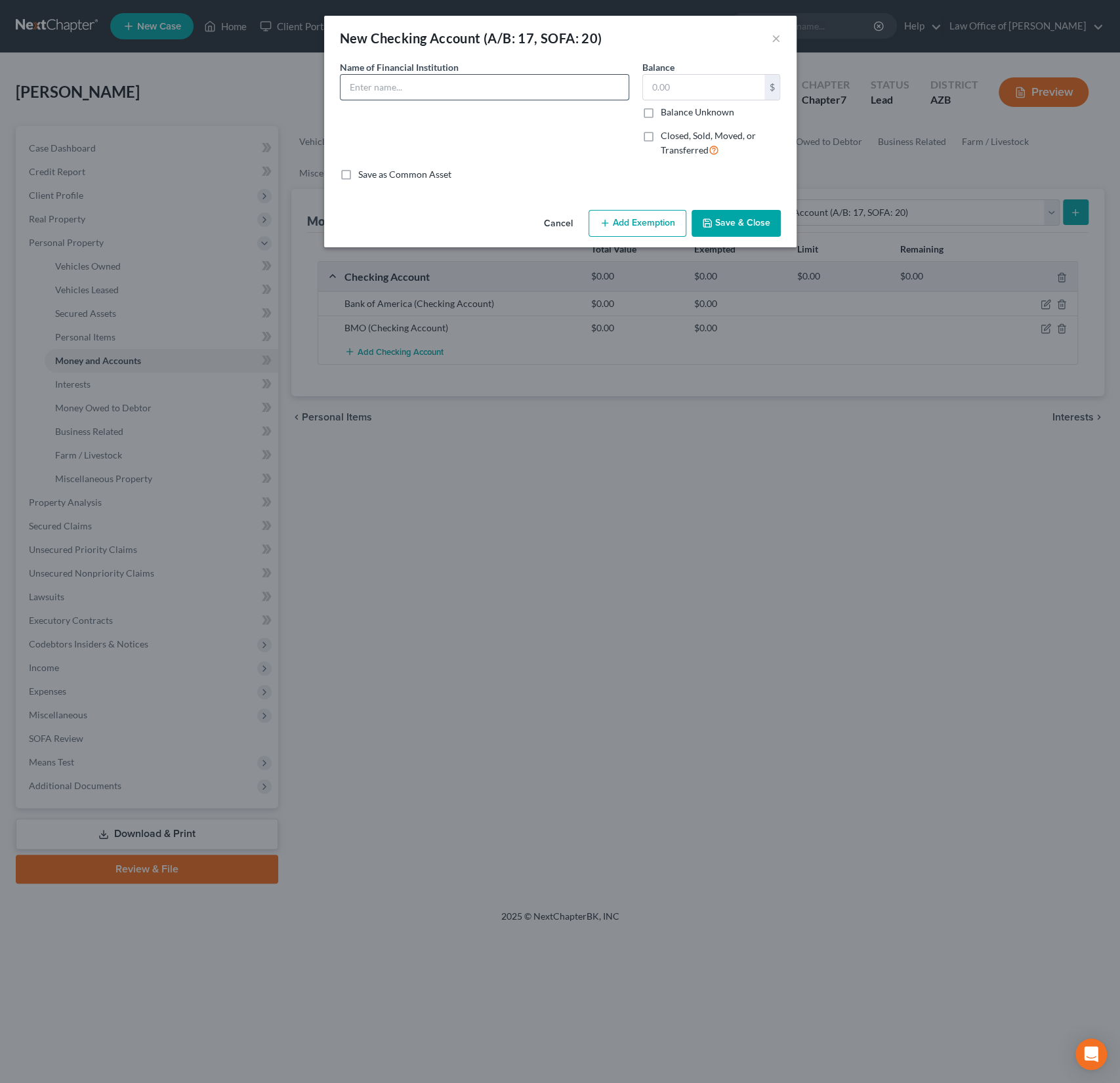
click at [445, 94] on input "text" at bounding box center [484, 87] width 288 height 25
type input "[PERSON_NAME] Fargo (Opened [DATE])"
click at [736, 230] on button "Save & Close" at bounding box center [736, 223] width 89 height 28
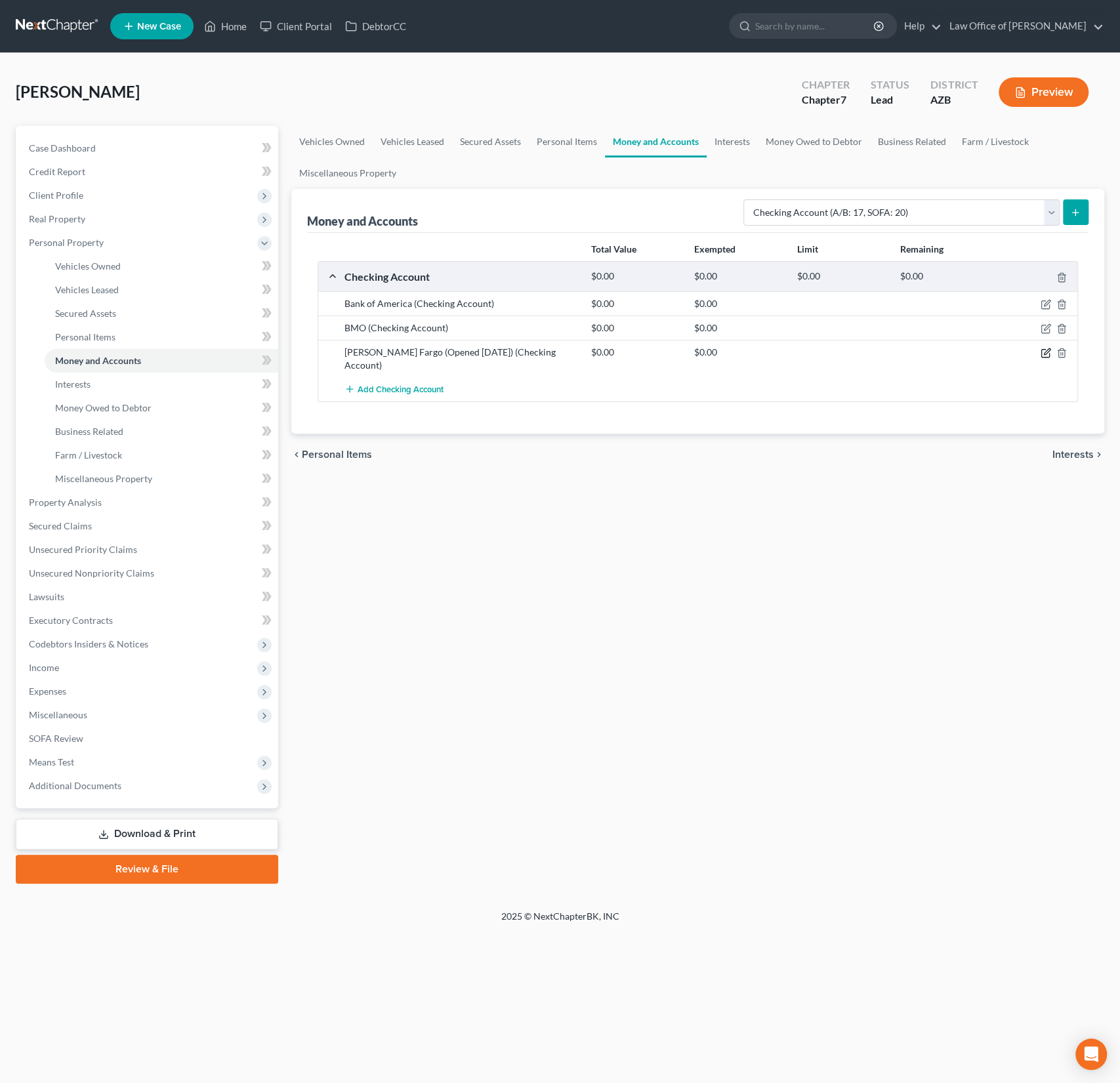
click at [1041, 351] on icon "button" at bounding box center [1045, 353] width 8 height 8
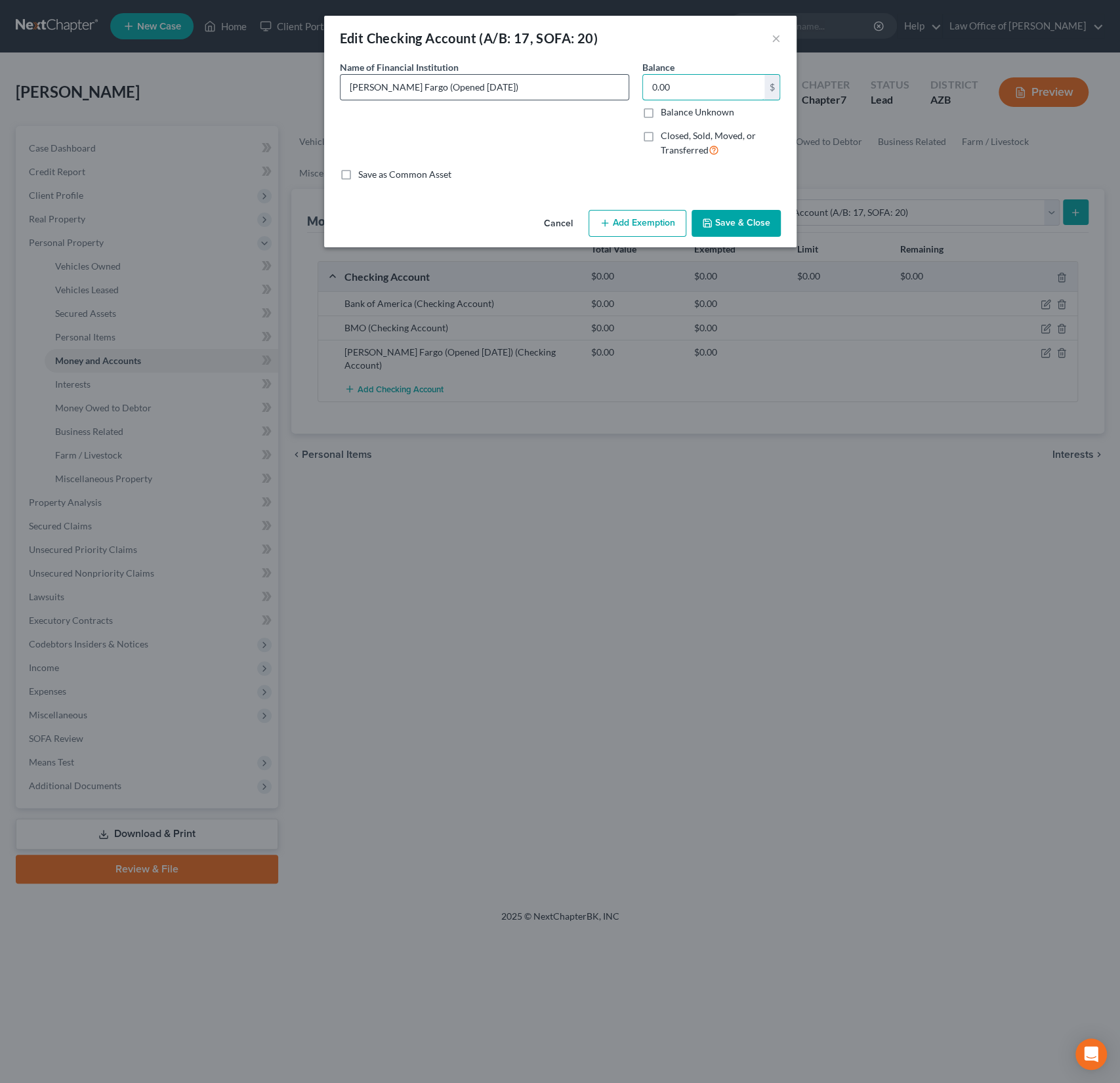
drag, startPoint x: 694, startPoint y: 88, endPoint x: 624, endPoint y: 73, distance: 71.6
click at [624, 73] on div "Name of Financial Institution * [PERSON_NAME] Fargo (Opened [DATE]) Balance 0.0…" at bounding box center [560, 115] width 454 height 108
drag, startPoint x: 696, startPoint y: 86, endPoint x: 621, endPoint y: 76, distance: 75.7
click at [621, 76] on div "Name of Financial Institution * [PERSON_NAME] Fargo (Opened [DATE]) Balance 0.0…" at bounding box center [560, 115] width 454 height 108
type input "8"
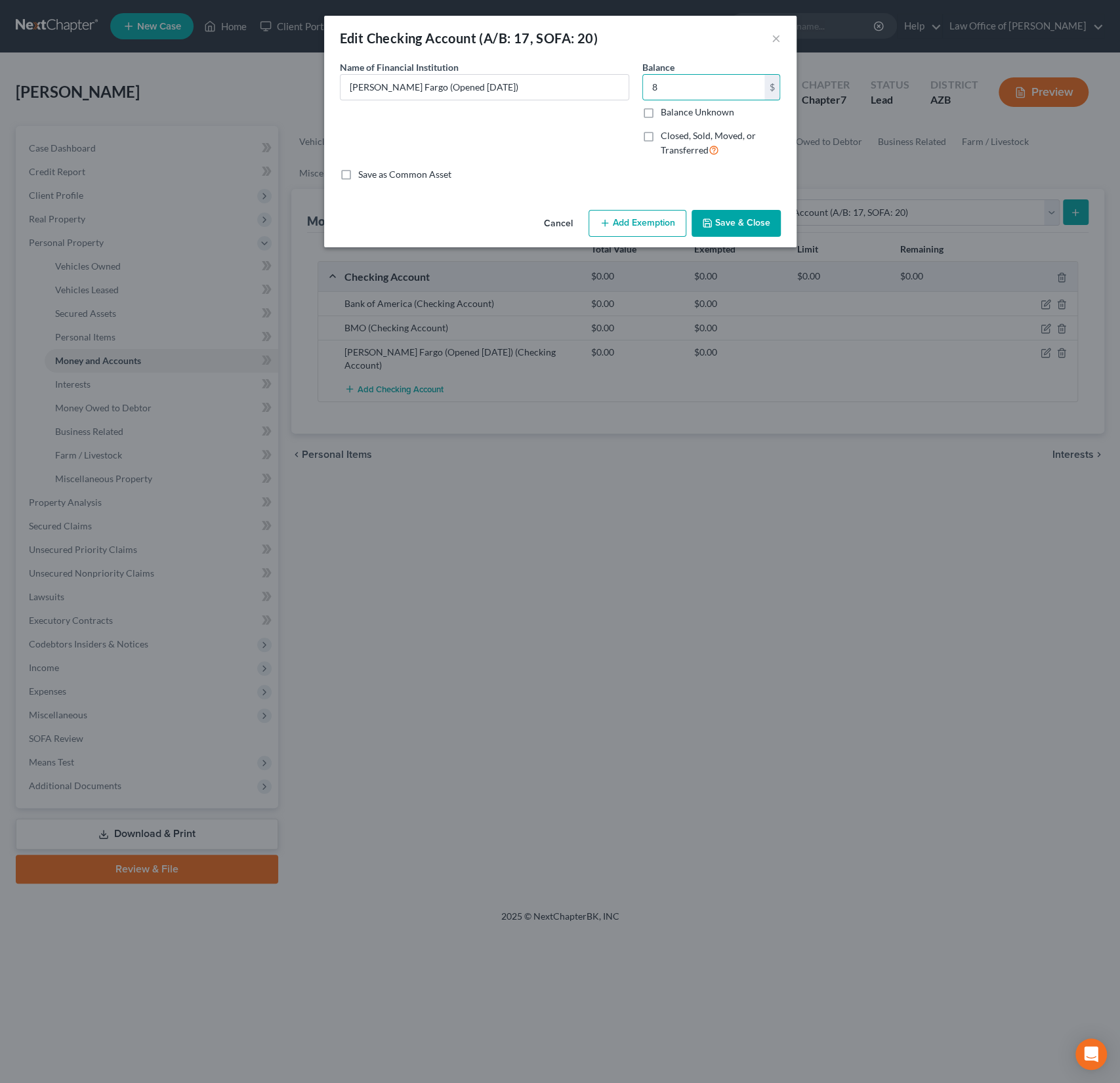
click at [636, 232] on button "Add Exemption" at bounding box center [637, 223] width 98 height 28
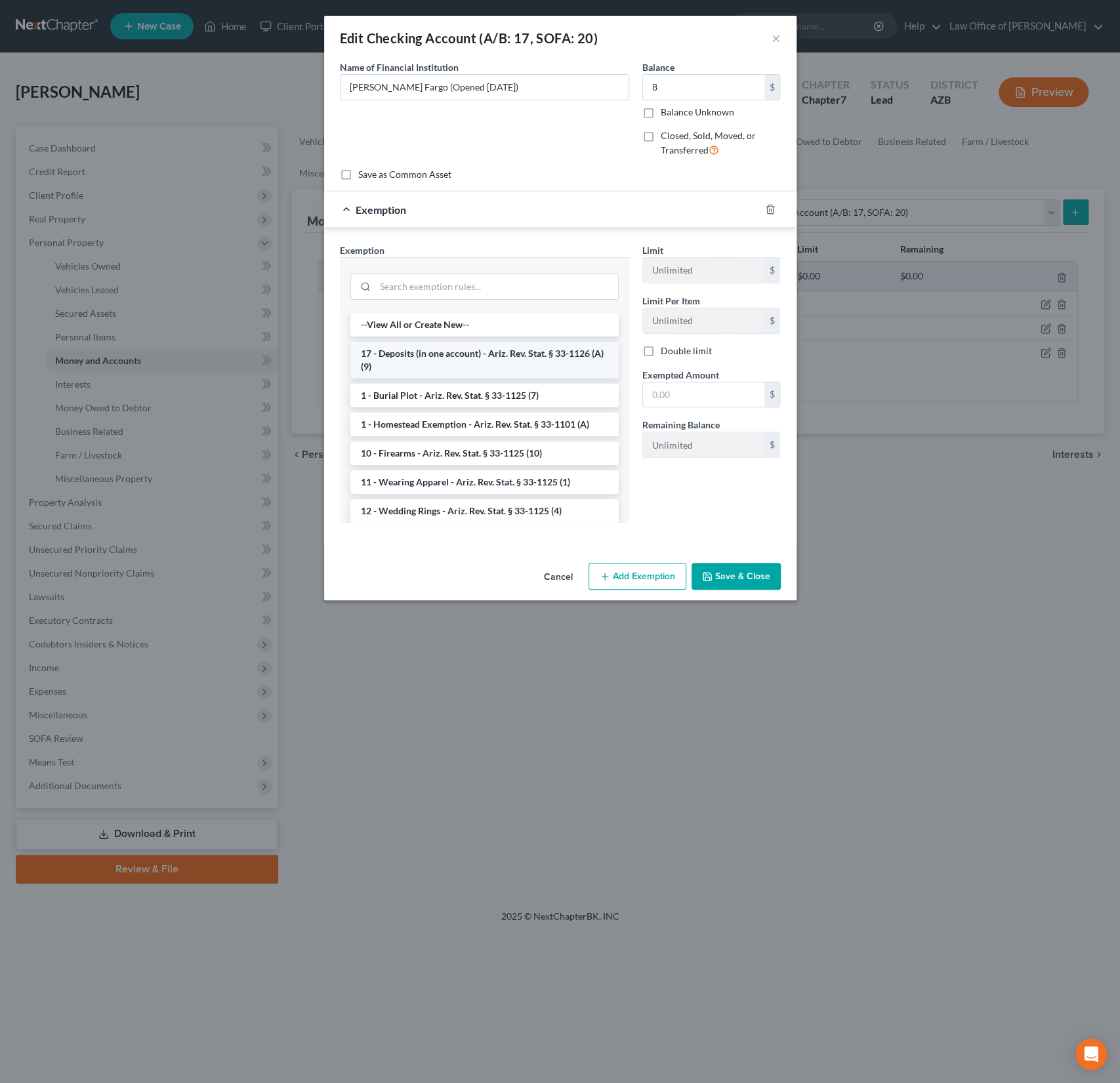
click at [508, 359] on li "17 - Deposits (in one account) - Ariz. Rev. Stat. § 33-1126 (A)(9)" at bounding box center [484, 360] width 268 height 37
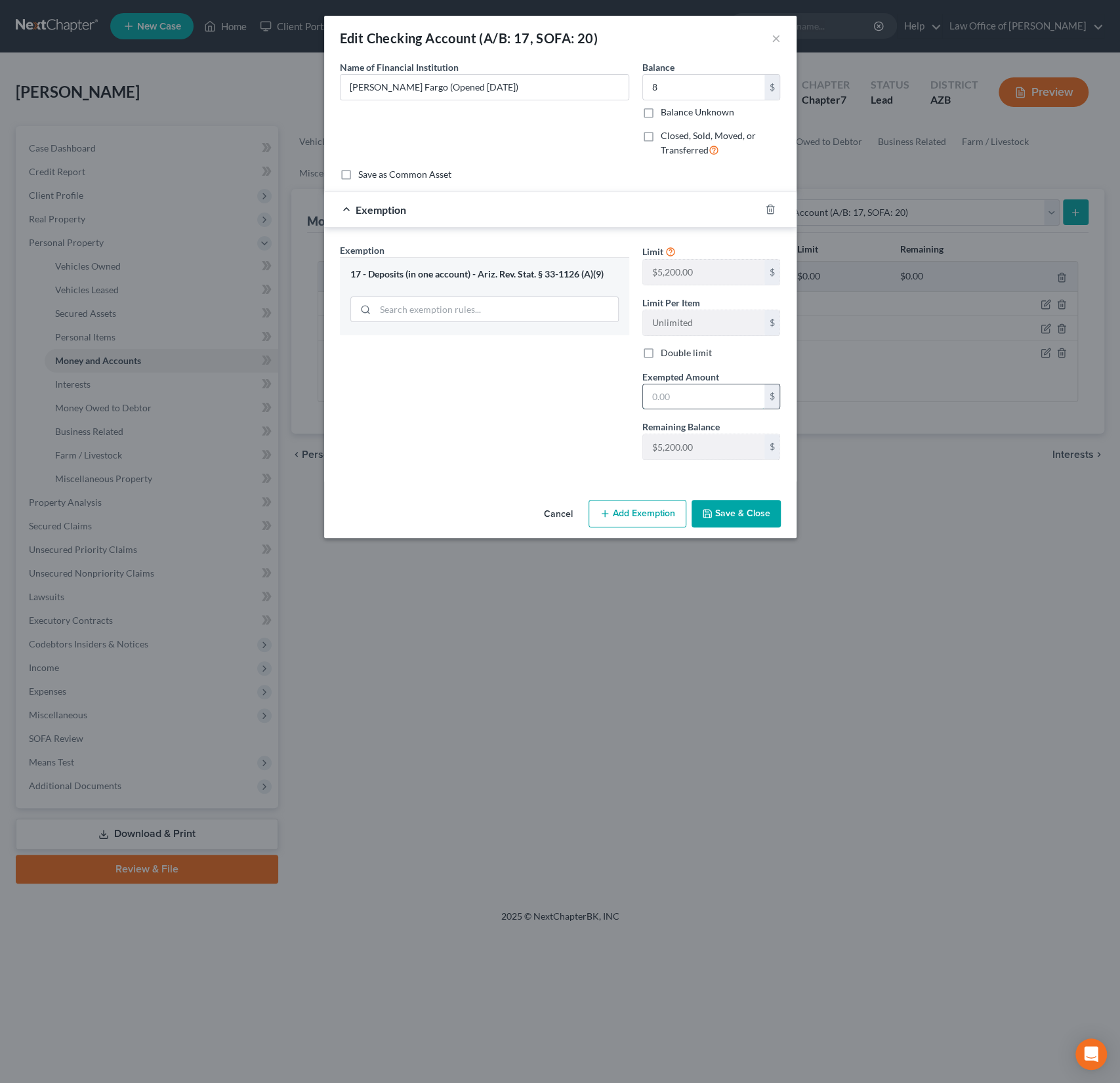
click at [676, 385] on input "text" at bounding box center [704, 397] width 121 height 25
type input "5,200"
click at [743, 506] on button "Save & Close" at bounding box center [736, 513] width 89 height 28
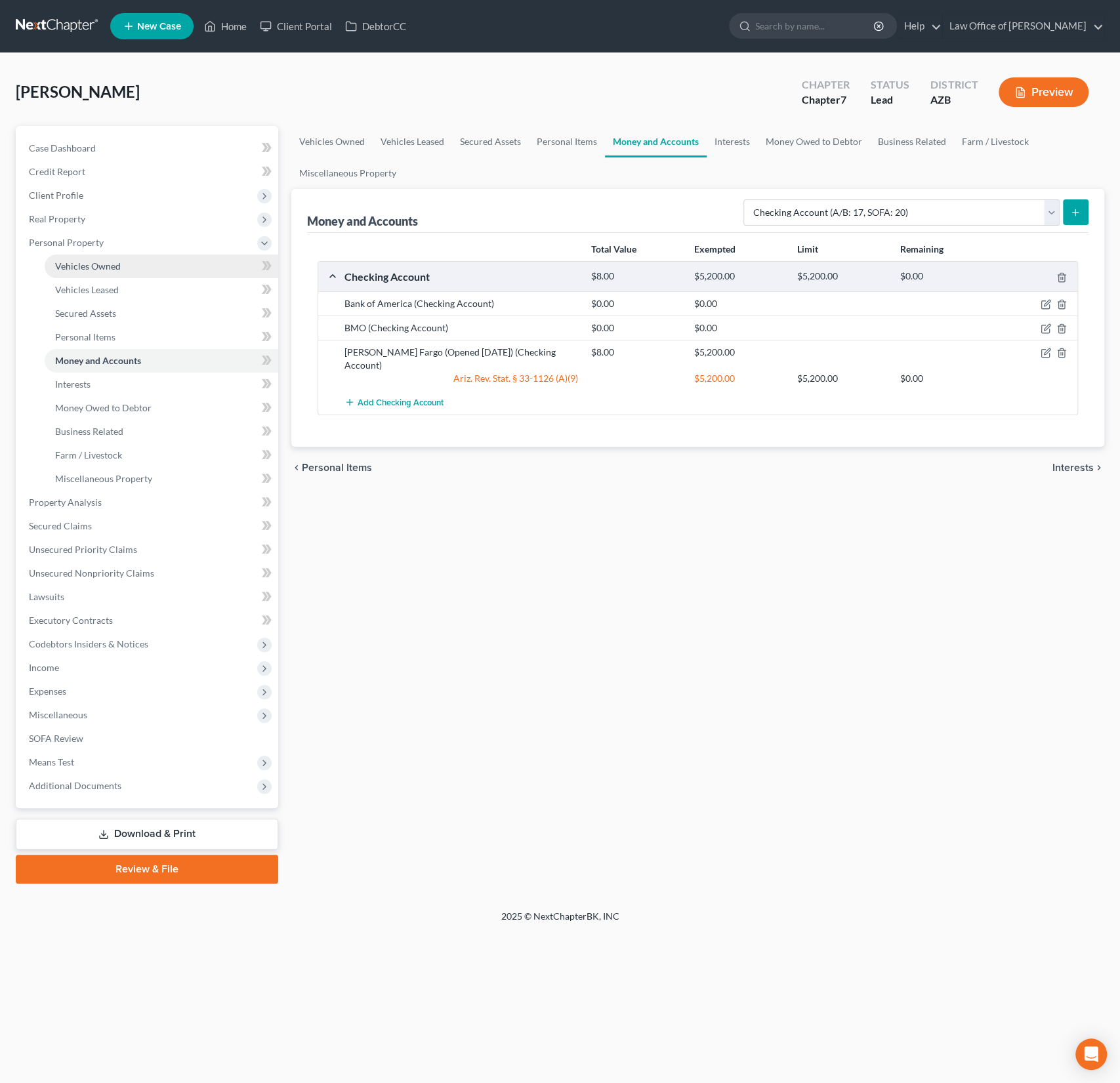
click at [79, 269] on span "Vehicles Owned" at bounding box center [88, 266] width 66 height 11
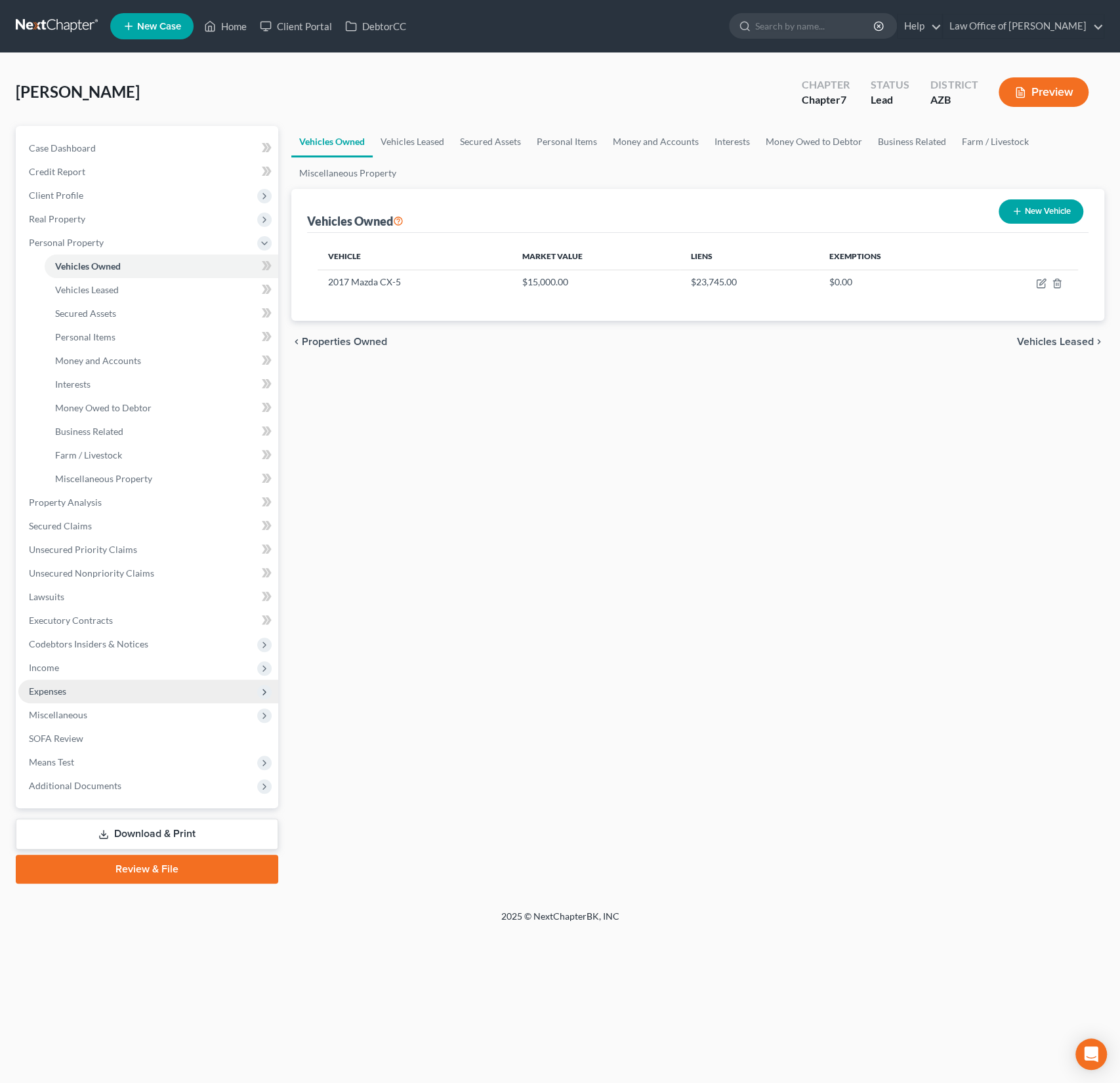
click at [64, 693] on span "Expenses" at bounding box center [48, 691] width 37 height 11
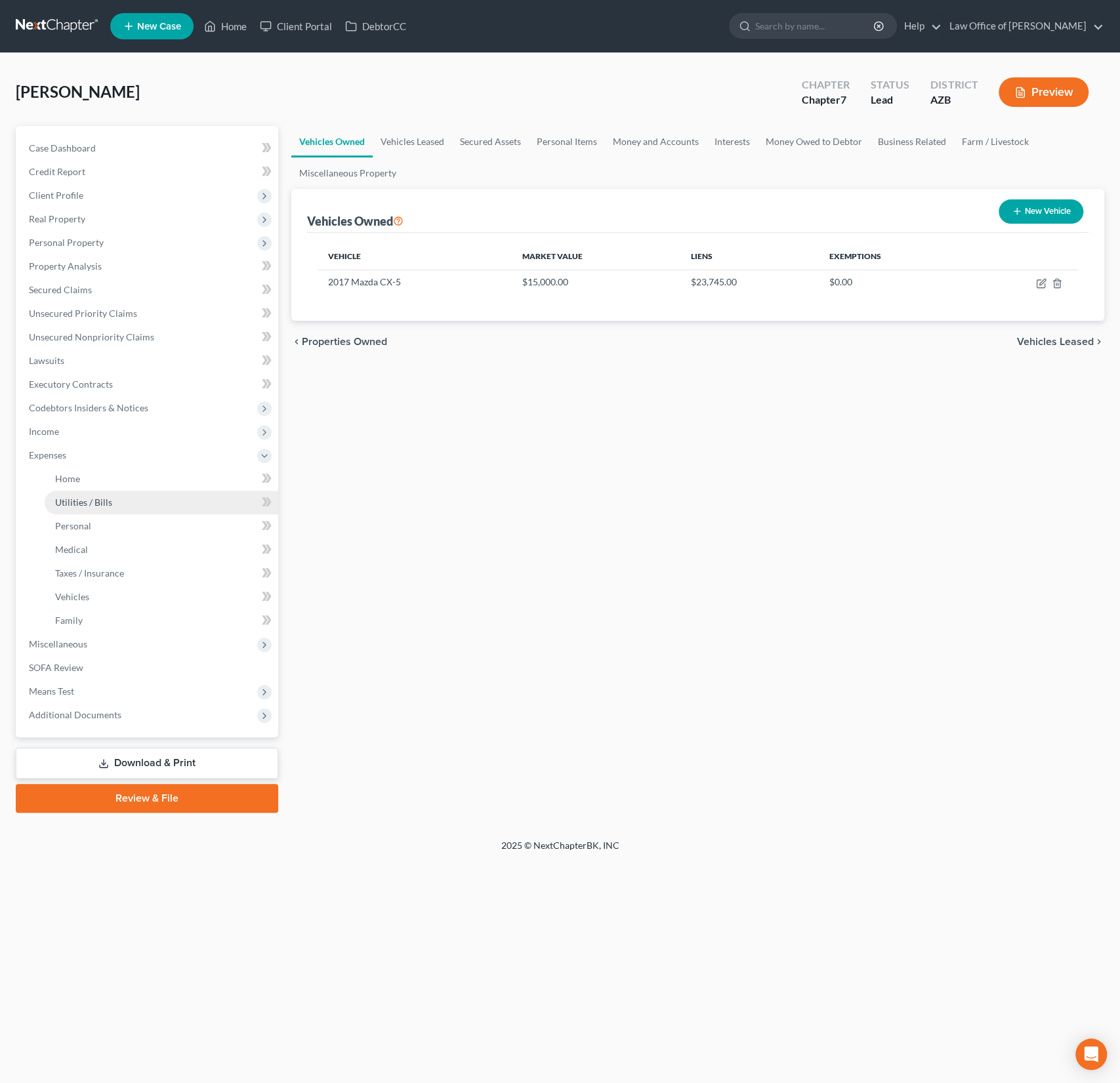
click at [85, 501] on span "Utilities / Bills" at bounding box center [84, 501] width 57 height 11
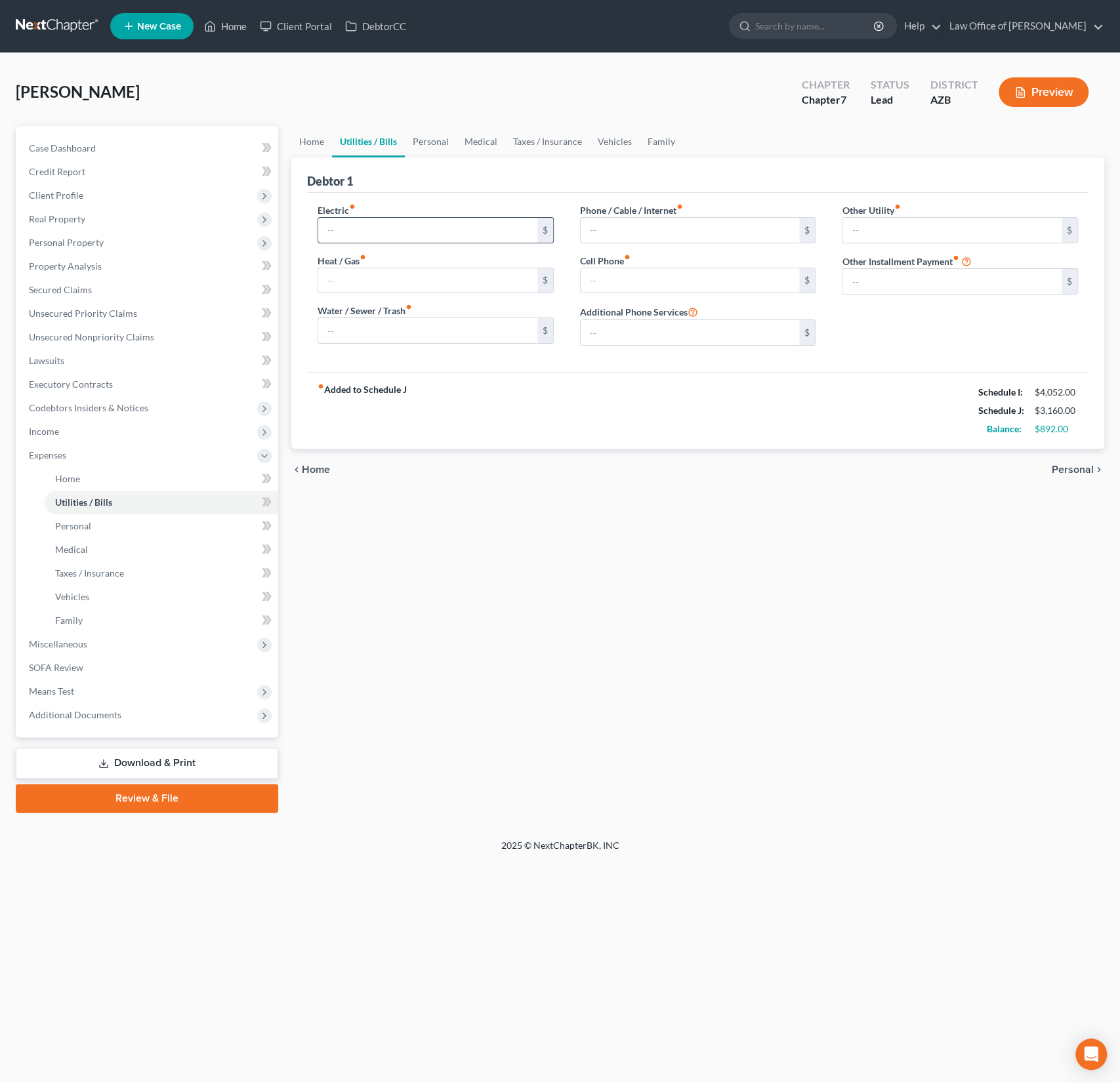
click at [375, 223] on input "text" at bounding box center [427, 230] width 219 height 25
type input "250"
click at [394, 283] on input "text" at bounding box center [427, 280] width 219 height 25
click at [353, 332] on input "text" at bounding box center [427, 330] width 219 height 25
click at [347, 292] on div "Electric fiber_manual_record 250 $ Heat / Gas fiber_manual_record $ Water / Sew…" at bounding box center [436, 280] width 263 height 153
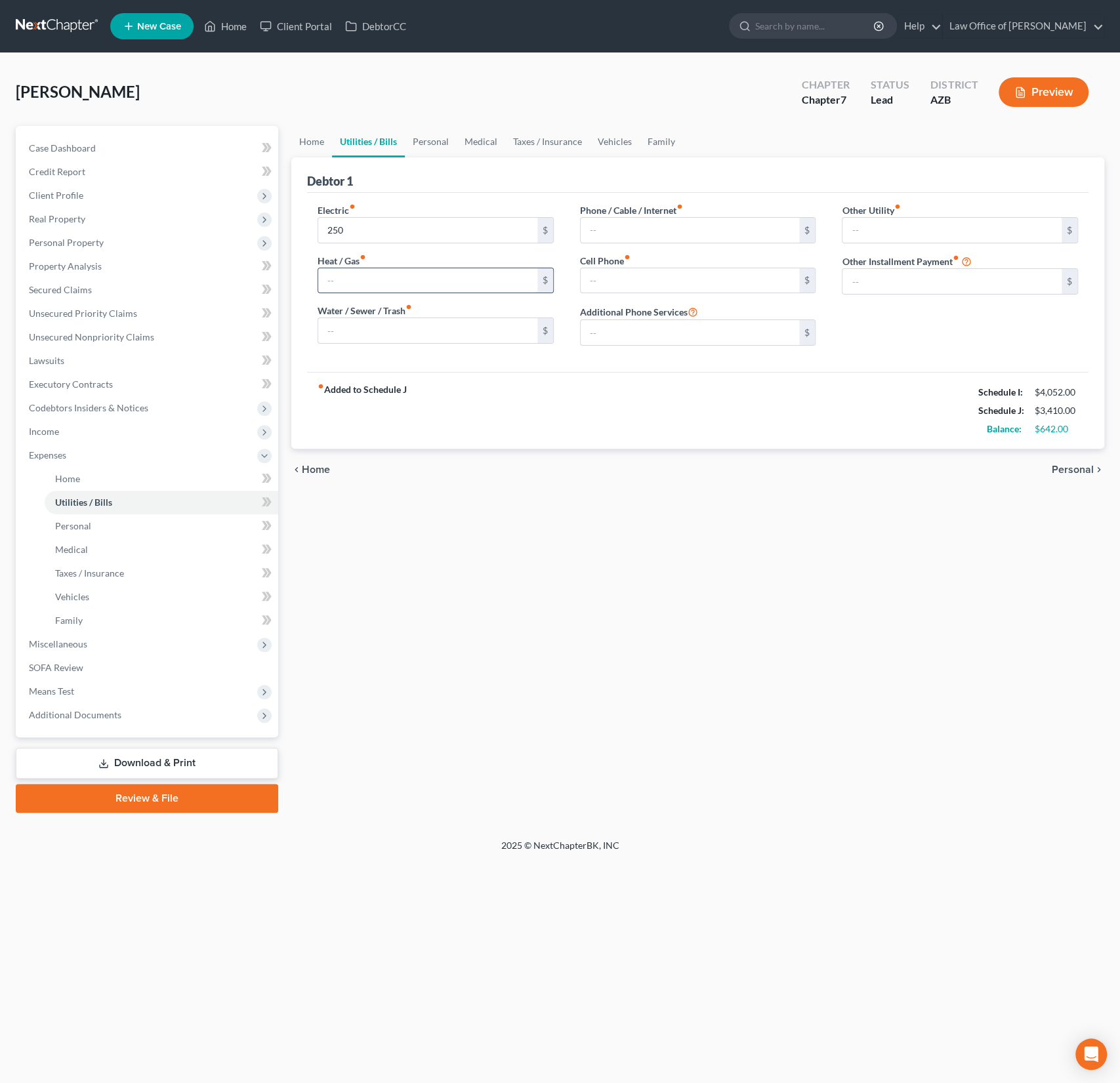
click at [366, 278] on input "text" at bounding box center [427, 280] width 219 height 25
click at [353, 325] on input "text" at bounding box center [427, 330] width 219 height 25
click at [621, 242] on div "Phone / Cable / Internet fiber_manual_record $ Cell Phone fiber_manual_record $…" at bounding box center [698, 280] width 263 height 153
click at [618, 236] on input "text" at bounding box center [690, 230] width 219 height 25
click at [611, 273] on input "text" at bounding box center [690, 280] width 219 height 25
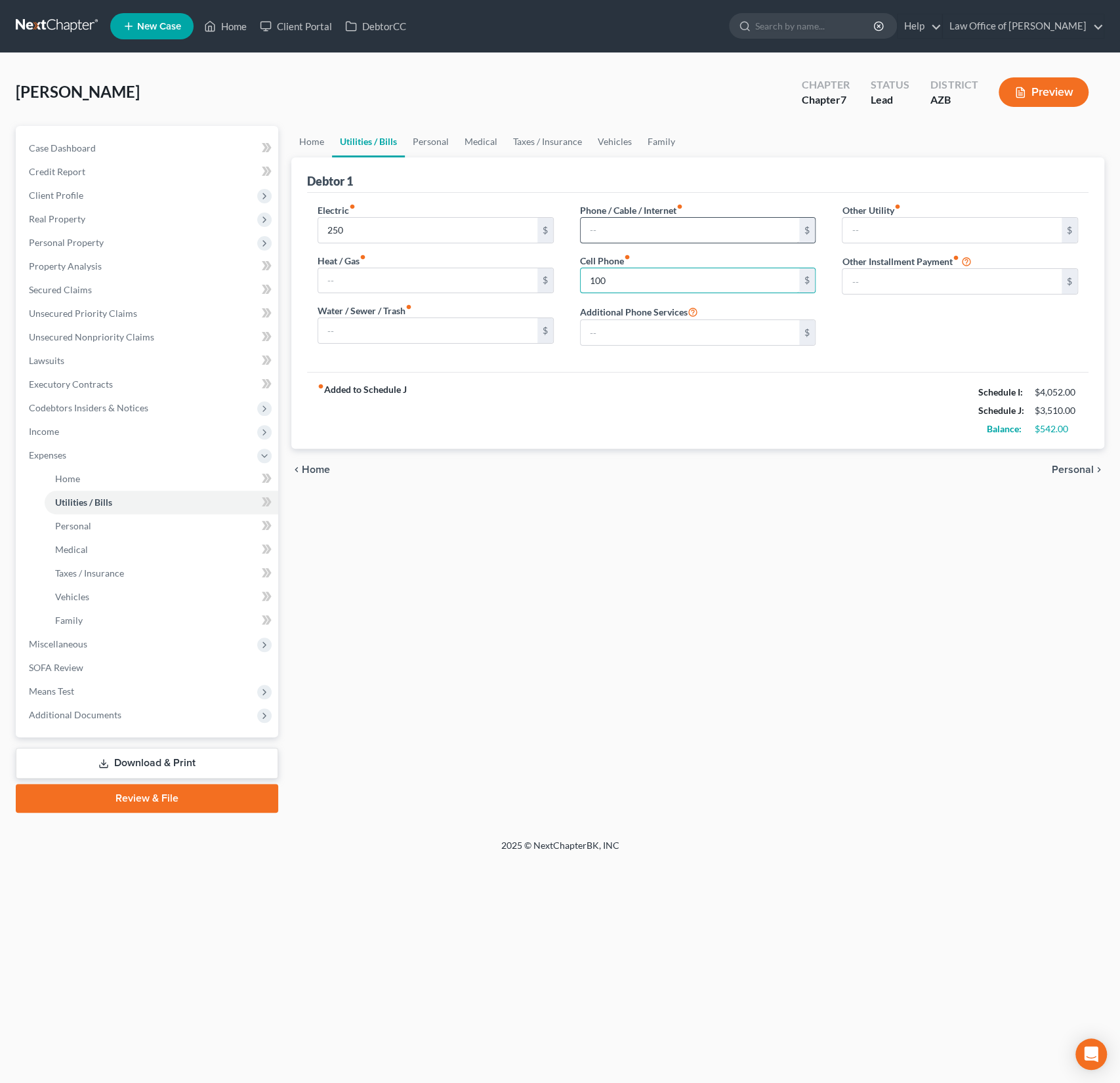
type input "100"
click at [695, 230] on input "text" at bounding box center [690, 230] width 219 height 25
type input "90"
click at [425, 146] on link "Personal" at bounding box center [430, 141] width 52 height 31
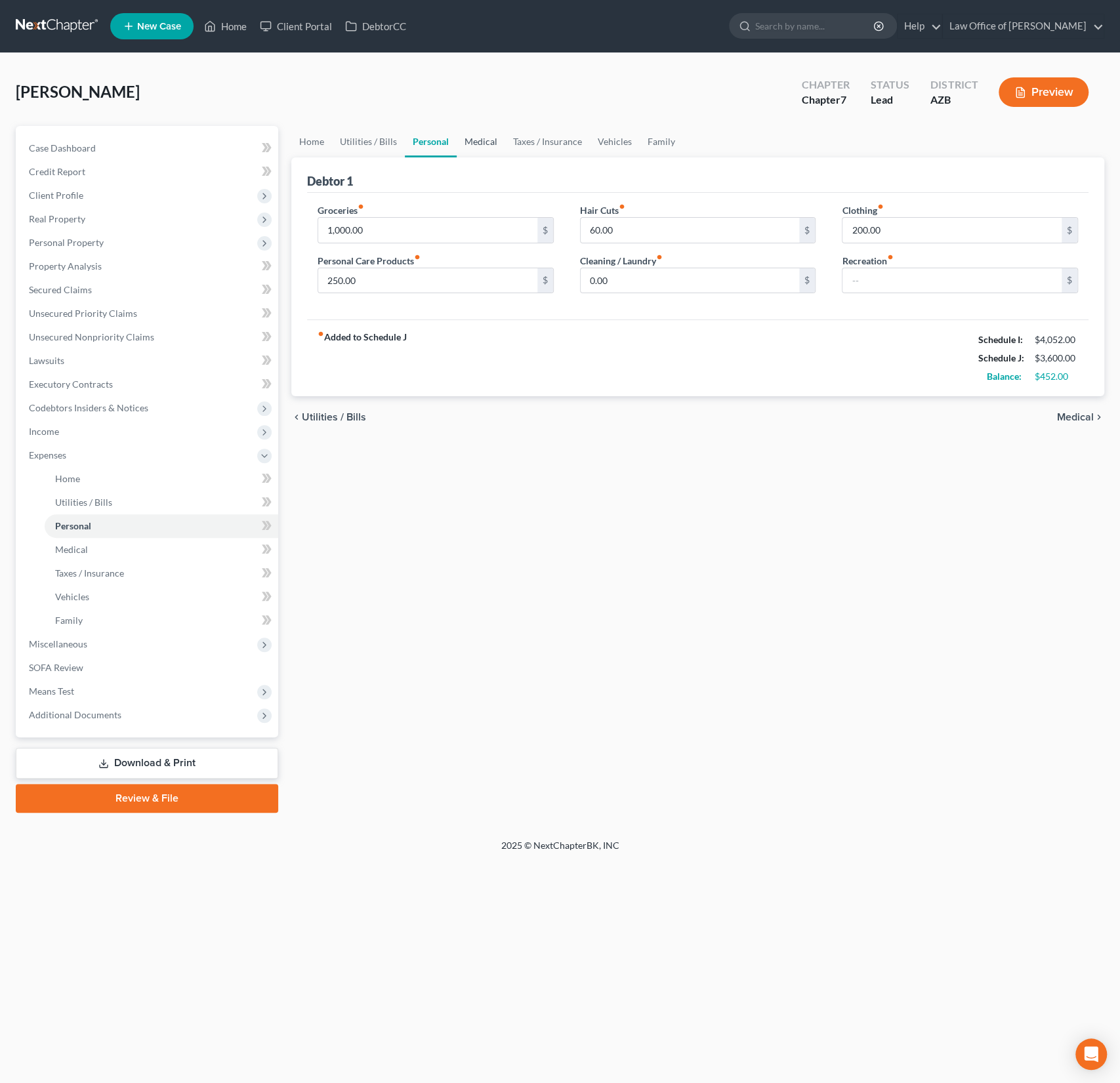
click at [473, 146] on link "Medical" at bounding box center [481, 141] width 49 height 31
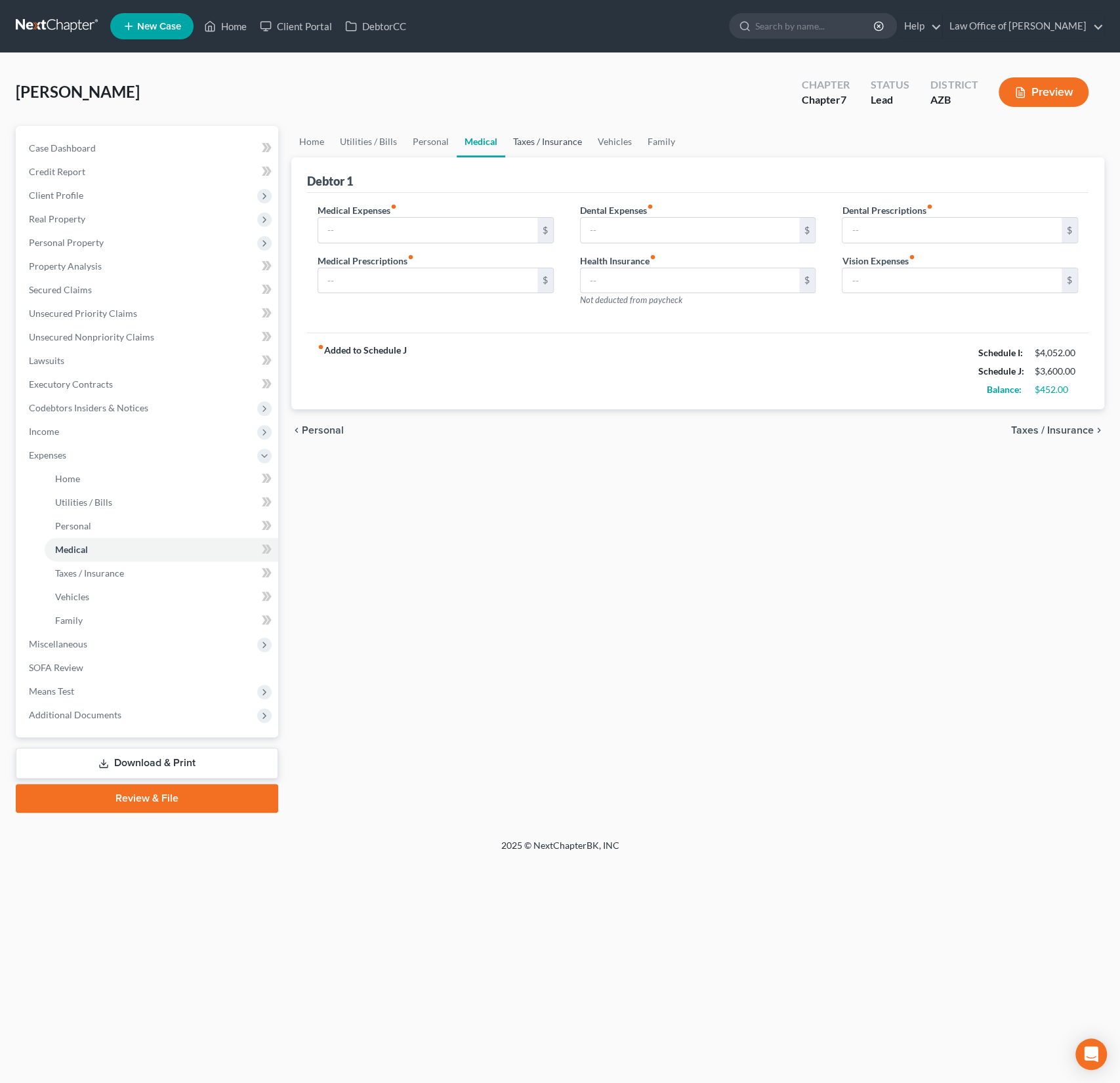
click at [518, 145] on link "Taxes / Insurance" at bounding box center [547, 141] width 85 height 31
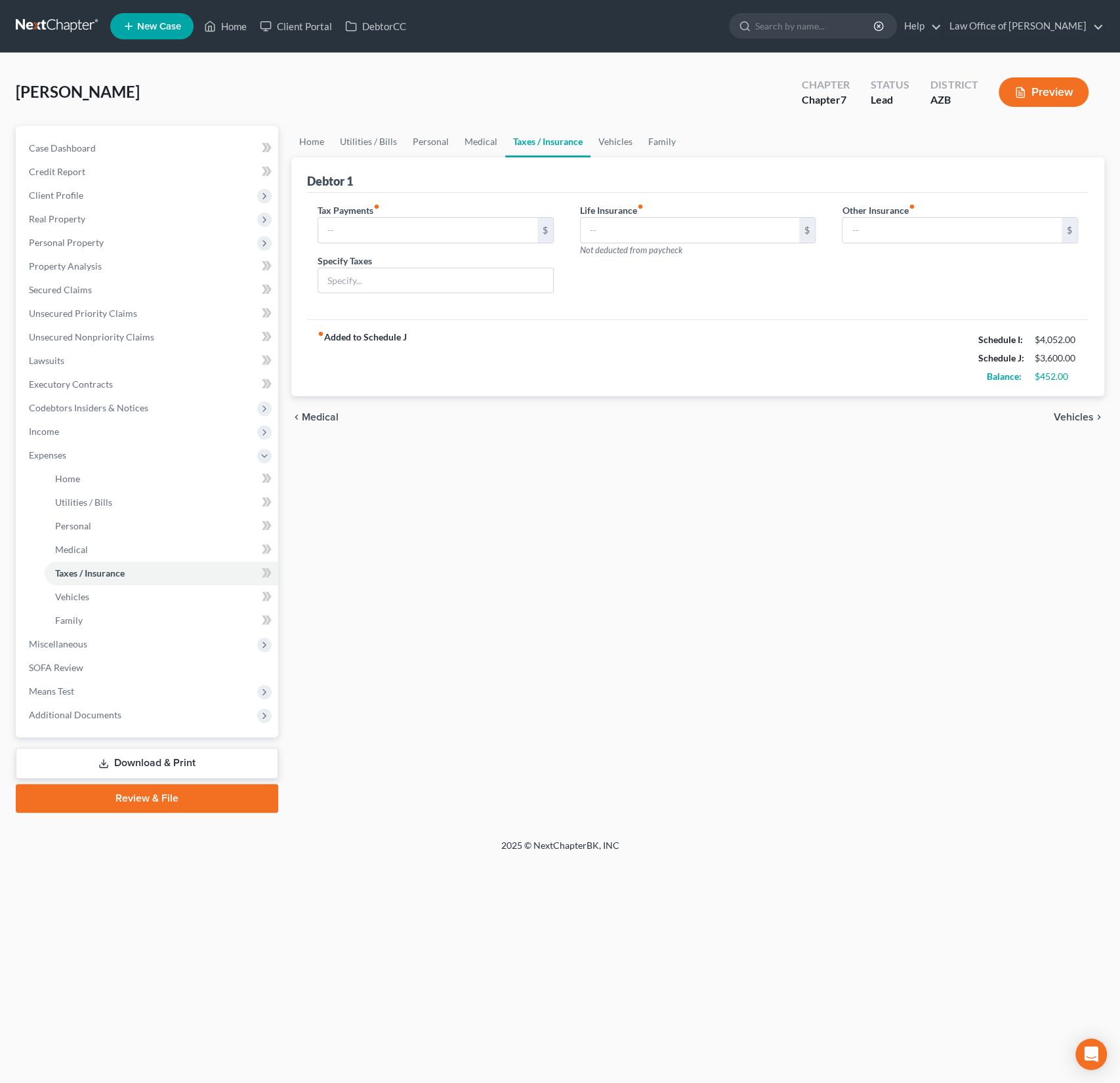
click at [556, 146] on link "Taxes / Insurance" at bounding box center [548, 141] width 85 height 31
click at [603, 145] on link "Vehicles" at bounding box center [615, 141] width 50 height 31
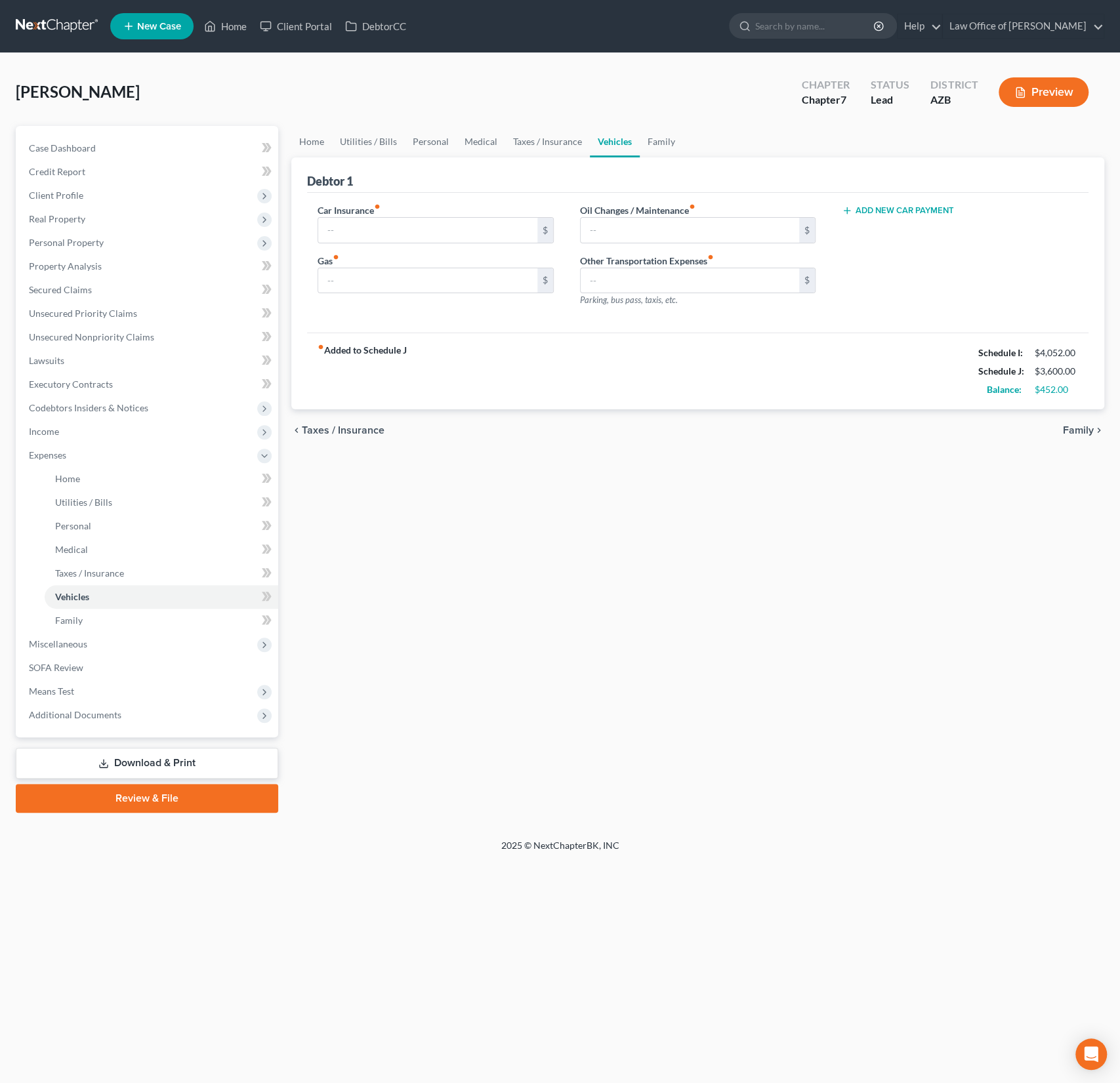
click at [679, 141] on ul "Home Utilities / Bills Personal Medical Taxes / Insurance Vehicles Family" at bounding box center [698, 141] width 813 height 31
click at [653, 146] on link "Family" at bounding box center [662, 141] width 43 height 31
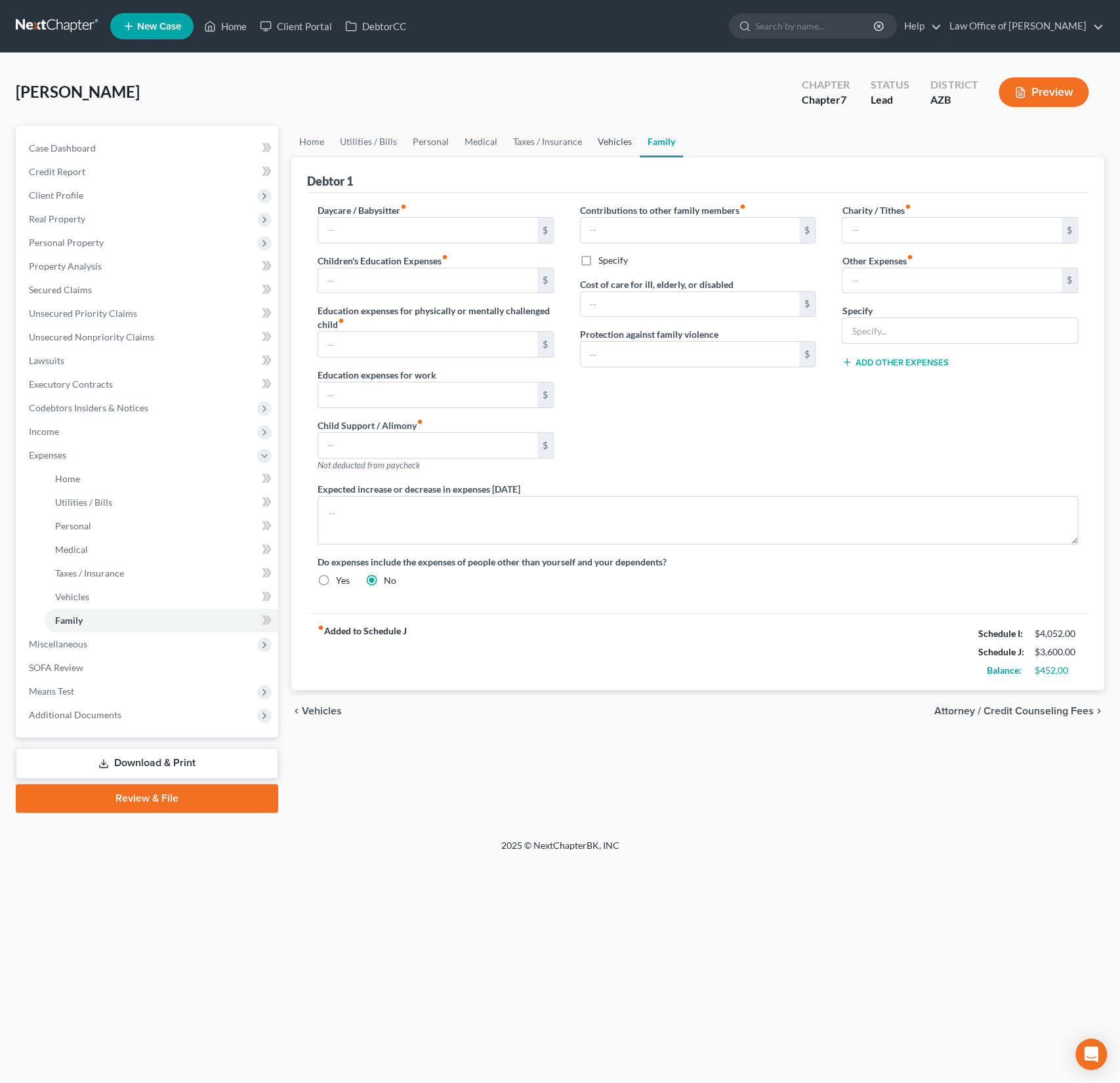
click at [612, 147] on link "Vehicles" at bounding box center [615, 141] width 50 height 31
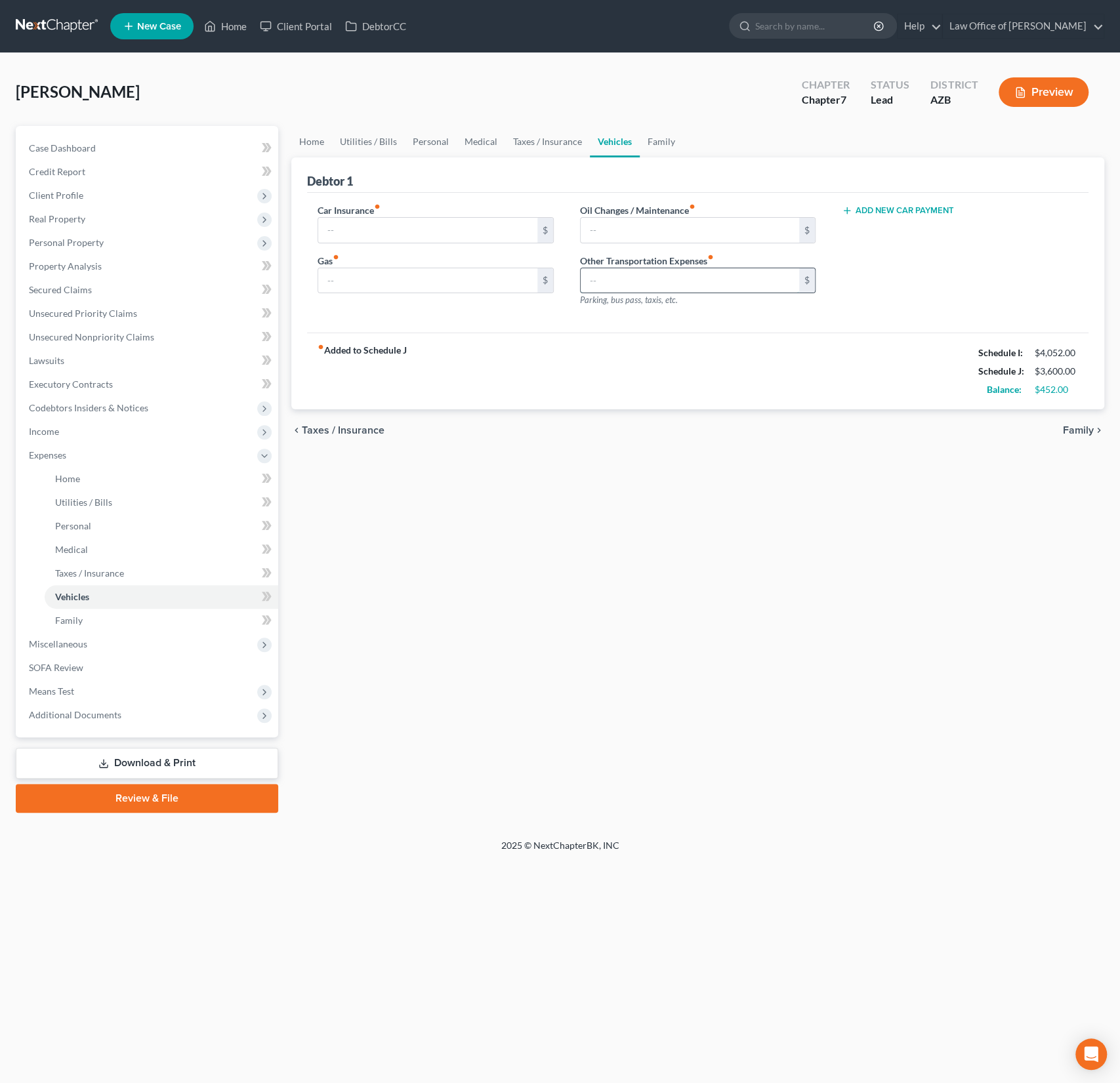
click at [619, 284] on input "text" at bounding box center [690, 280] width 219 height 25
click at [695, 401] on div "fiber_manual_record Added to Schedule J Schedule I: $4,052.00 Schedule J: $3,80…" at bounding box center [698, 370] width 782 height 77
drag, startPoint x: 608, startPoint y: 278, endPoint x: 571, endPoint y: 270, distance: 37.9
click at [571, 270] on div "Oil Changes / Maintenance fiber_manual_record $ Other Transportation Expenses f…" at bounding box center [698, 260] width 263 height 115
drag, startPoint x: 661, startPoint y: 272, endPoint x: 529, endPoint y: 266, distance: 132.1
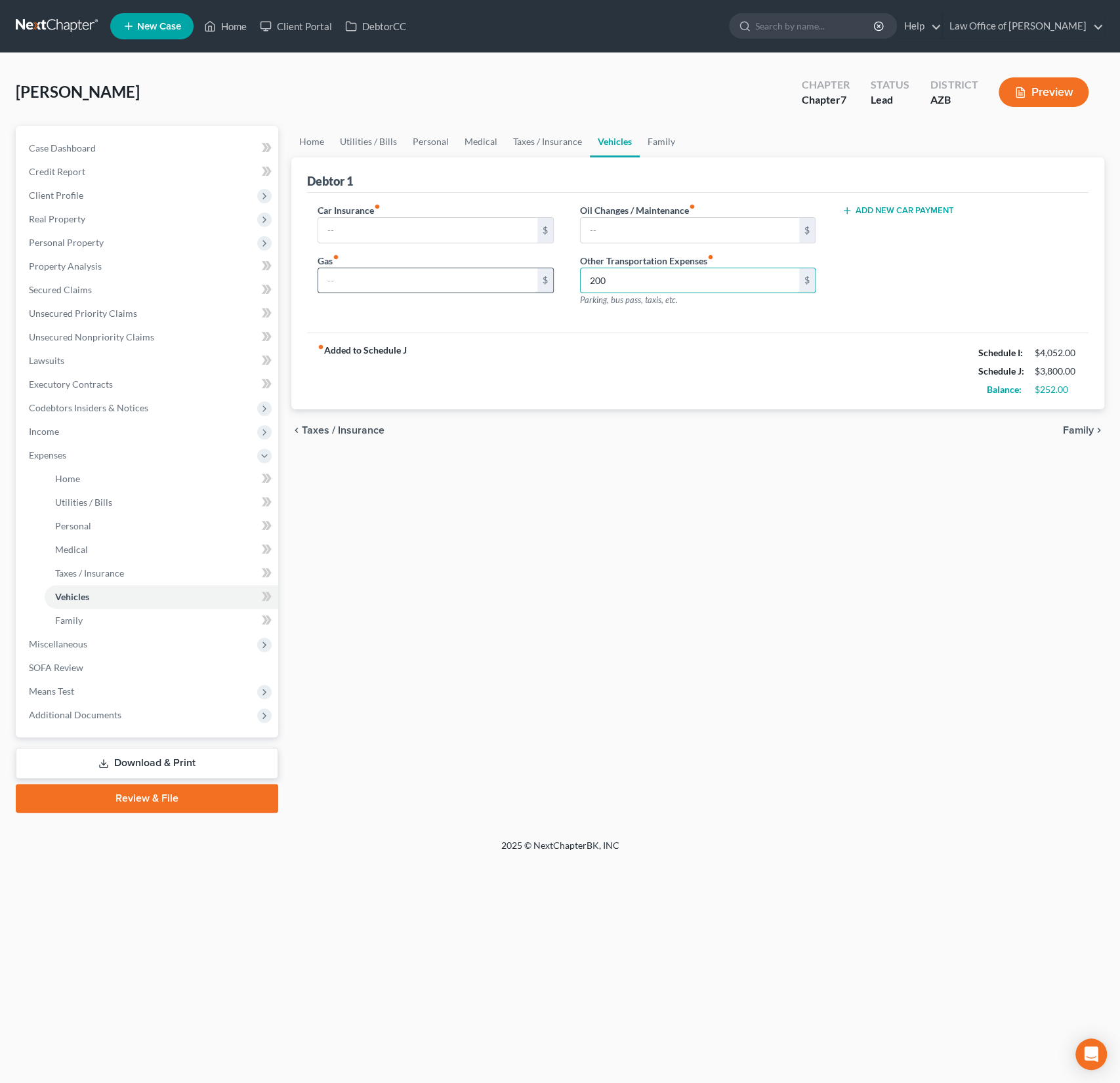
click at [529, 266] on div "Car Insurance fiber_manual_record $ Gas fiber_manual_record $ Oil Changes / Mai…" at bounding box center [698, 260] width 787 height 115
click at [90, 353] on link "Lawsuits" at bounding box center [148, 361] width 260 height 24
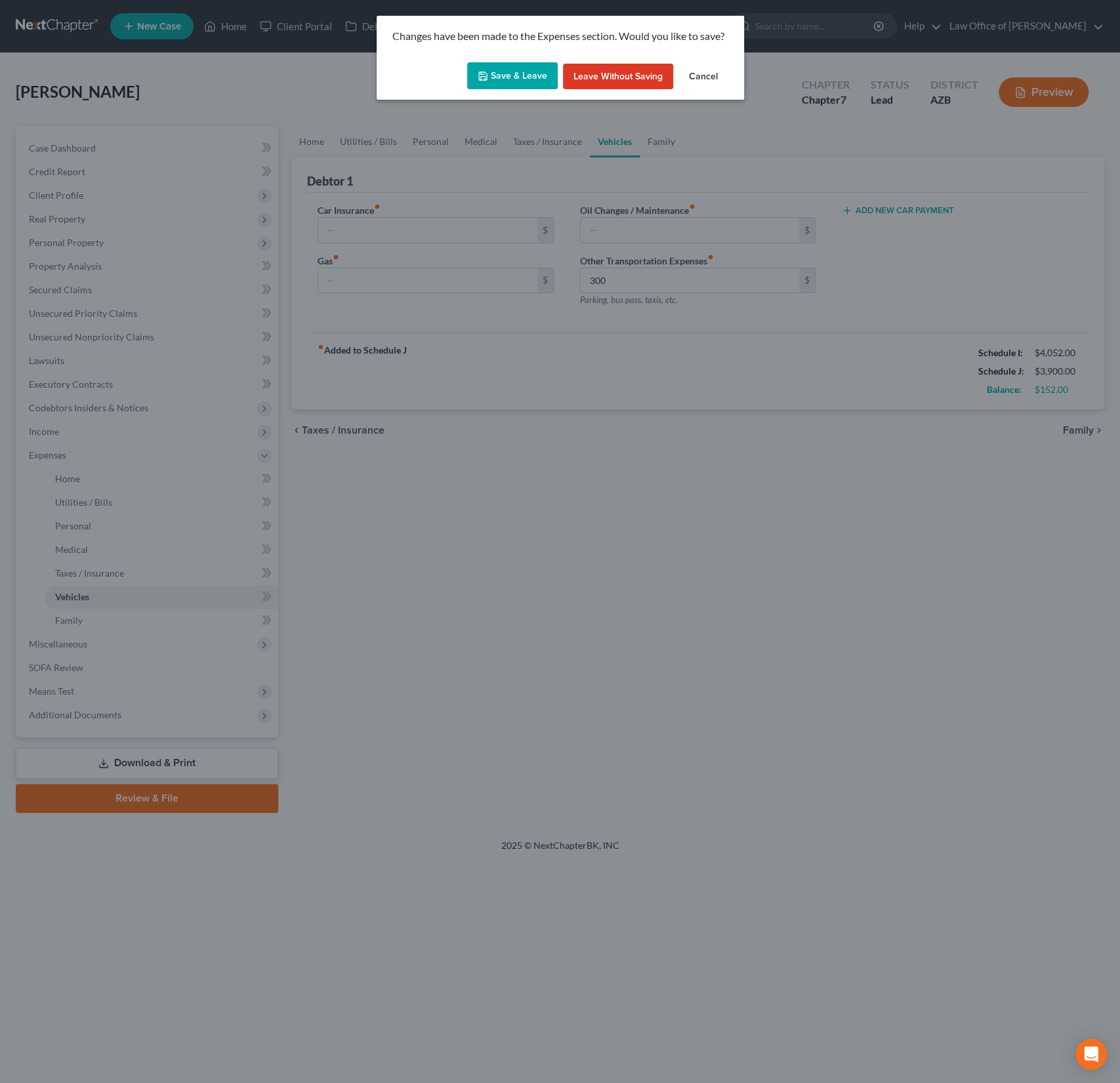
click at [512, 79] on button "Save & Leave" at bounding box center [512, 76] width 91 height 28
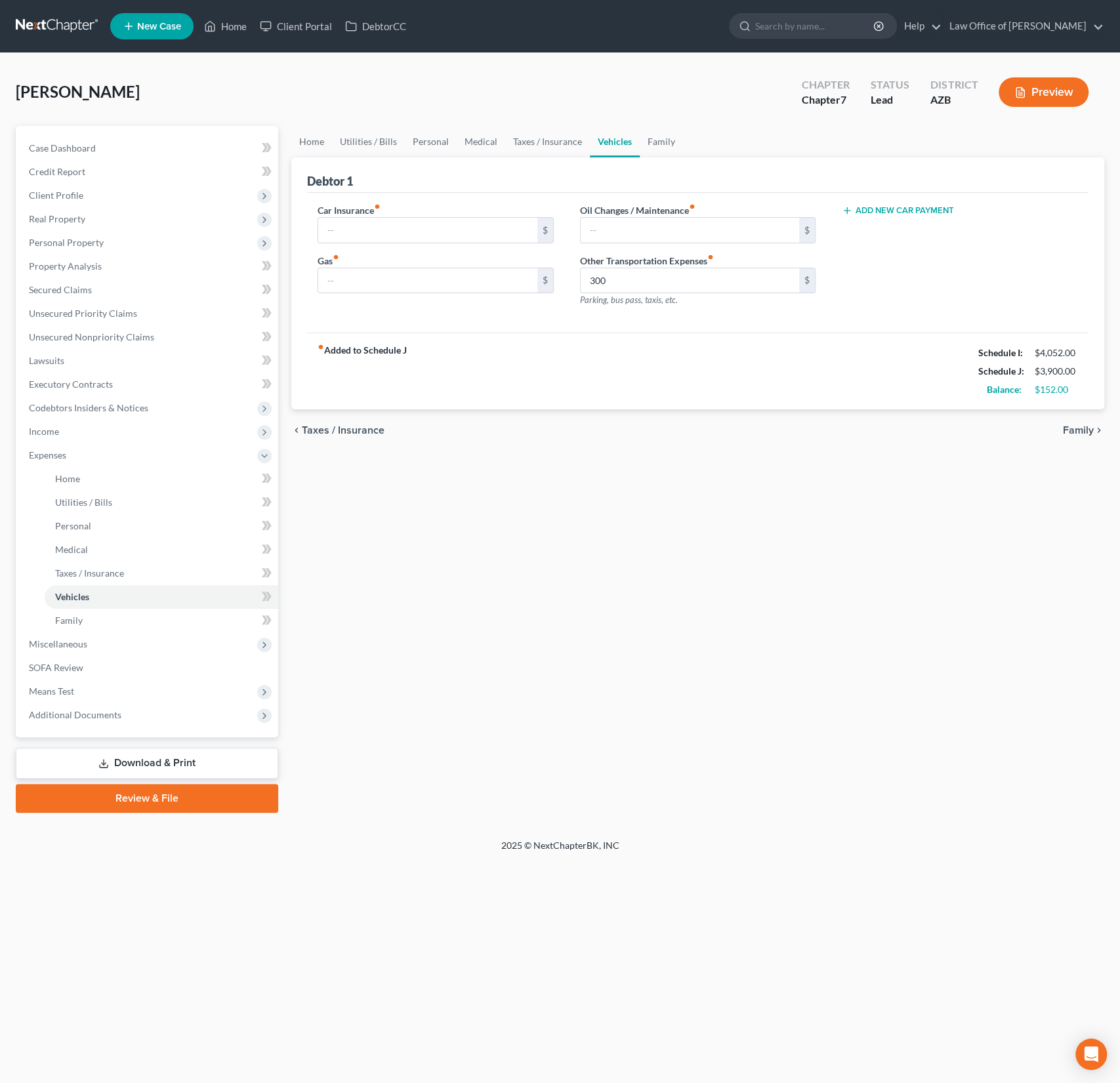
type input "300.00"
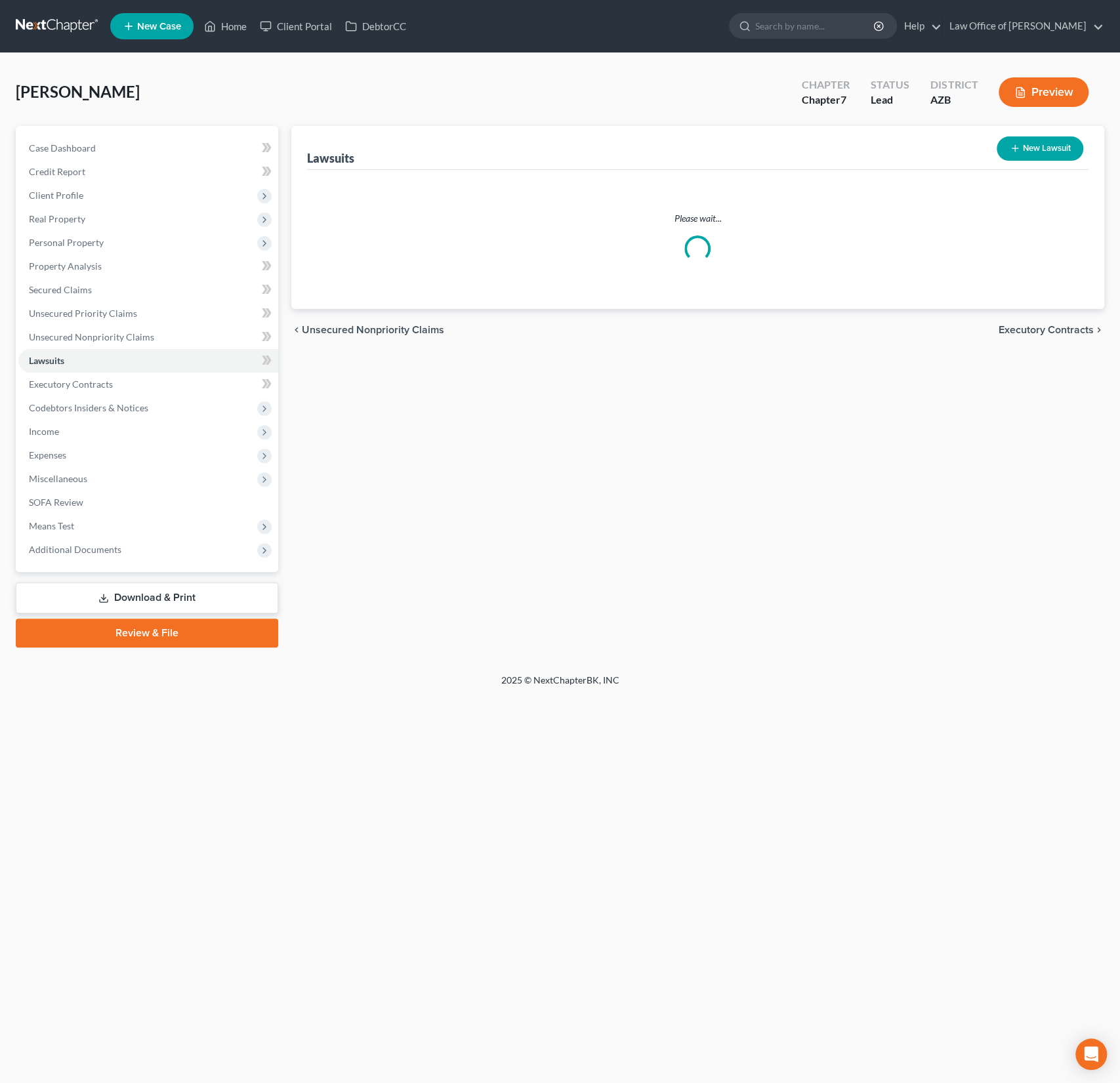
click at [101, 330] on link "Unsecured Nonpriority Claims" at bounding box center [148, 338] width 260 height 24
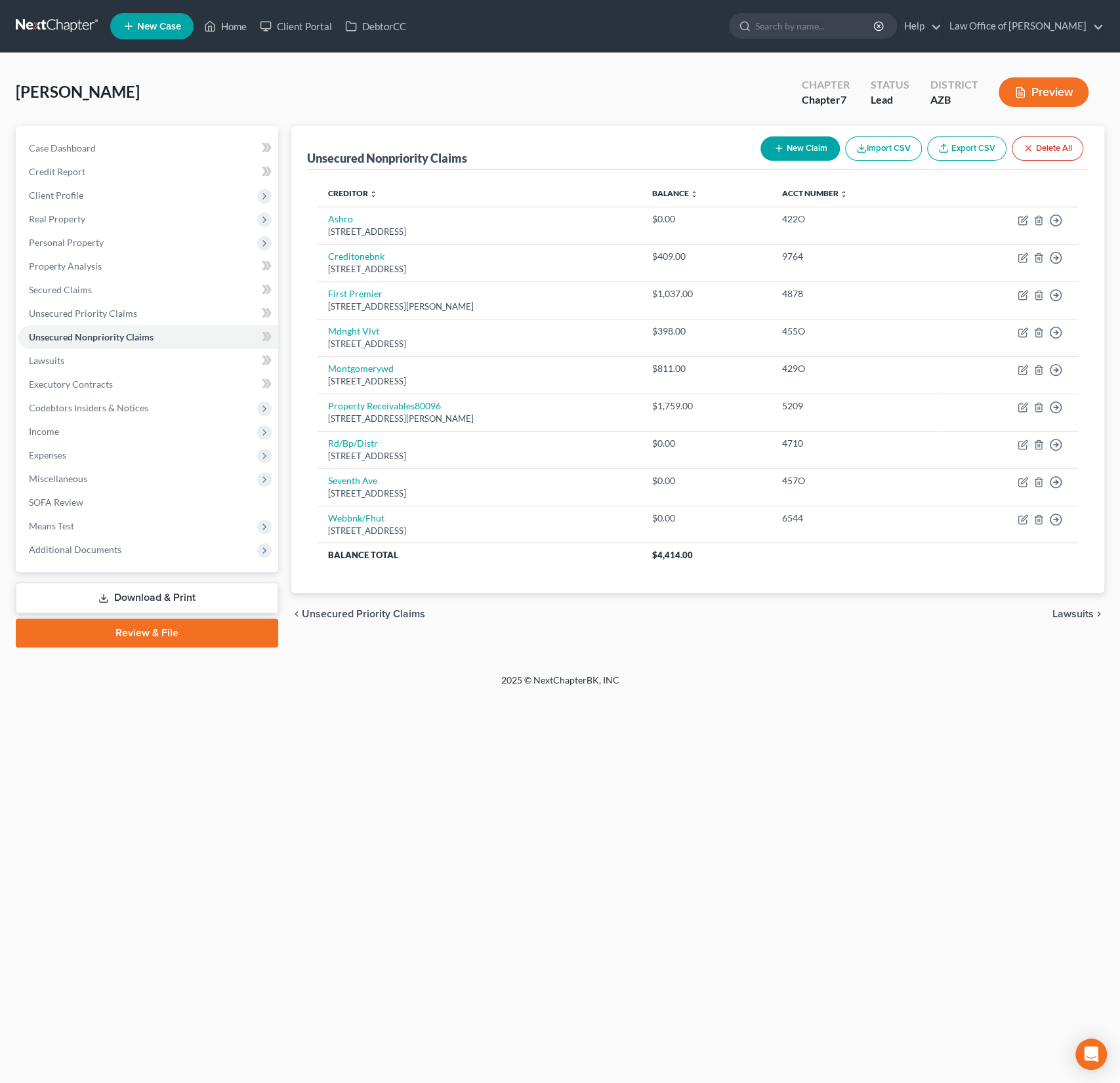
click at [812, 154] on button "New Claim" at bounding box center [800, 148] width 79 height 24
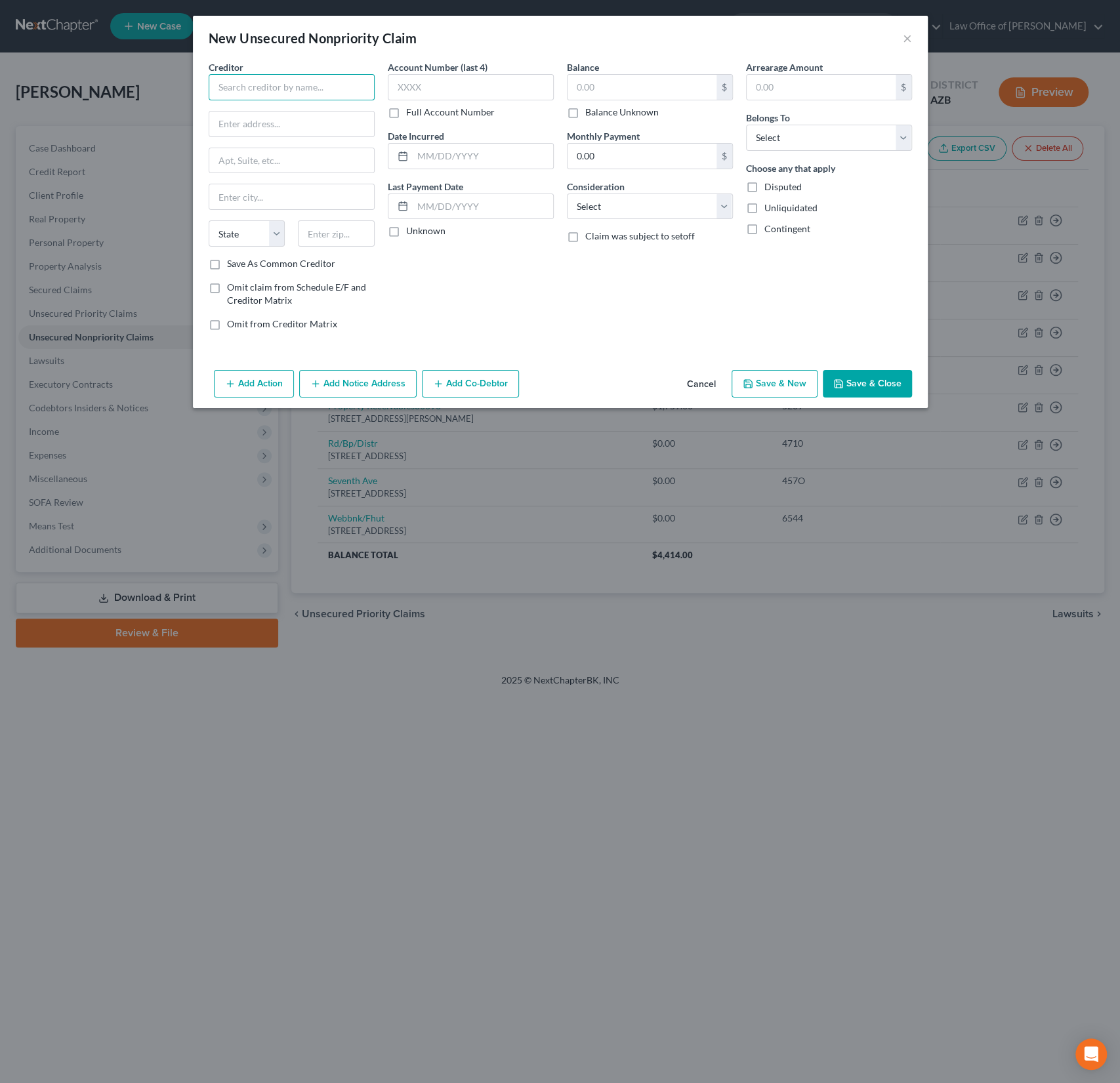
click at [252, 93] on input "text" at bounding box center [292, 87] width 166 height 26
type input "Speedy Cash"
type input "[STREET_ADDRESS]"
type input "Wichita"
select select "17"
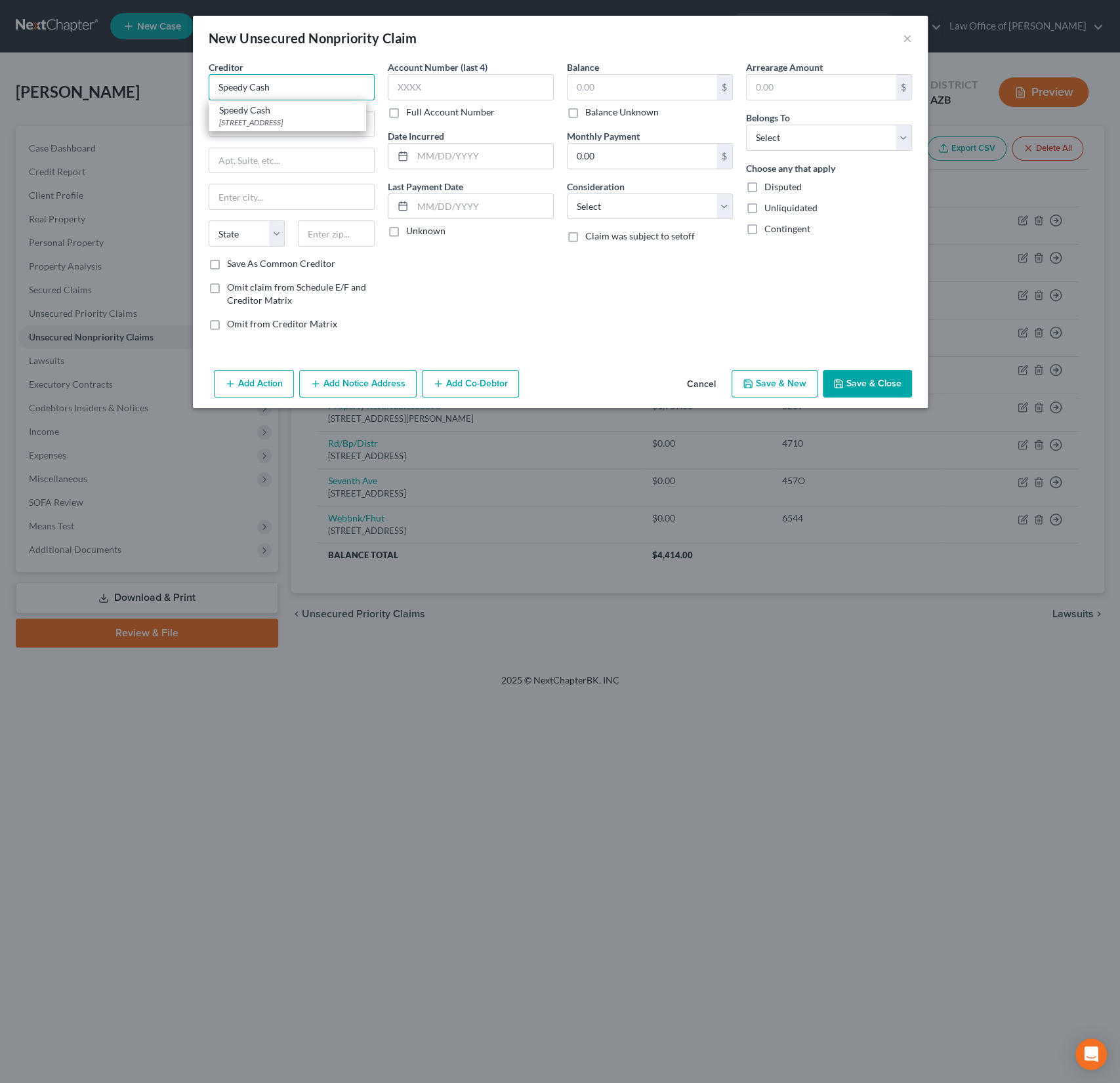
type input "67205"
type input "Speedy Cash"
click at [586, 87] on input "text" at bounding box center [642, 87] width 149 height 25
type input "4,500"
click at [466, 202] on input "text" at bounding box center [483, 206] width 141 height 25
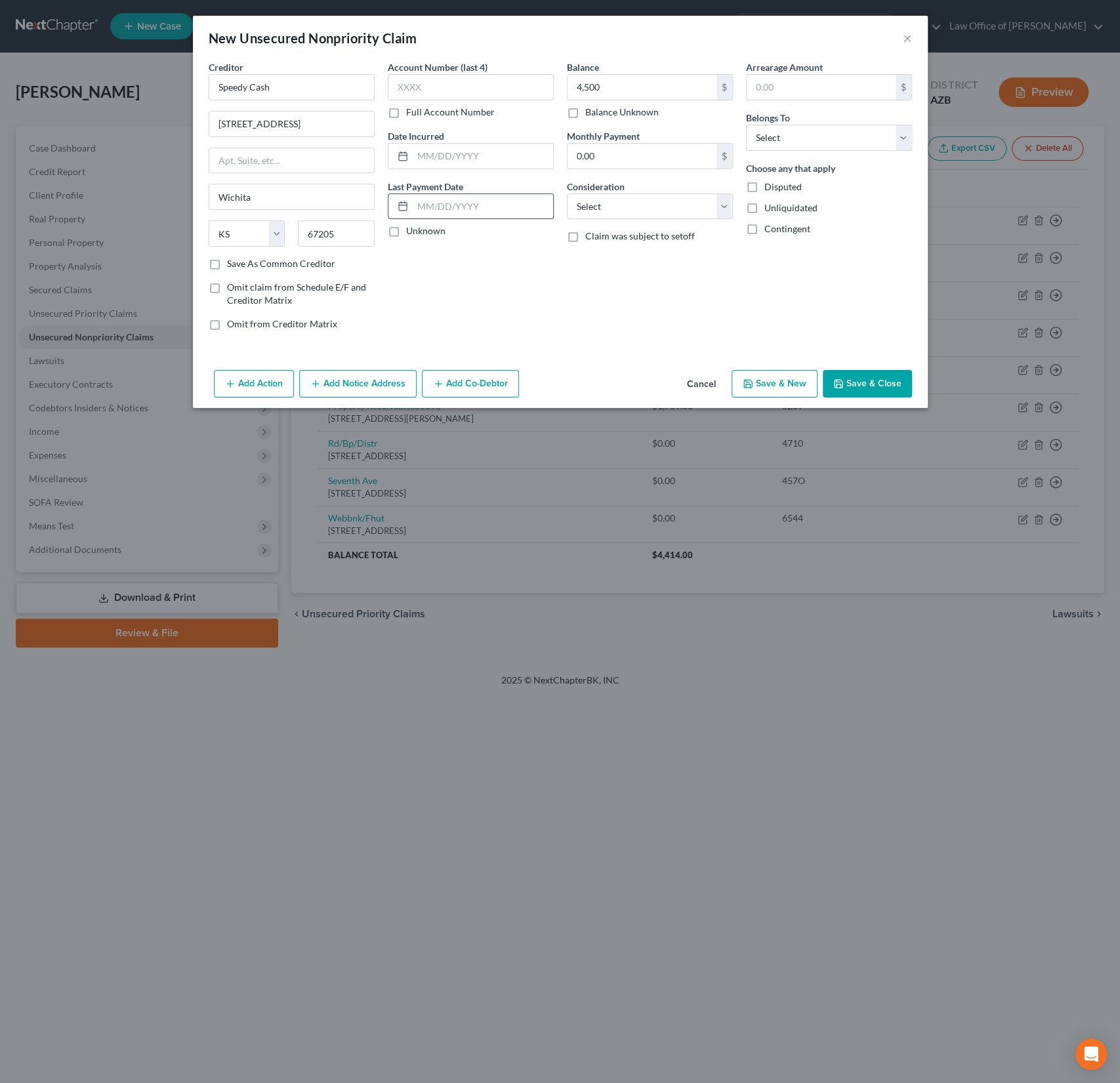
click at [442, 198] on input "text" at bounding box center [483, 206] width 141 height 25
click at [433, 215] on input "text" at bounding box center [483, 206] width 141 height 25
click at [454, 245] on div "Account Number (last 4) Full Account Number Date Incurred Last Payment Date [DA…" at bounding box center [470, 201] width 179 height 281
click at [437, 156] on input "text" at bounding box center [483, 156] width 141 height 25
click at [427, 201] on input "[DATE]" at bounding box center [483, 206] width 141 height 25
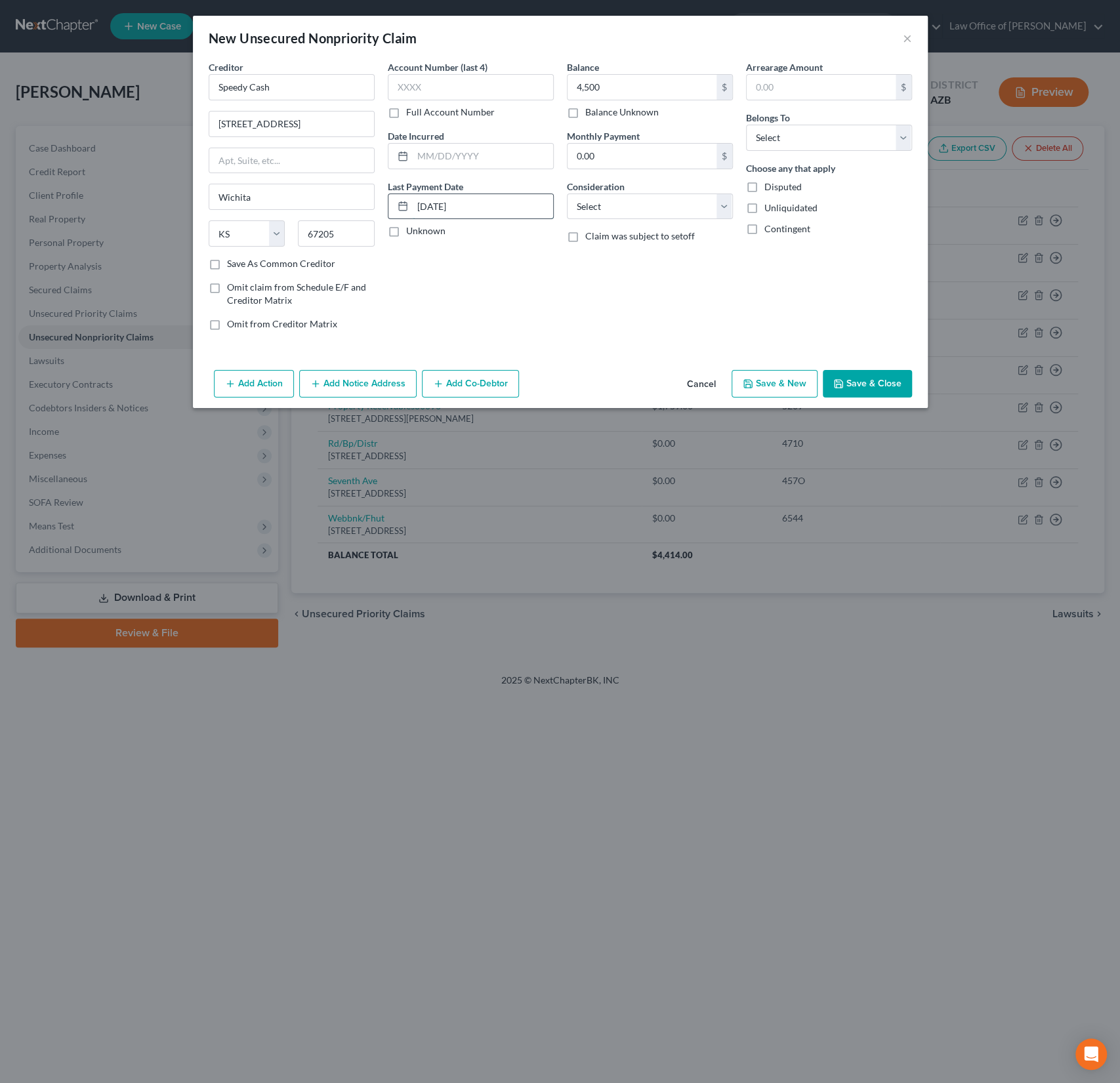
click at [482, 207] on input "[DATE]" at bounding box center [483, 206] width 141 height 25
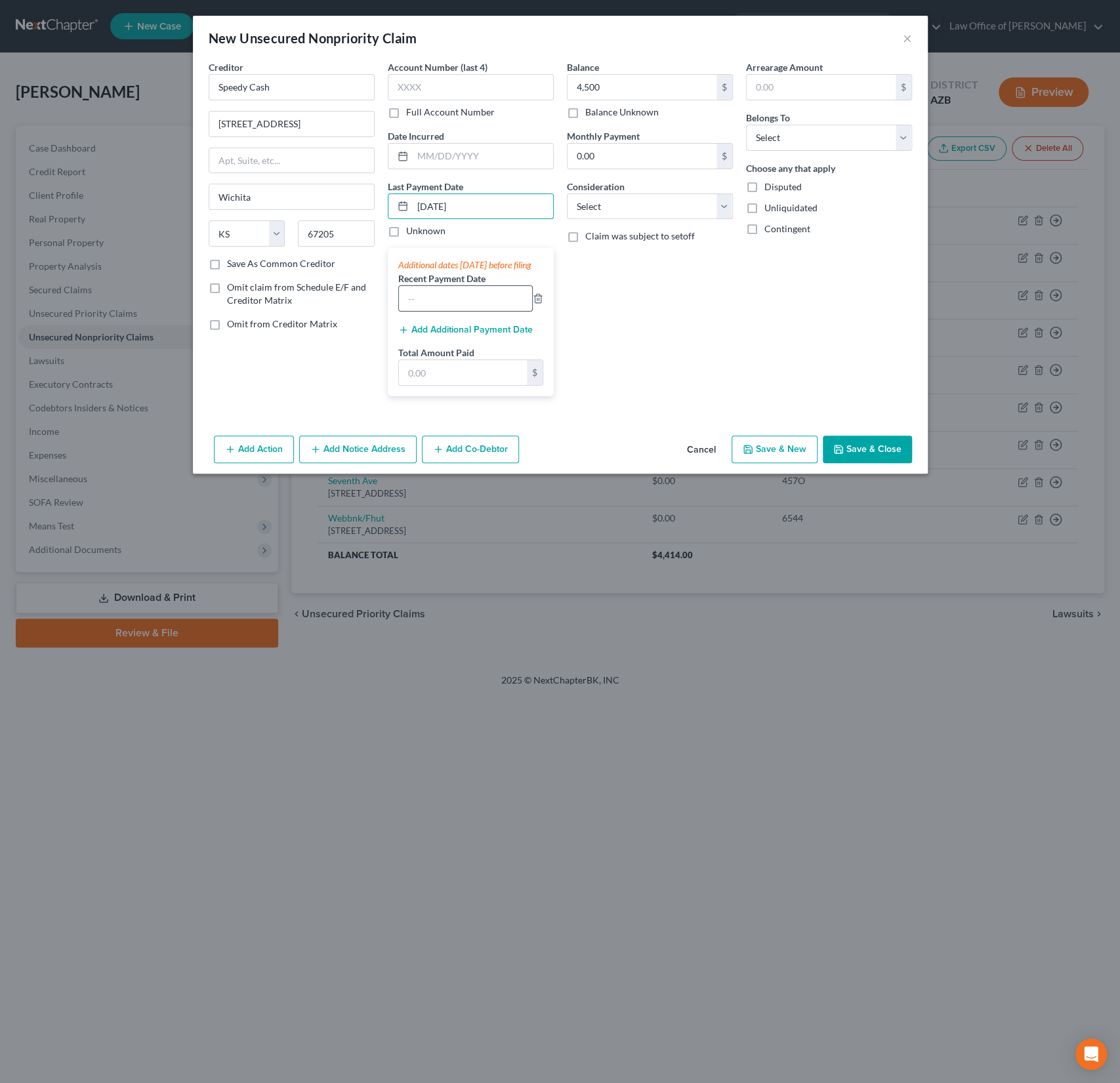
type input "[DATE]"
click at [433, 307] on input "text" at bounding box center [466, 298] width 133 height 25
click at [417, 382] on input "text" at bounding box center [463, 372] width 128 height 25
type input "1,264"
click at [859, 463] on button "Save & Close" at bounding box center [867, 449] width 89 height 28
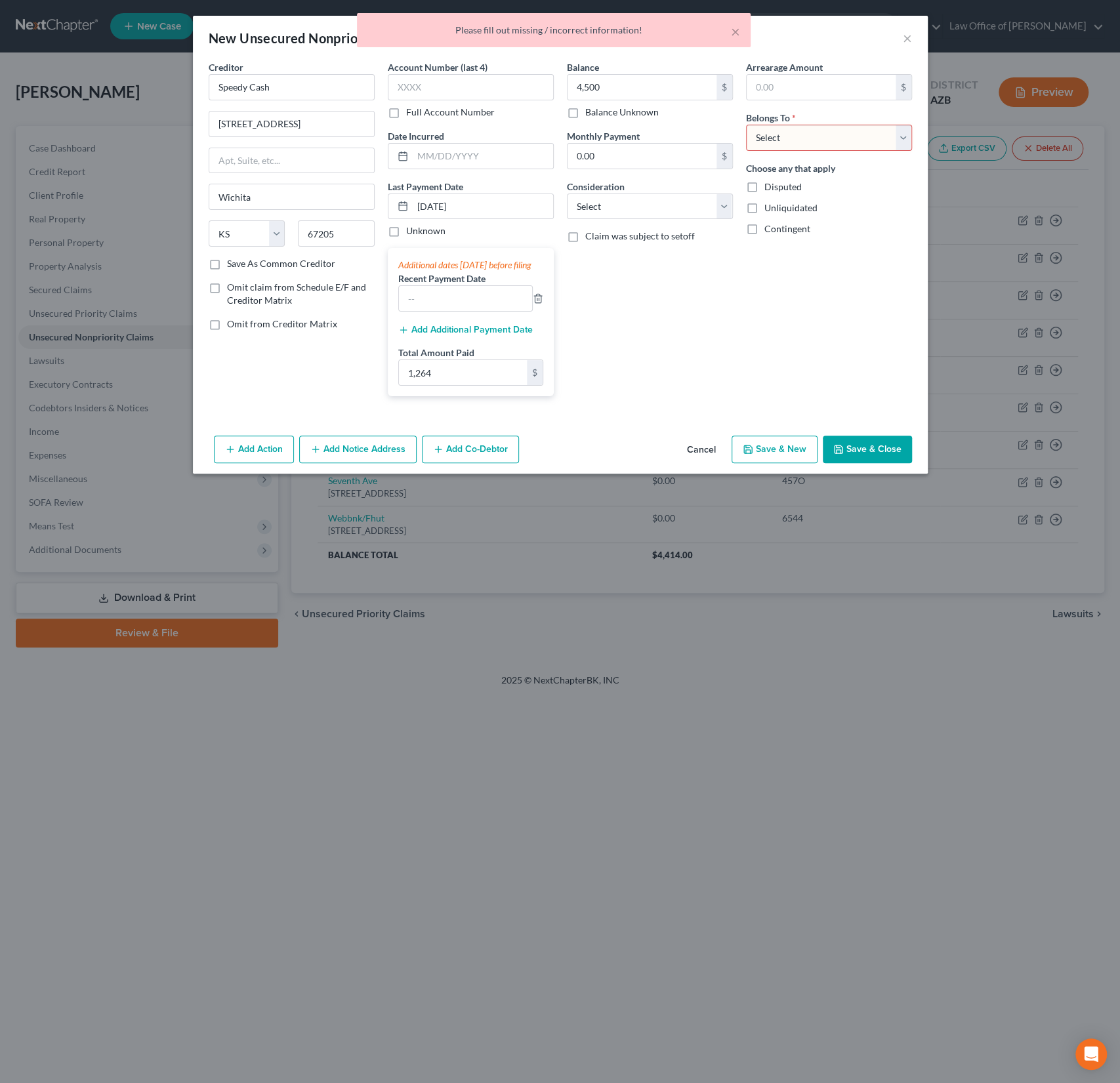
click at [844, 130] on select "Select Debtor 1 Only Debtor 2 Only Debtor 1 And Debtor 2 Only At Least One Of T…" at bounding box center [830, 138] width 166 height 26
select select "0"
click at [746, 125] on select "Select Debtor 1 Only Debtor 2 Only Debtor 1 And Debtor 2 Only At Least One Of T…" at bounding box center [830, 138] width 166 height 26
click at [880, 457] on button "Save & Close" at bounding box center [867, 449] width 89 height 28
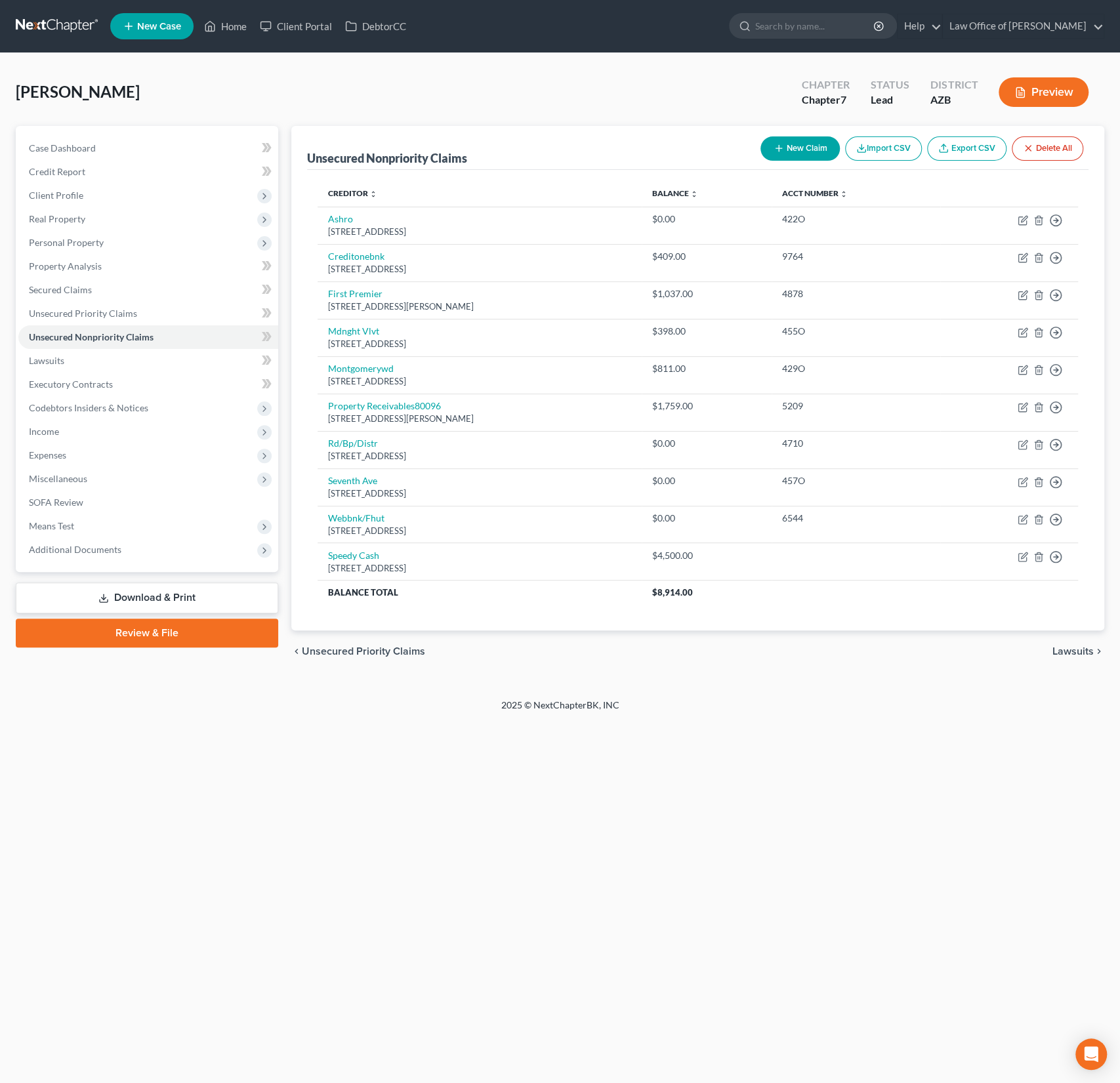
click at [237, 803] on div "Home New Case Client Portal DebtorCC Law Office of [PERSON_NAME] Sanchez [EMAIL…" at bounding box center [560, 541] width 1120 height 1083
click at [192, 588] on link "Download & Print" at bounding box center [147, 597] width 263 height 31
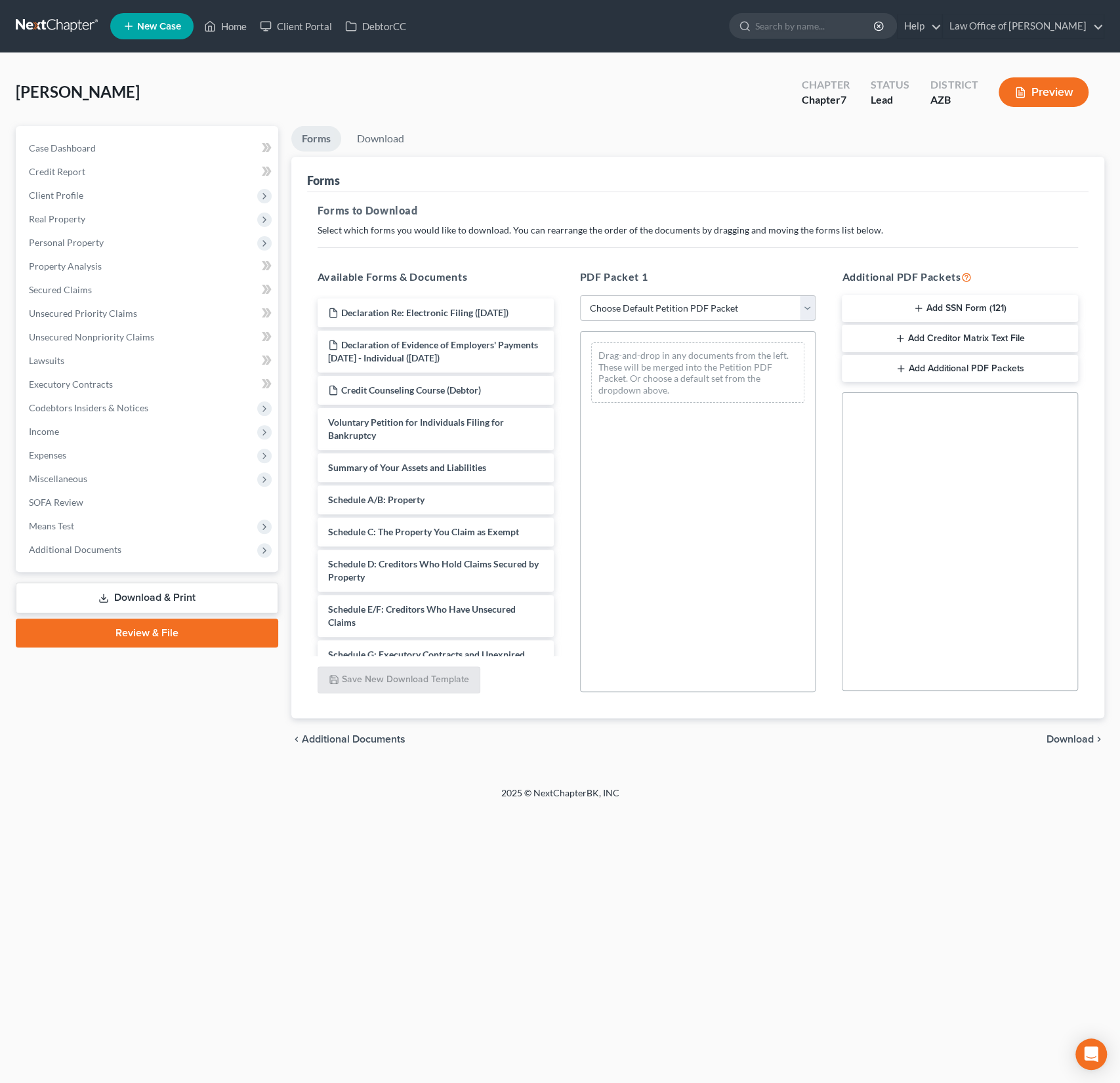
click at [693, 309] on select "Choose Default Petition PDF Packet Complete Bankruptcy Petition (all forms and …" at bounding box center [699, 308] width 237 height 26
select select "0"
click at [580, 295] on select "Choose Default Petition PDF Packet Complete Bankruptcy Petition (all forms and …" at bounding box center [699, 308] width 237 height 26
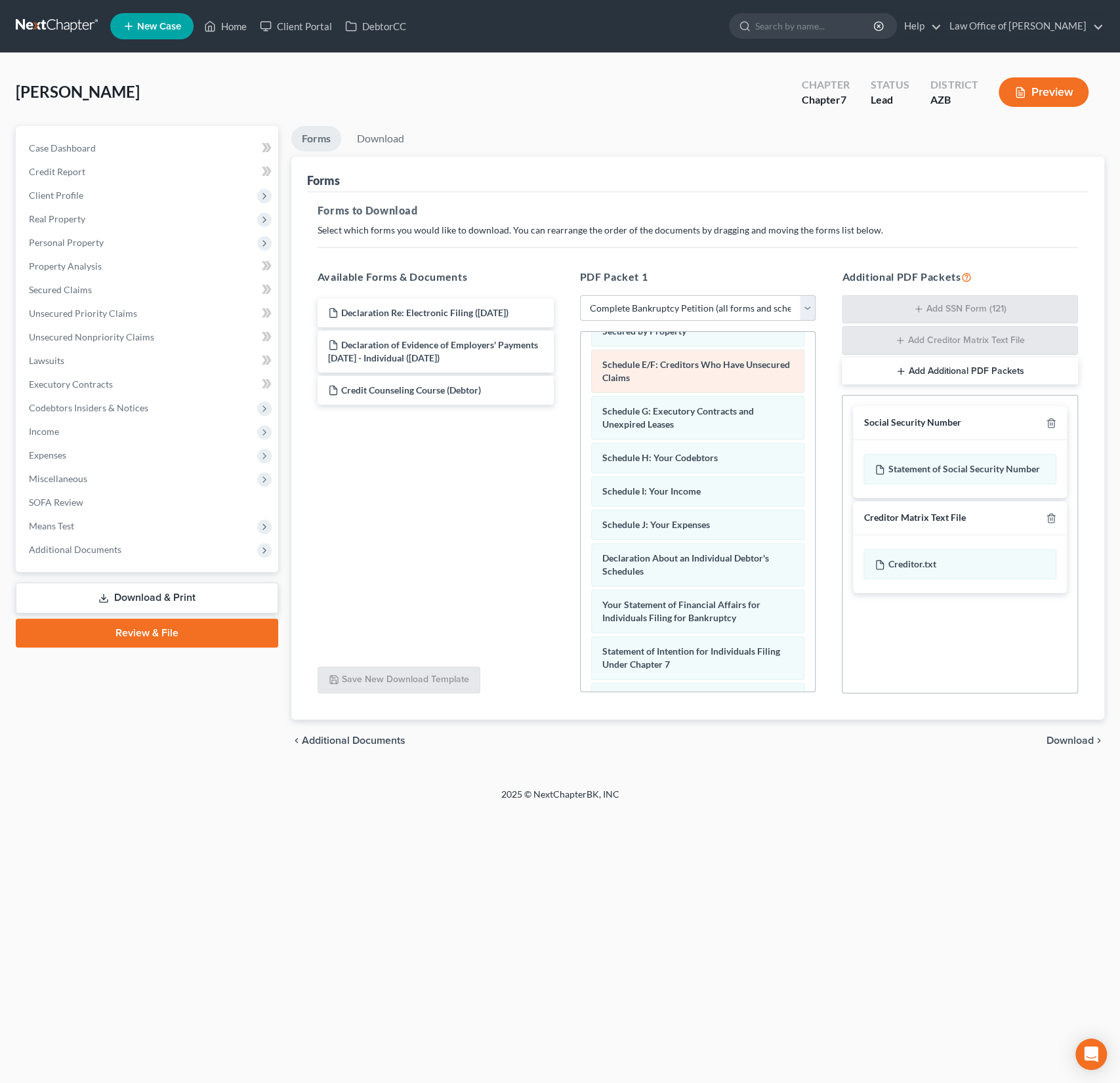
scroll to position [433, 0]
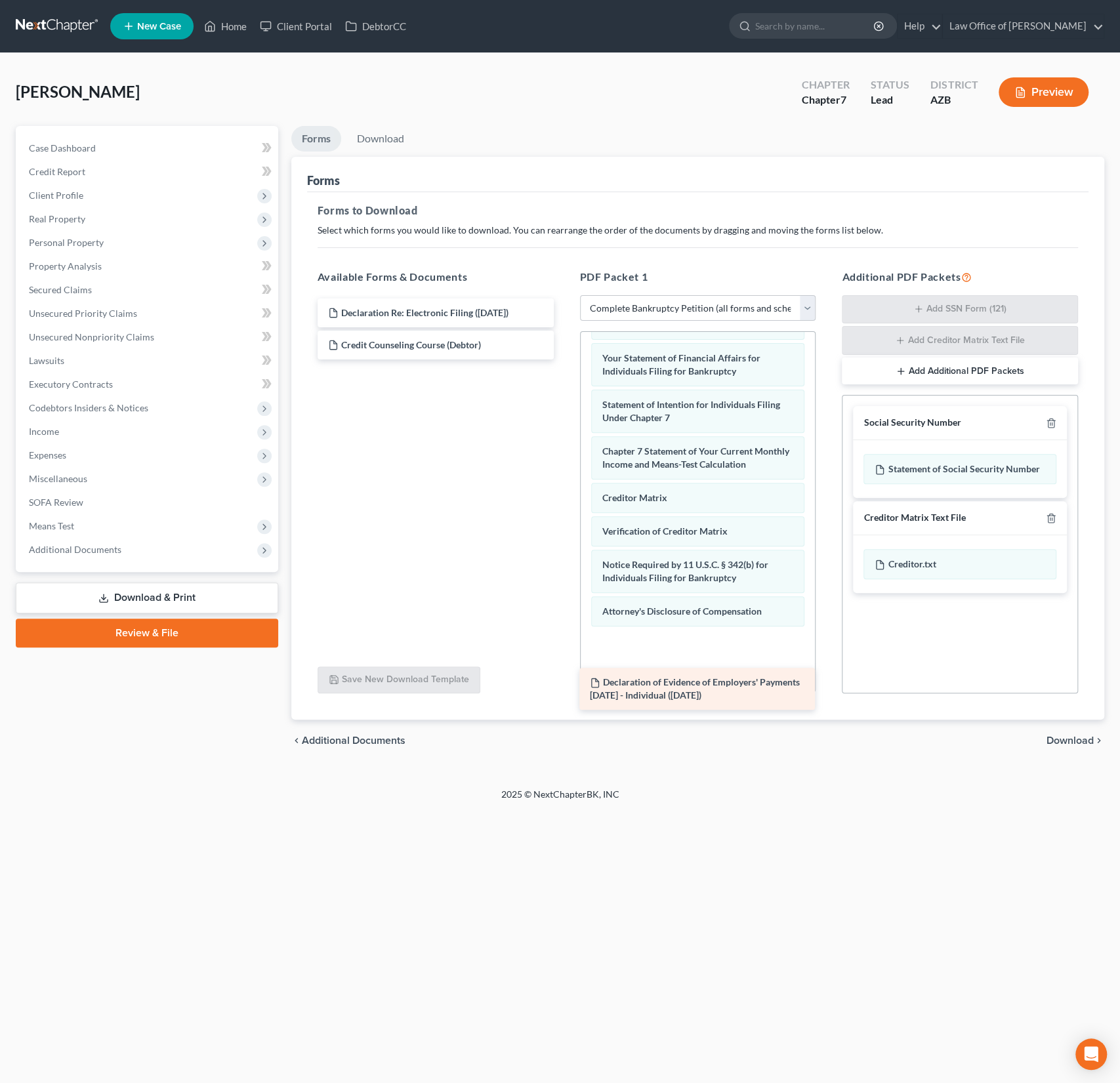
drag, startPoint x: 466, startPoint y: 354, endPoint x: 734, endPoint y: 672, distance: 415.9
click at [564, 359] on div "Declaration of Evidence of Employers' Payments [DATE] - Individual ([DATE]) Dec…" at bounding box center [436, 329] width 258 height 61
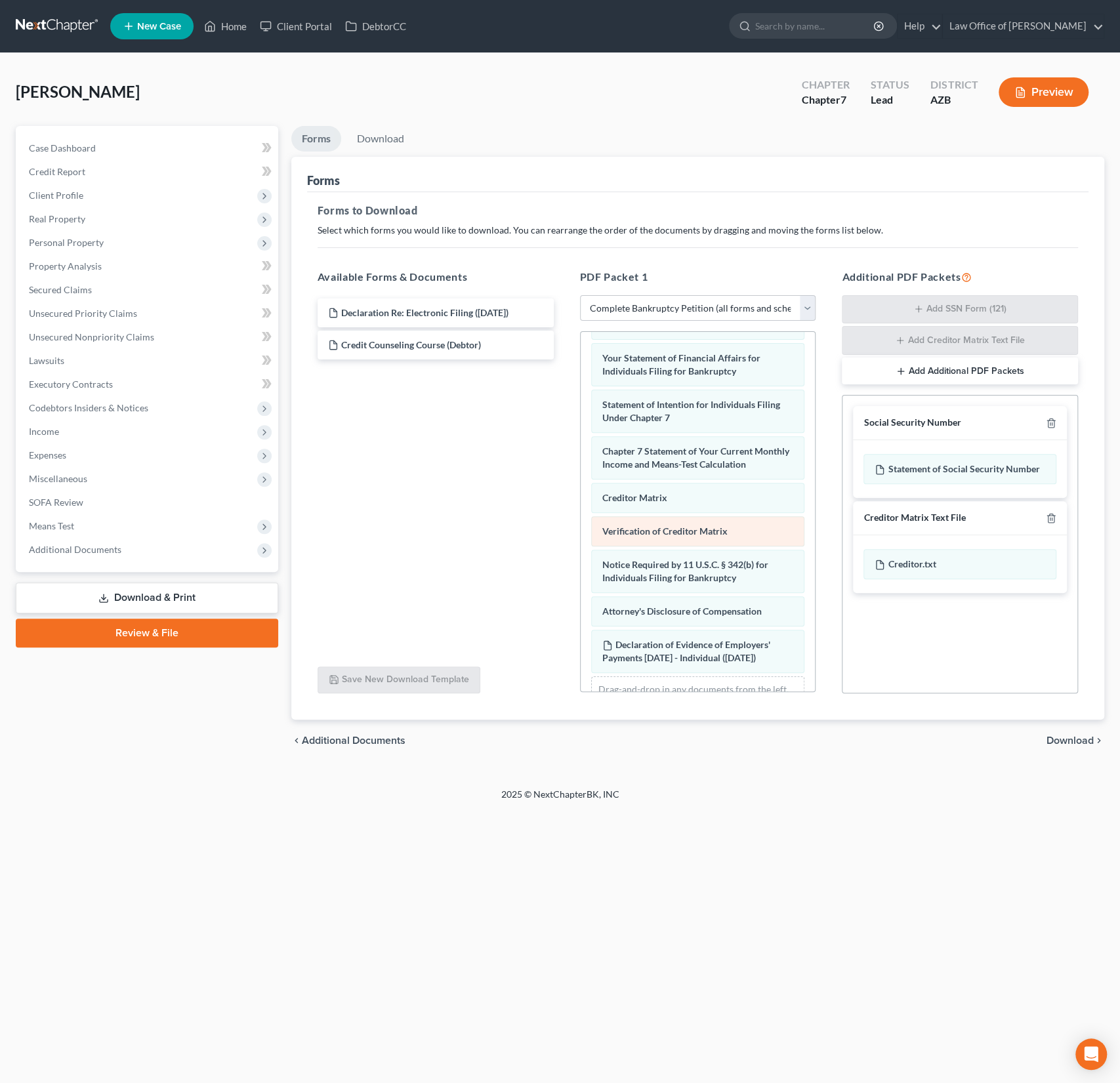
scroll to position [492, 0]
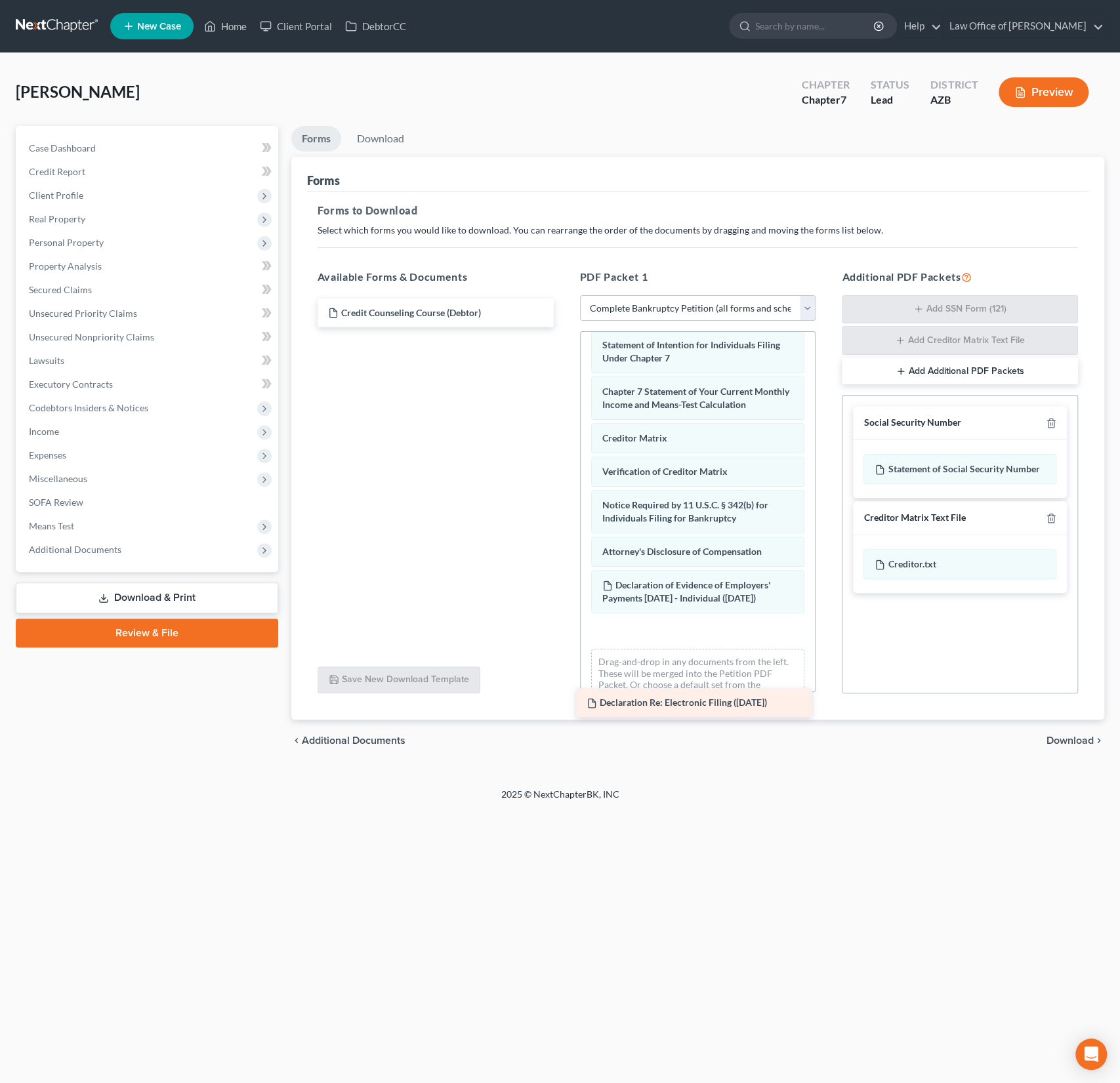
drag, startPoint x: 472, startPoint y: 308, endPoint x: 739, endPoint y: 667, distance: 447.4
click at [564, 327] on div "Declaration Re: Electronic Filing ([DATE]) Declaration Re: Electronic Filing ([…" at bounding box center [436, 313] width 258 height 29
click at [951, 775] on div "[PERSON_NAME] Upgraded Chapter Chapter 7 Status Lead District [GEOGRAPHIC_DATA]…" at bounding box center [560, 421] width 1120 height 735
click at [1075, 739] on span "Download" at bounding box center [1070, 740] width 47 height 10
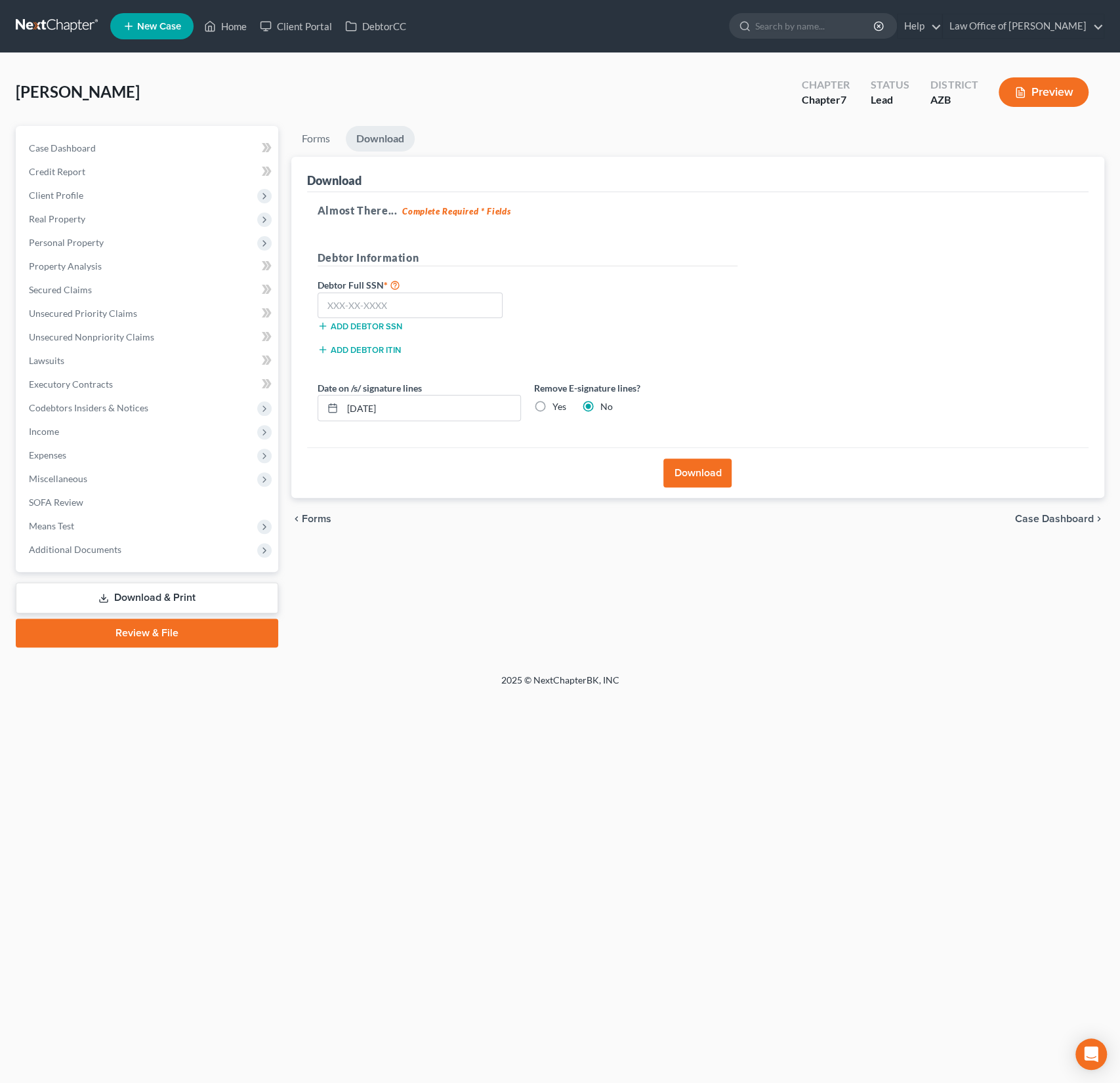
click at [546, 395] on div "Remove E-signature lines? Yes No" at bounding box center [636, 400] width 216 height 40
click at [553, 407] on label "Yes" at bounding box center [559, 407] width 13 height 13
click at [558, 407] on input "Yes" at bounding box center [561, 404] width 8 height 8
radio input "true"
radio input "false"
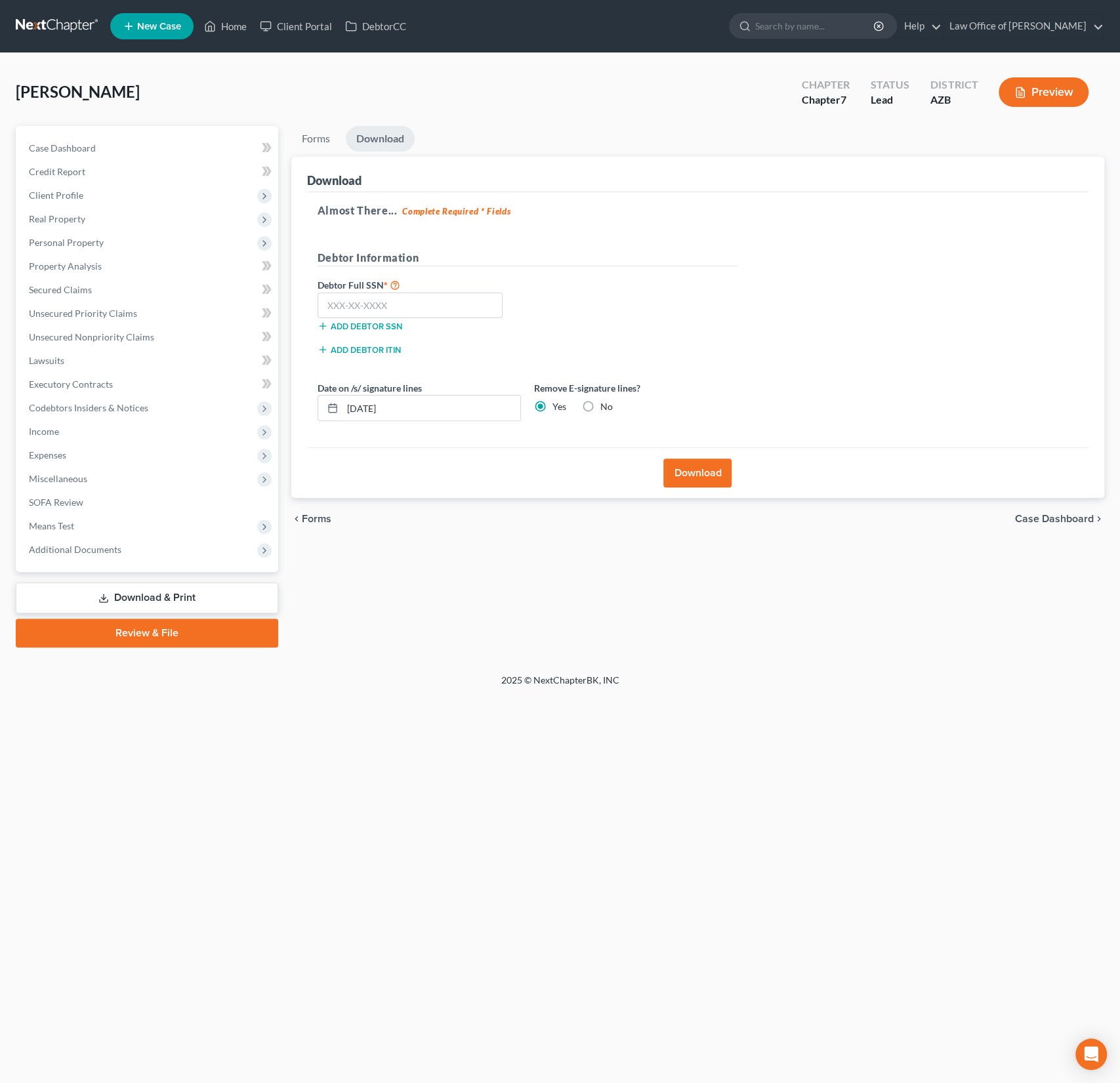
click at [707, 475] on button "Download" at bounding box center [697, 473] width 68 height 29
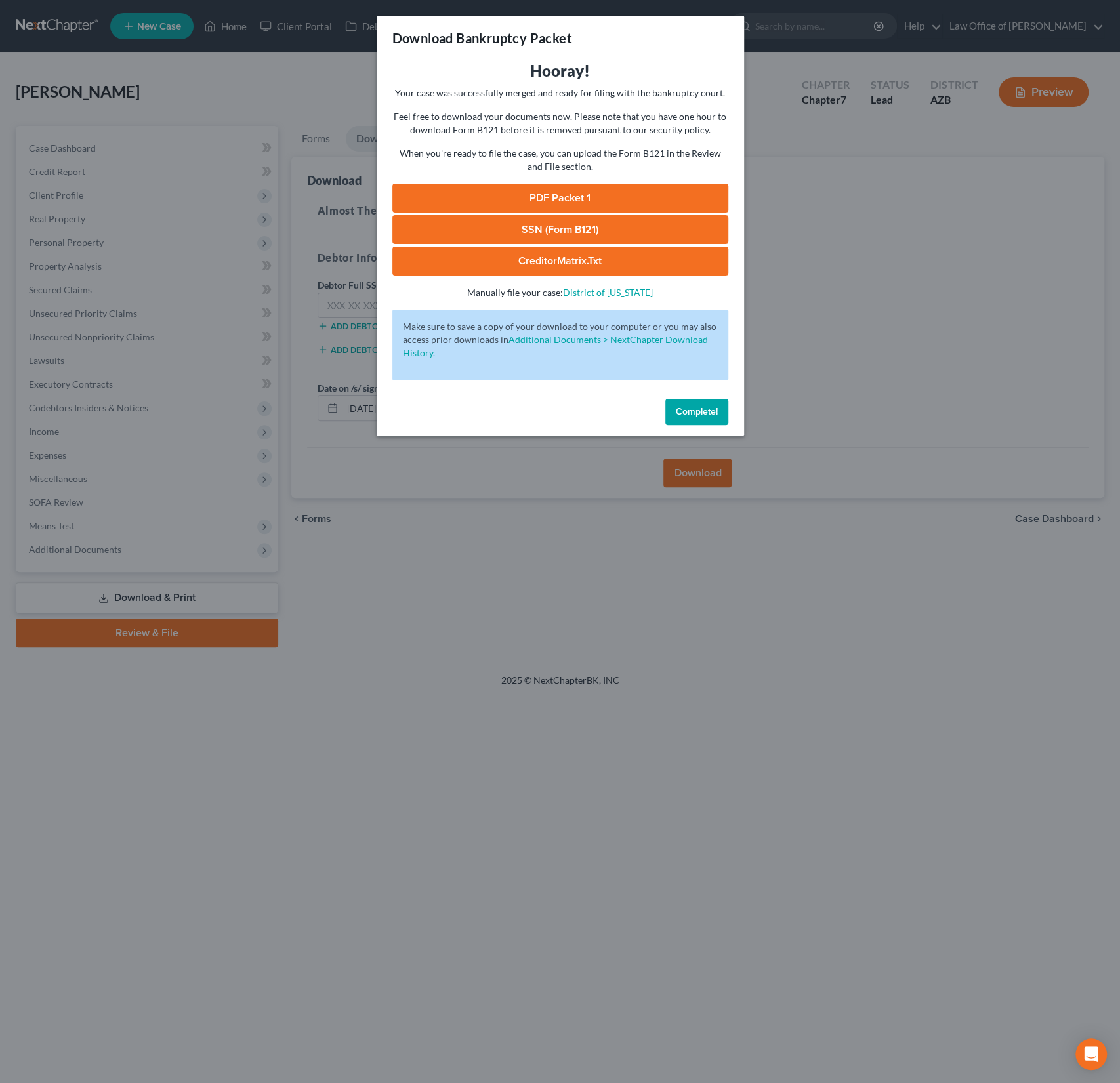
click at [576, 198] on link "PDF Packet 1" at bounding box center [560, 198] width 336 height 29
